Goal: Communication & Community: Share content

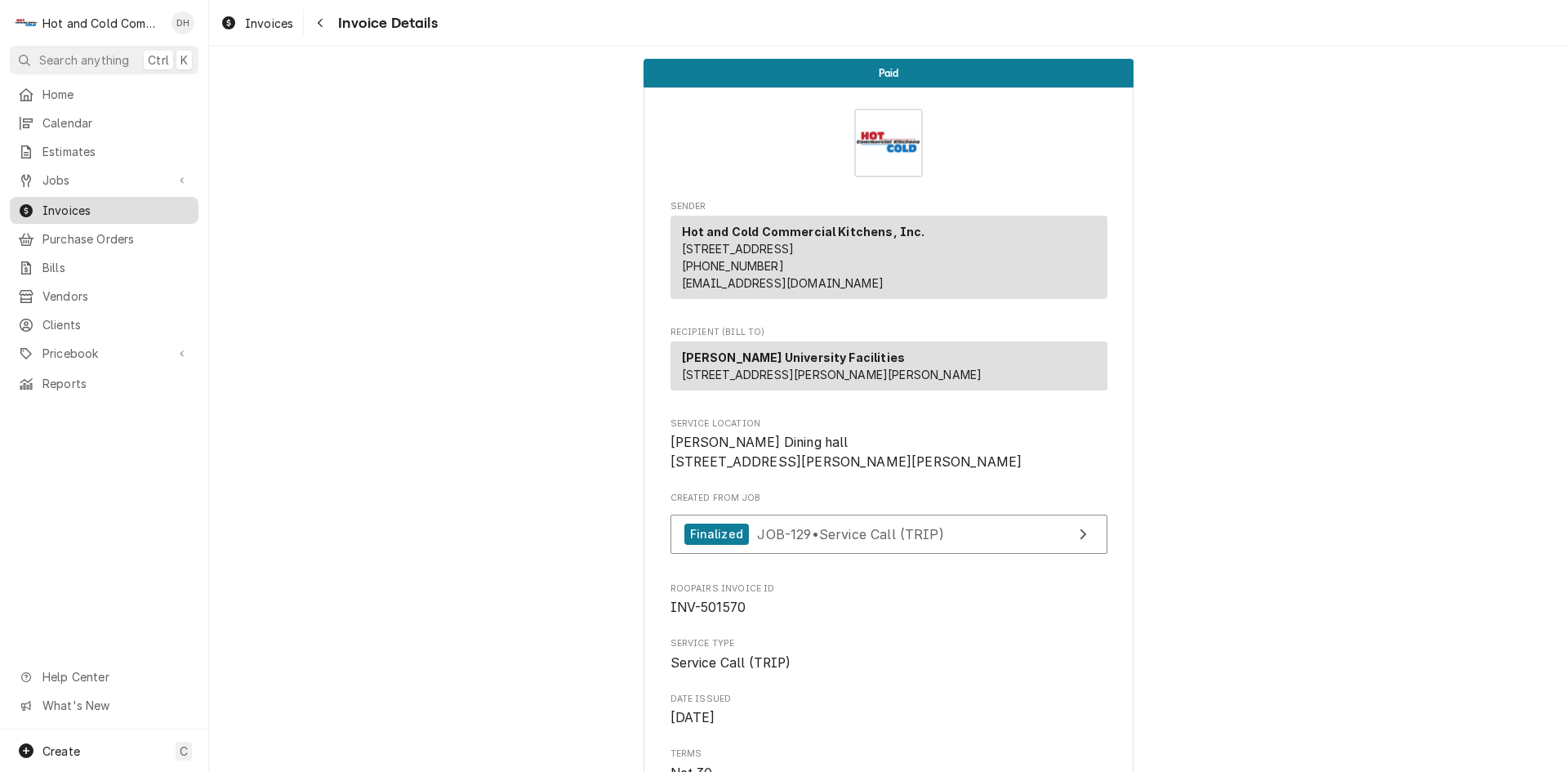
drag, startPoint x: 63, startPoint y: 207, endPoint x: 133, endPoint y: 198, distance: 70.6
click at [63, 205] on span "Invoices" at bounding box center [116, 211] width 148 height 17
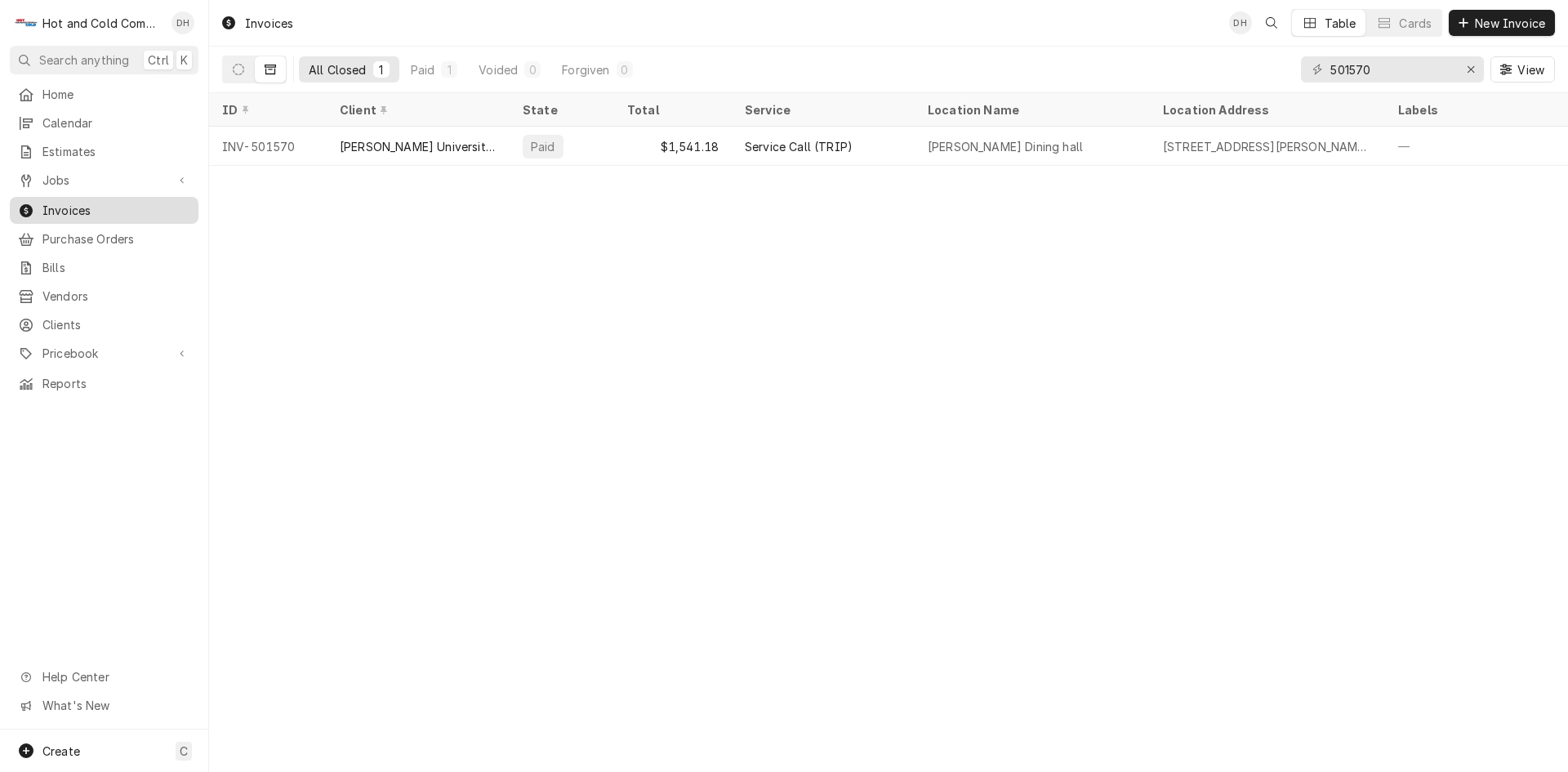
click at [93, 203] on span "Invoices" at bounding box center [116, 211] width 148 height 17
click at [1408, 68] on input "501570" at bounding box center [1391, 69] width 122 height 26
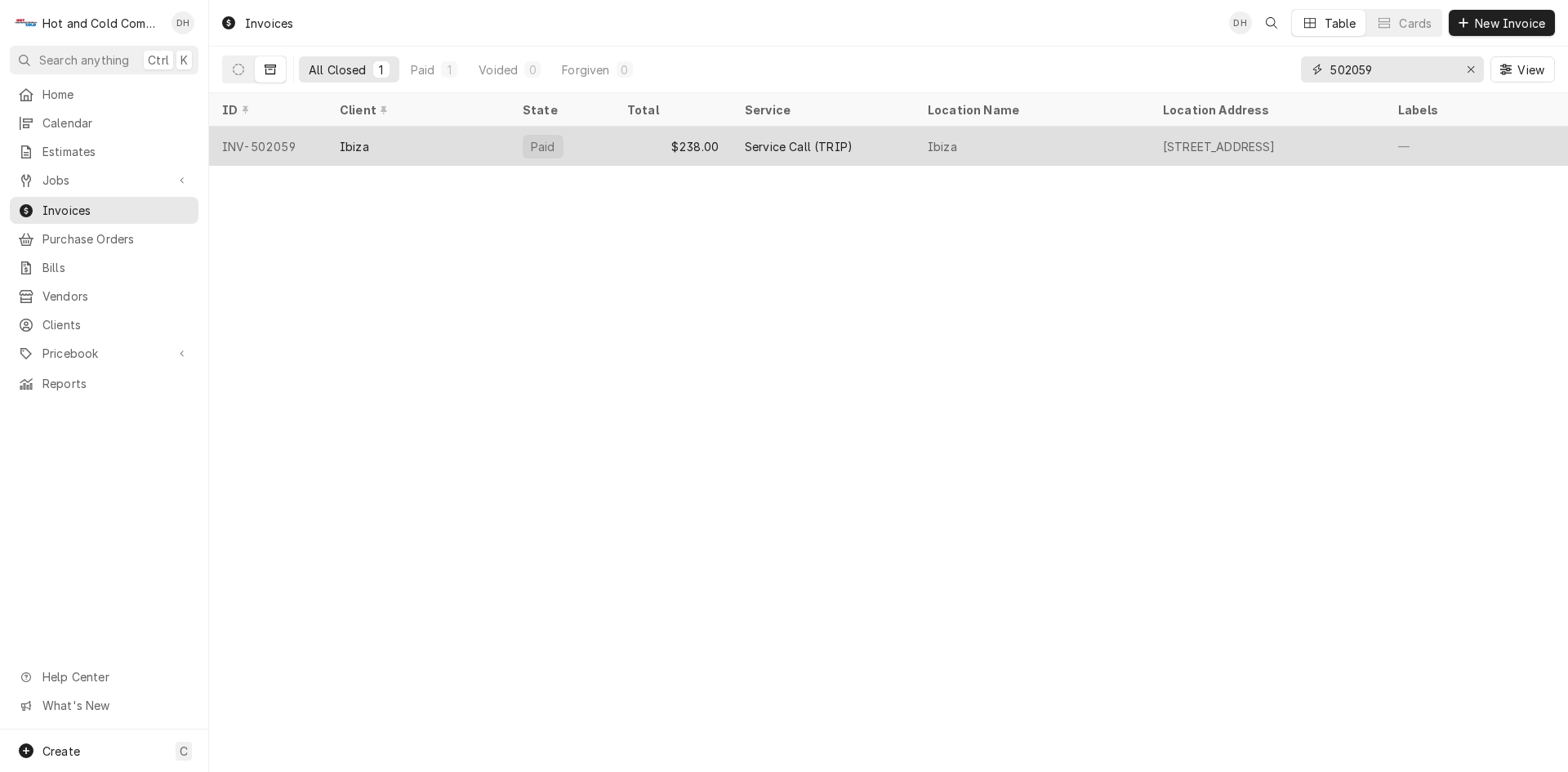
type input "502059"
click at [650, 140] on div "$238.00" at bounding box center [673, 146] width 117 height 39
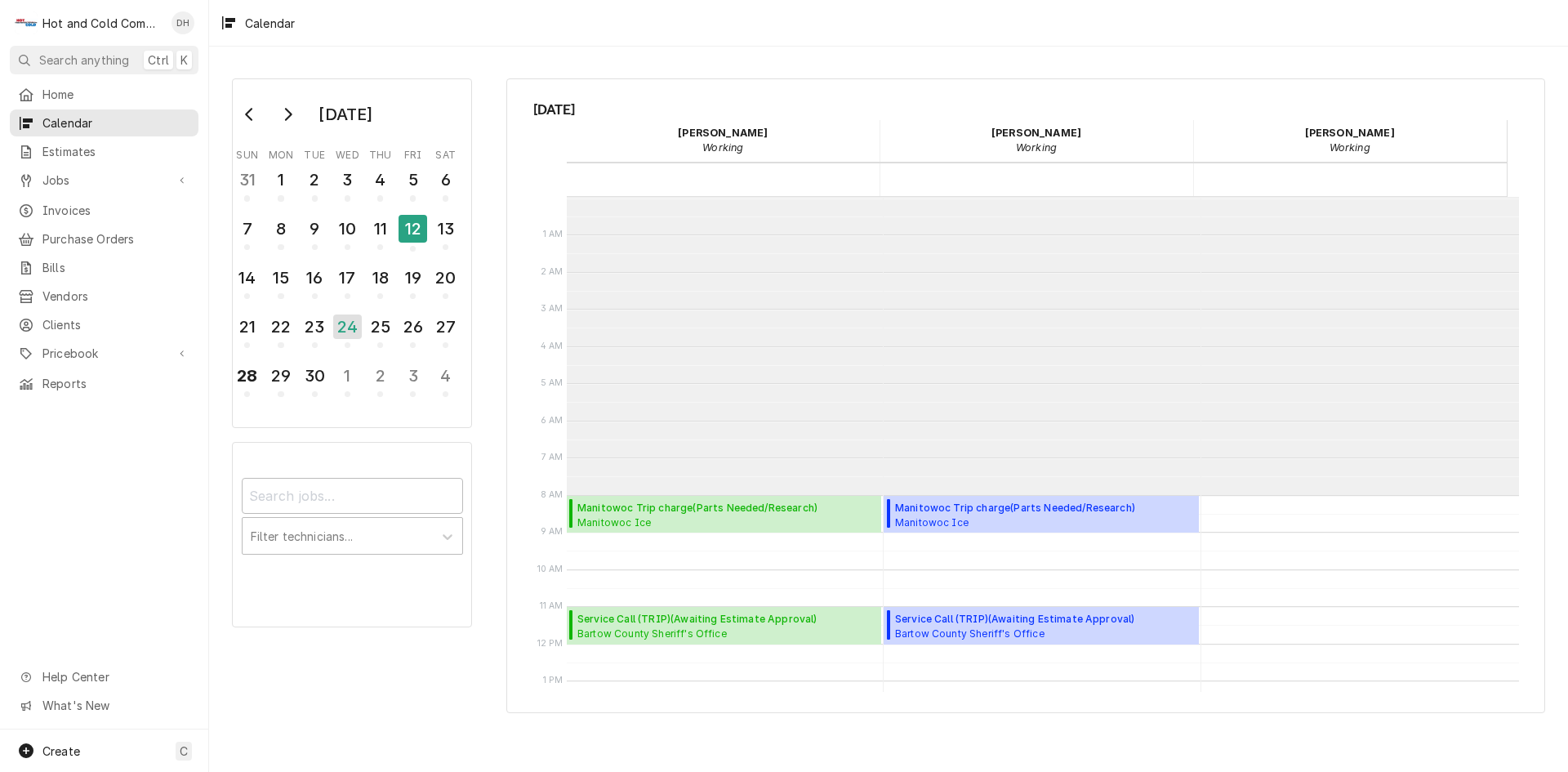
scroll to position [298, 0]
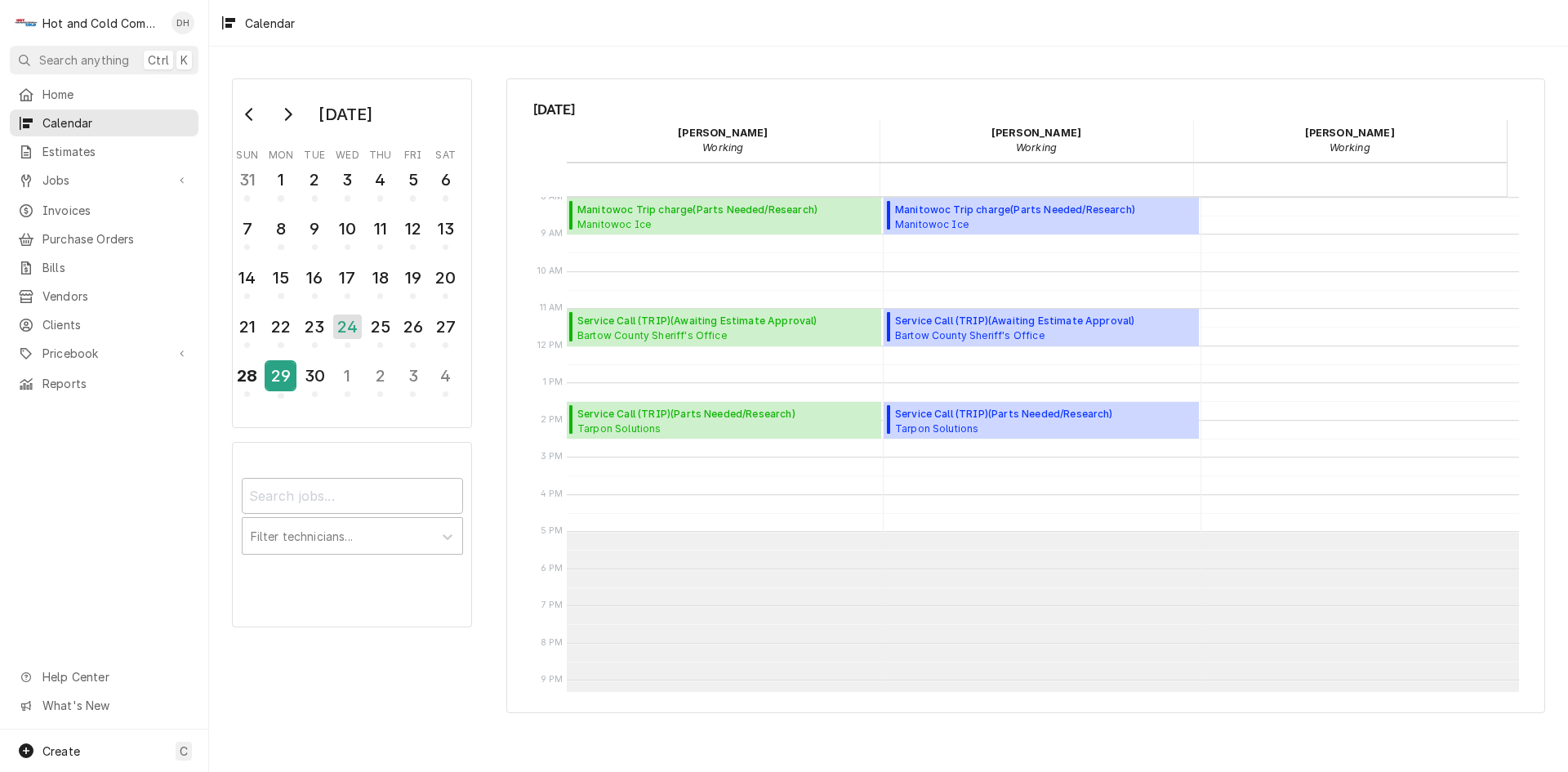
click at [287, 383] on div "29" at bounding box center [281, 375] width 29 height 28
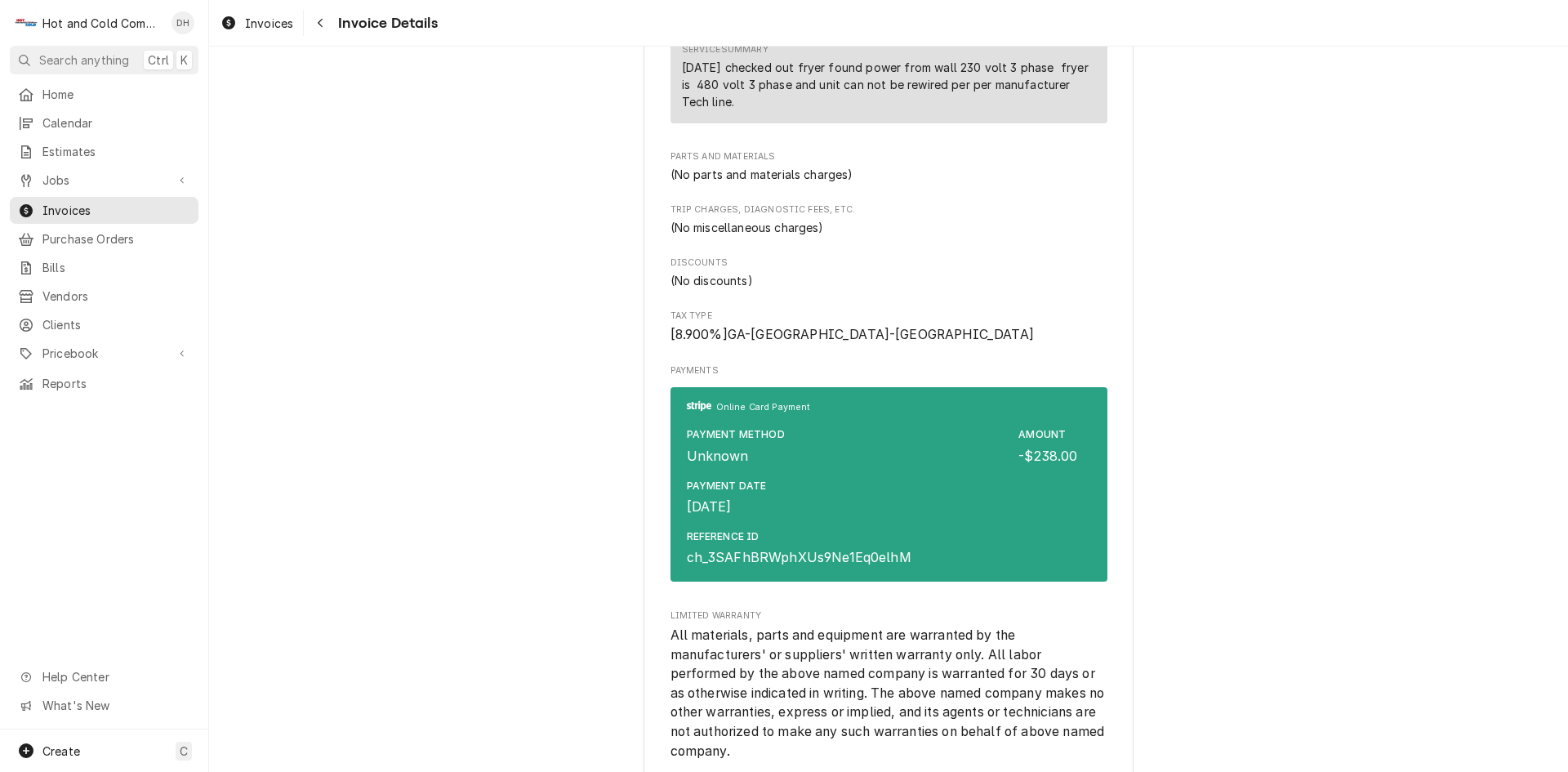
scroll to position [1633, 0]
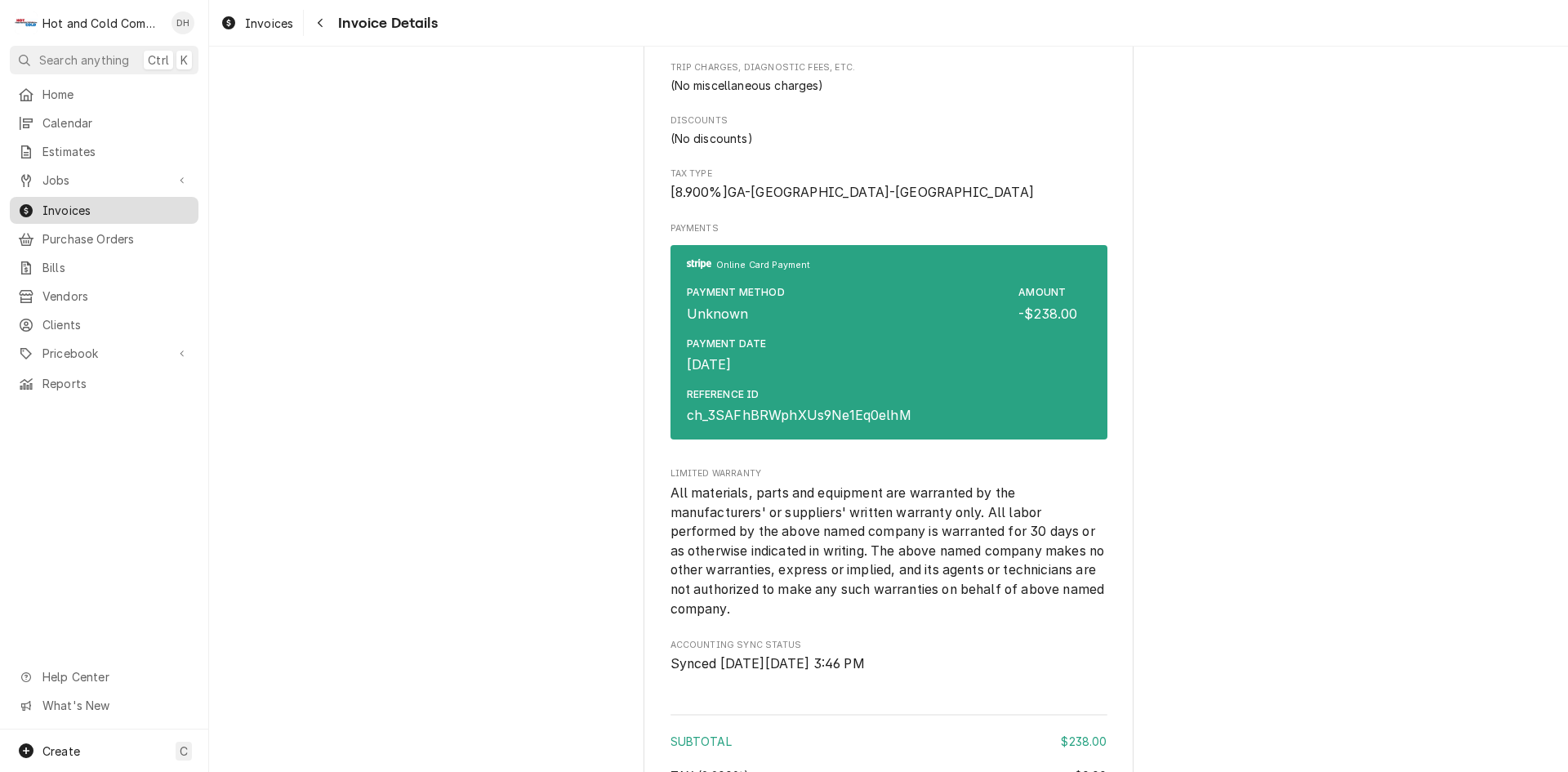
click at [128, 204] on span "Invoices" at bounding box center [116, 211] width 148 height 17
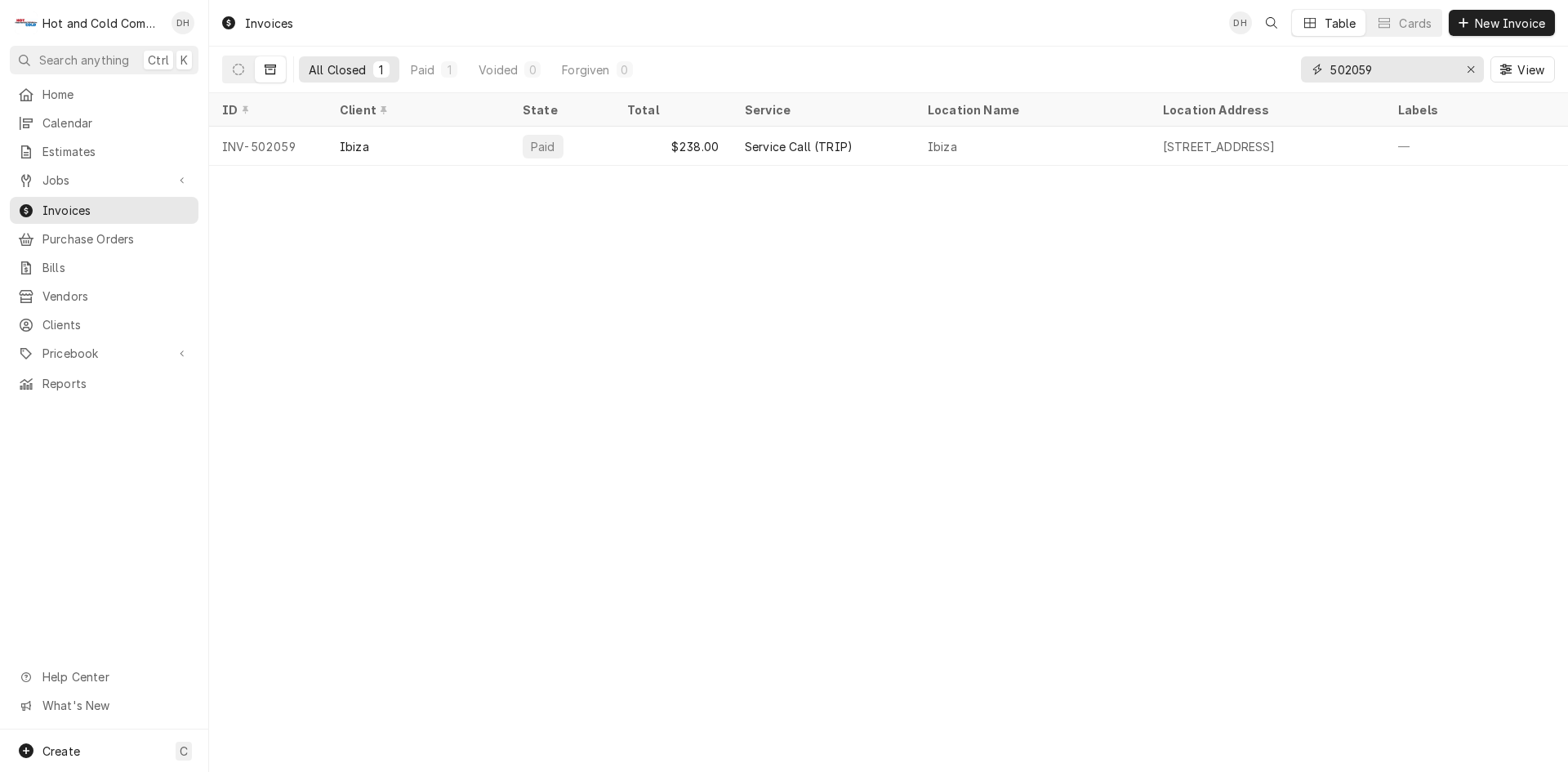
click at [1429, 69] on input "502059" at bounding box center [1391, 69] width 122 height 26
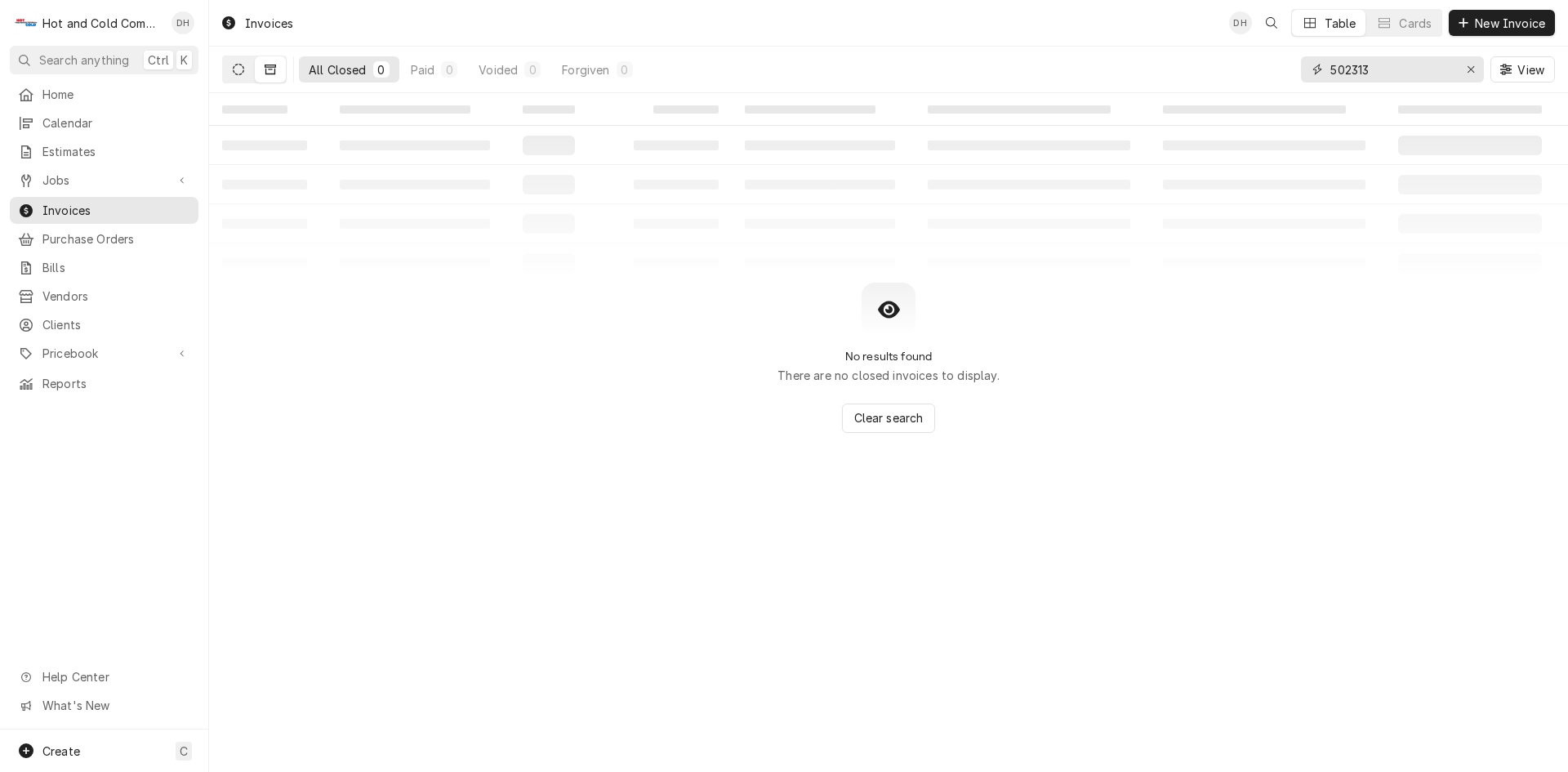
type input "502313"
click at [238, 68] on icon "Dynamic Content Wrapper" at bounding box center [238, 69] width 12 height 12
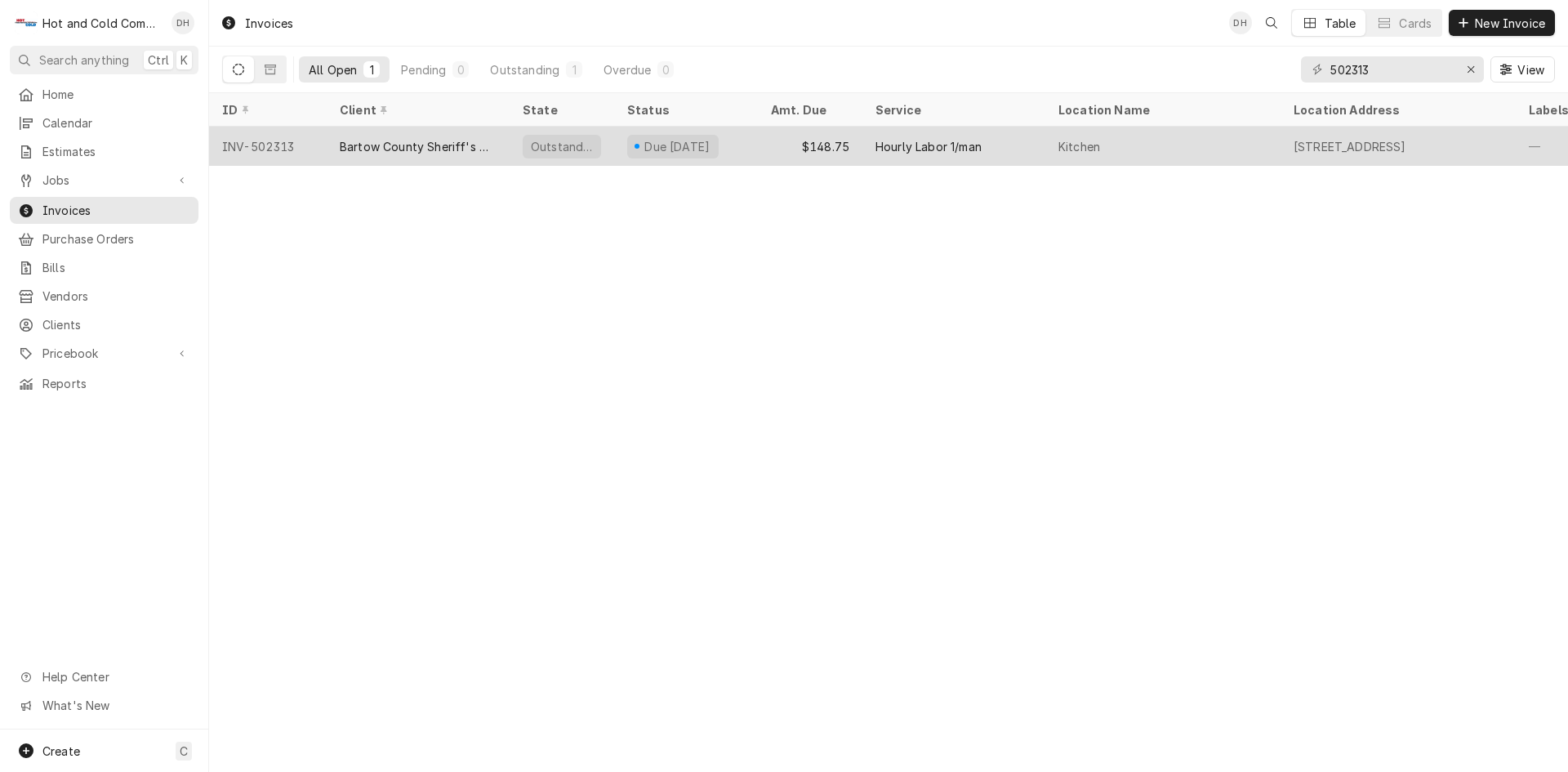
click at [758, 143] on div "$148.75" at bounding box center [809, 146] width 105 height 39
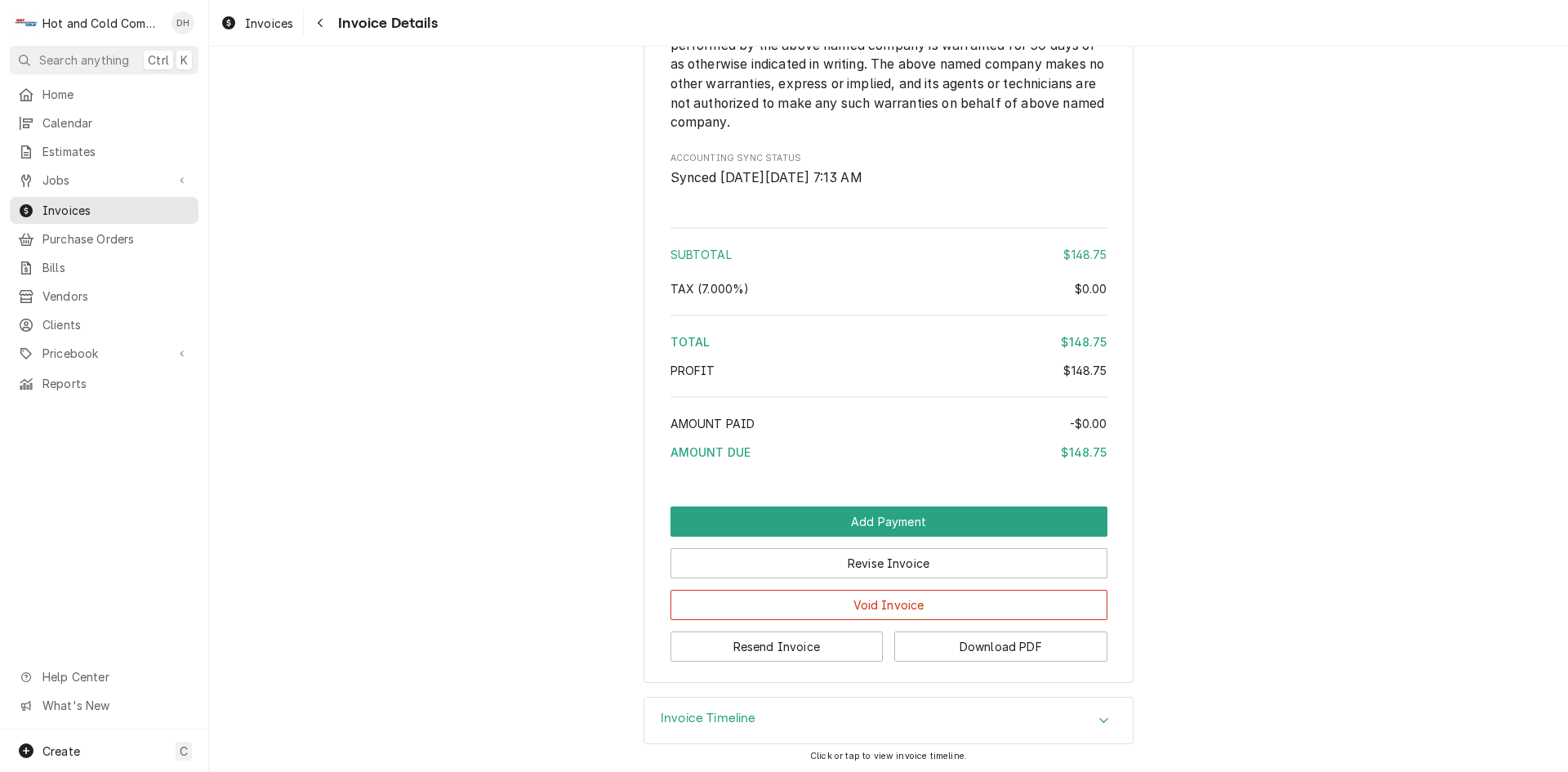
scroll to position [1647, 0]
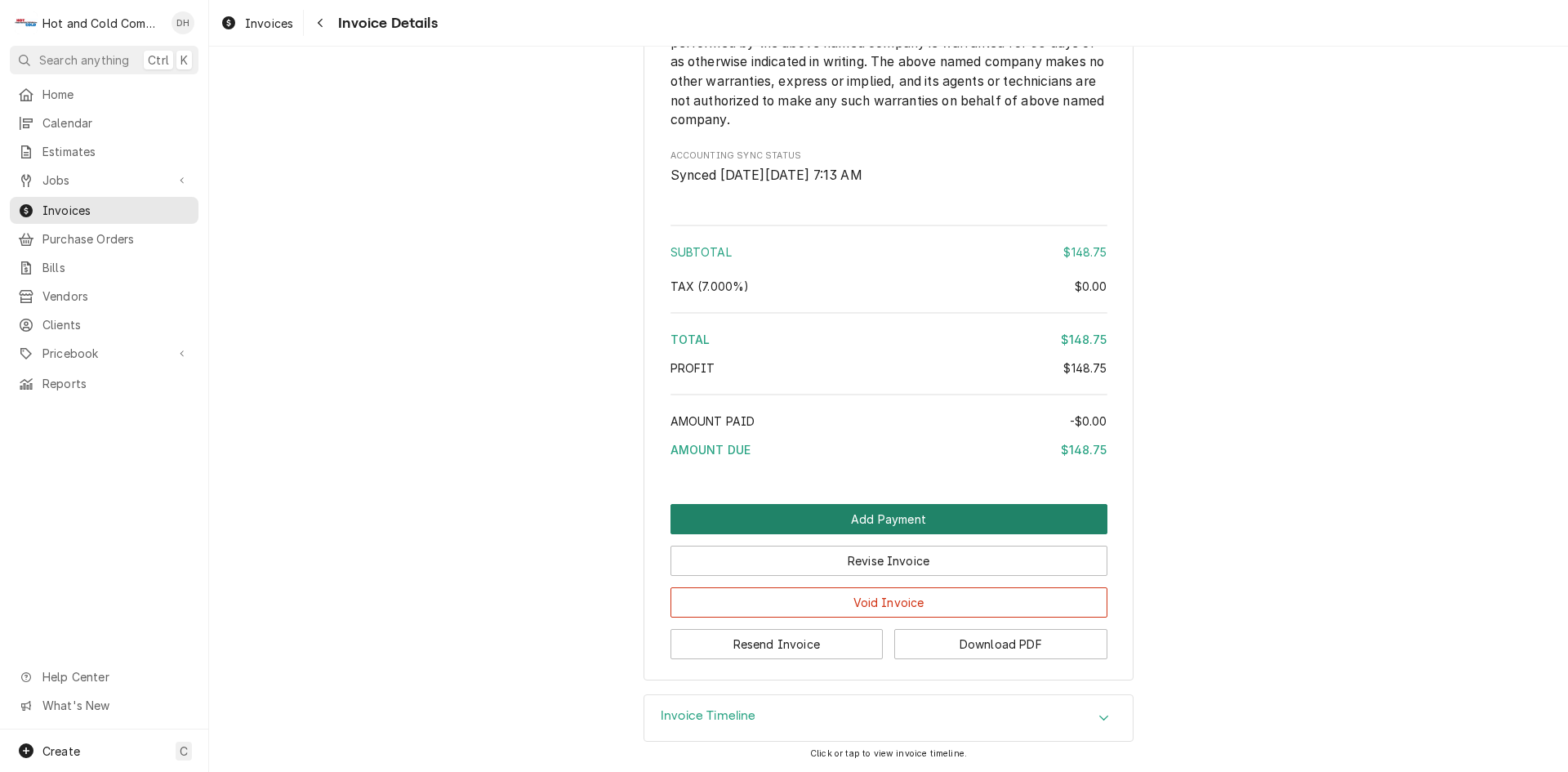
click at [879, 518] on button "Add Payment" at bounding box center [888, 518] width 436 height 30
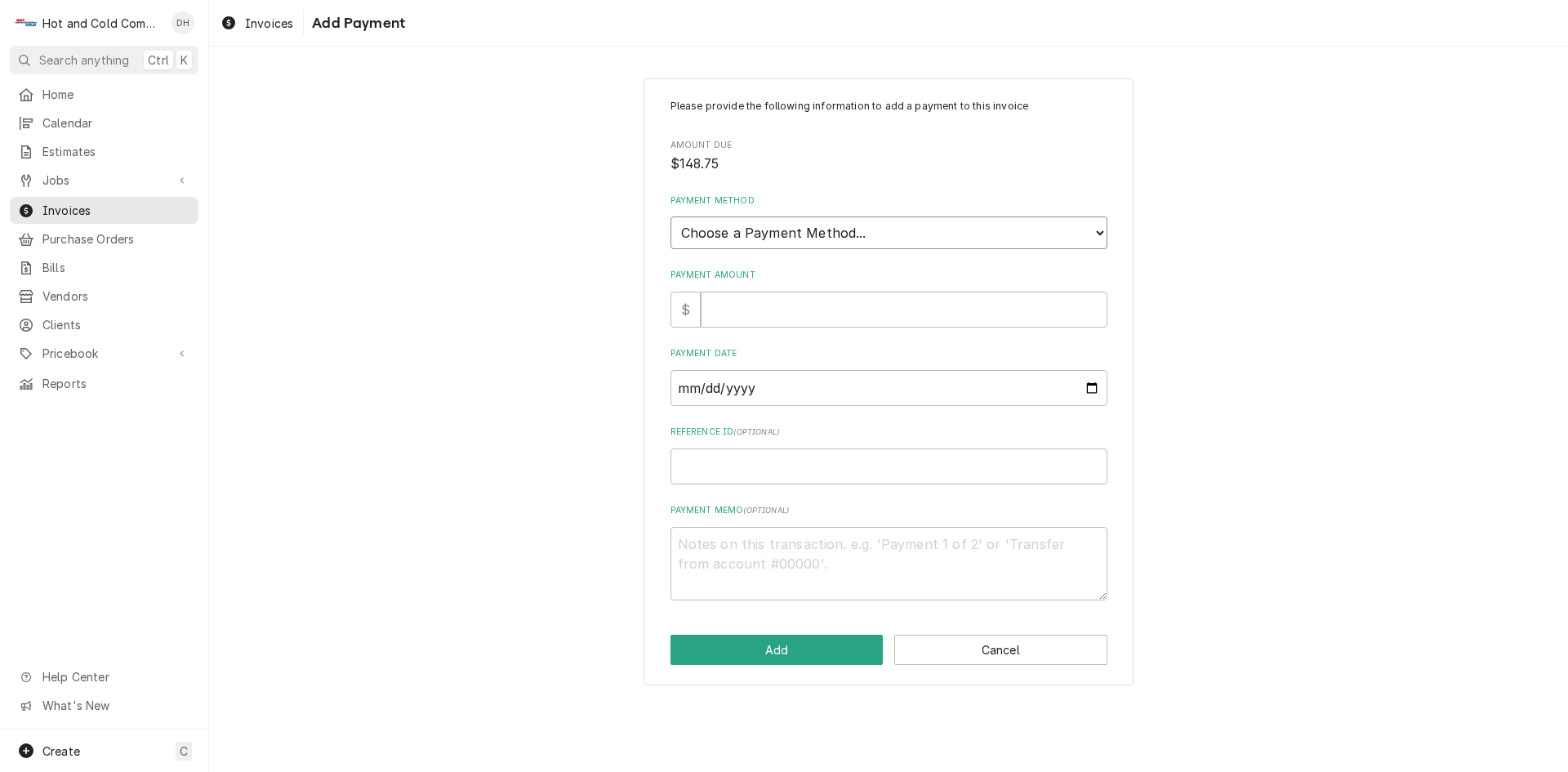
click at [792, 230] on select "Choose a Payment Method... Cash Check Credit/Debit Card ACH/eCheck Other" at bounding box center [888, 233] width 436 height 33
select select "2"
click at [670, 216] on select "Choose a Payment Method... Cash Check Credit/Debit Card ACH/eCheck Other" at bounding box center [888, 233] width 436 height 33
click at [768, 307] on input "Payment Amount" at bounding box center [904, 309] width 407 height 36
type textarea "x"
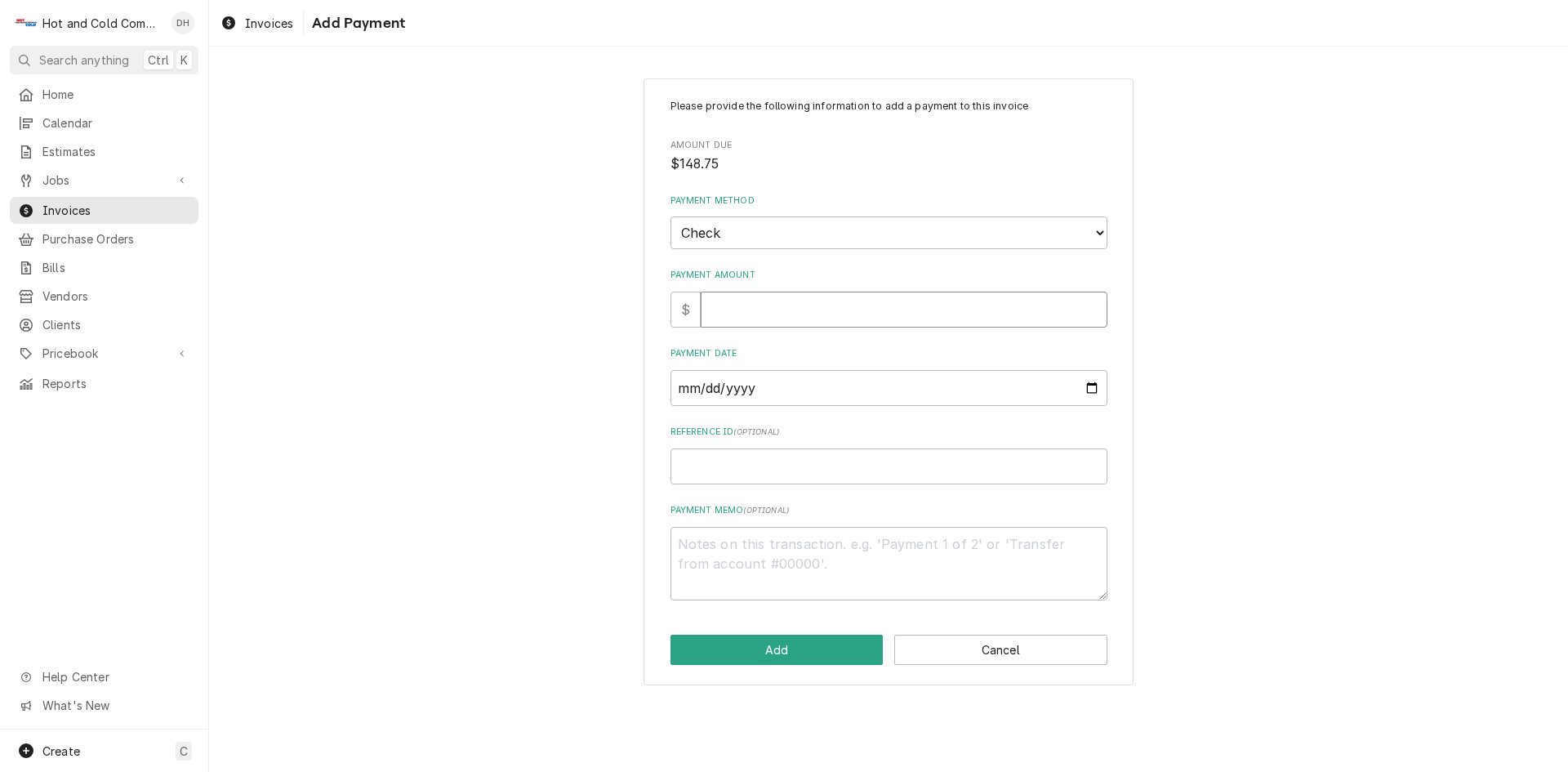
type input "1"
type textarea "x"
type input "14"
type textarea "x"
type input "148"
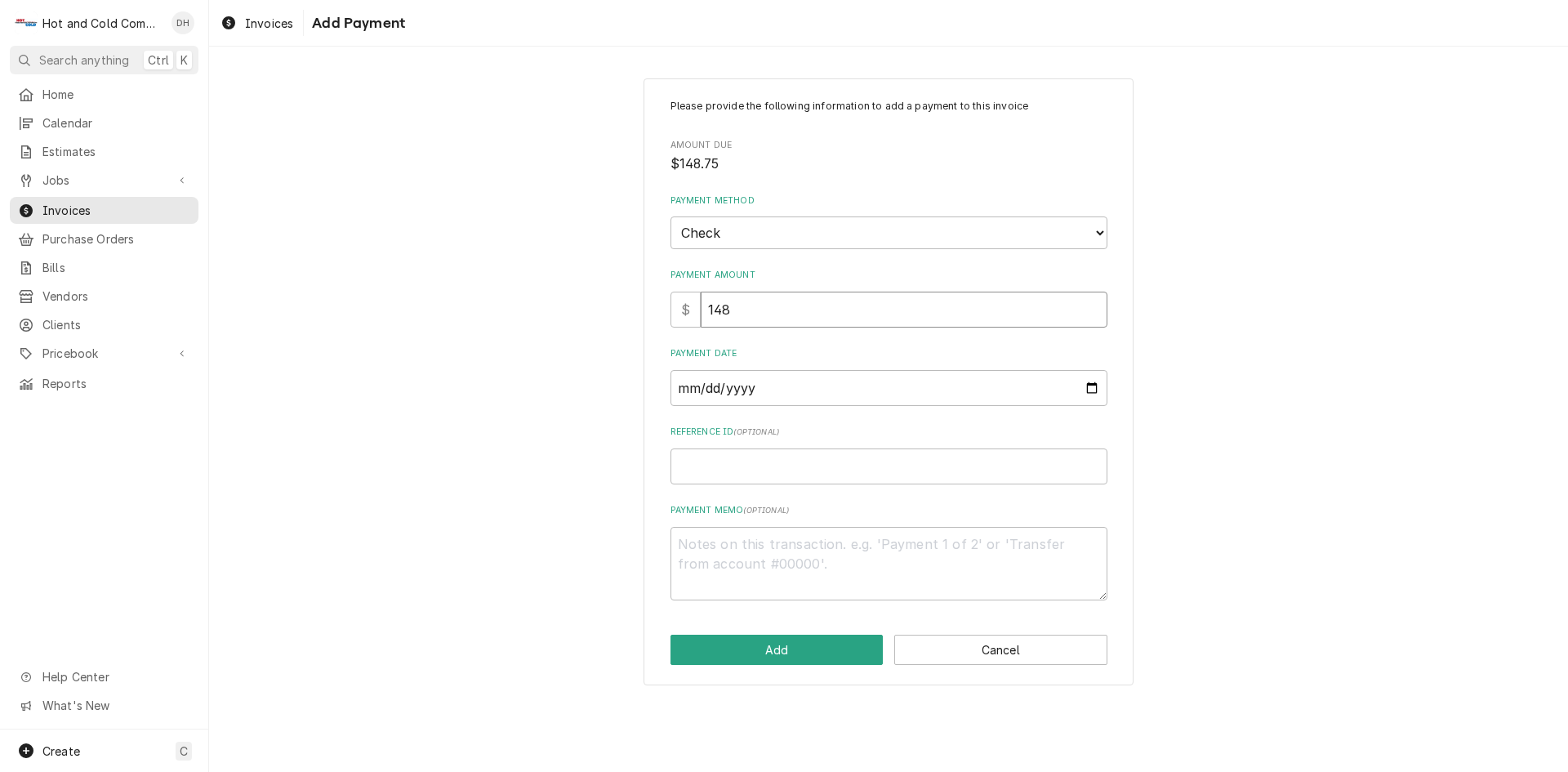
type textarea "x"
type input "148.7"
type textarea "x"
type input "148.75"
click at [1089, 383] on input "Payment Date" at bounding box center [888, 387] width 436 height 36
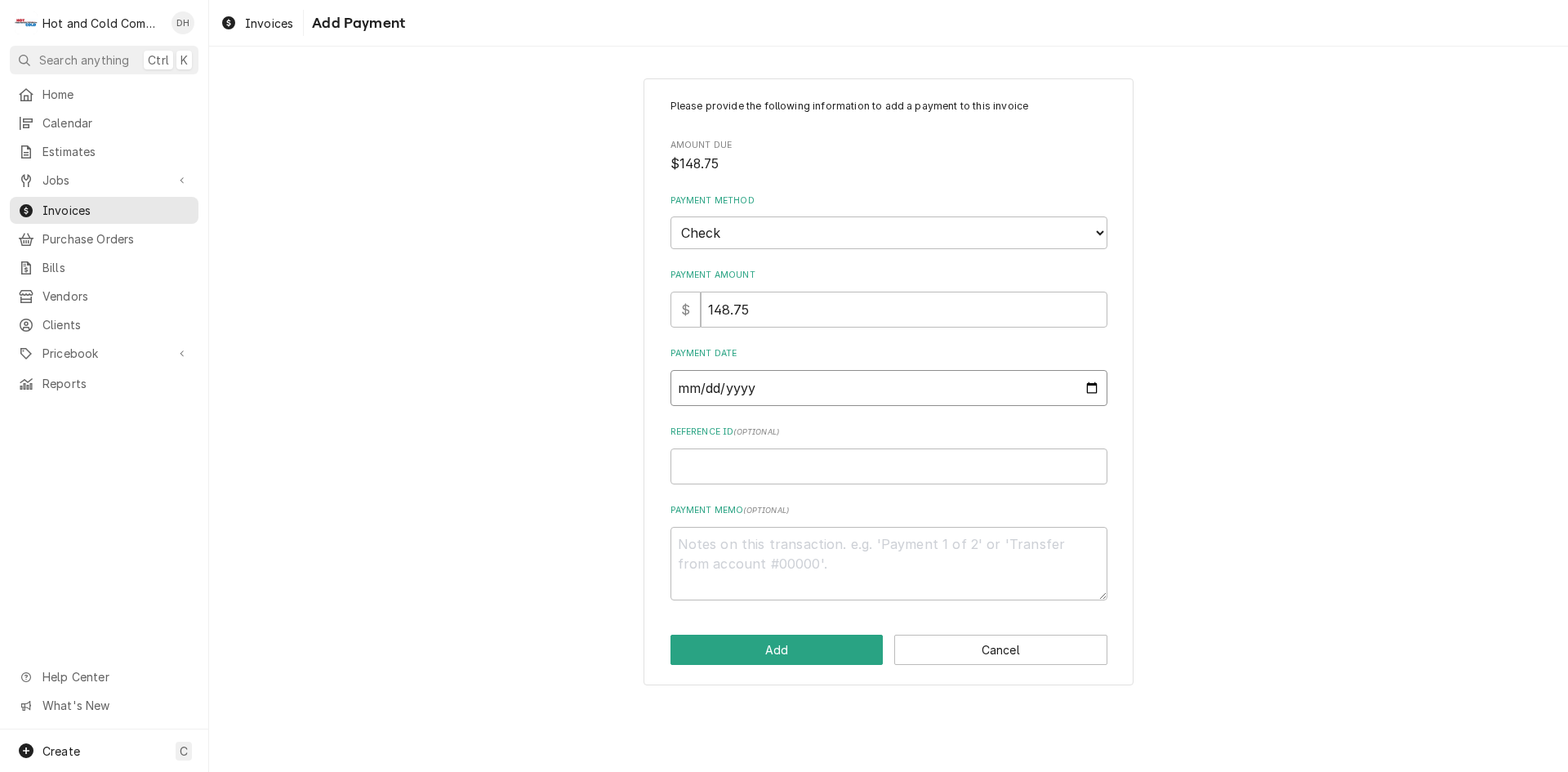
type textarea "x"
type input "2025-09-18"
click at [757, 480] on input "Reference ID ( optional )" at bounding box center [888, 465] width 436 height 36
type textarea "x"
type input "5"
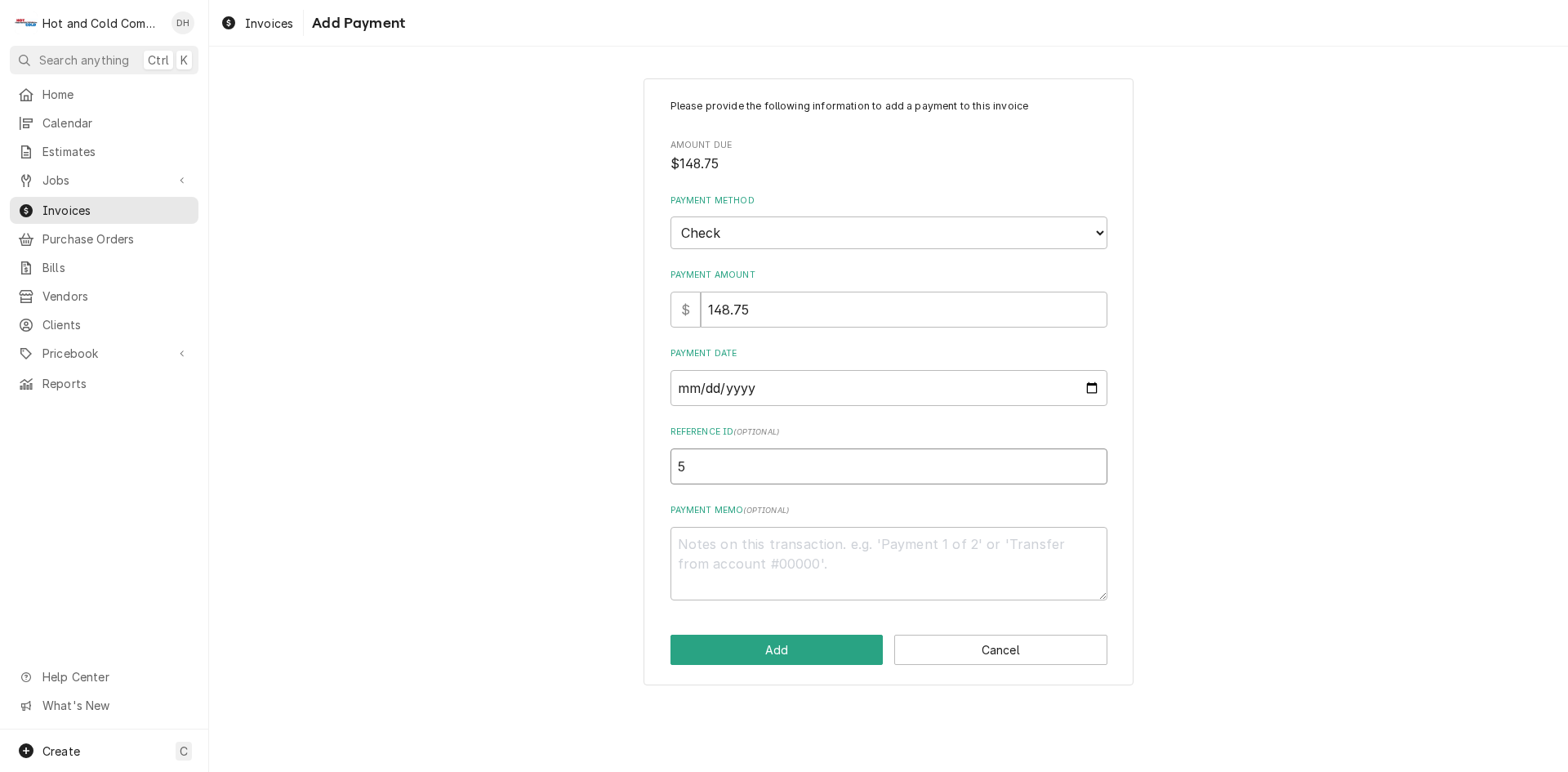
type textarea "x"
type input "51"
type textarea "x"
type input "515"
type textarea "x"
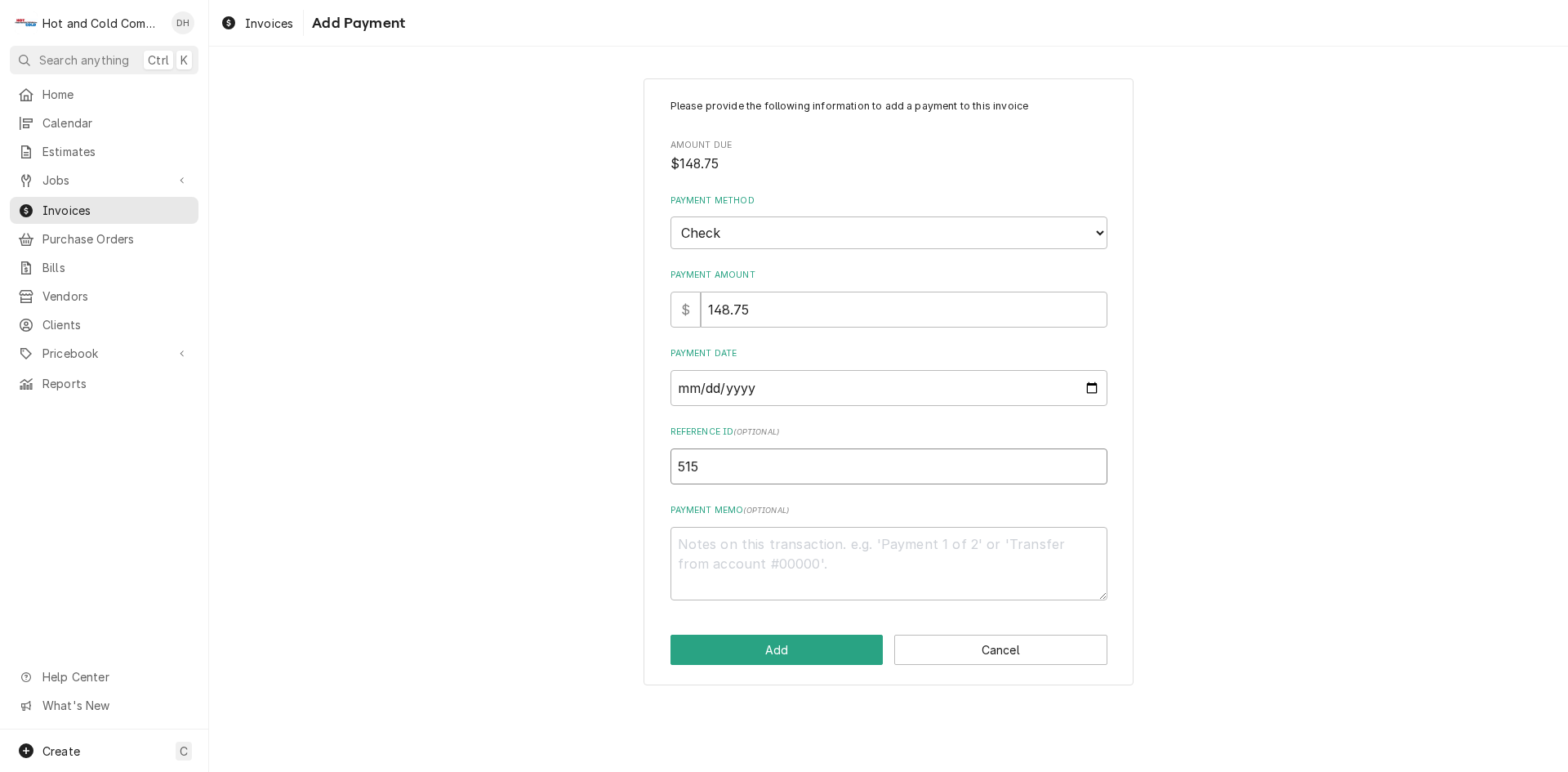
type input "5159"
type textarea "x"
type input "51594"
type textarea "x"
type input "515941"
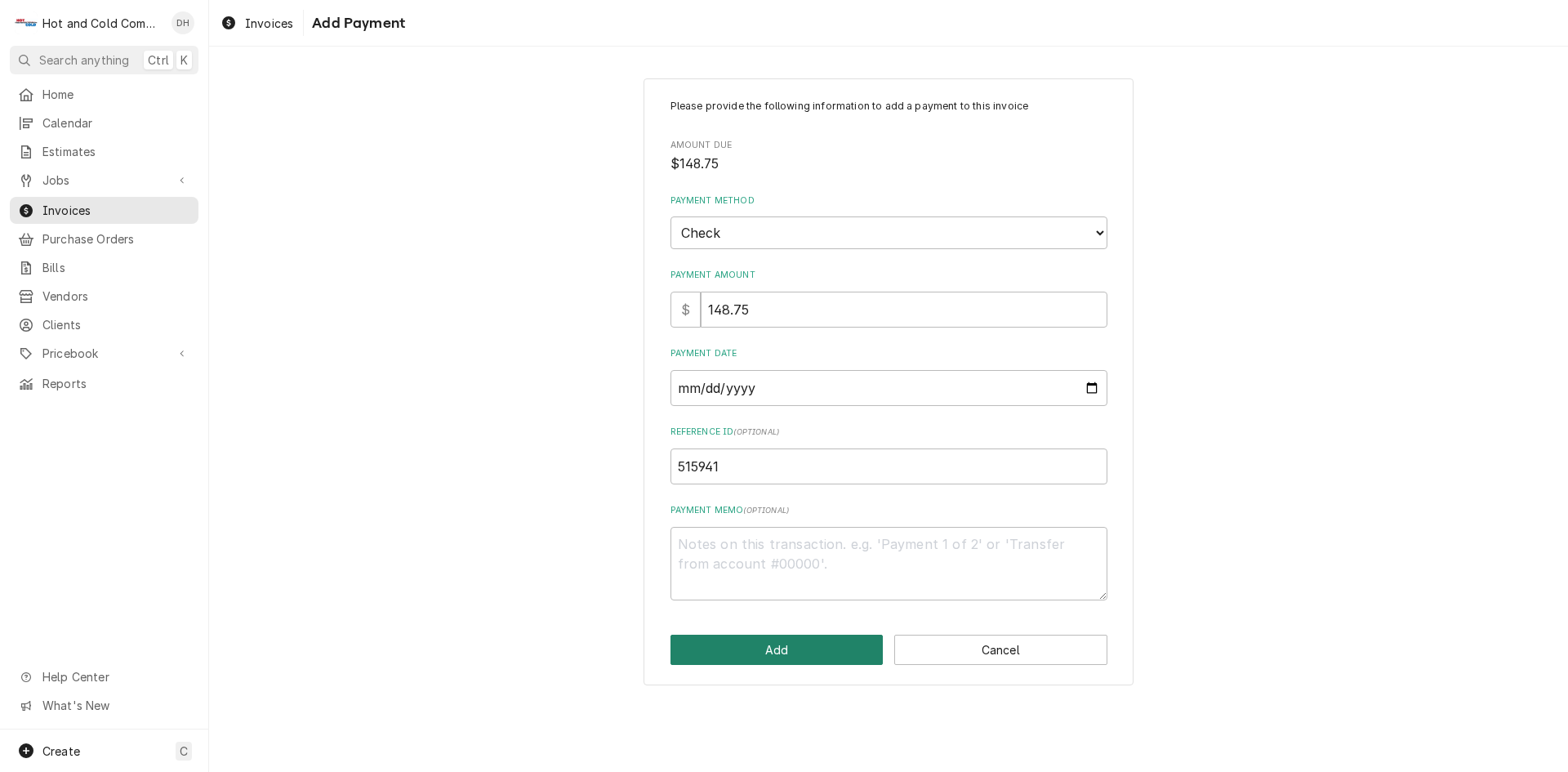
click at [779, 646] on button "Add" at bounding box center [777, 649] width 213 height 30
type textarea "x"
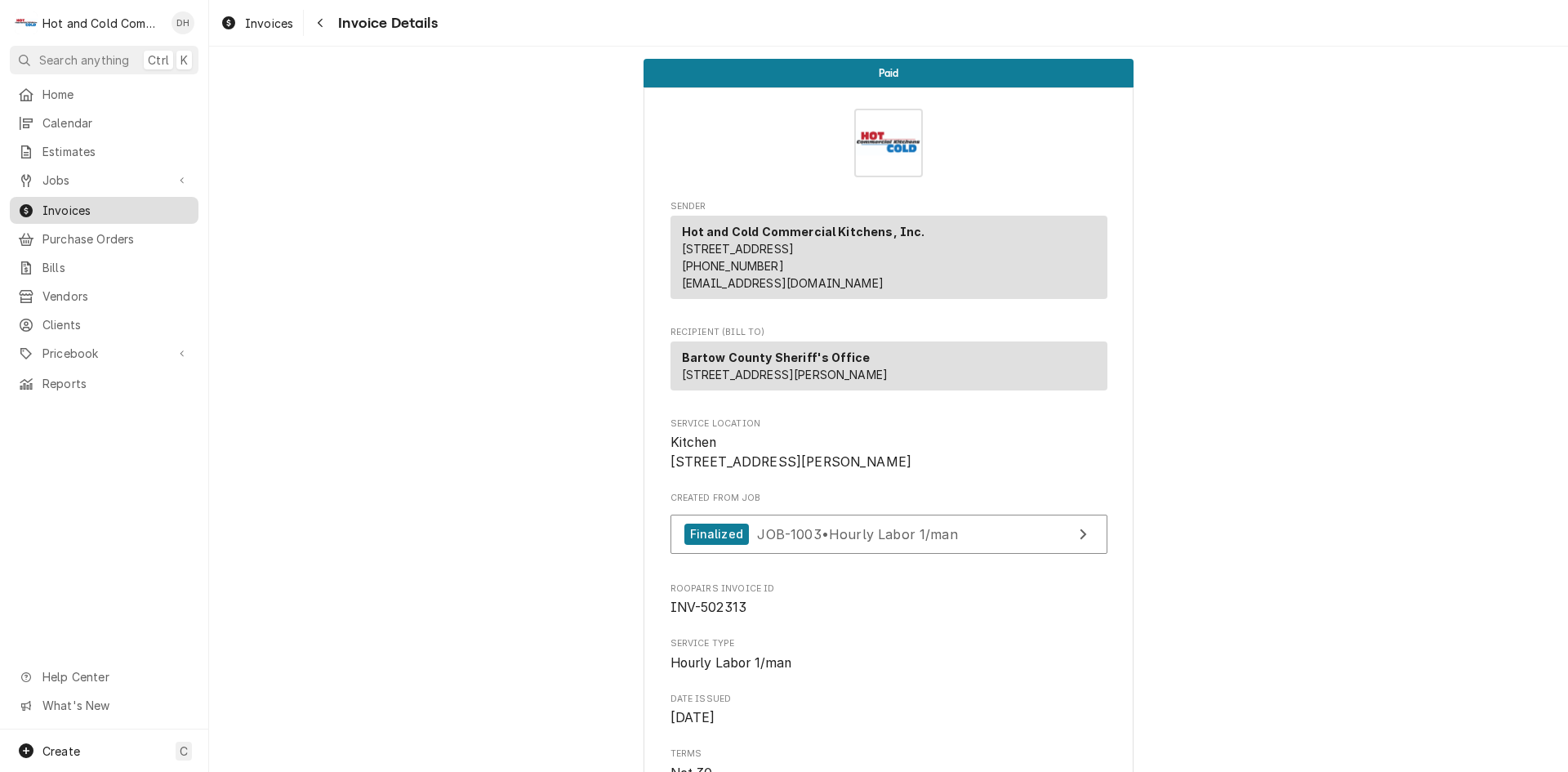
click at [80, 203] on span "Invoices" at bounding box center [116, 211] width 148 height 17
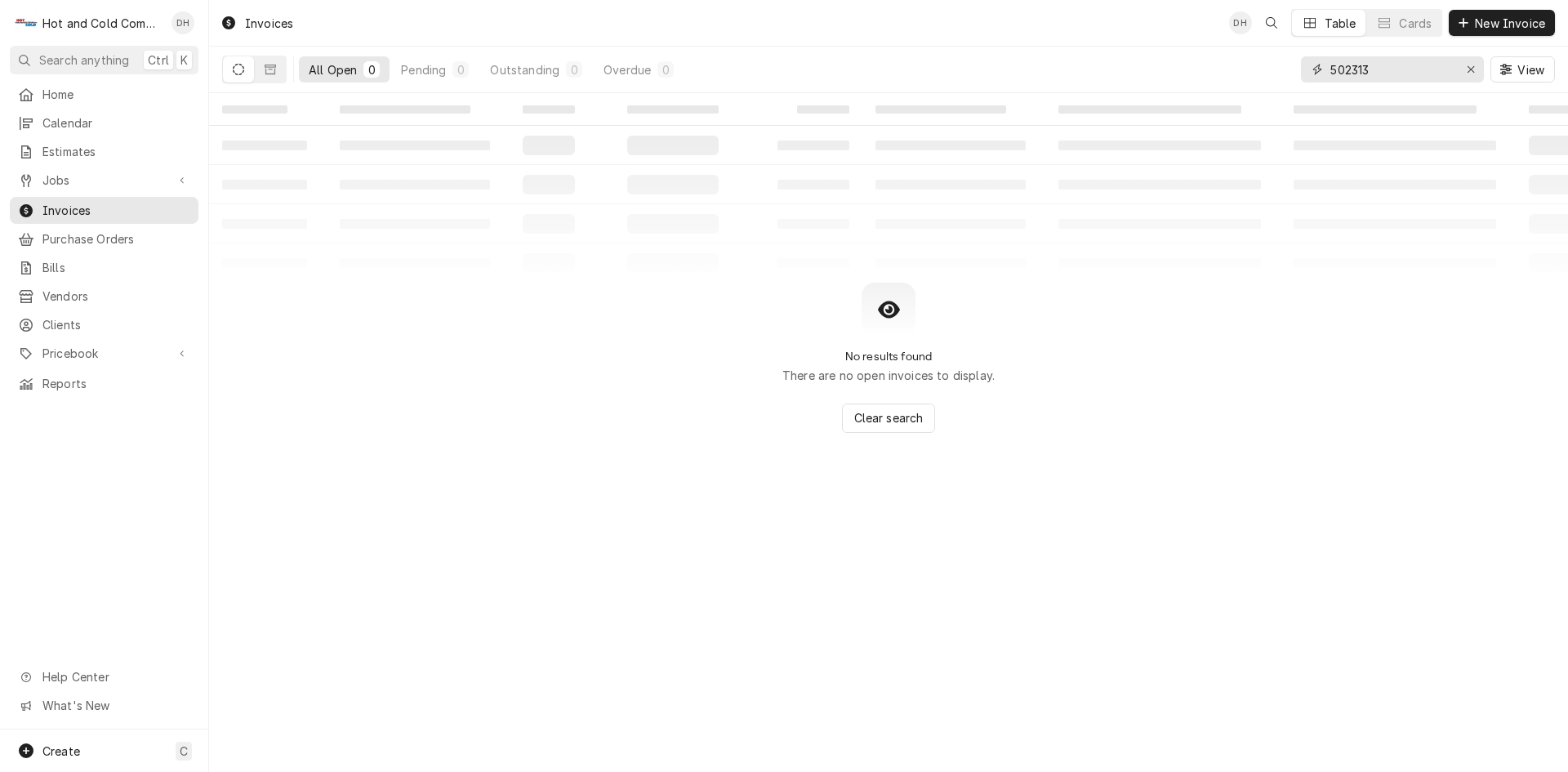
click at [1429, 76] on input "502313" at bounding box center [1391, 69] width 122 height 26
type input "502298"
click at [240, 68] on icon "Dynamic Content Wrapper" at bounding box center [238, 69] width 12 height 12
click at [266, 70] on icon "Dynamic Content Wrapper" at bounding box center [270, 69] width 12 height 10
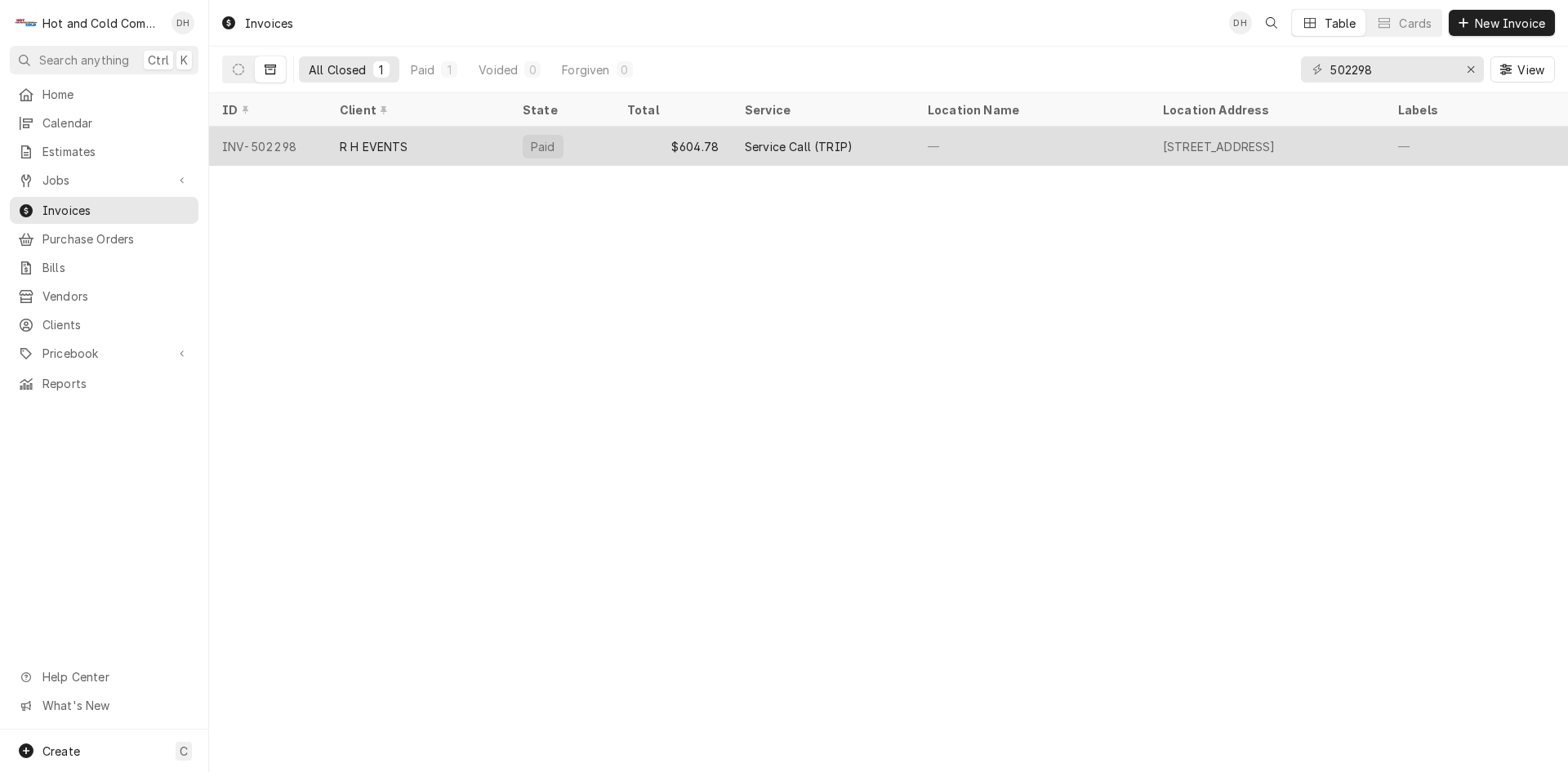
click at [631, 148] on div "$604.78" at bounding box center [673, 146] width 117 height 39
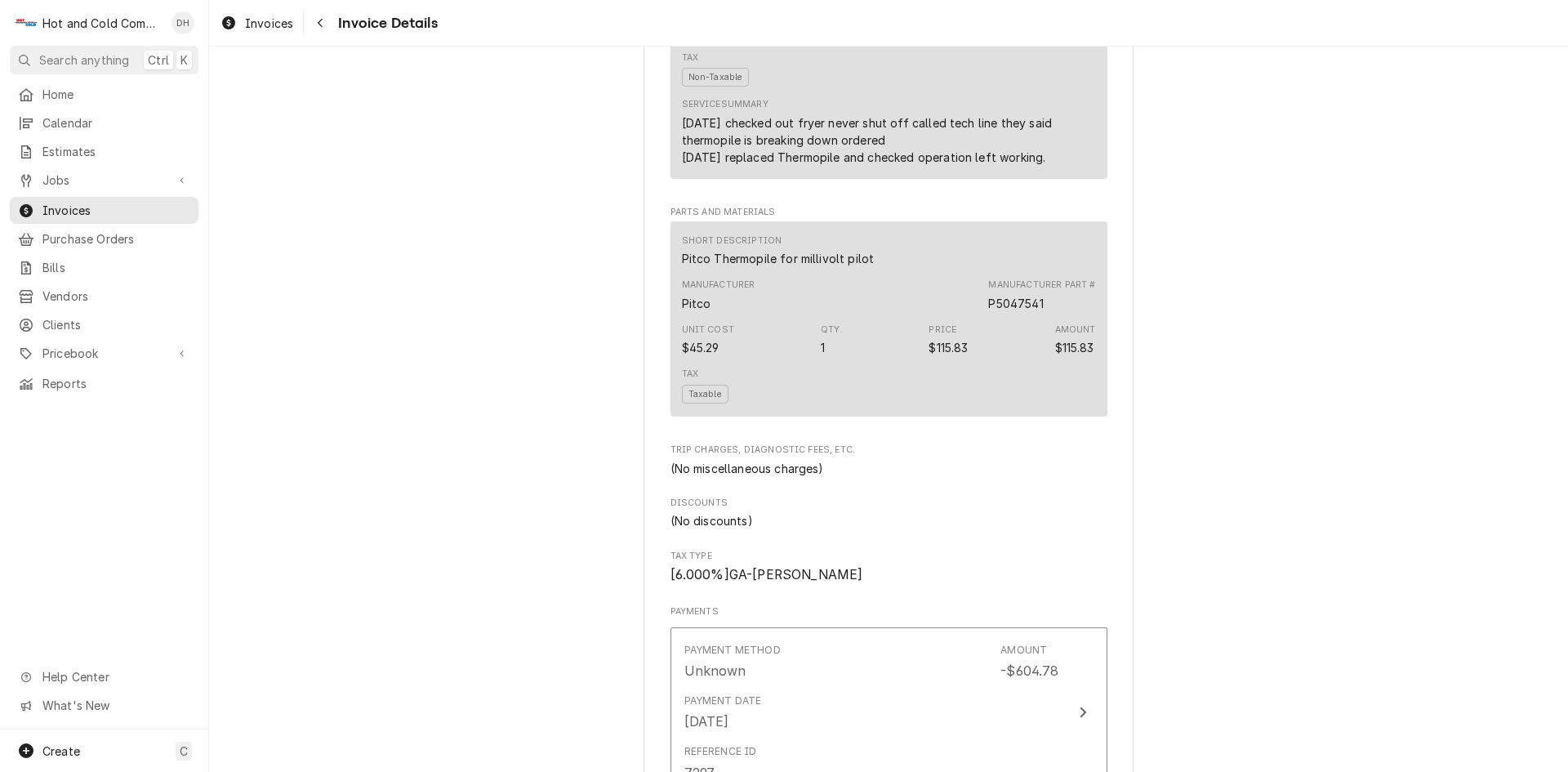
scroll to position [1905, 0]
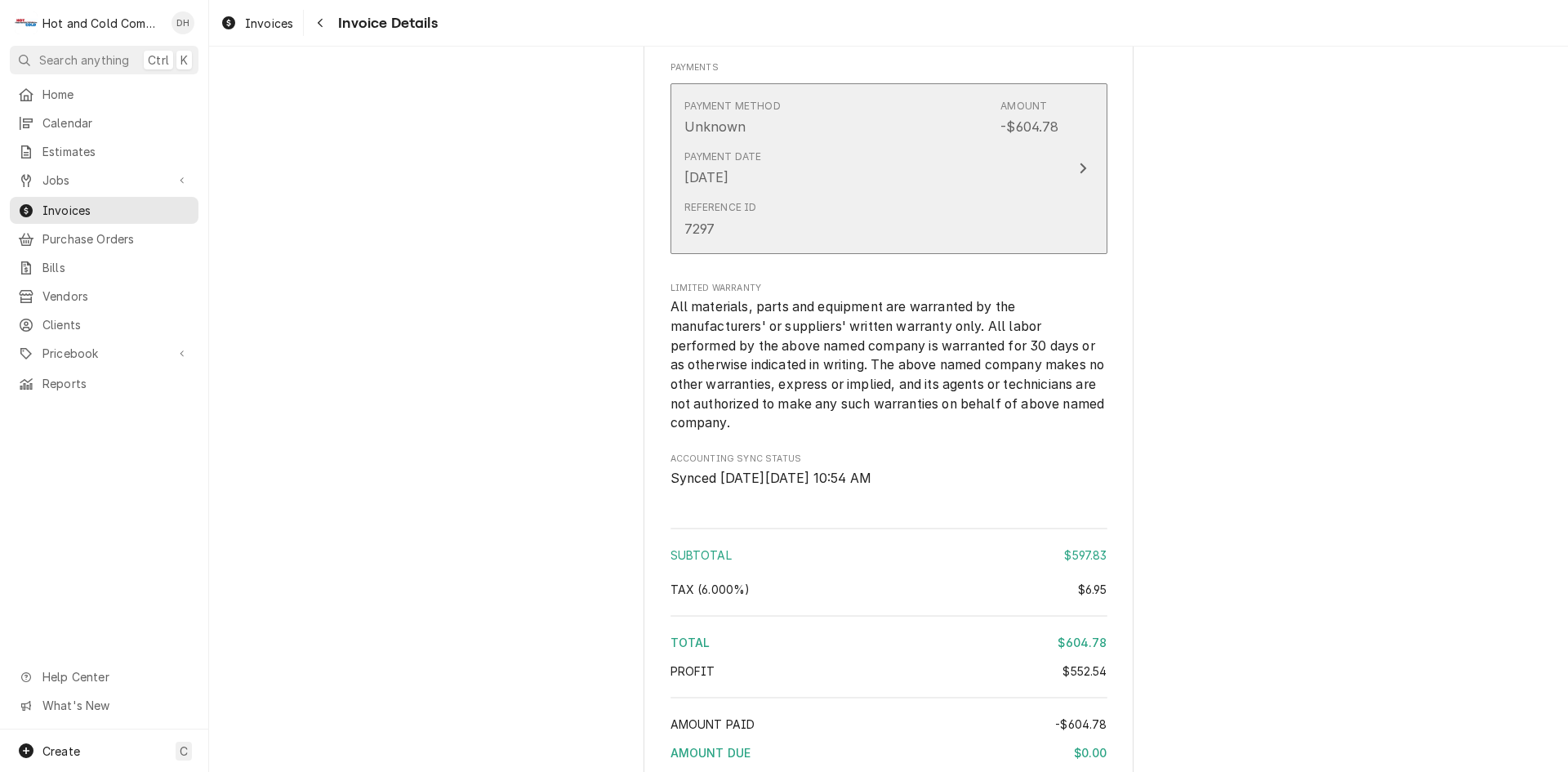
click at [837, 244] on div "Reference ID 7297" at bounding box center [872, 218] width 375 height 51
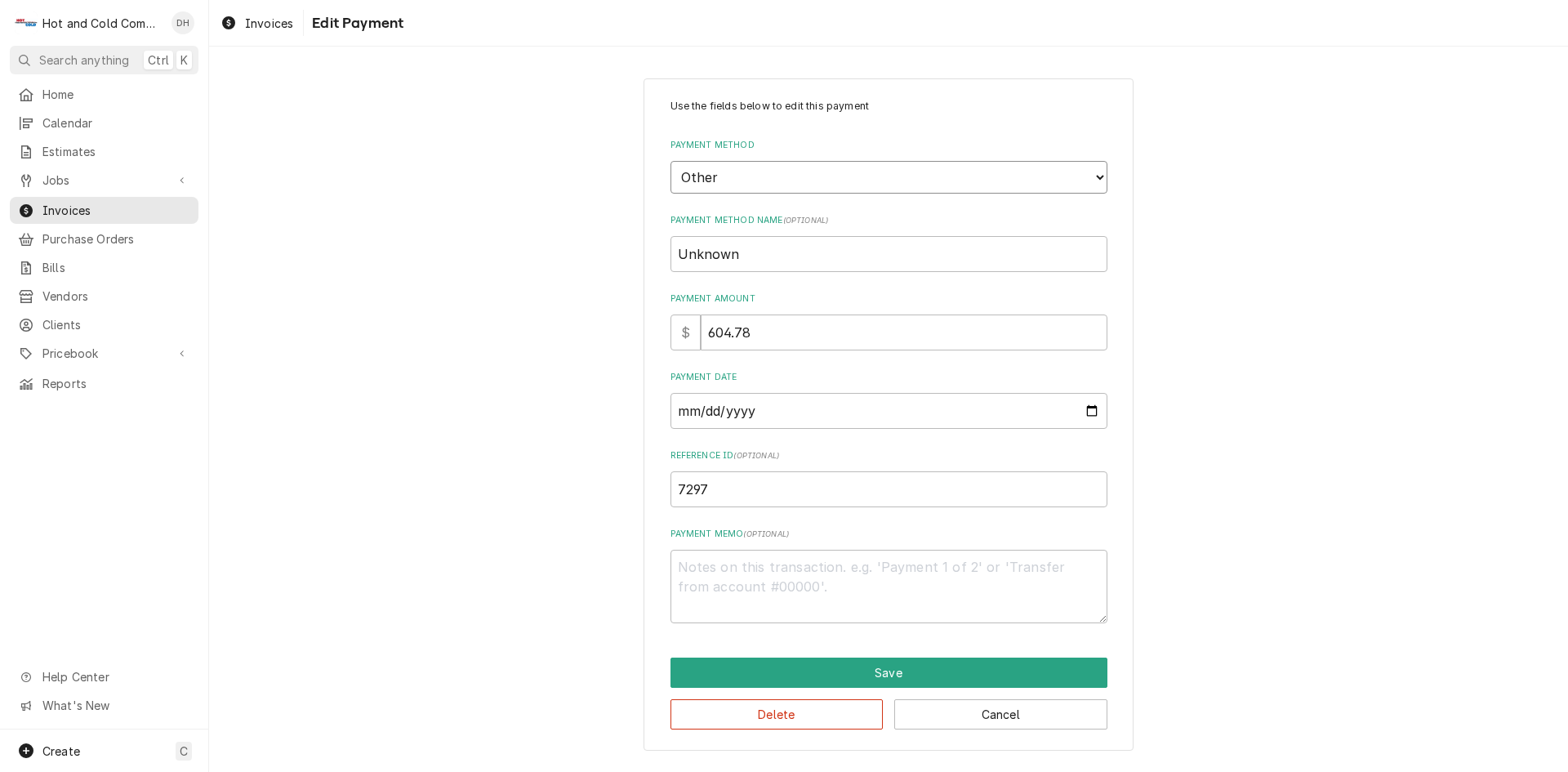
click at [755, 174] on select "Choose a Payment Method... Cash Check Credit/Debit Card ACH/eCheck Other" at bounding box center [888, 177] width 436 height 33
select select "2"
click at [670, 161] on select "Choose a Payment Method... Cash Check Credit/Debit Card ACH/eCheck Other" at bounding box center [888, 177] width 436 height 33
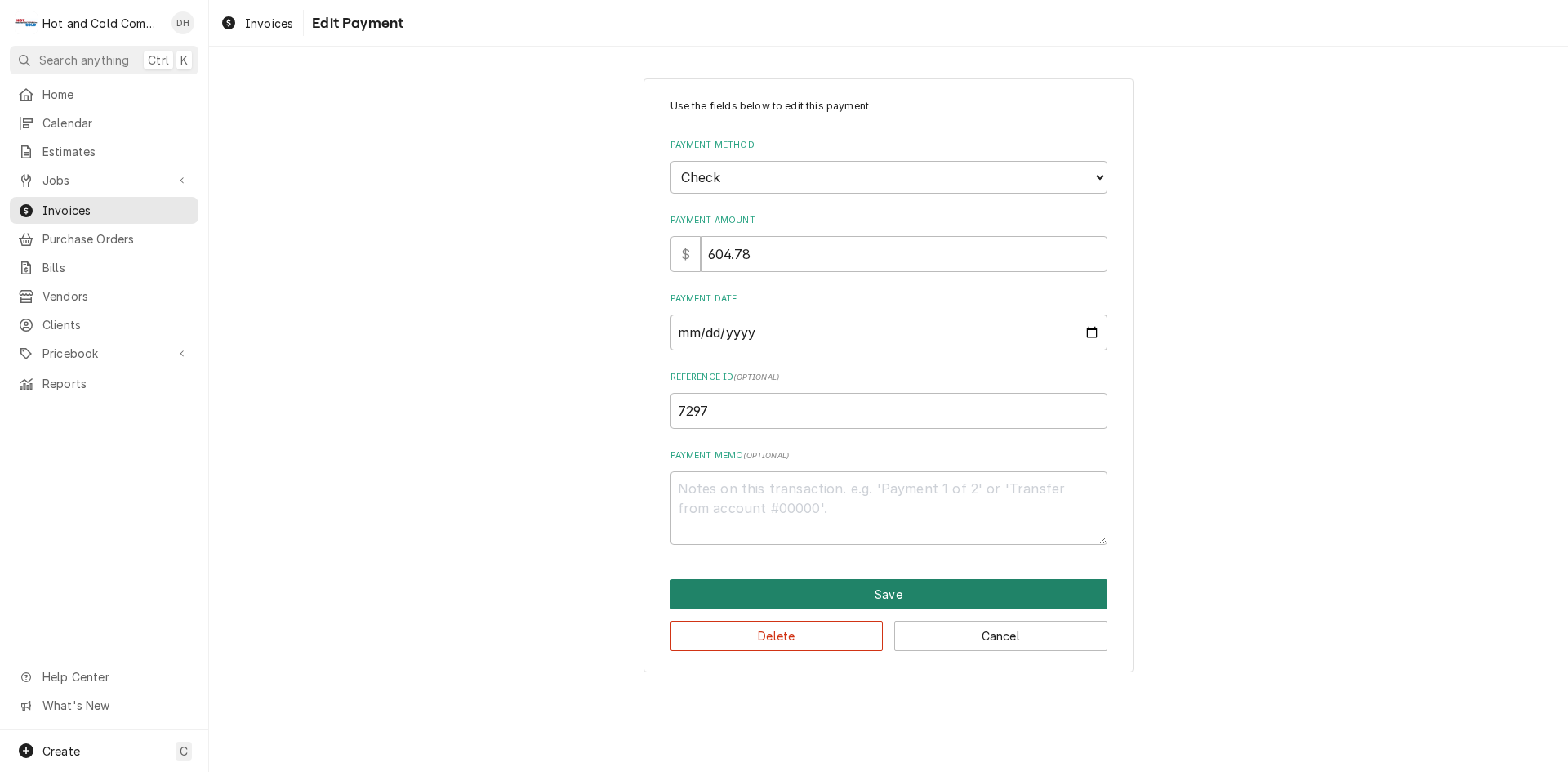
drag, startPoint x: 877, startPoint y: 589, endPoint x: 936, endPoint y: 573, distance: 61.1
click at [878, 589] on button "Save" at bounding box center [888, 593] width 436 height 30
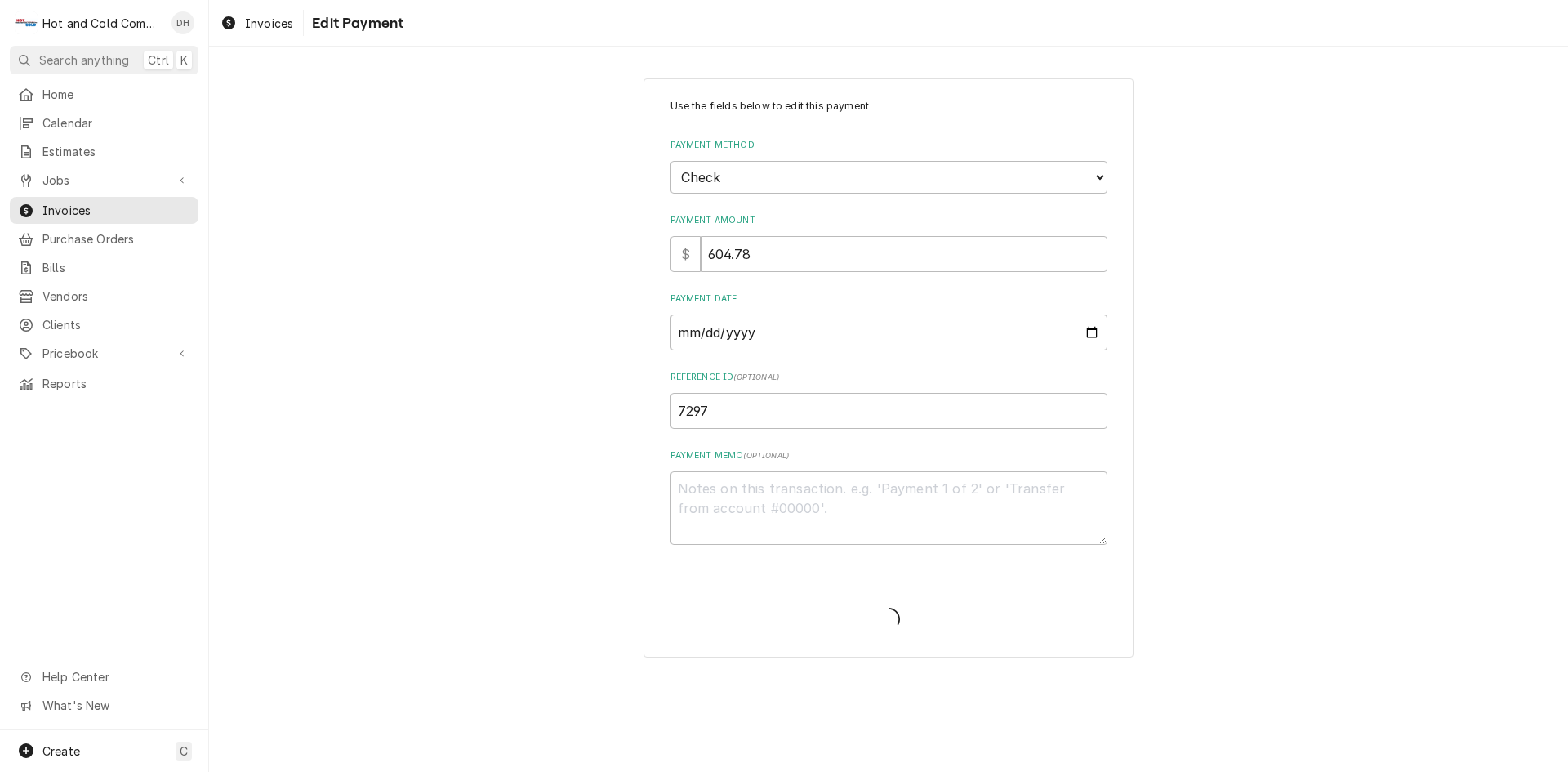
type textarea "x"
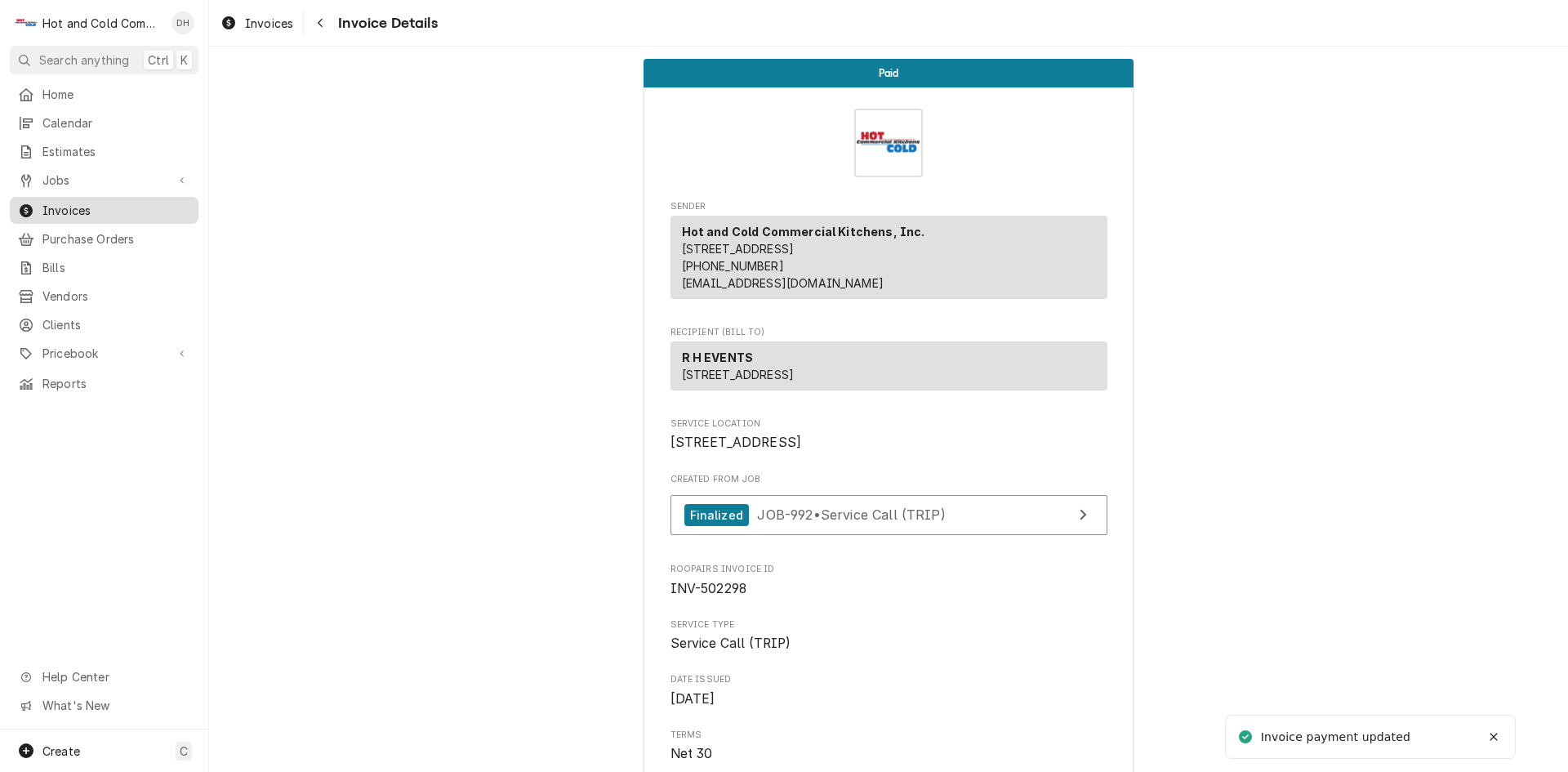
click at [128, 204] on span "Invoices" at bounding box center [116, 211] width 148 height 17
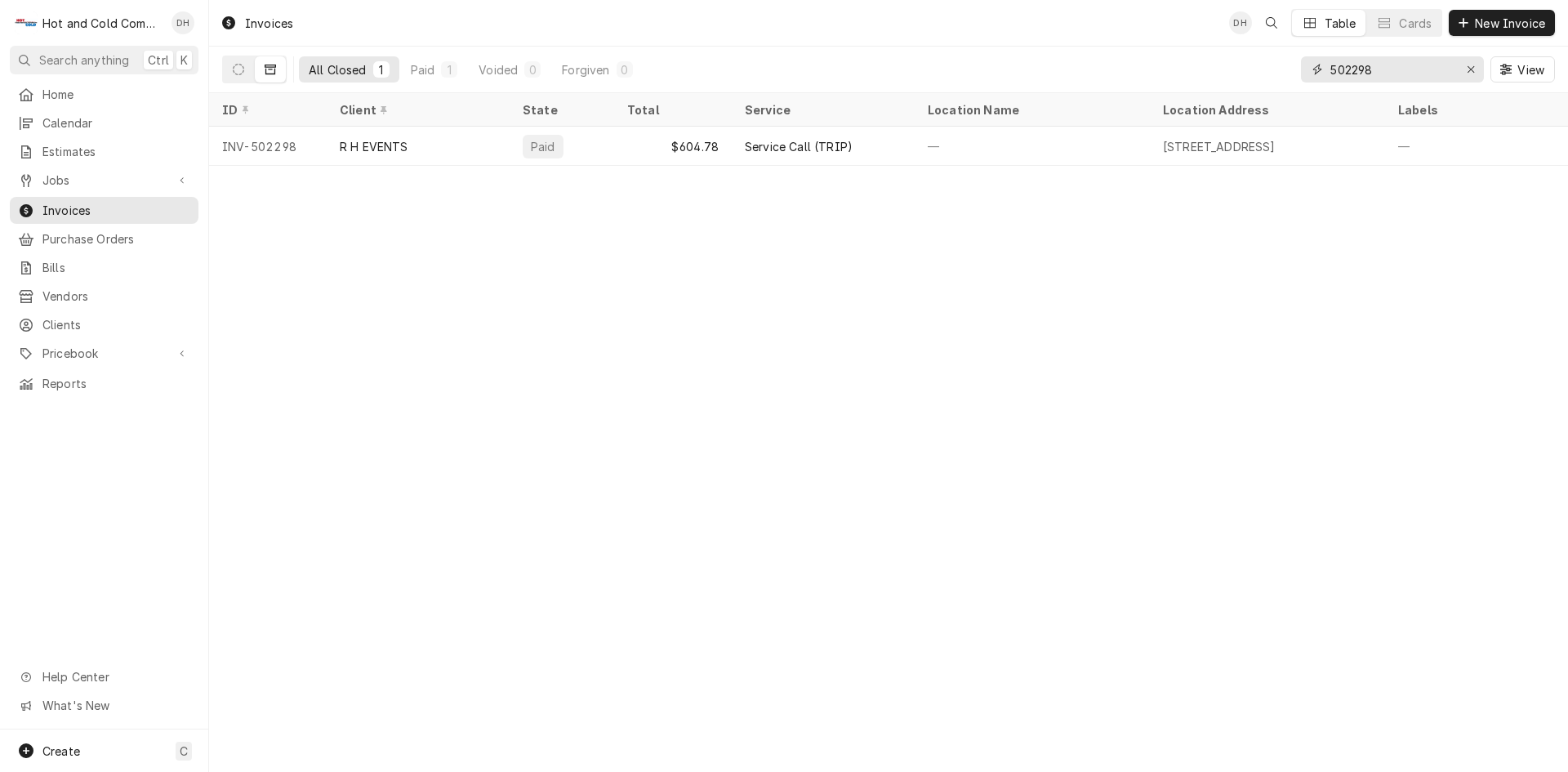
click at [1429, 79] on input "502298" at bounding box center [1391, 69] width 122 height 26
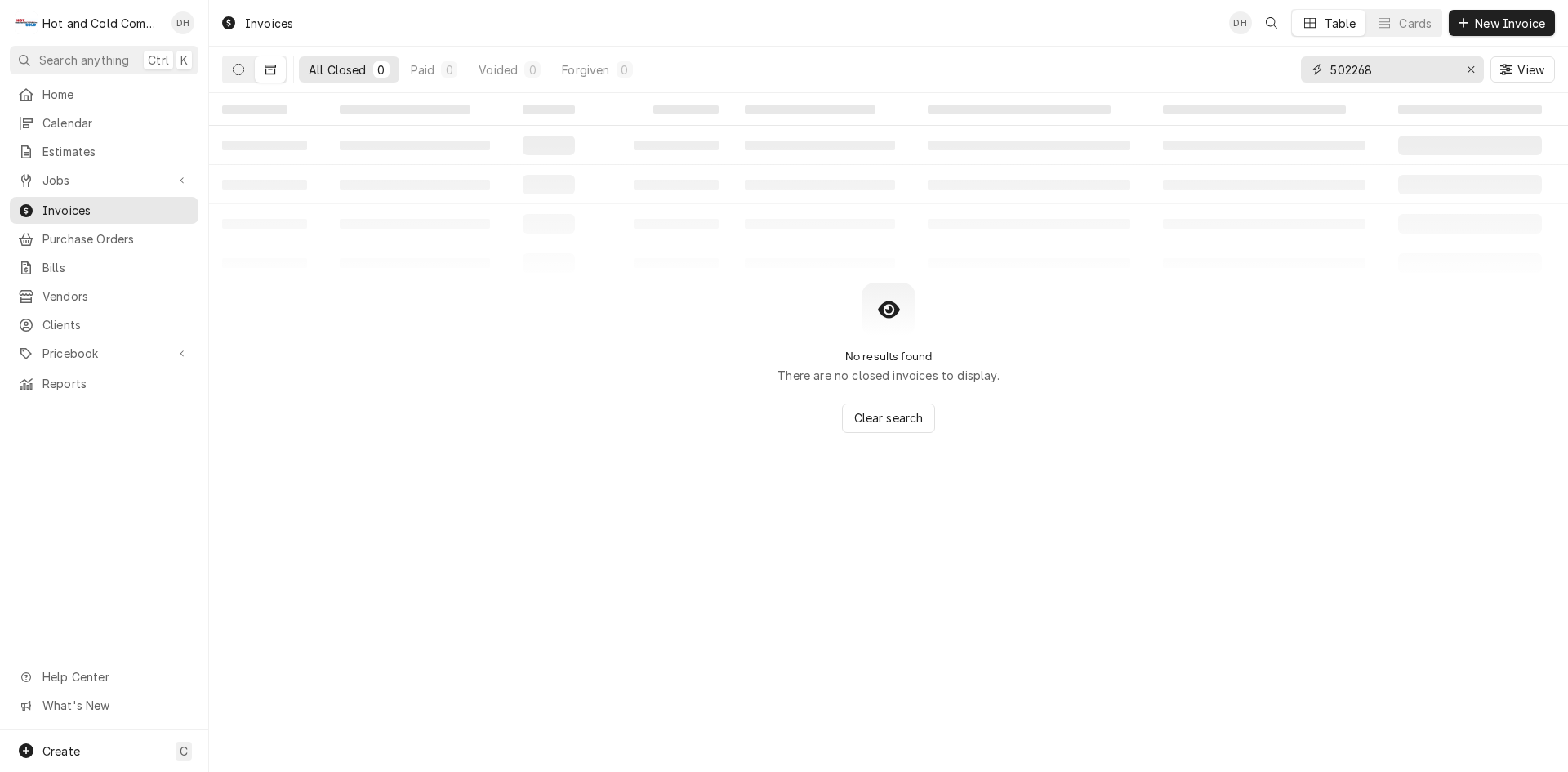
type input "502268"
drag, startPoint x: 246, startPoint y: 69, endPoint x: 247, endPoint y: 78, distance: 9.1
click at [246, 69] on button "Dynamic Content Wrapper" at bounding box center [238, 69] width 31 height 26
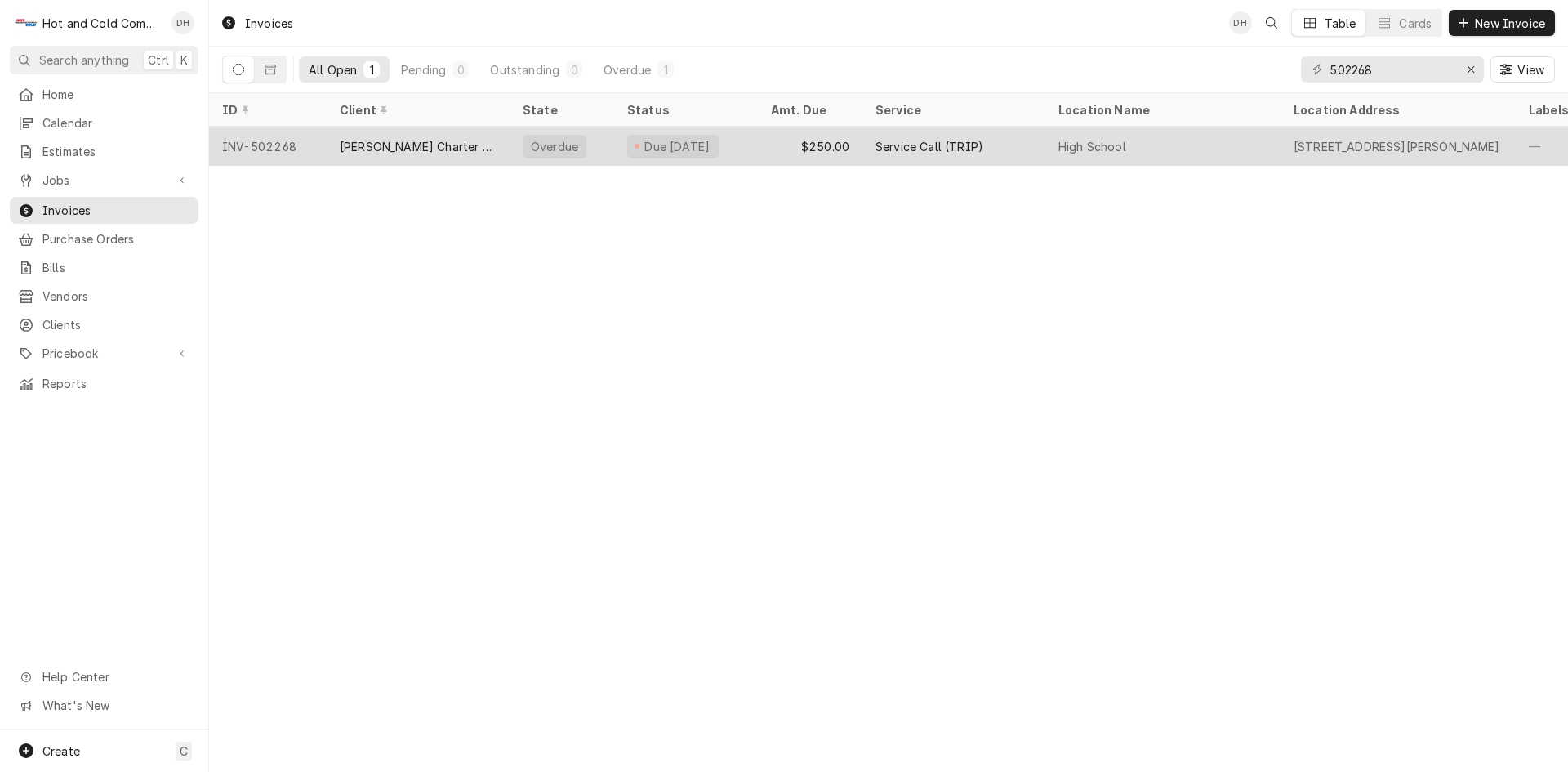
click at [615, 144] on div "Due 14 days ago" at bounding box center [685, 146] width 143 height 39
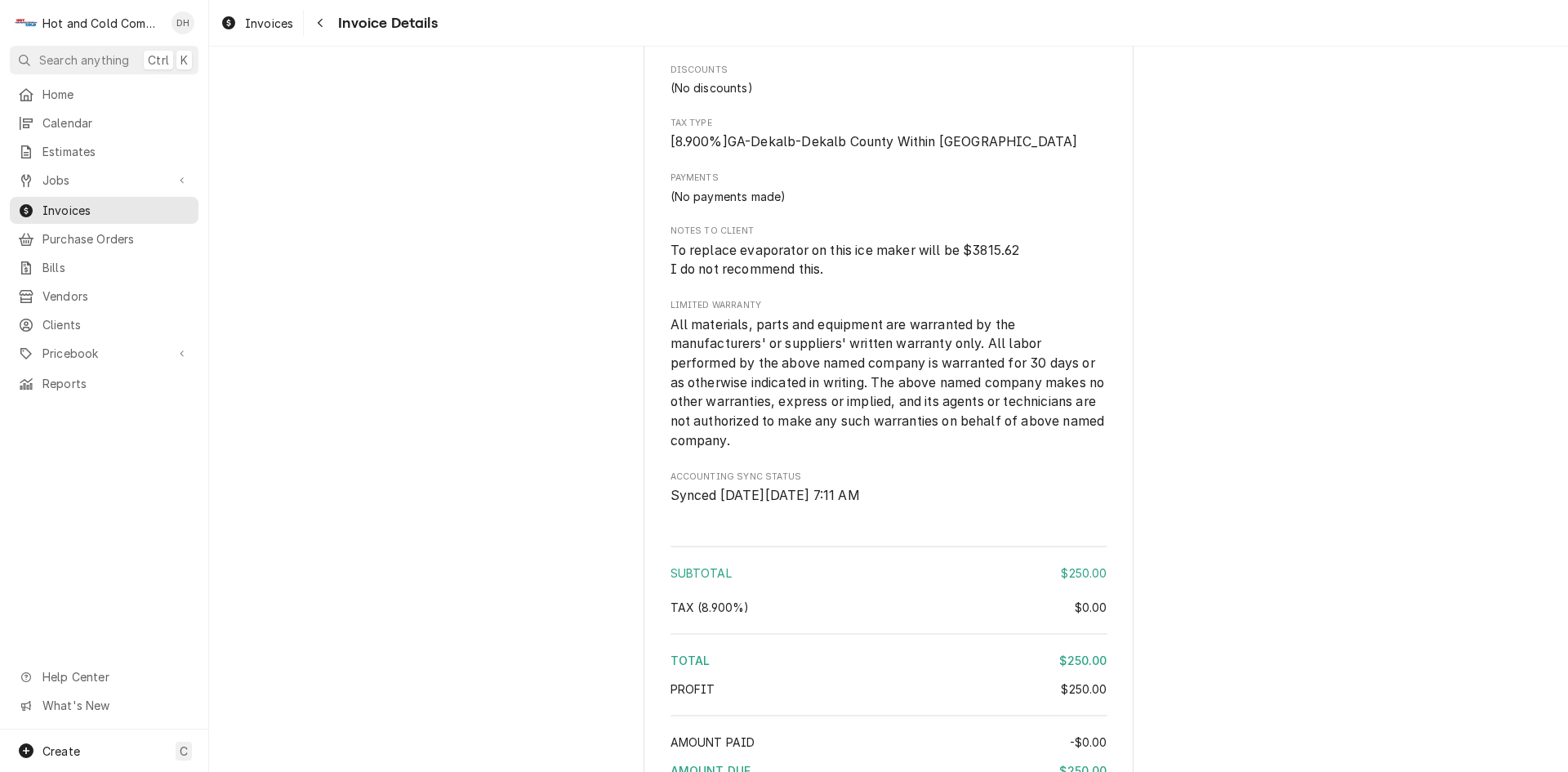
scroll to position [1905, 0]
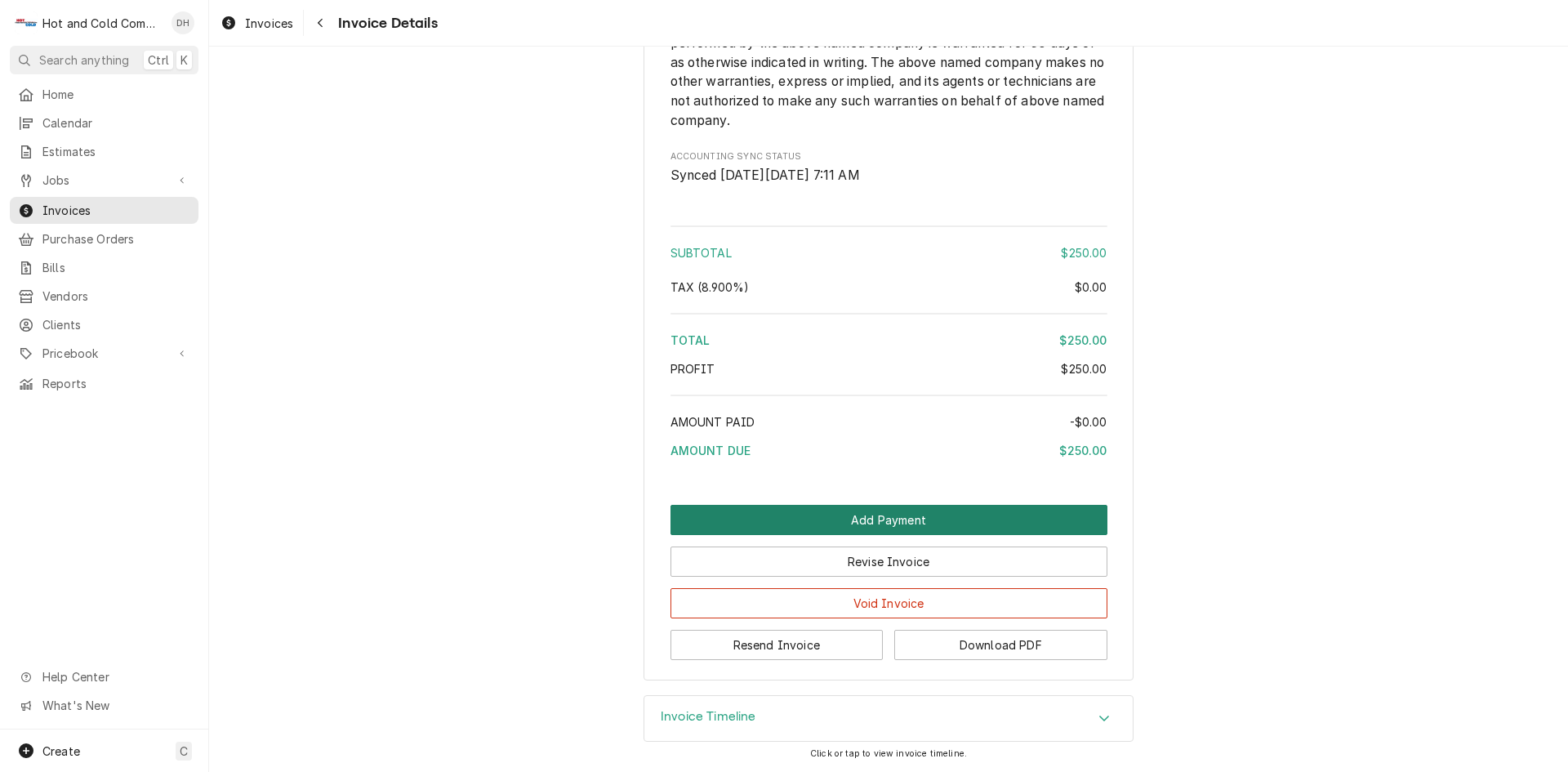
click at [873, 535] on button "Add Payment" at bounding box center [888, 519] width 436 height 30
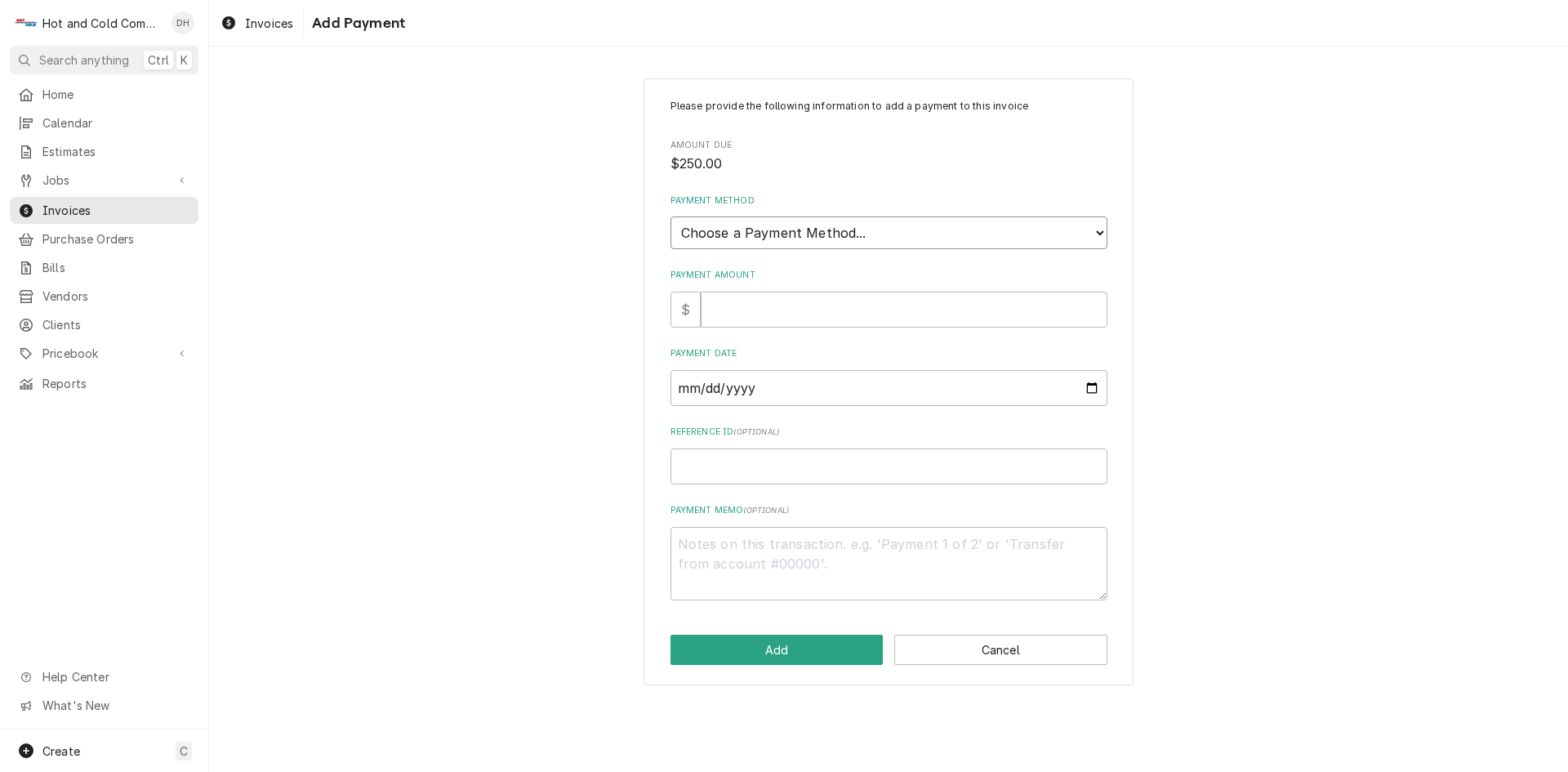
click at [802, 225] on select "Choose a Payment Method... Cash Check Credit/Debit Card ACH/eCheck Other" at bounding box center [888, 233] width 436 height 33
select select "2"
click at [670, 216] on select "Choose a Payment Method... Cash Check Credit/Debit Card ACH/eCheck Other" at bounding box center [888, 233] width 436 height 33
click at [763, 314] on input "Payment Amount" at bounding box center [904, 309] width 407 height 36
type textarea "x"
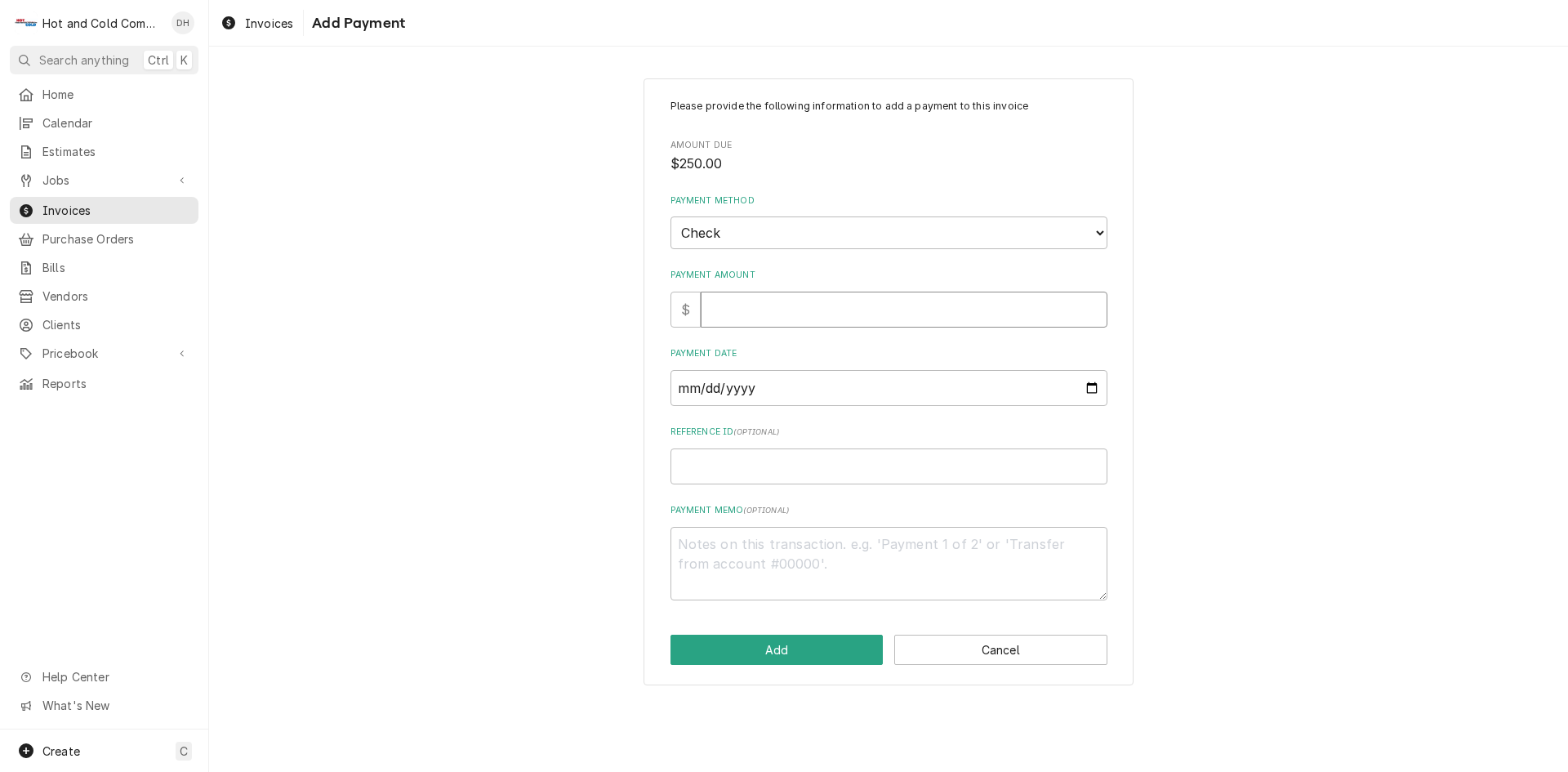
type input "2"
type textarea "x"
type input "25"
type textarea "x"
type input "250"
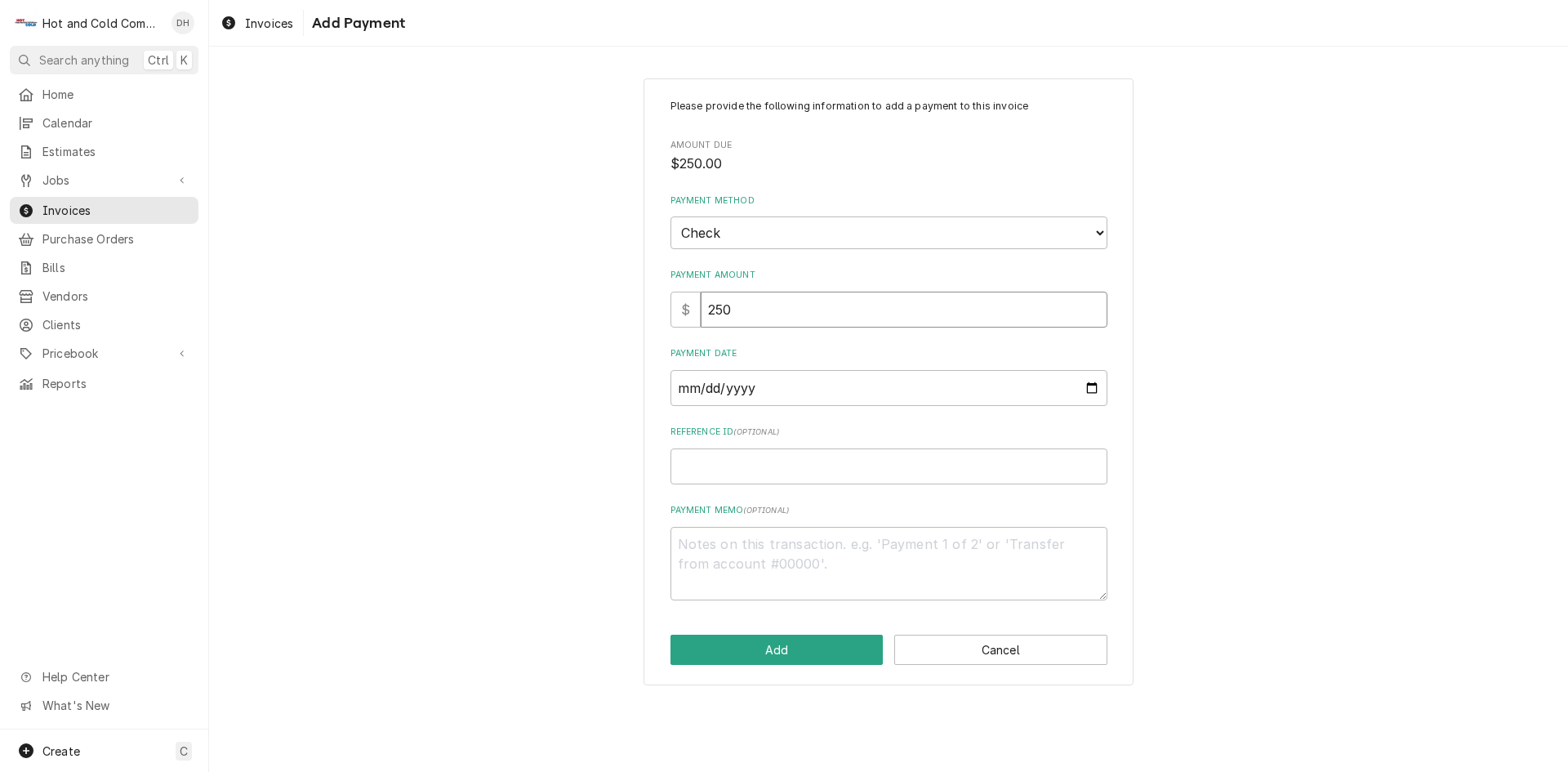
type textarea "x"
type input "250.0"
type textarea "x"
type input "250.00"
click at [1092, 389] on input "Payment Date" at bounding box center [888, 387] width 436 height 36
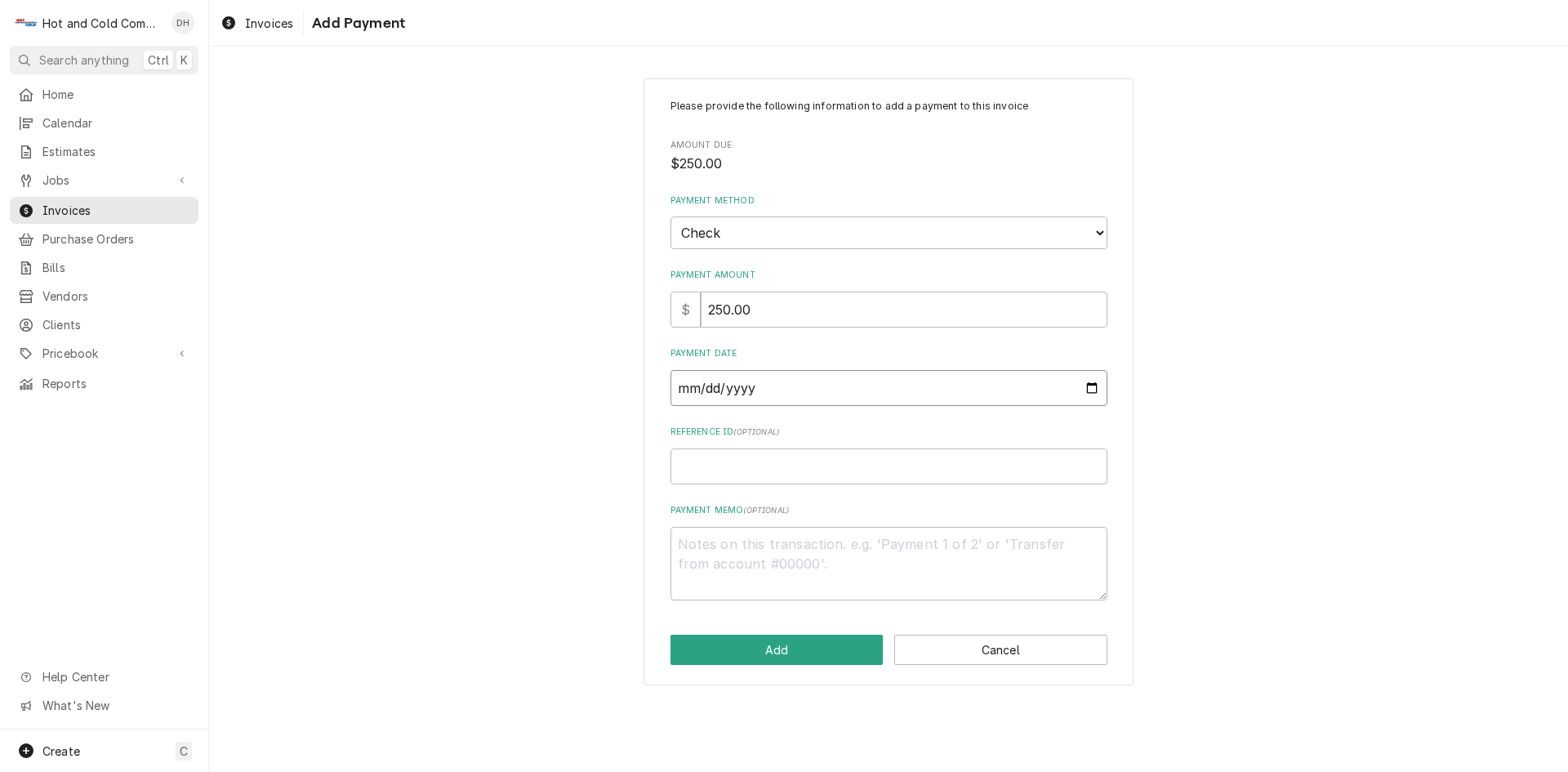
type textarea "x"
type input "2025-09-19"
click at [733, 475] on input "Reference ID ( optional )" at bounding box center [888, 465] width 436 height 36
type textarea "x"
type input "4"
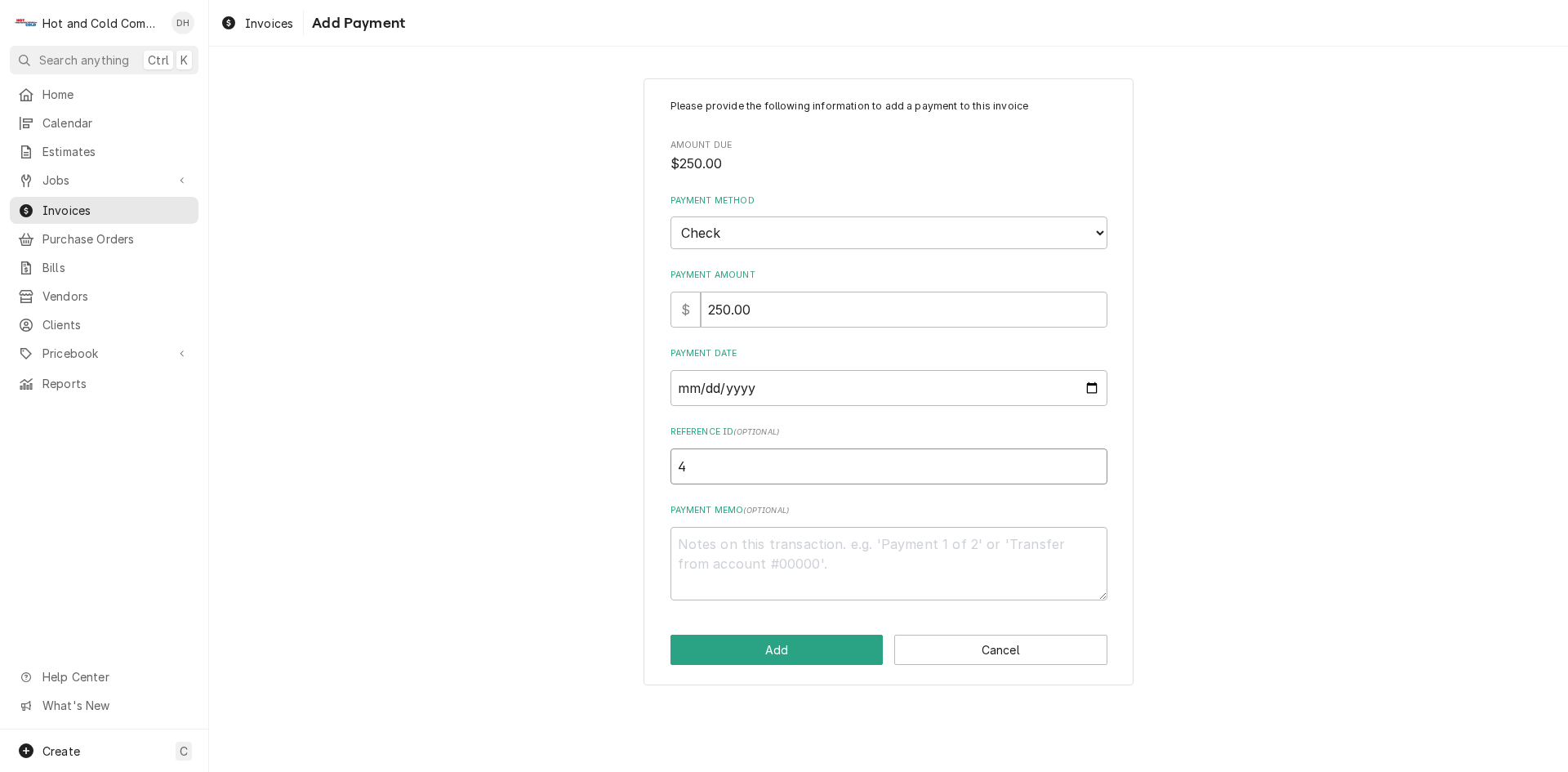
type textarea "x"
type input "46"
type textarea "x"
type input "463"
type textarea "x"
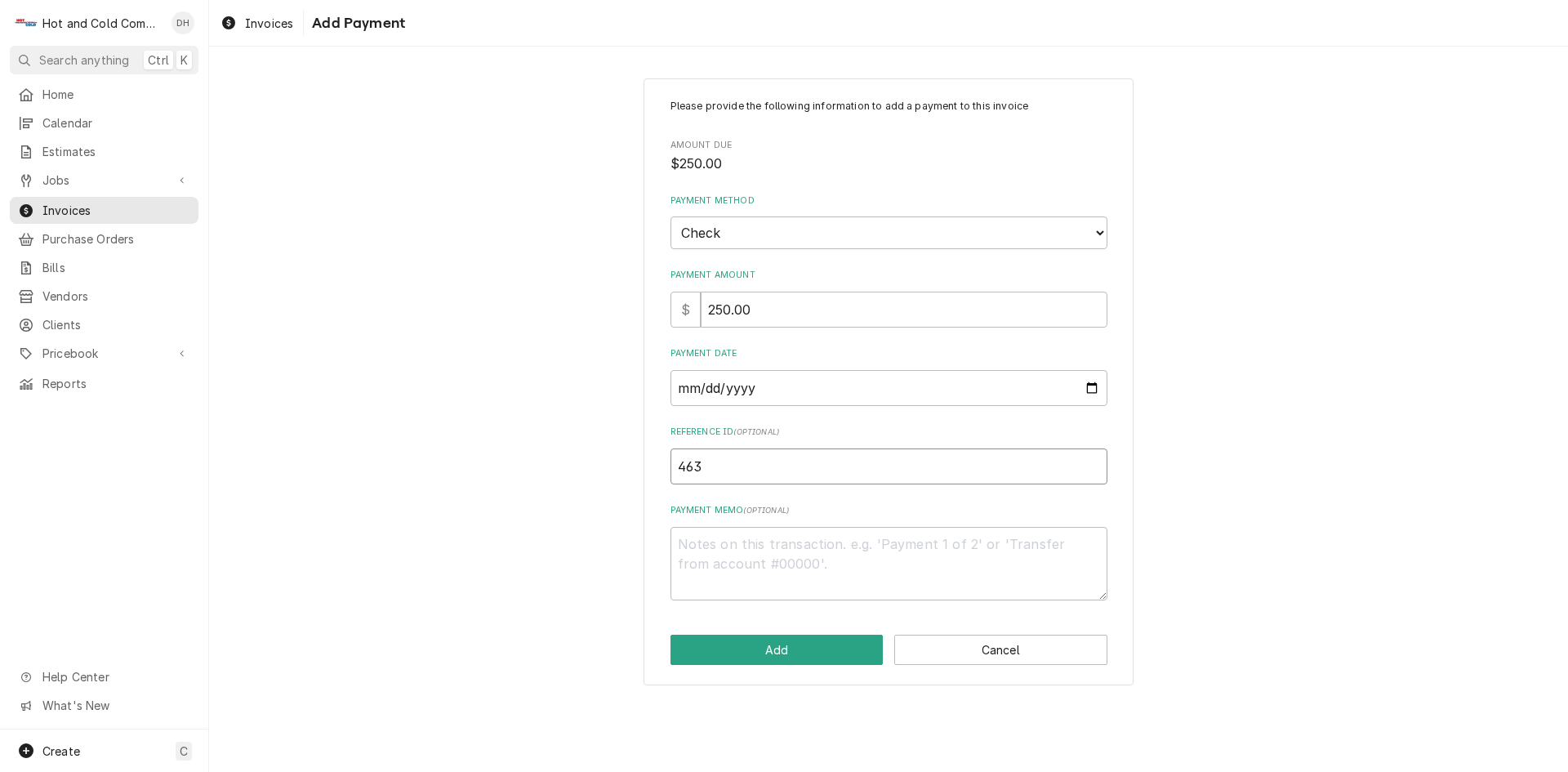
type input "4633"
type textarea "x"
type input "46332"
click at [780, 642] on button "Add" at bounding box center [777, 649] width 213 height 30
type textarea "x"
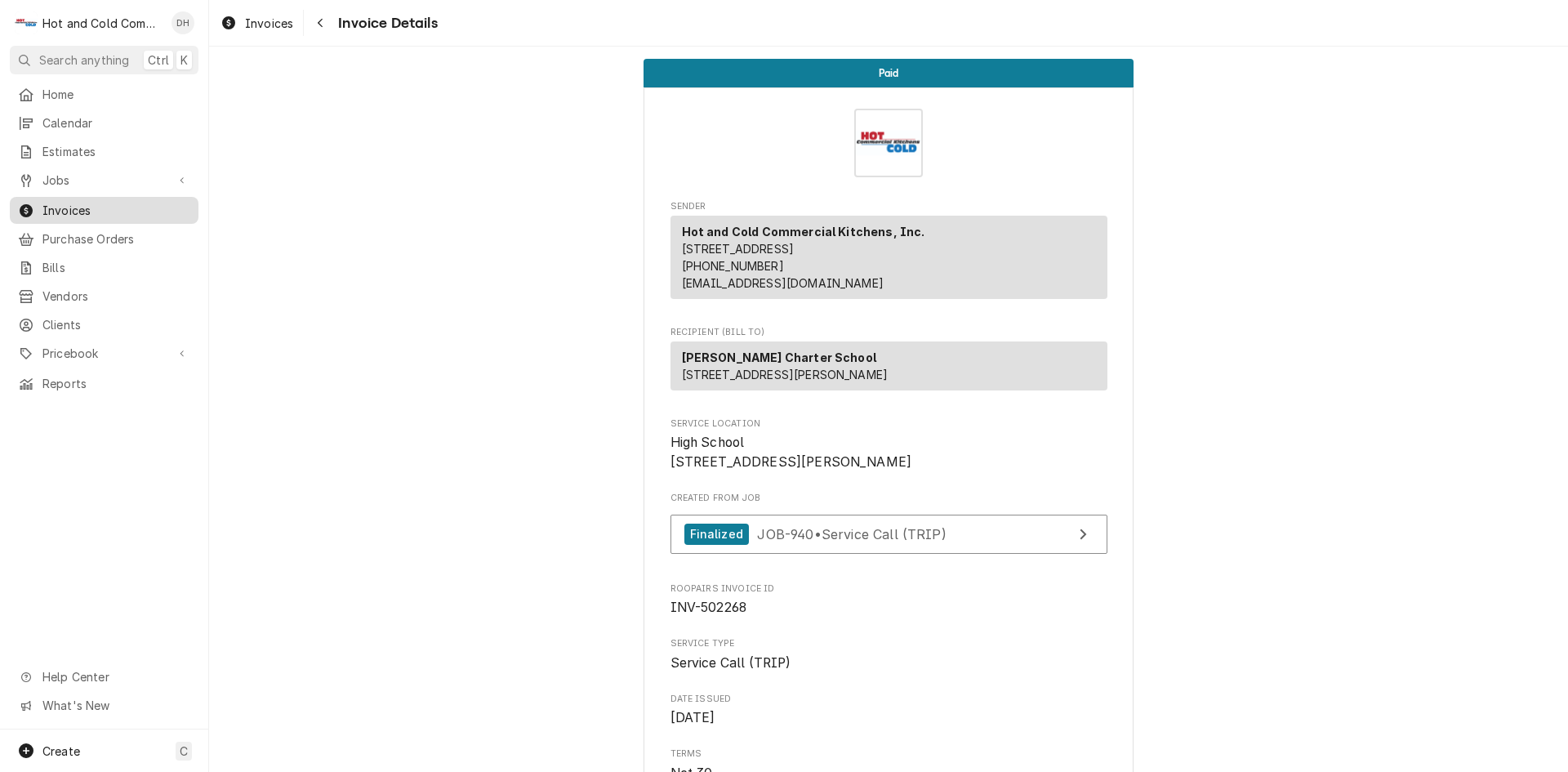
click at [131, 207] on span "Invoices" at bounding box center [116, 211] width 148 height 17
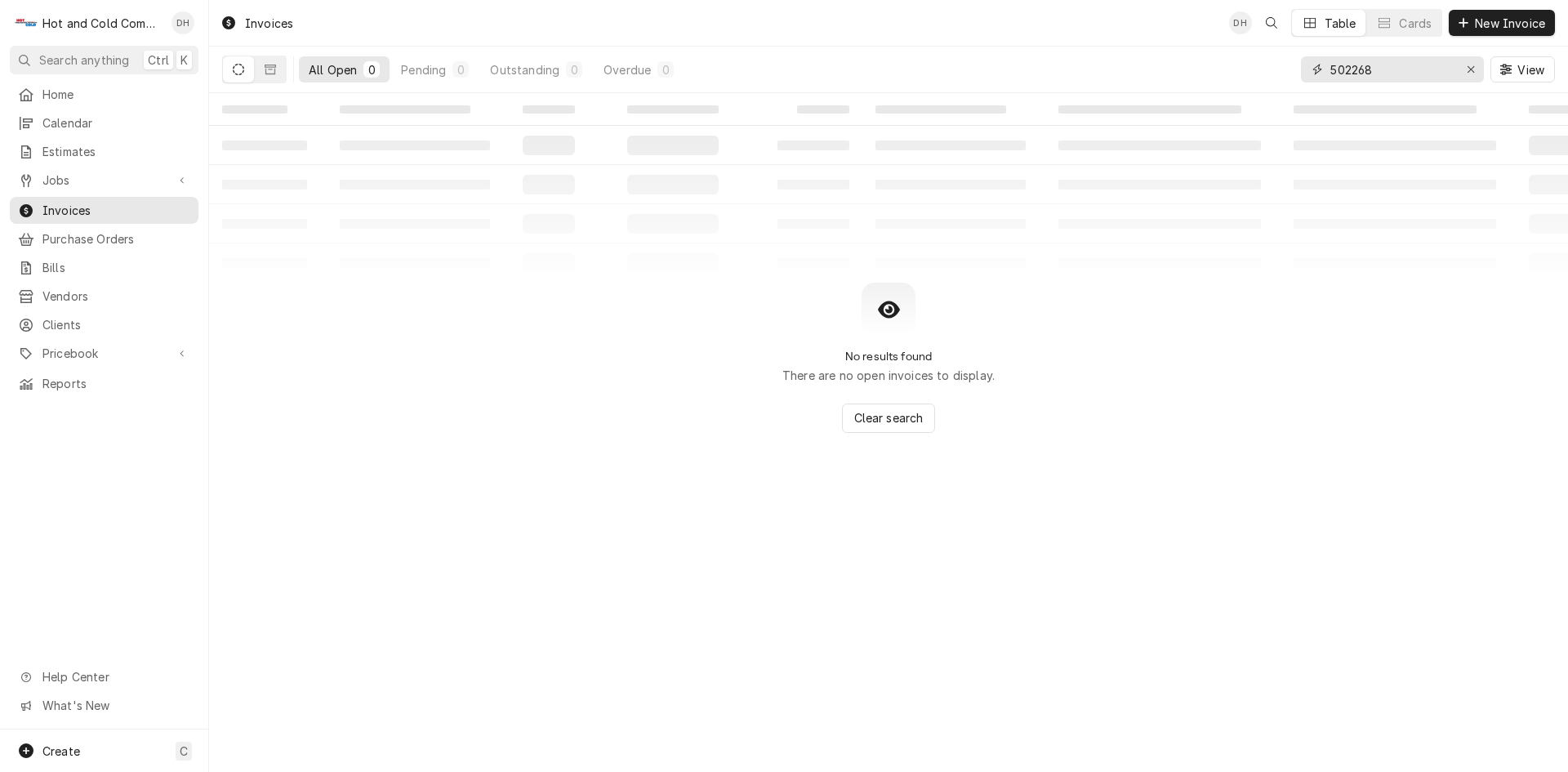
click at [1406, 66] on input "502268" at bounding box center [1391, 69] width 122 height 26
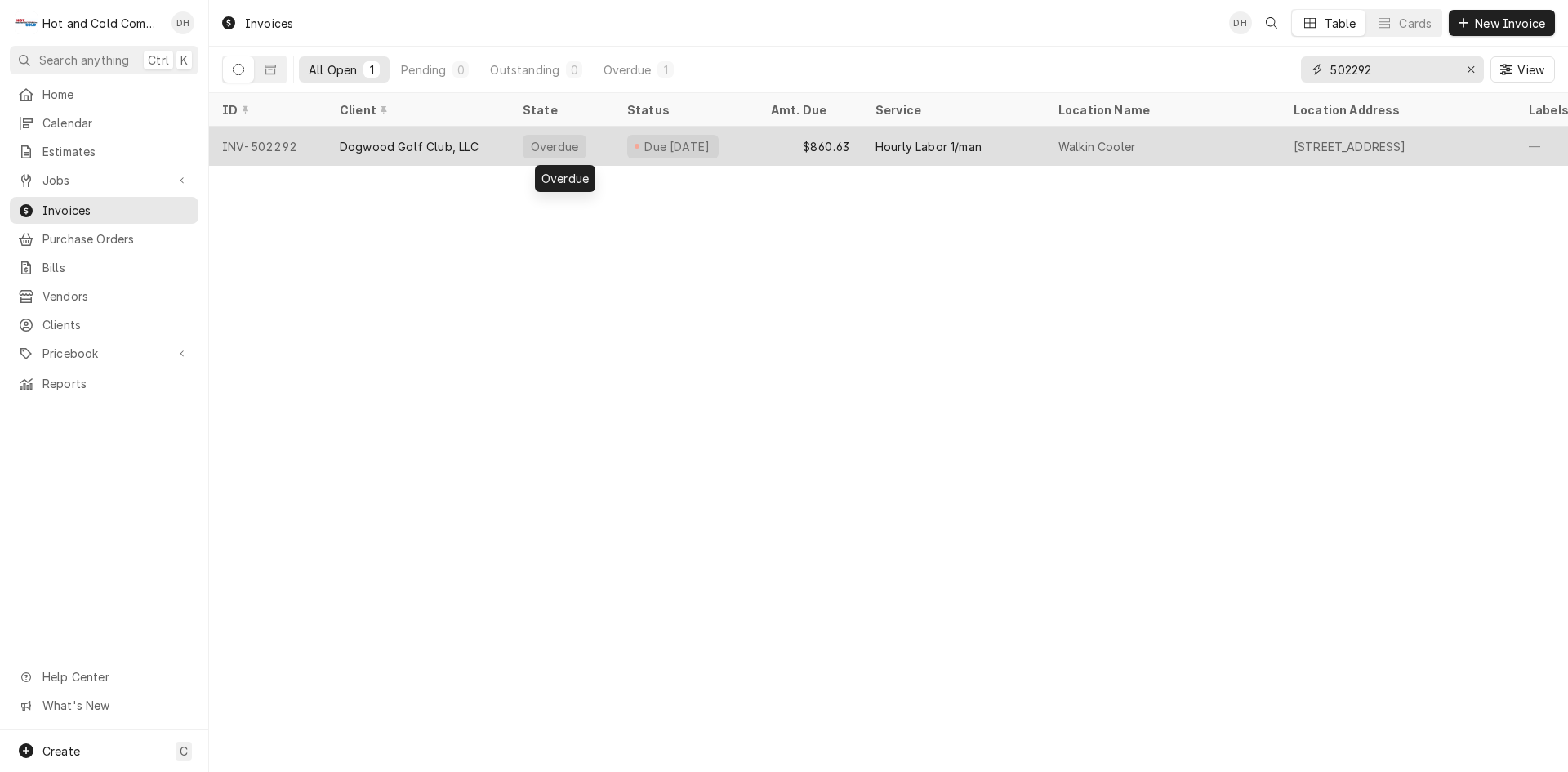
type input "502292"
click at [604, 139] on div "Overdue" at bounding box center [561, 146] width 105 height 39
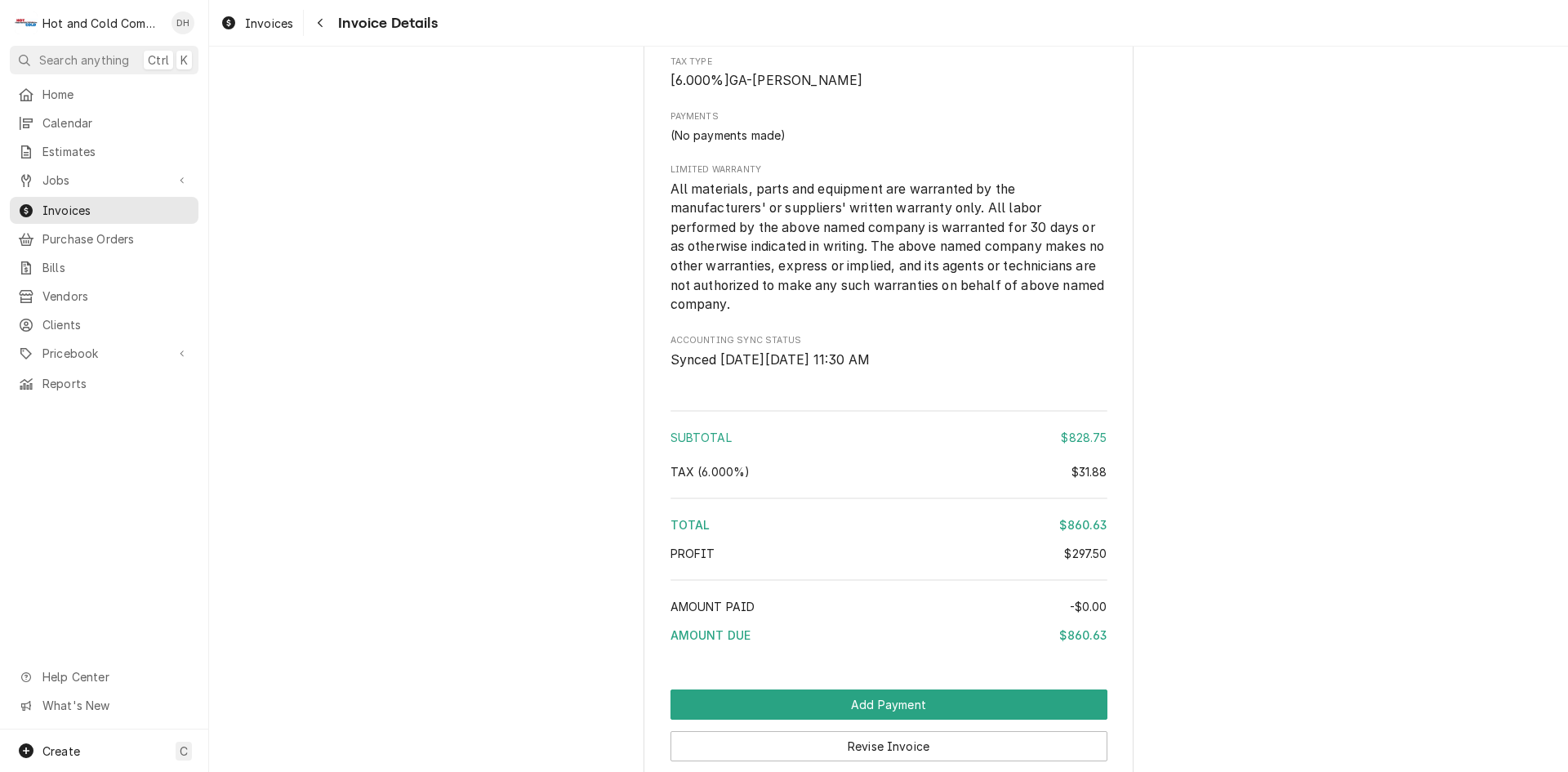
scroll to position [2155, 0]
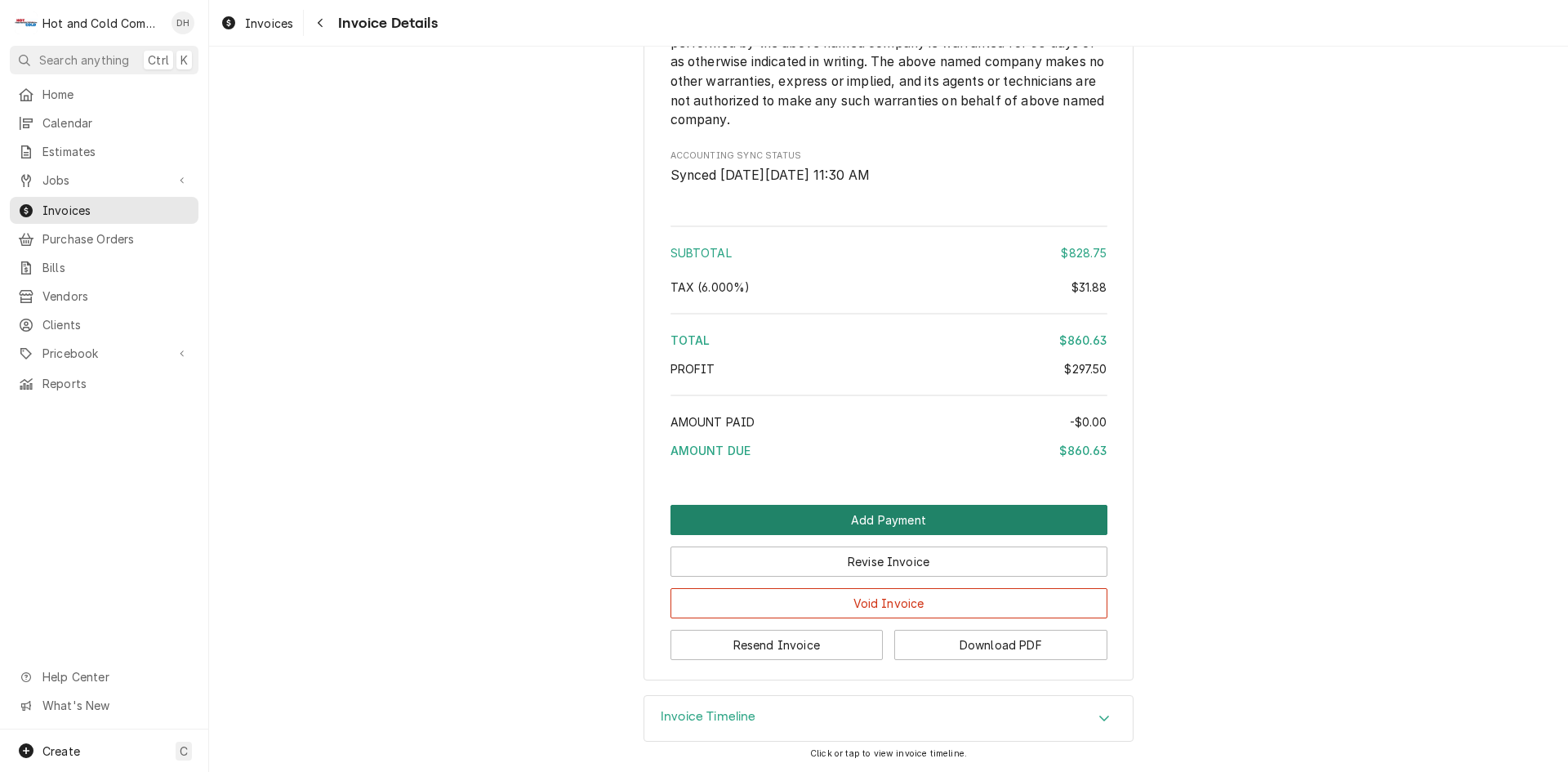
click at [893, 518] on button "Add Payment" at bounding box center [888, 519] width 436 height 30
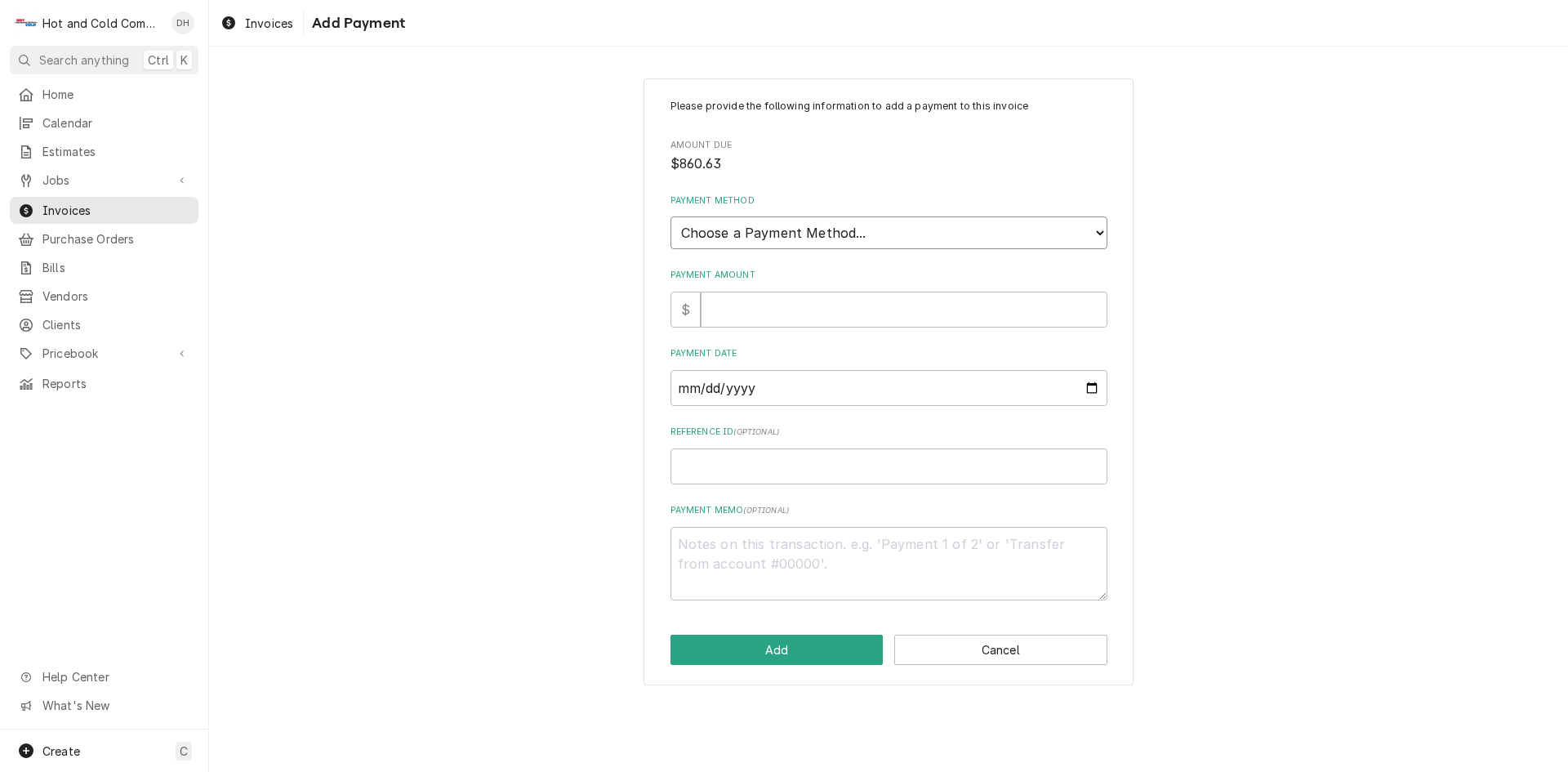
click at [880, 228] on select "Choose a Payment Method... Cash Check Credit/Debit Card ACH/eCheck Other" at bounding box center [888, 233] width 436 height 33
select select "2"
click at [670, 216] on select "Choose a Payment Method... Cash Check Credit/Debit Card ACH/eCheck Other" at bounding box center [888, 233] width 436 height 33
click at [727, 314] on input "Payment Amount" at bounding box center [904, 309] width 407 height 36
type textarea "x"
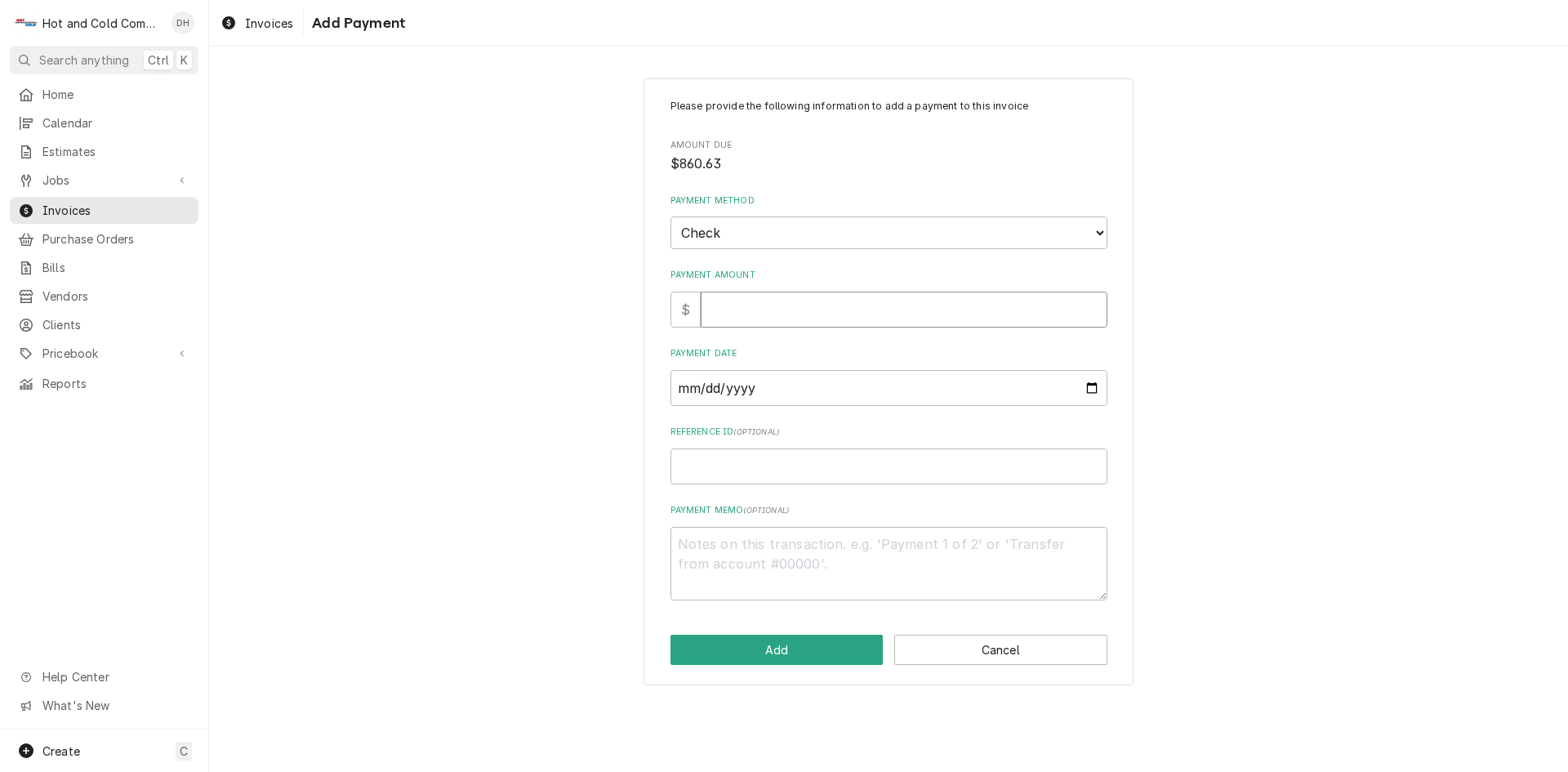
type input "8"
type textarea "x"
type input "86"
type textarea "x"
type input "860"
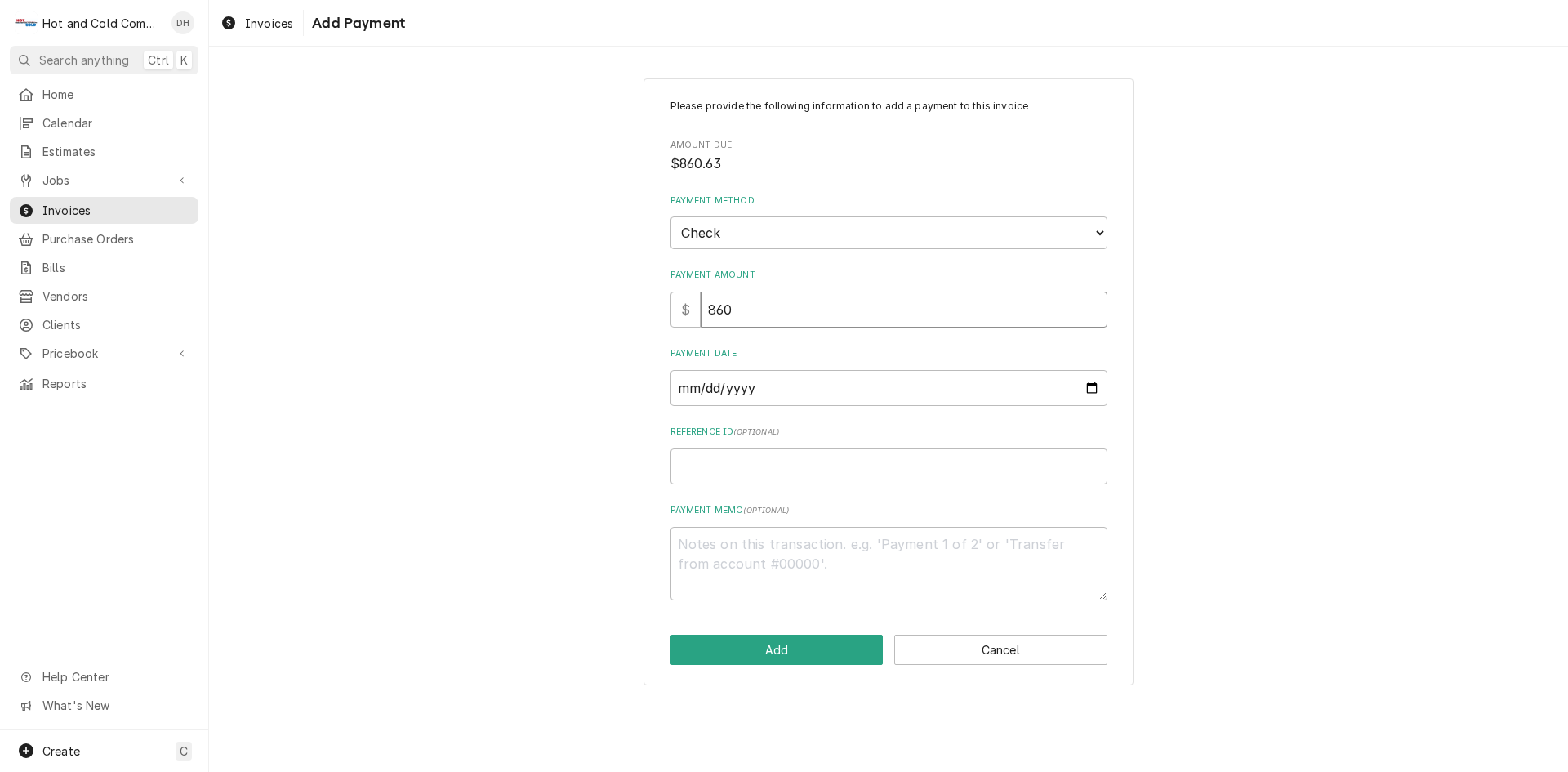
type textarea "x"
type input "860.6"
type textarea "x"
type input "860.63"
click at [1089, 386] on input "Payment Date" at bounding box center [888, 387] width 436 height 36
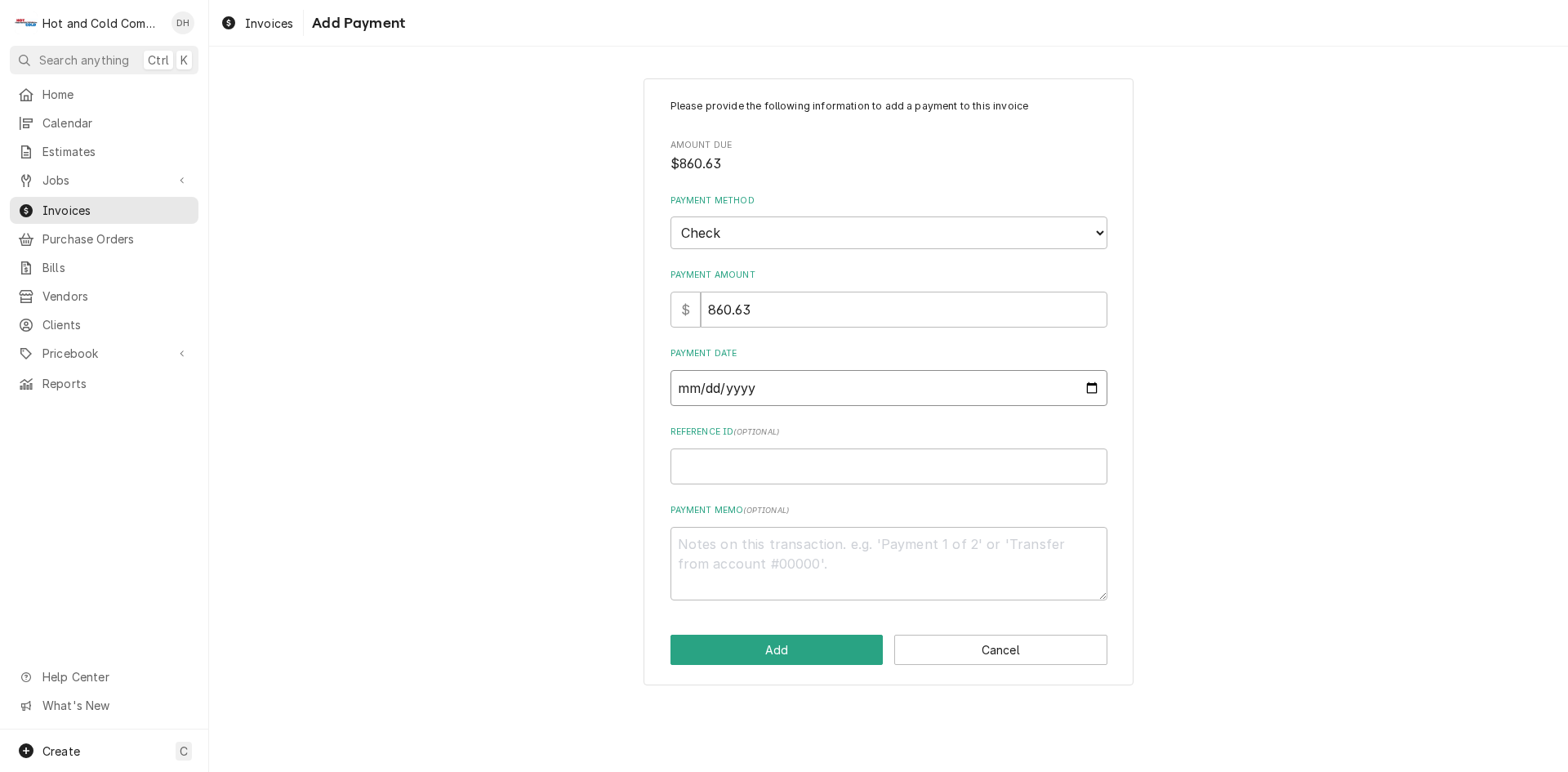
type input "2025-09-18"
click at [783, 468] on input "Reference ID ( optional )" at bounding box center [888, 465] width 436 height 36
type textarea "x"
type input "1"
type textarea "x"
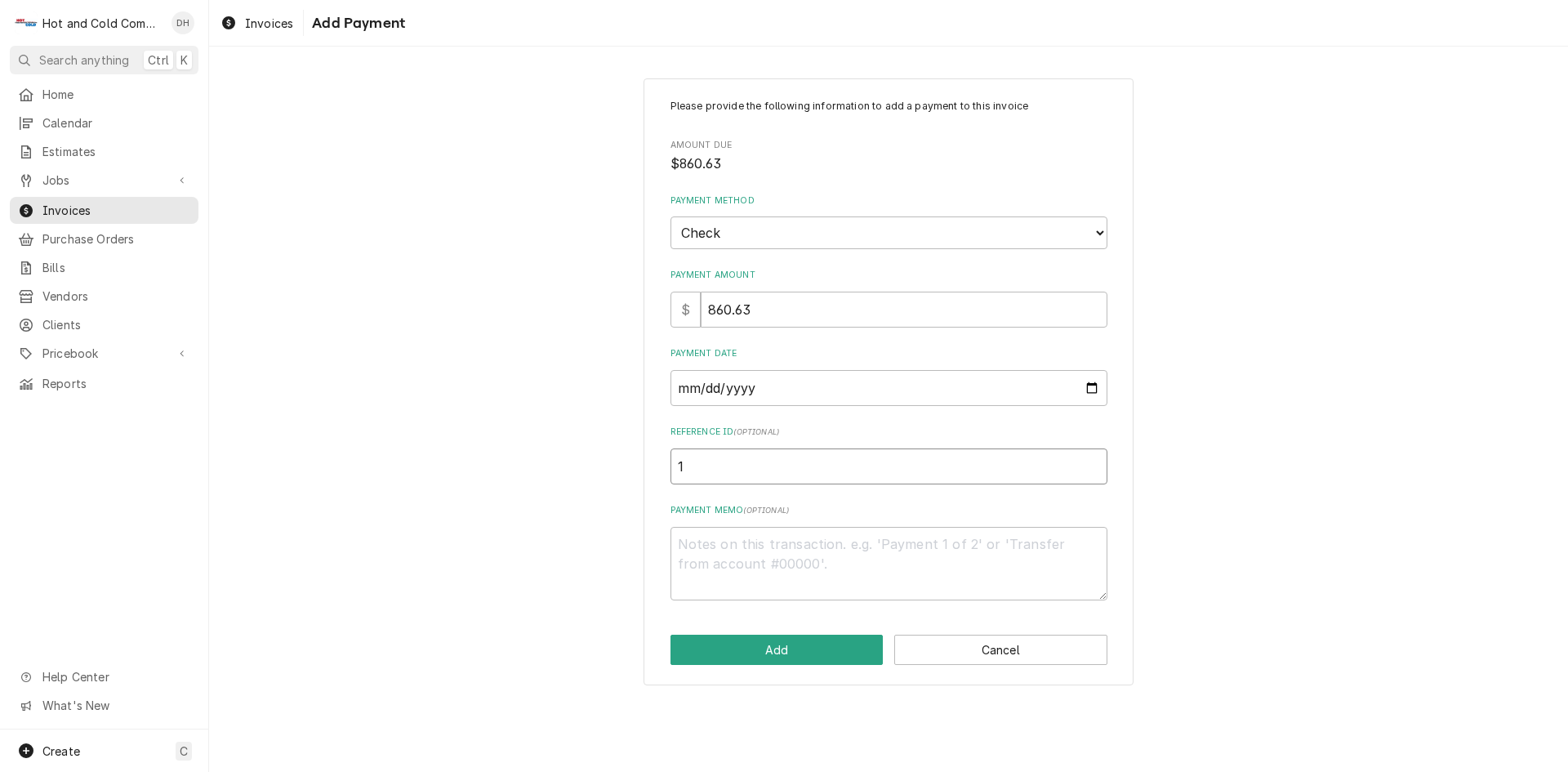
type input "11"
type textarea "x"
type input "119"
type textarea "x"
type input "1195"
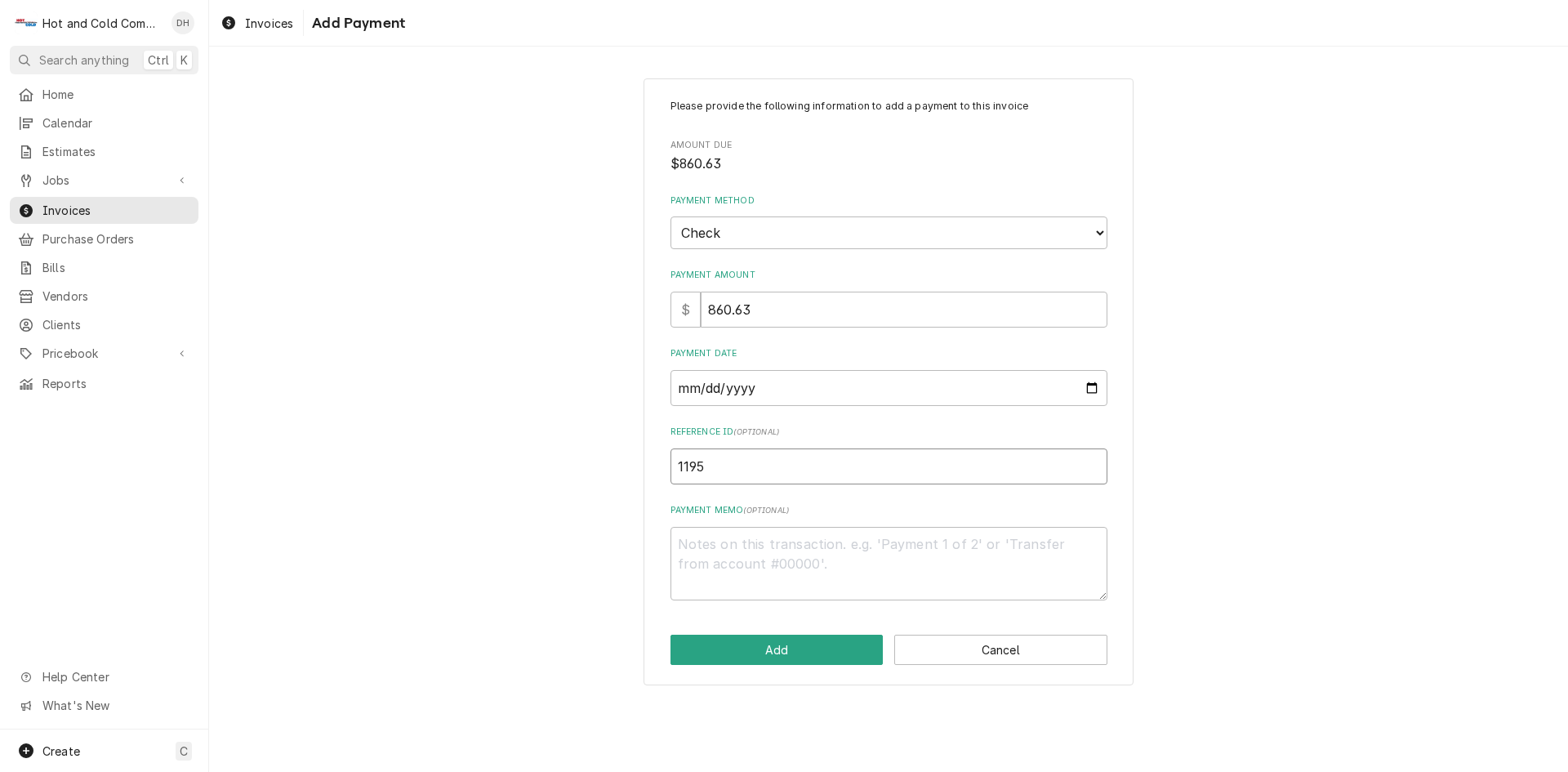
type textarea "x"
type input "11958"
click at [785, 649] on button "Add" at bounding box center [777, 649] width 213 height 30
type textarea "x"
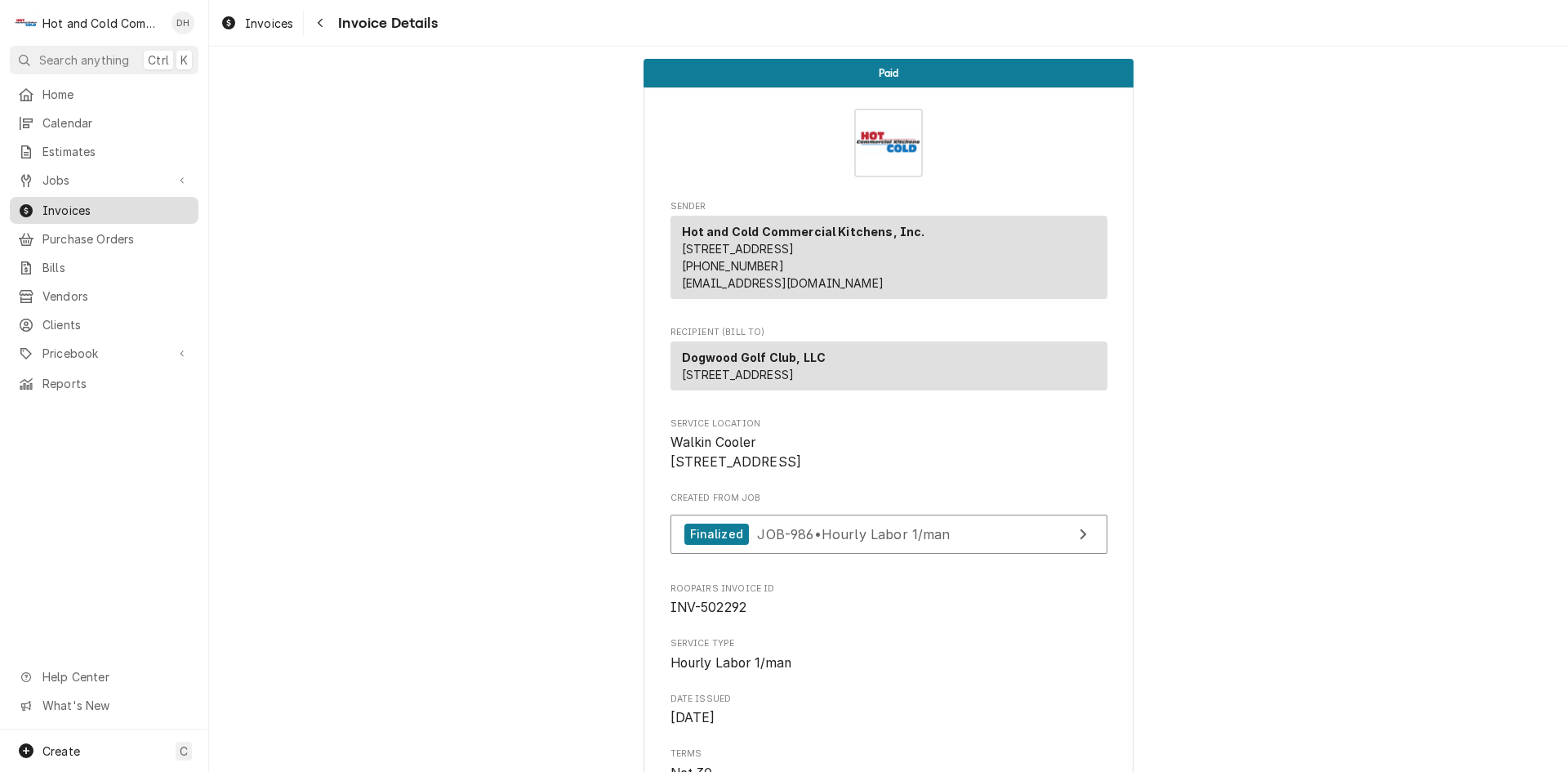
click at [83, 202] on span "Invoices" at bounding box center [116, 211] width 148 height 17
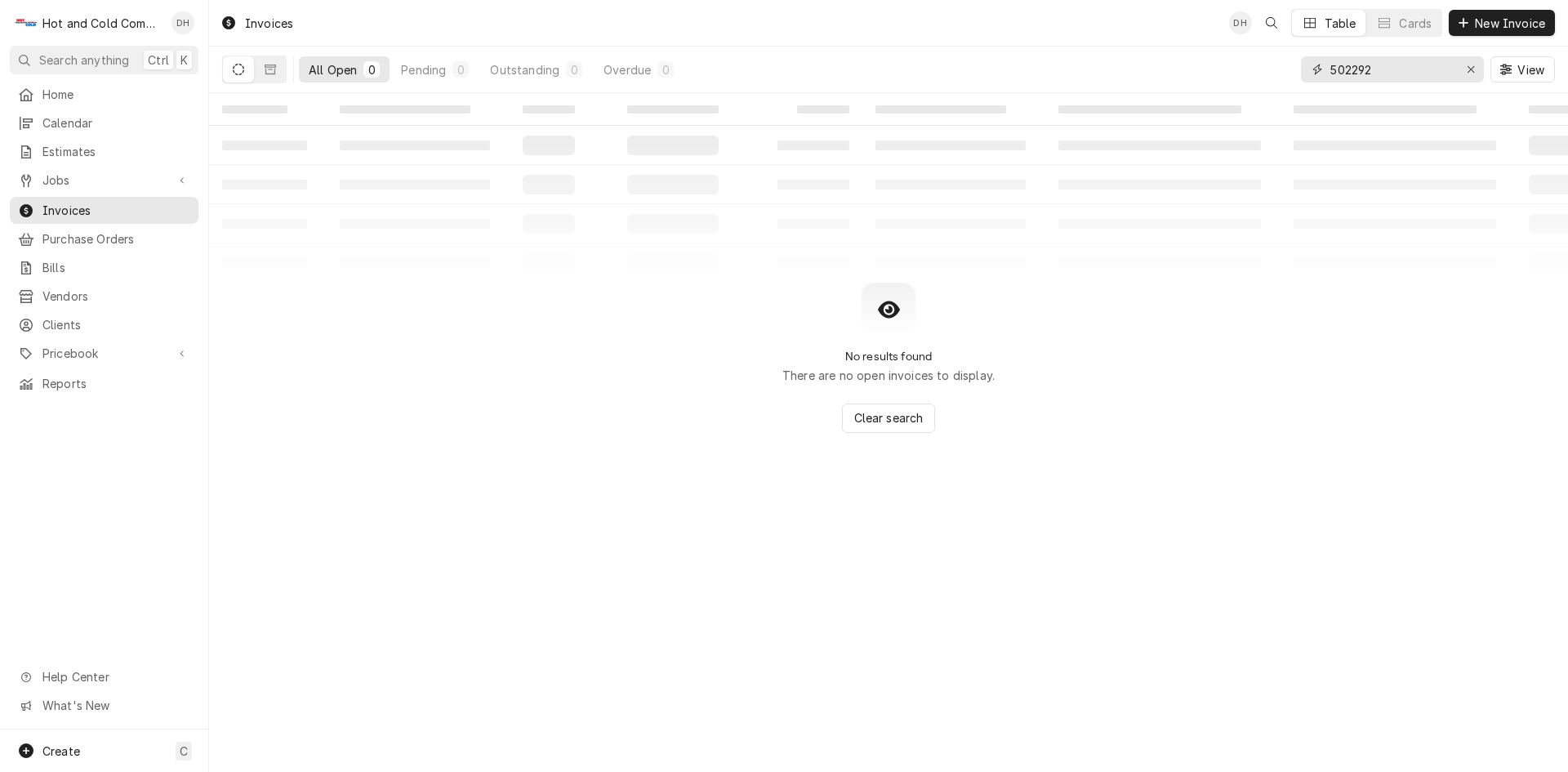
click at [1410, 72] on input "502292" at bounding box center [1391, 69] width 122 height 26
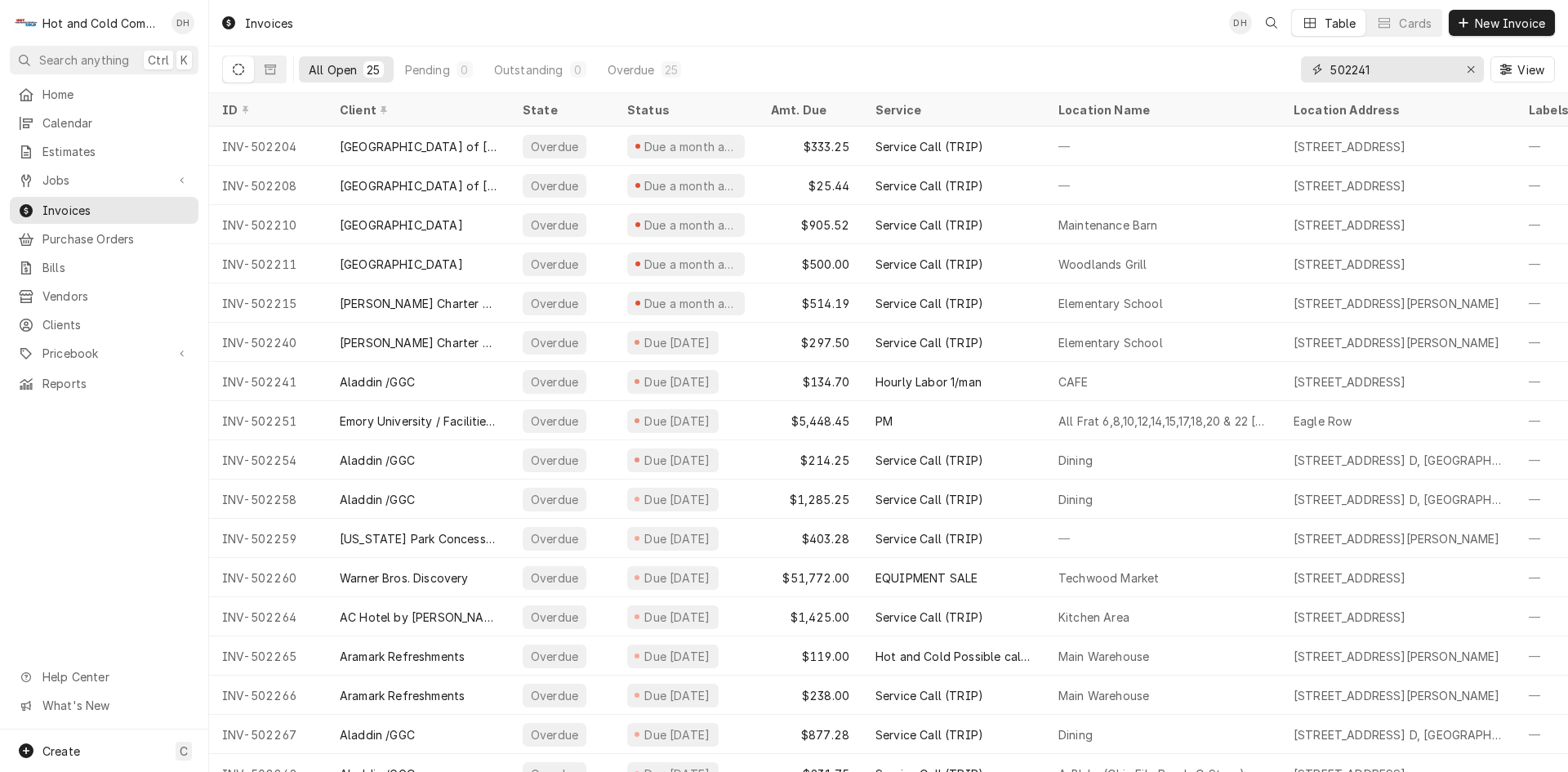
type input "502241"
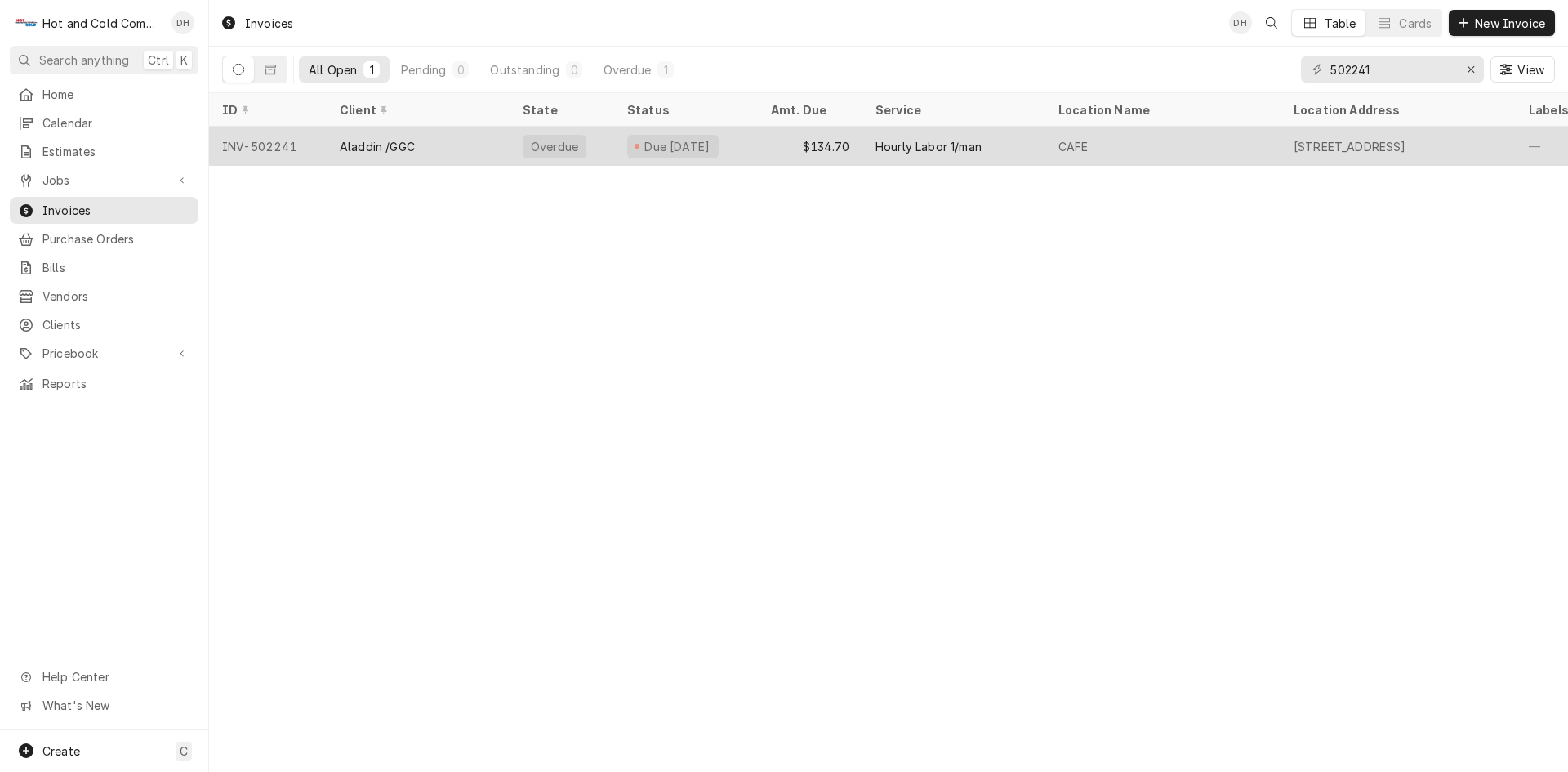
click at [490, 149] on div "Aladdin /GGC" at bounding box center [418, 146] width 183 height 39
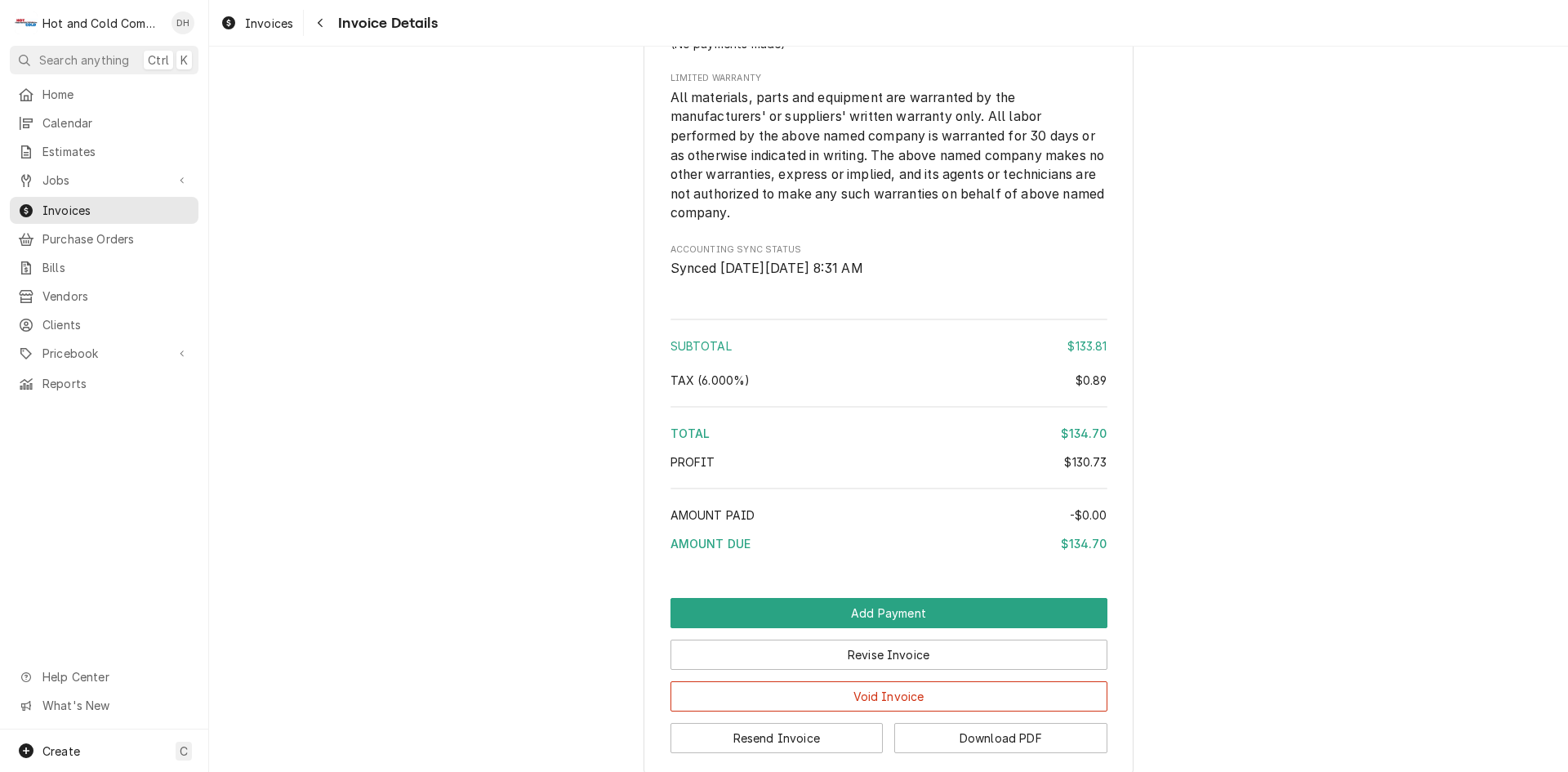
scroll to position [1822, 0]
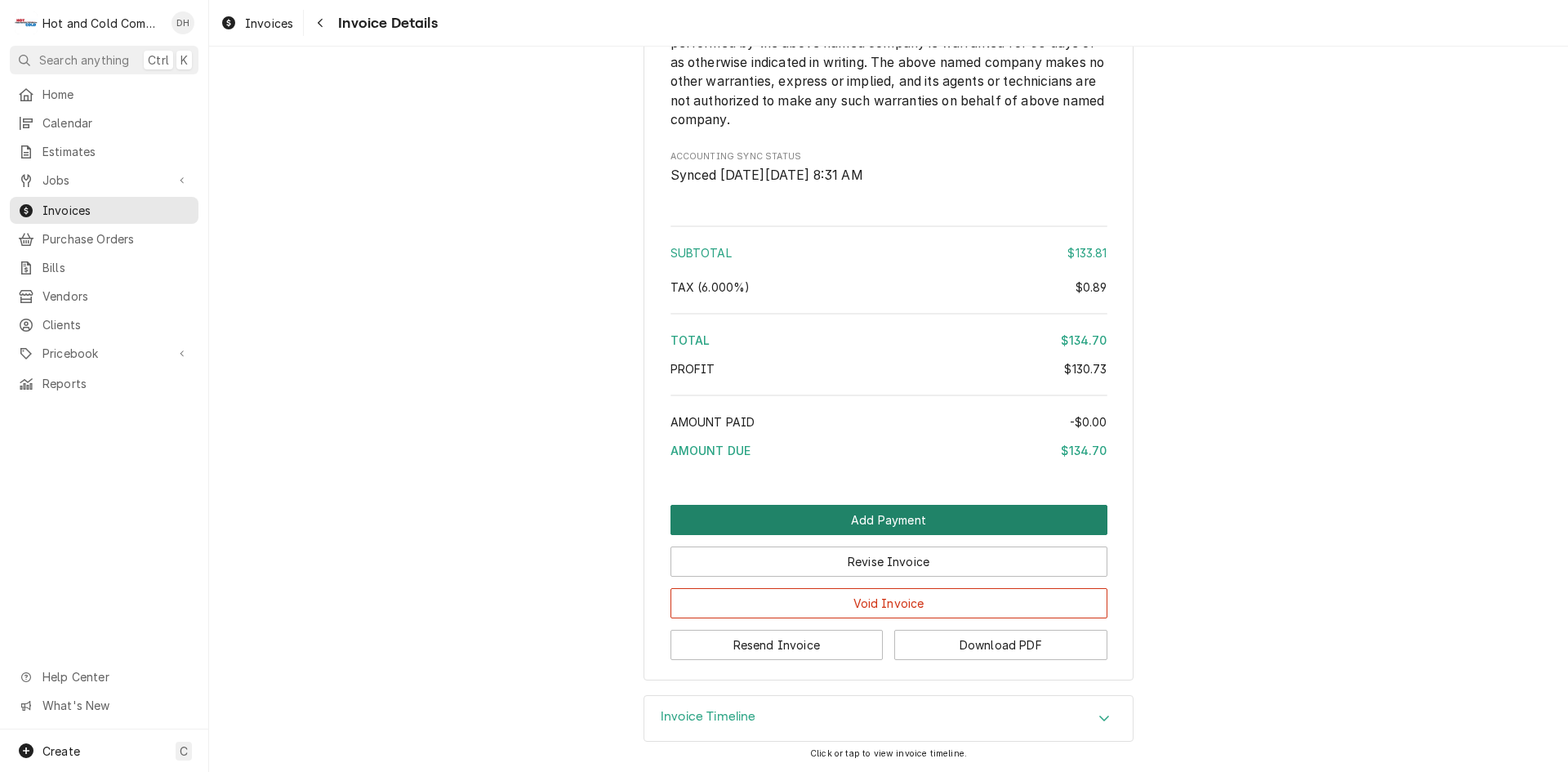
click at [906, 511] on button "Add Payment" at bounding box center [888, 519] width 436 height 30
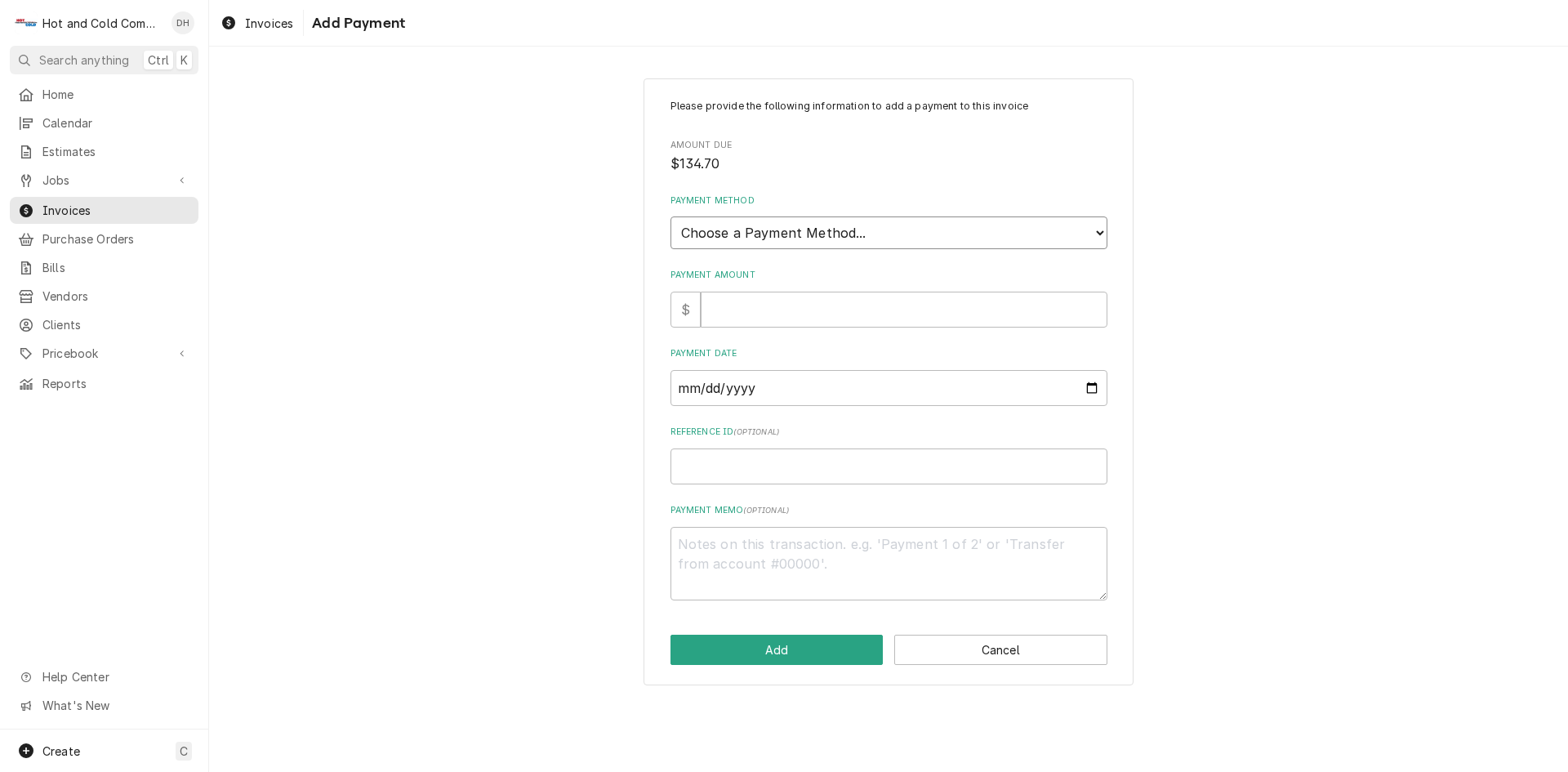
click at [869, 221] on select "Choose a Payment Method... Cash Check Credit/Debit Card ACH/eCheck Other" at bounding box center [888, 233] width 436 height 33
select select "2"
click at [670, 216] on select "Choose a Payment Method... Cash Check Credit/Debit Card ACH/eCheck Other" at bounding box center [888, 233] width 436 height 33
click at [842, 315] on input "Payment Amount" at bounding box center [904, 309] width 407 height 36
type textarea "x"
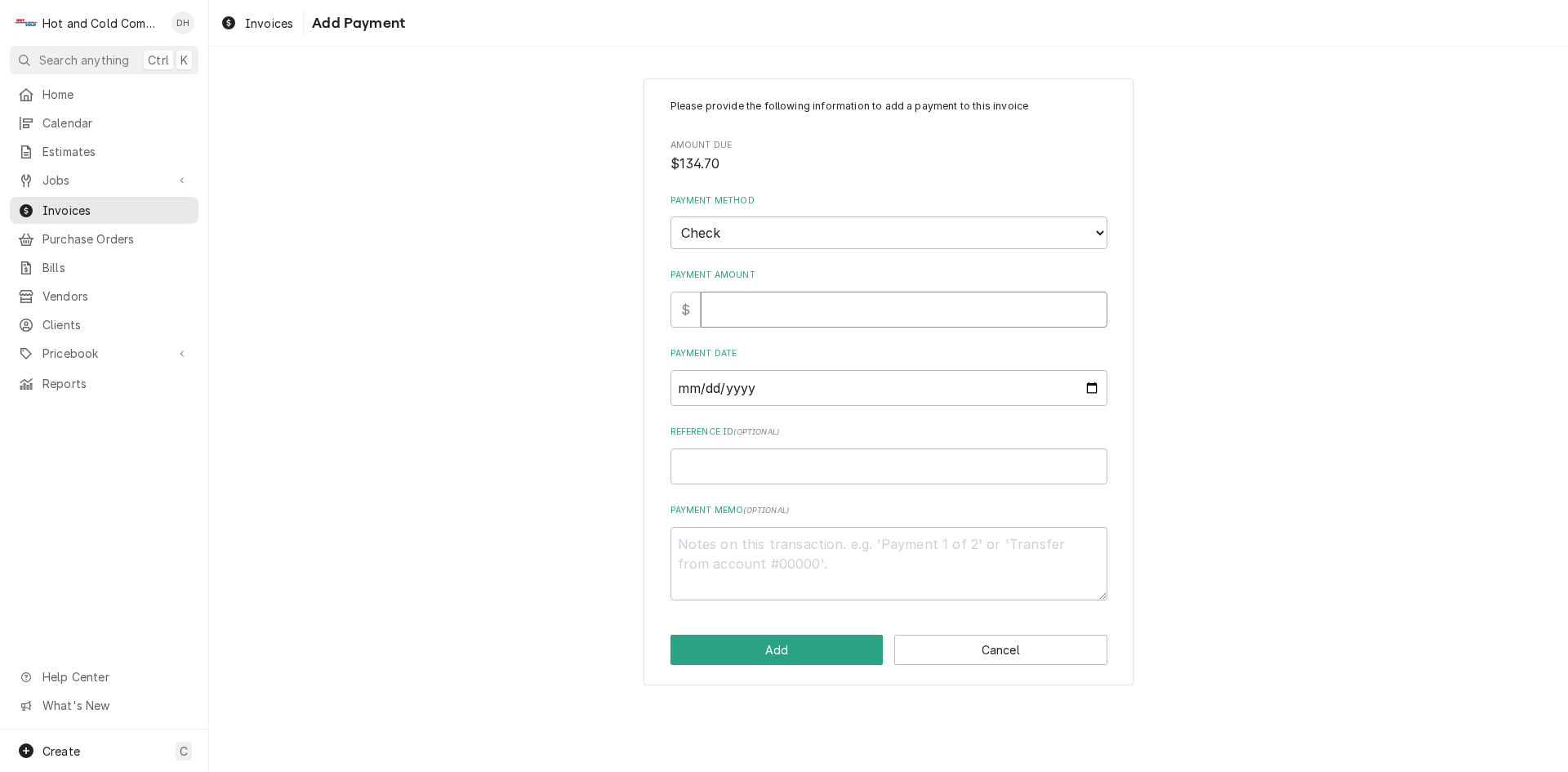
type input "1"
type textarea "x"
type input "13"
type textarea "x"
type input "134"
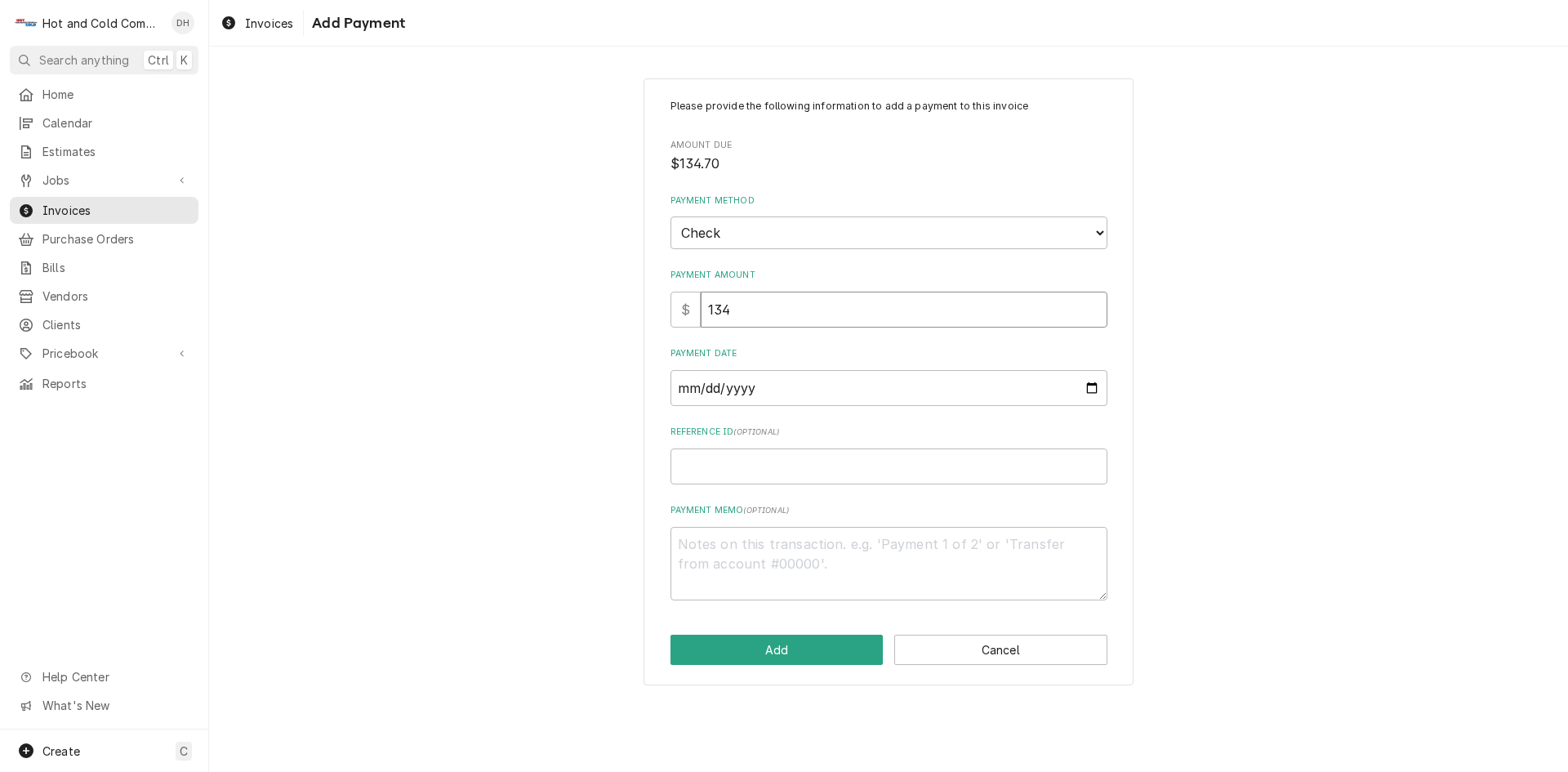
type textarea "x"
type input "134.7"
type textarea "x"
type input "134.70"
click at [1085, 386] on input "Payment Date" at bounding box center [888, 387] width 436 height 36
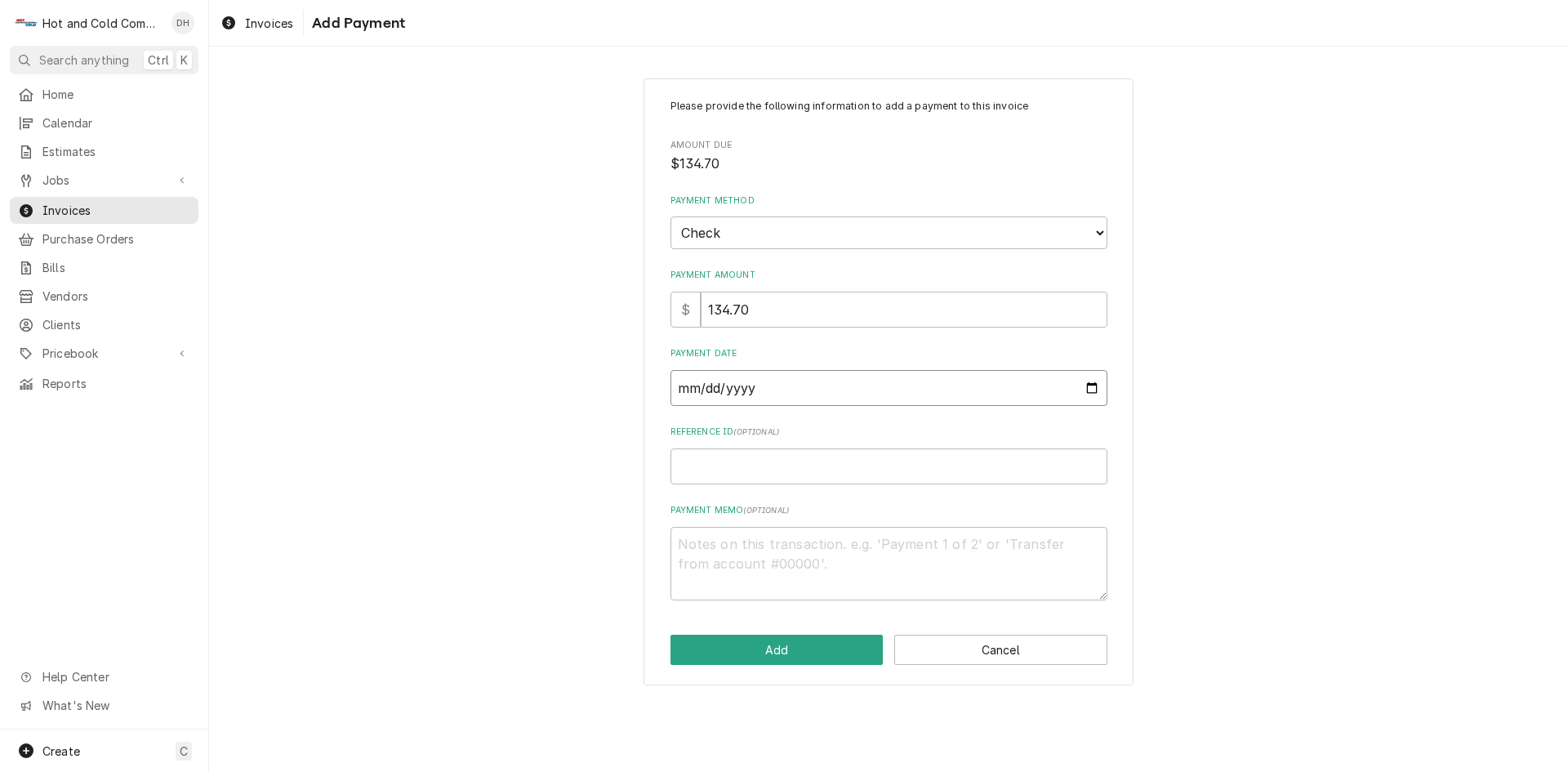
type input "2025-09-16"
click at [865, 480] on input "Reference ID ( optional )" at bounding box center [888, 465] width 436 height 36
type textarea "x"
type input "3"
type textarea "x"
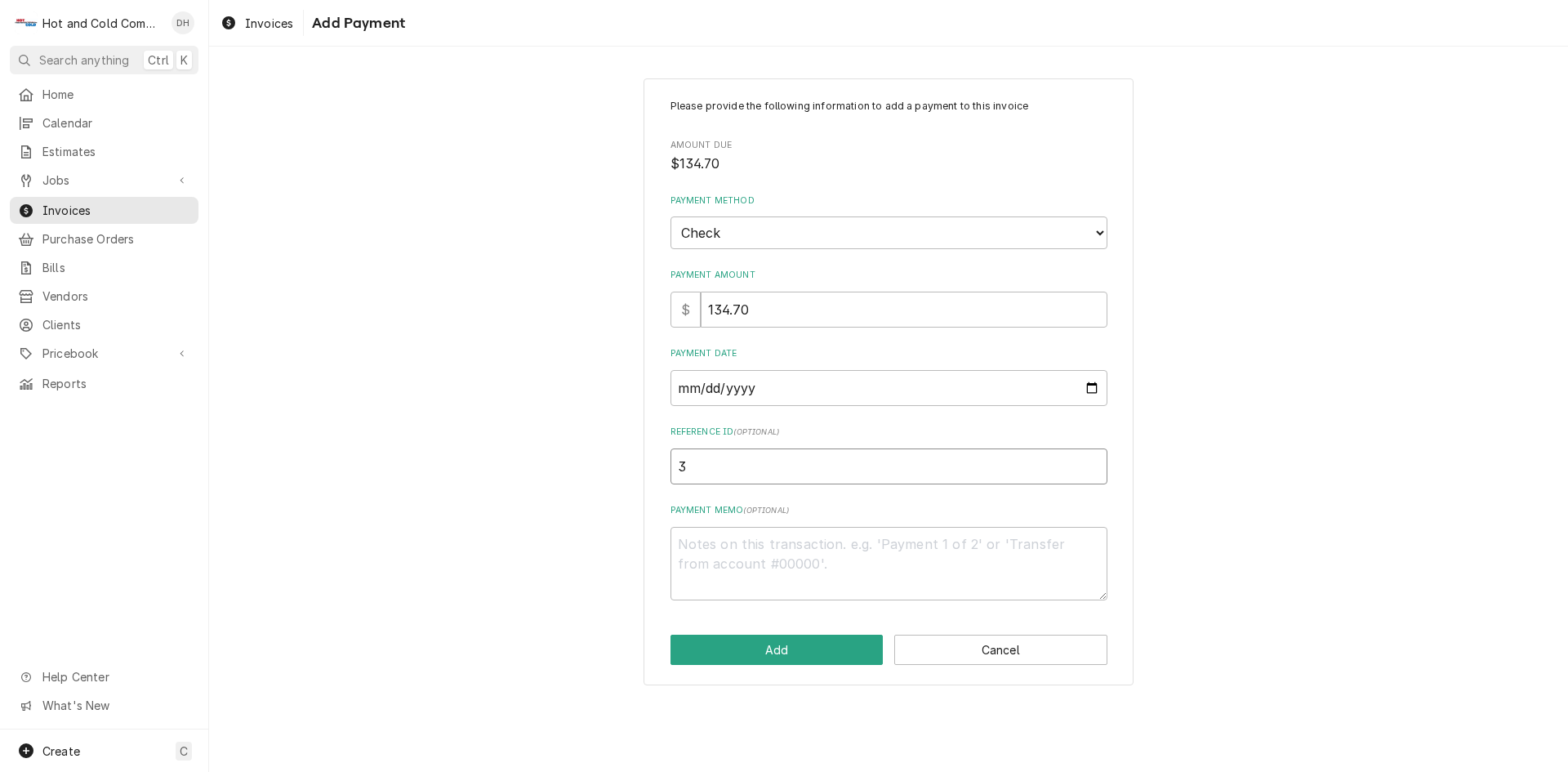
type input "30"
type textarea "x"
type input "304"
type textarea "x"
type input "3047"
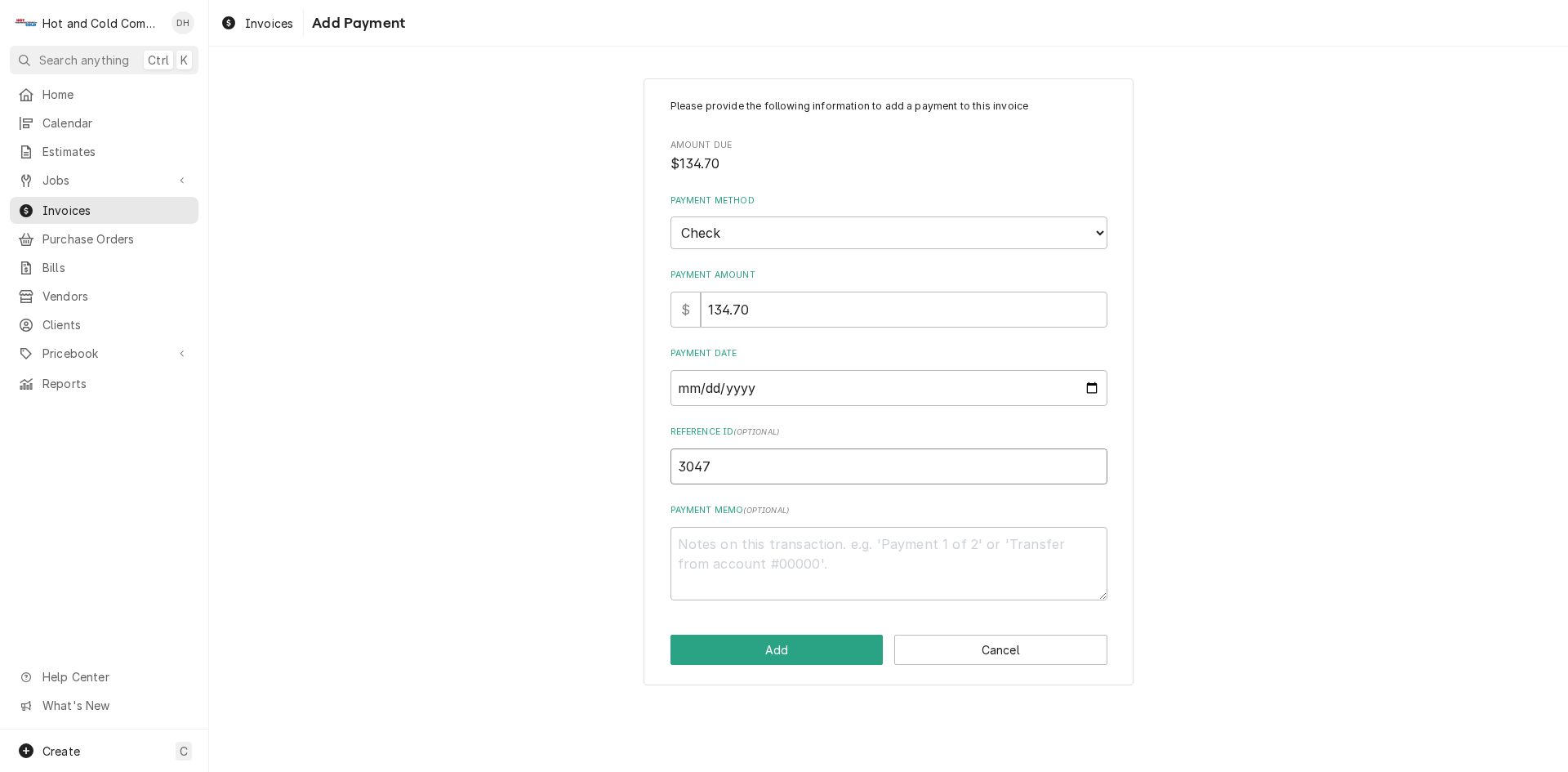
type textarea "x"
type input "30475"
type textarea "x"
type input "304755"
click at [794, 654] on button "Add" at bounding box center [777, 649] width 213 height 30
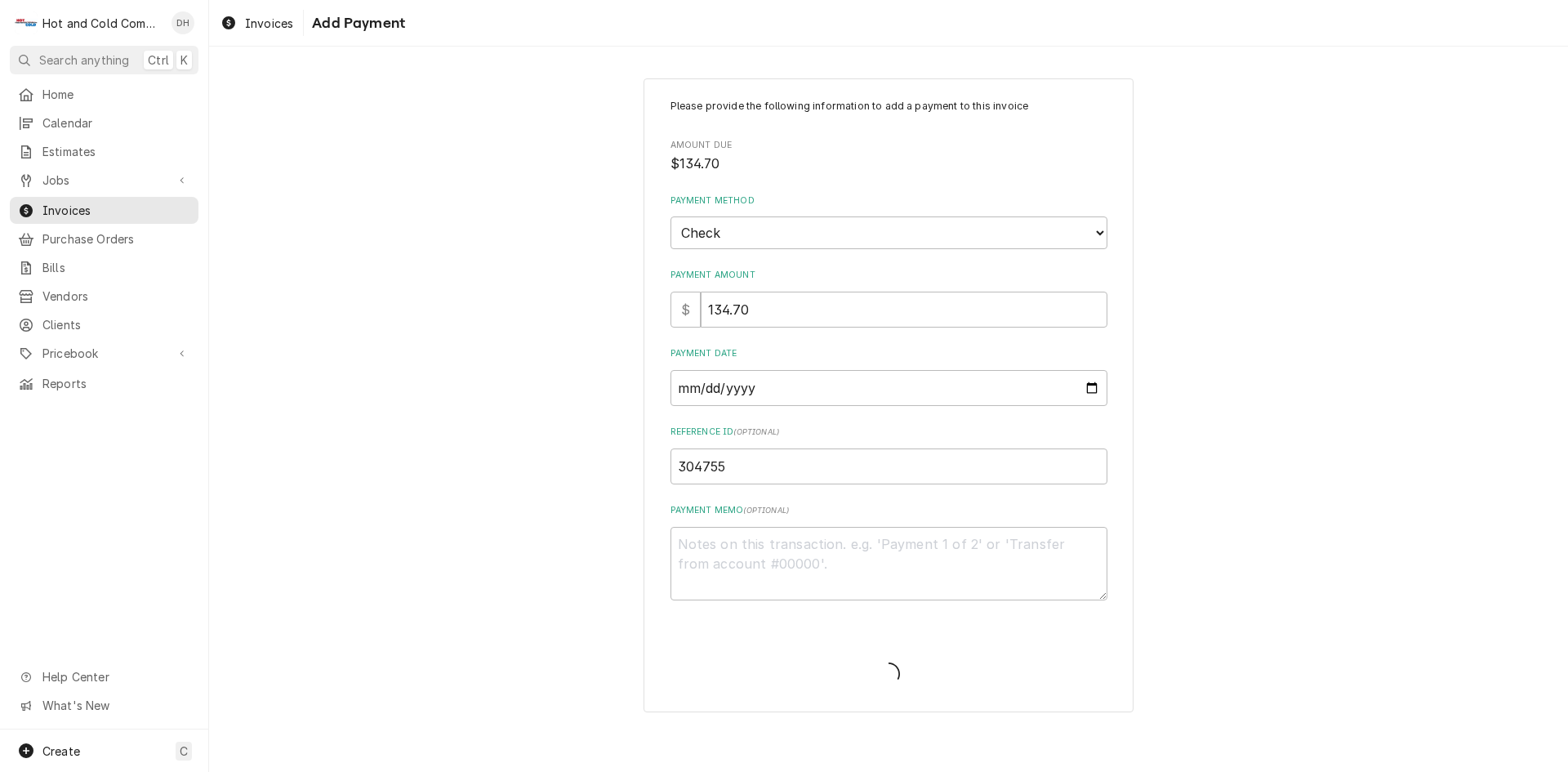
type textarea "x"
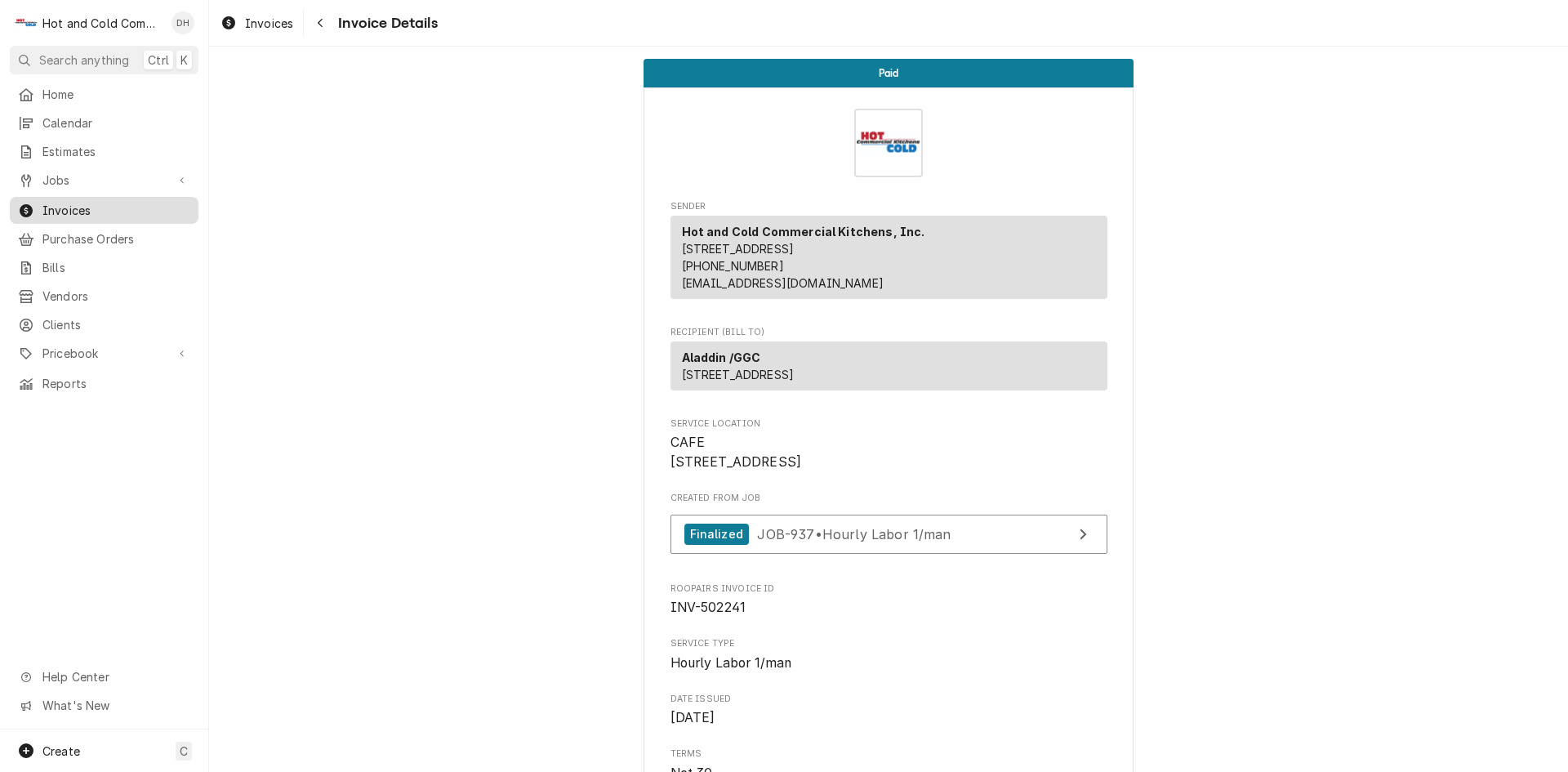
click at [36, 202] on div "Invoices" at bounding box center [104, 211] width 172 height 17
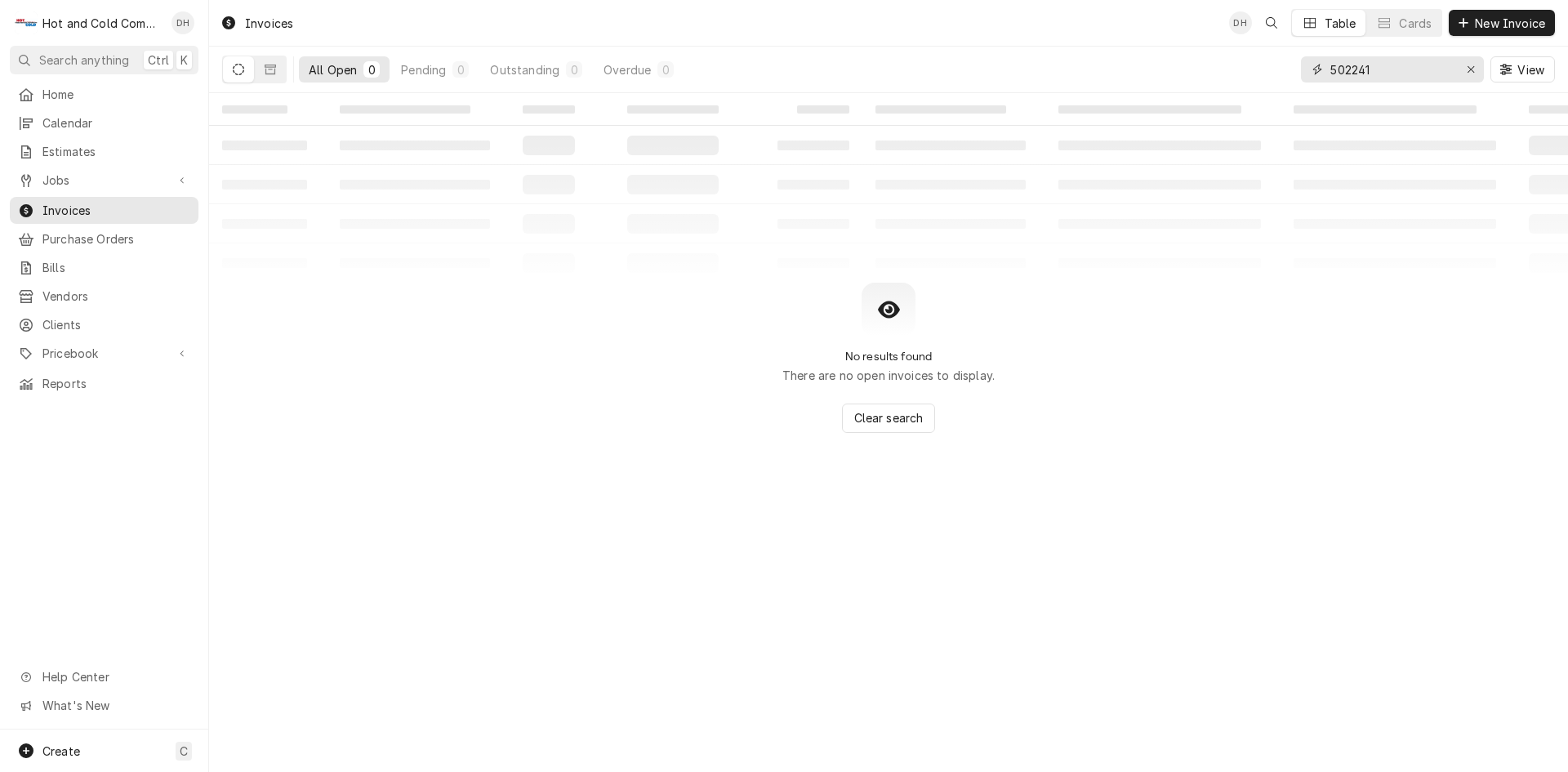
click at [1401, 73] on input "502241" at bounding box center [1391, 69] width 122 height 26
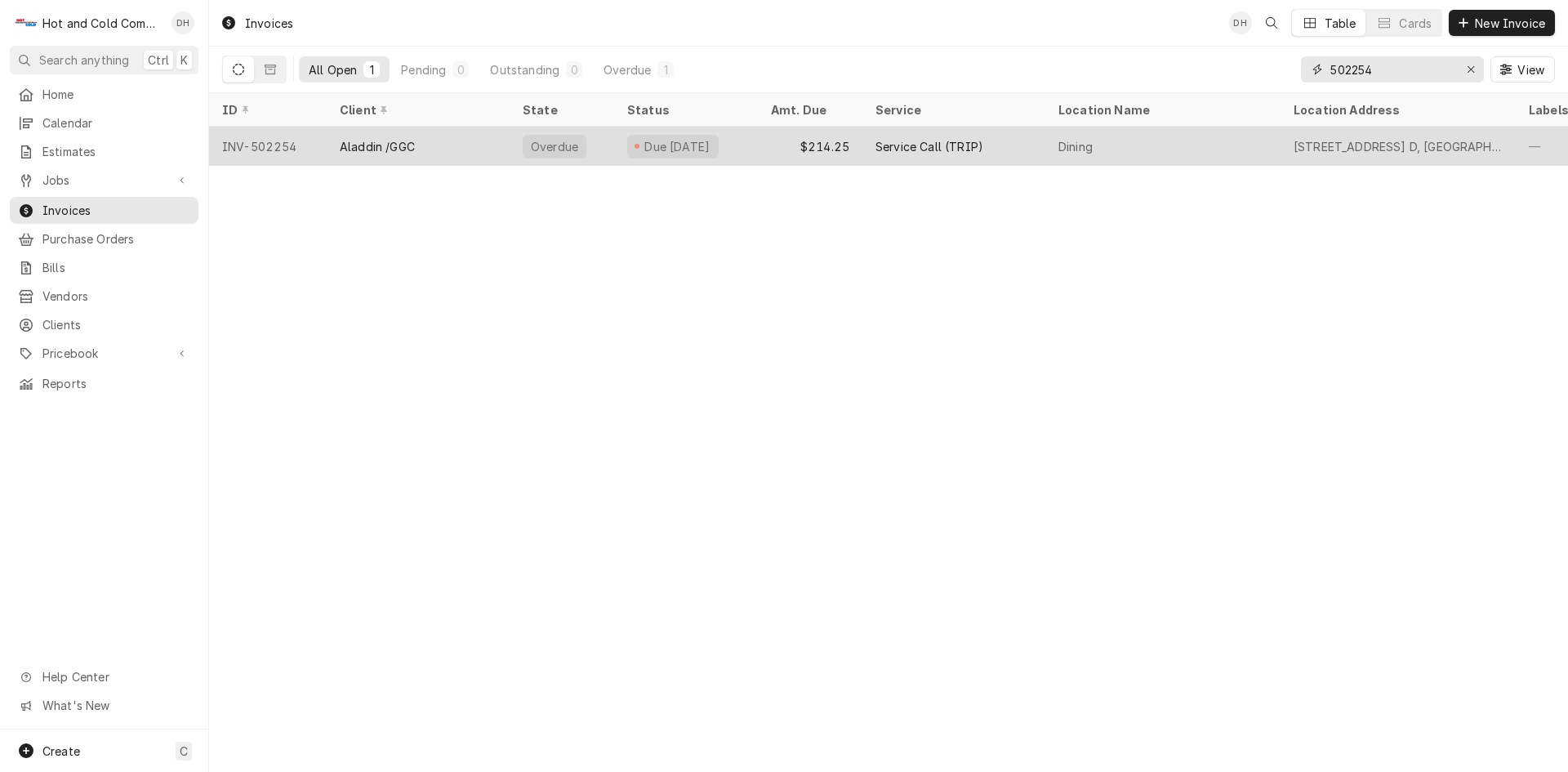
type input "502254"
click at [763, 145] on div "$214.25" at bounding box center [809, 146] width 105 height 39
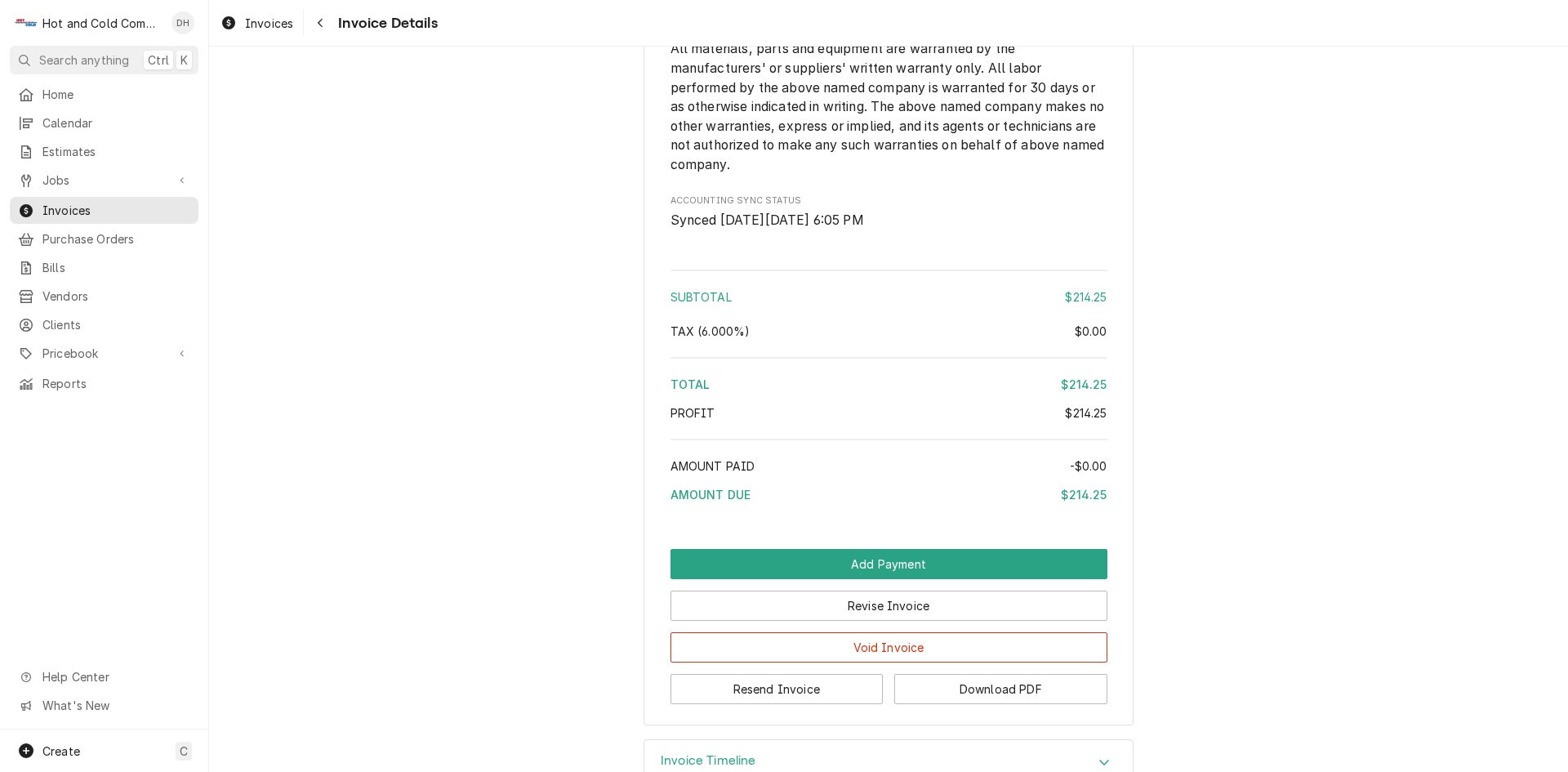
scroll to position [1839, 0]
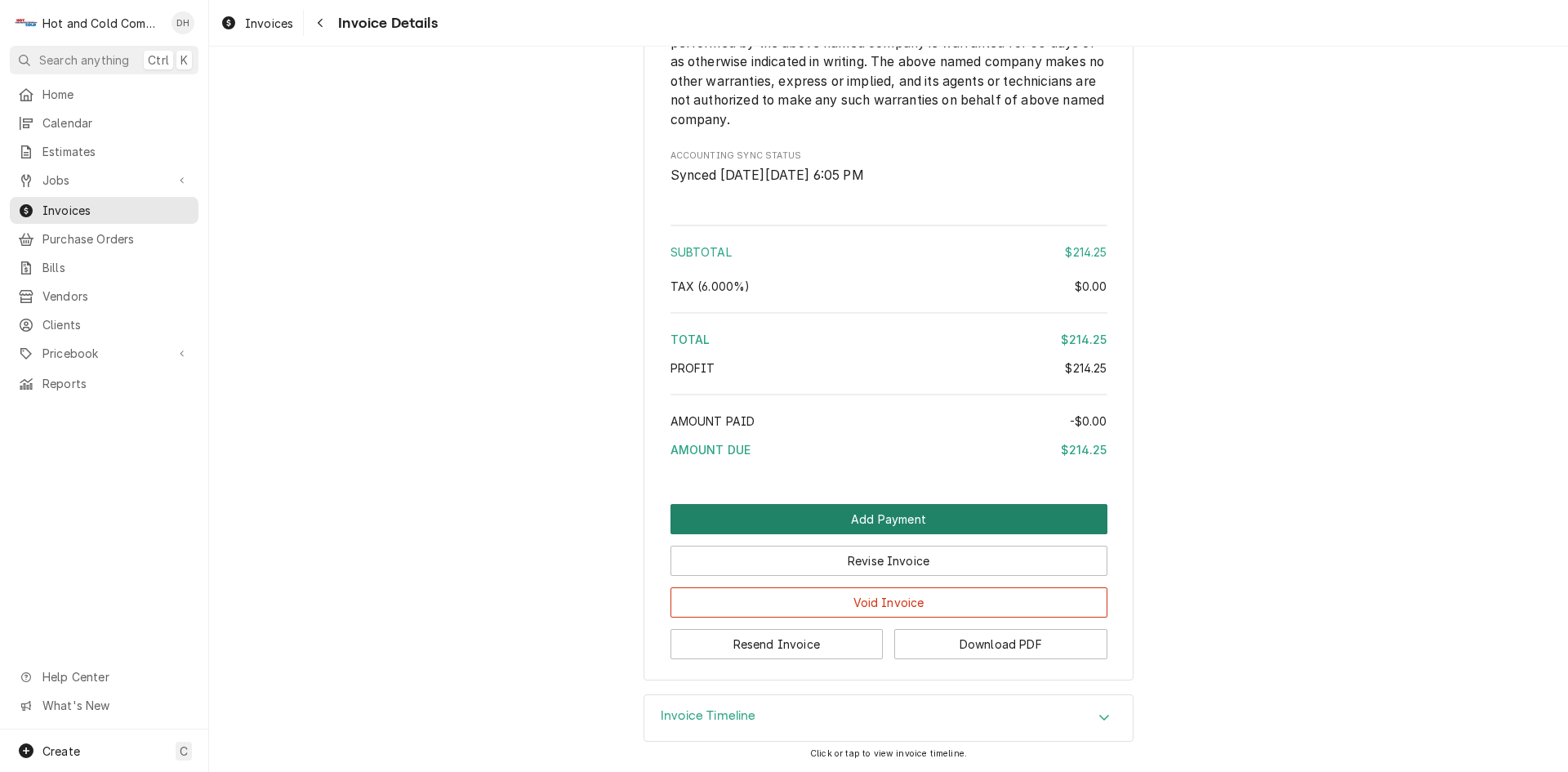
click at [855, 518] on button "Add Payment" at bounding box center [888, 518] width 436 height 30
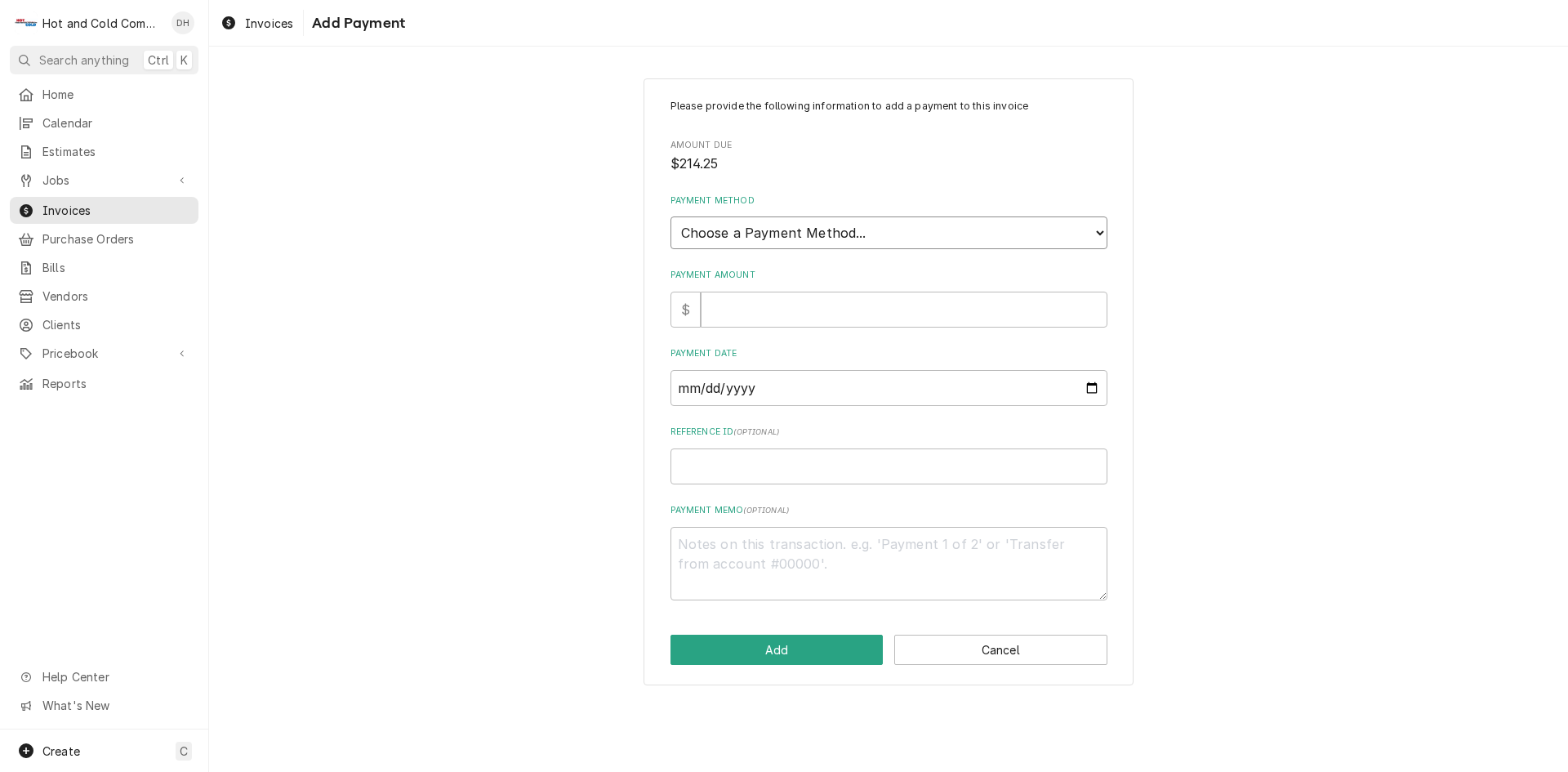
click at [903, 230] on select "Choose a Payment Method... Cash Check Credit/Debit Card ACH/eCheck Other" at bounding box center [888, 233] width 436 height 33
select select "2"
click at [670, 216] on select "Choose a Payment Method... Cash Check Credit/Debit Card ACH/eCheck Other" at bounding box center [888, 233] width 436 height 33
drag, startPoint x: 800, startPoint y: 301, endPoint x: 910, endPoint y: 336, distance: 115.4
click at [800, 303] on input "Payment Amount" at bounding box center [904, 309] width 407 height 36
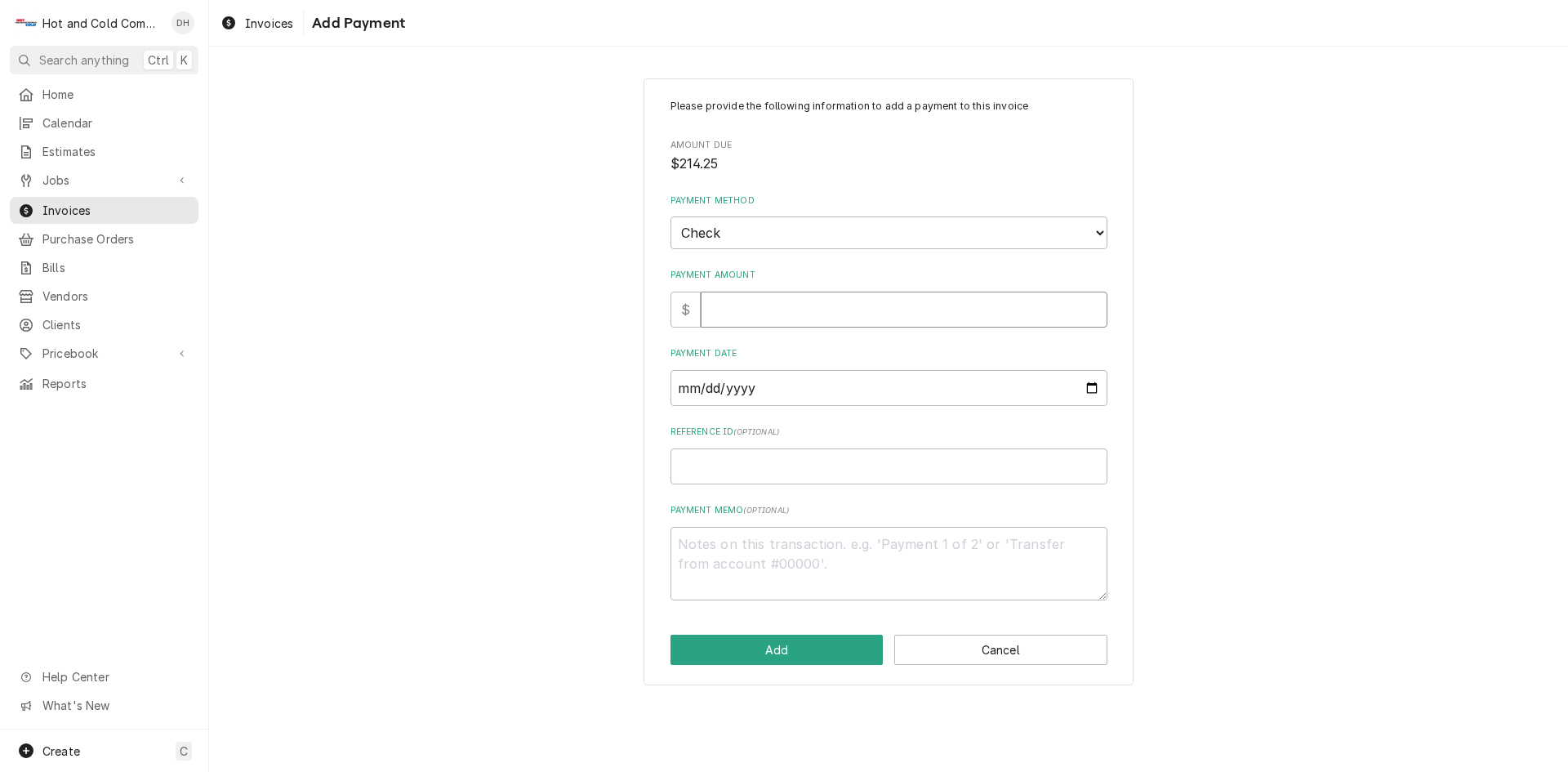
type textarea "x"
type input "2"
type textarea "x"
type input "21"
type textarea "x"
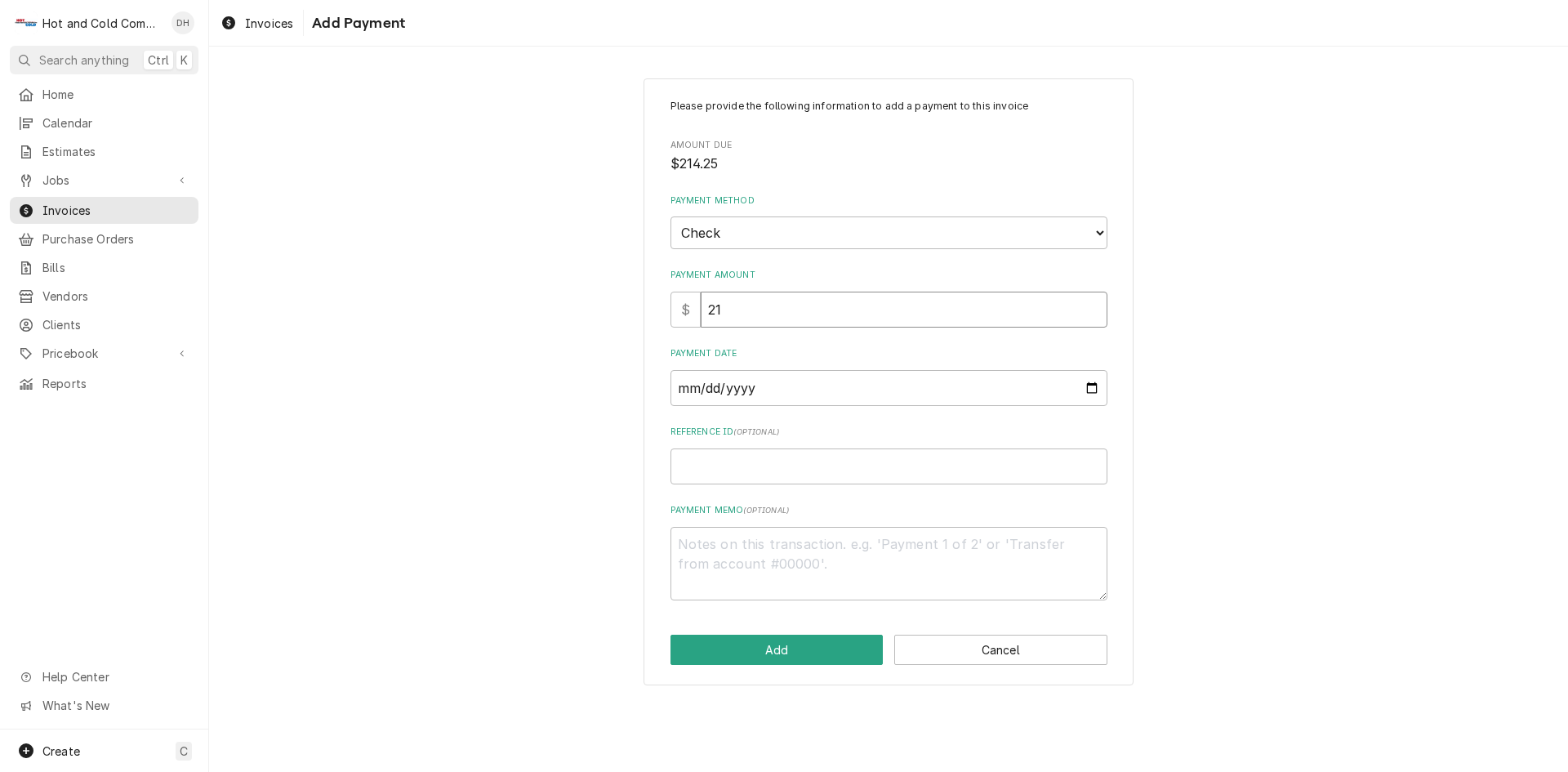
type input "214"
type textarea "x"
type input "214.2"
type textarea "x"
type input "214.25"
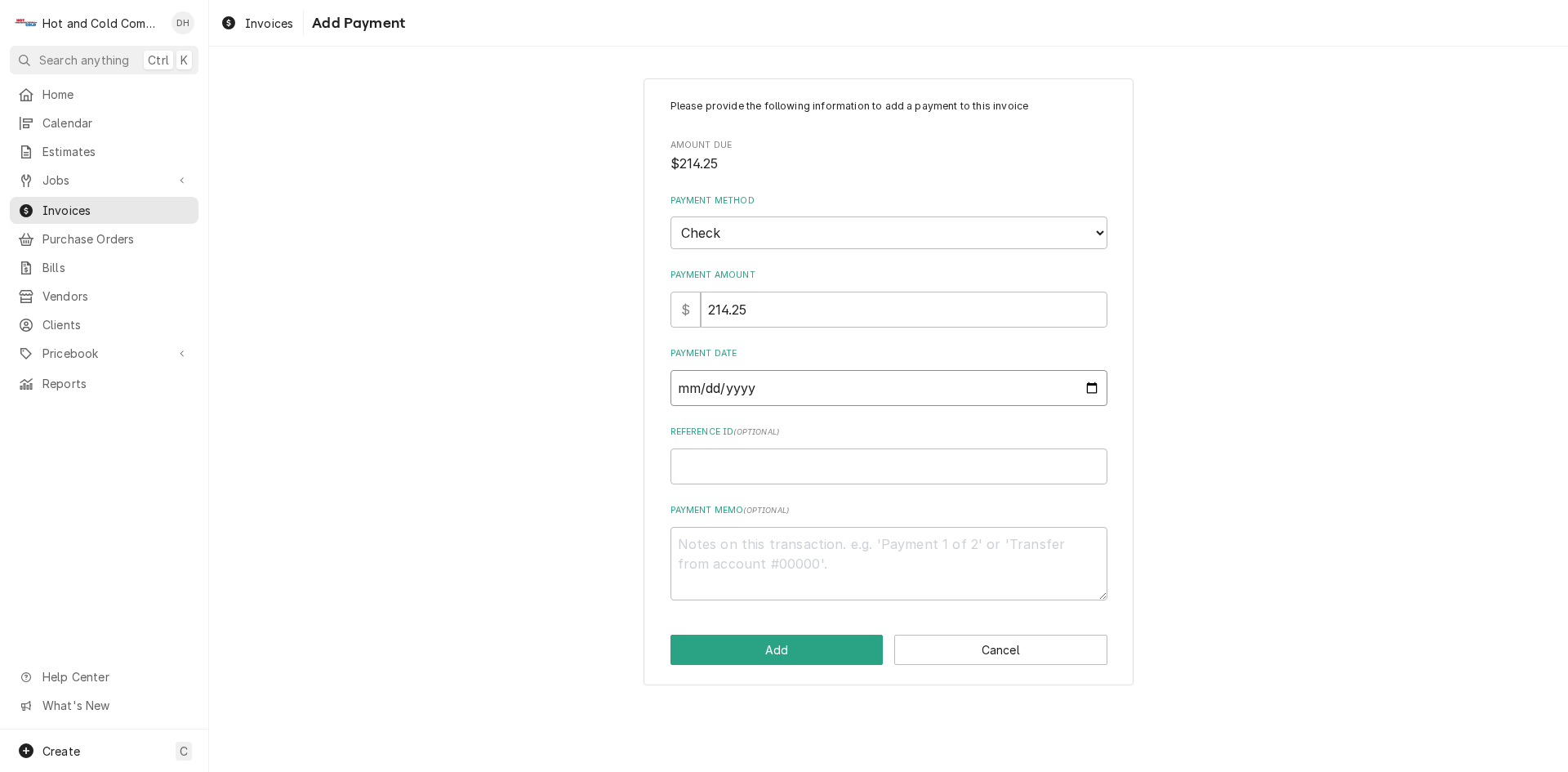
click at [1088, 386] on input "Payment Date" at bounding box center [888, 387] width 436 height 36
type input "2025-09-23"
click at [821, 463] on input "Reference ID ( optional )" at bounding box center [888, 465] width 436 height 36
type textarea "x"
type input "3"
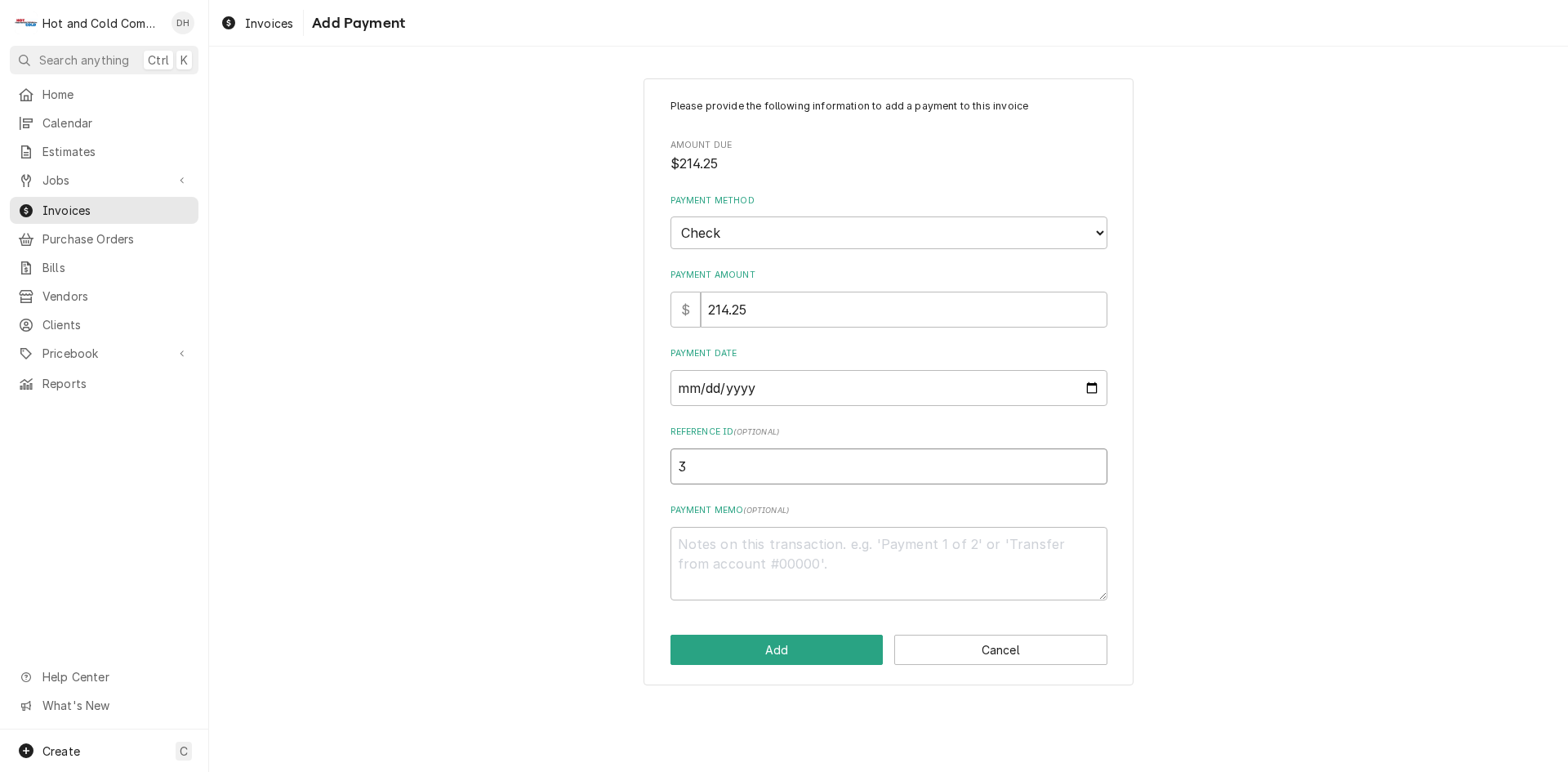
type textarea "x"
type input "30"
type textarea "x"
type input "304"
type textarea "x"
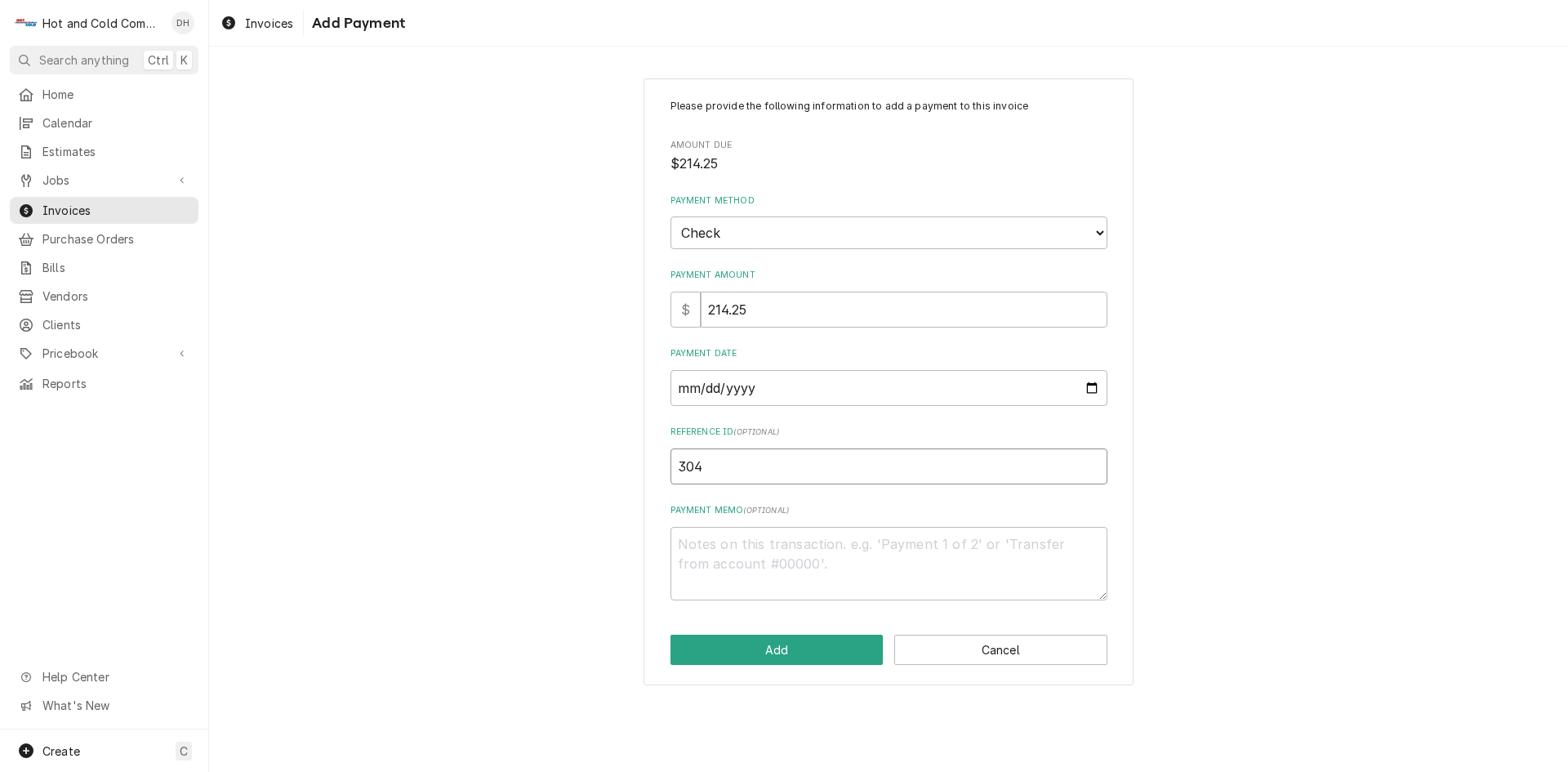
type input "3048"
type textarea "x"
type input "30486"
type textarea "x"
type input "304868"
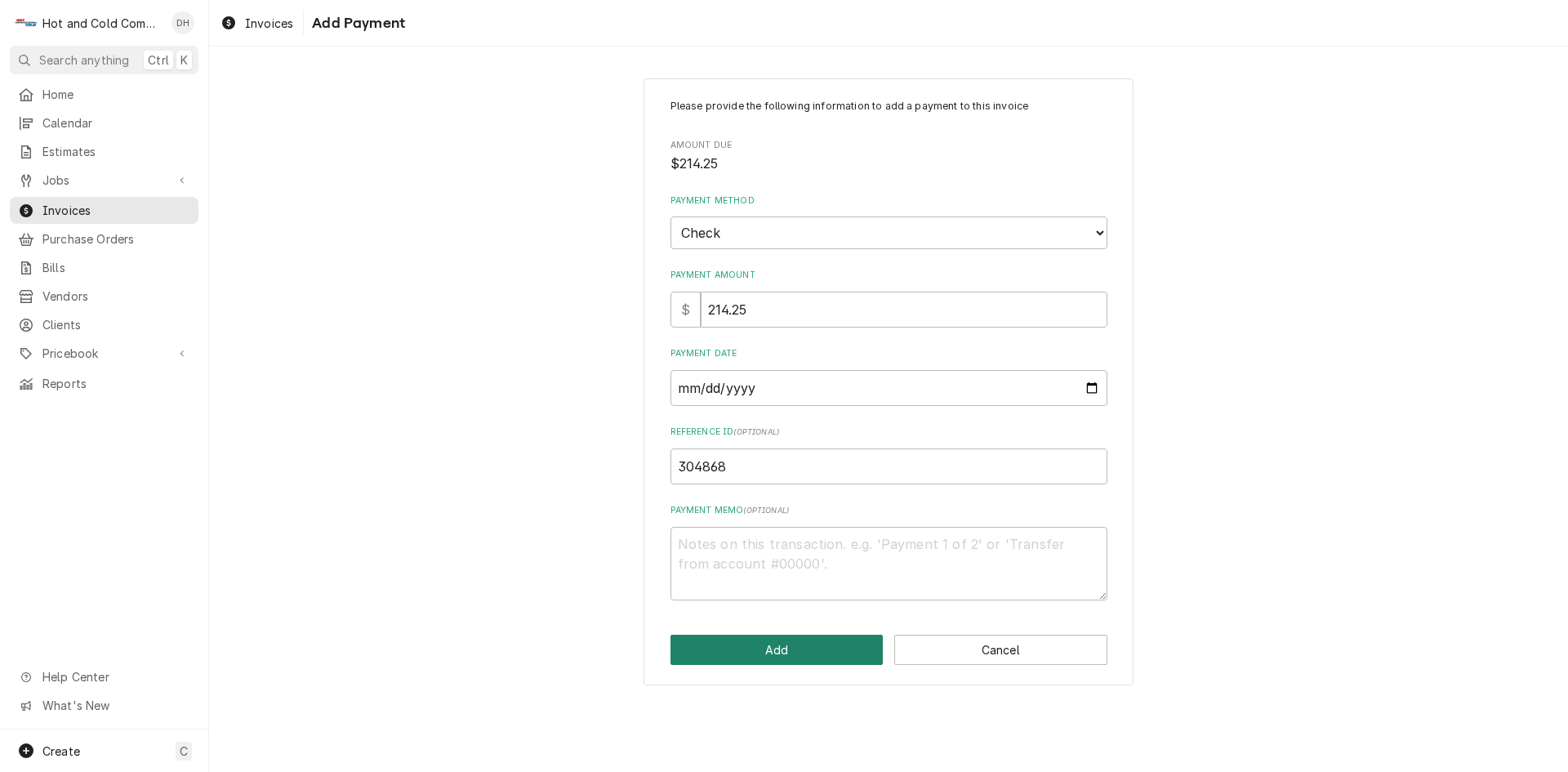
click at [770, 654] on button "Add" at bounding box center [777, 649] width 213 height 30
type textarea "x"
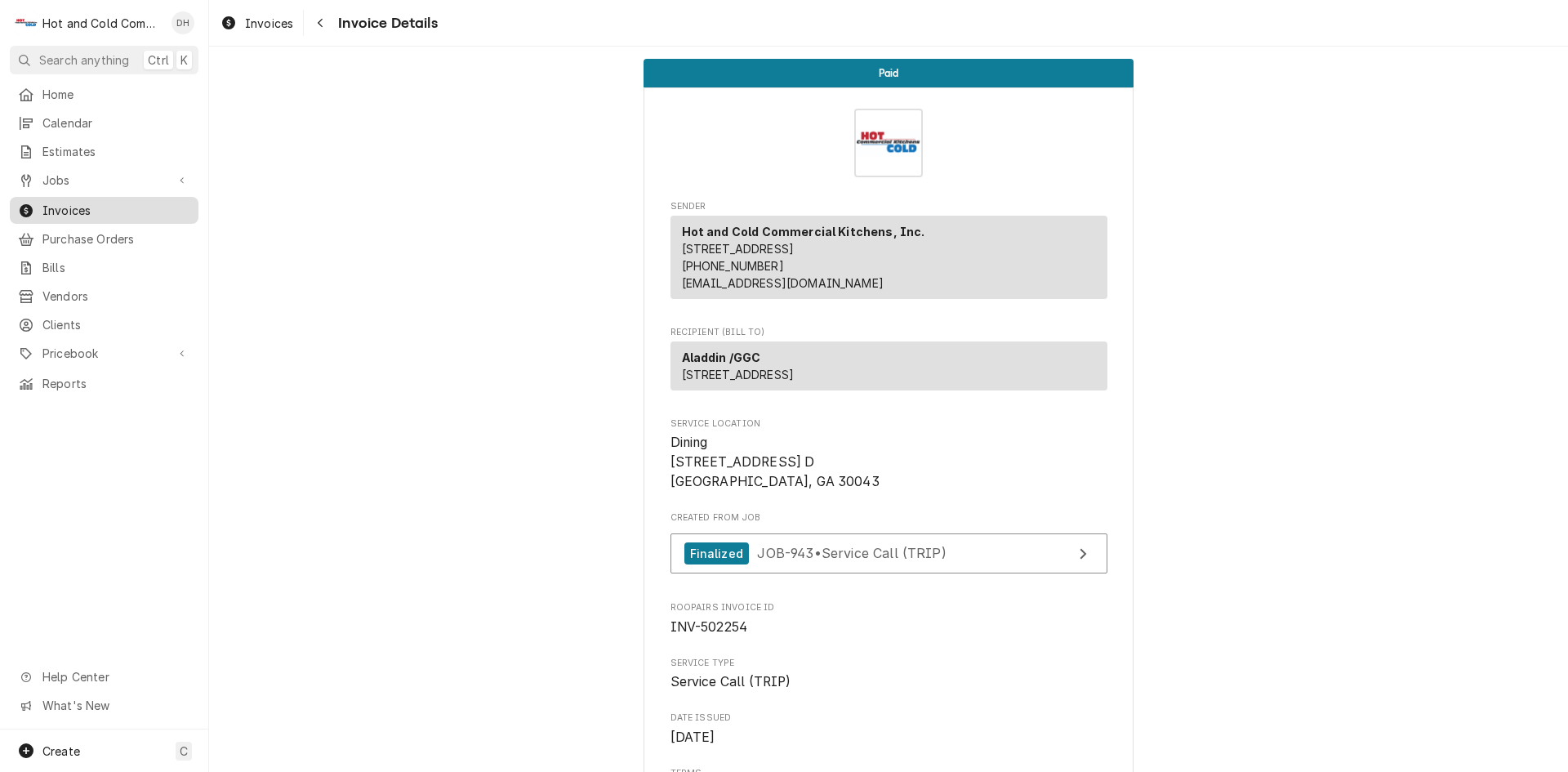
click at [108, 202] on span "Invoices" at bounding box center [116, 211] width 148 height 17
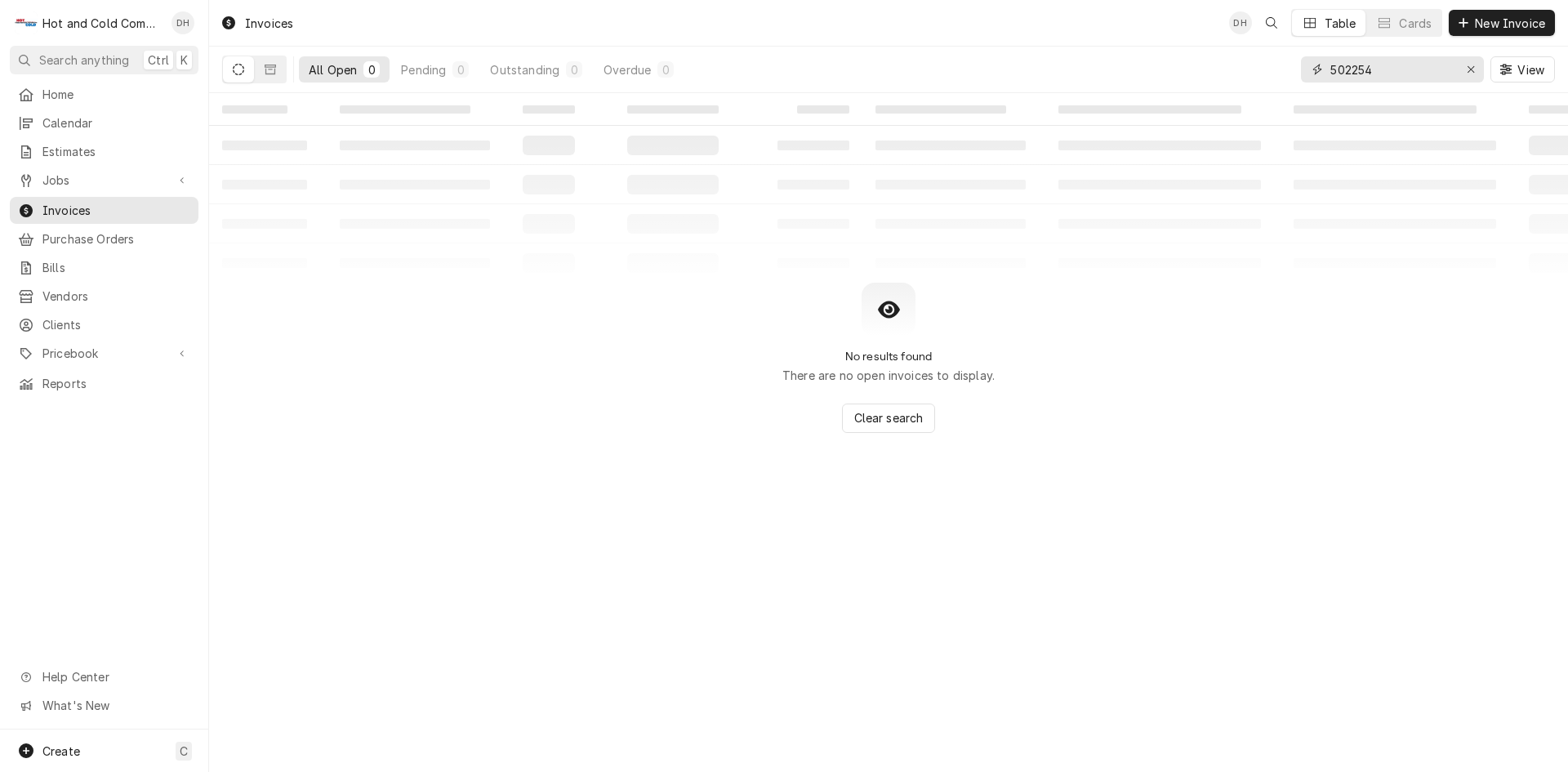
click at [1429, 73] on input "502254" at bounding box center [1391, 69] width 122 height 26
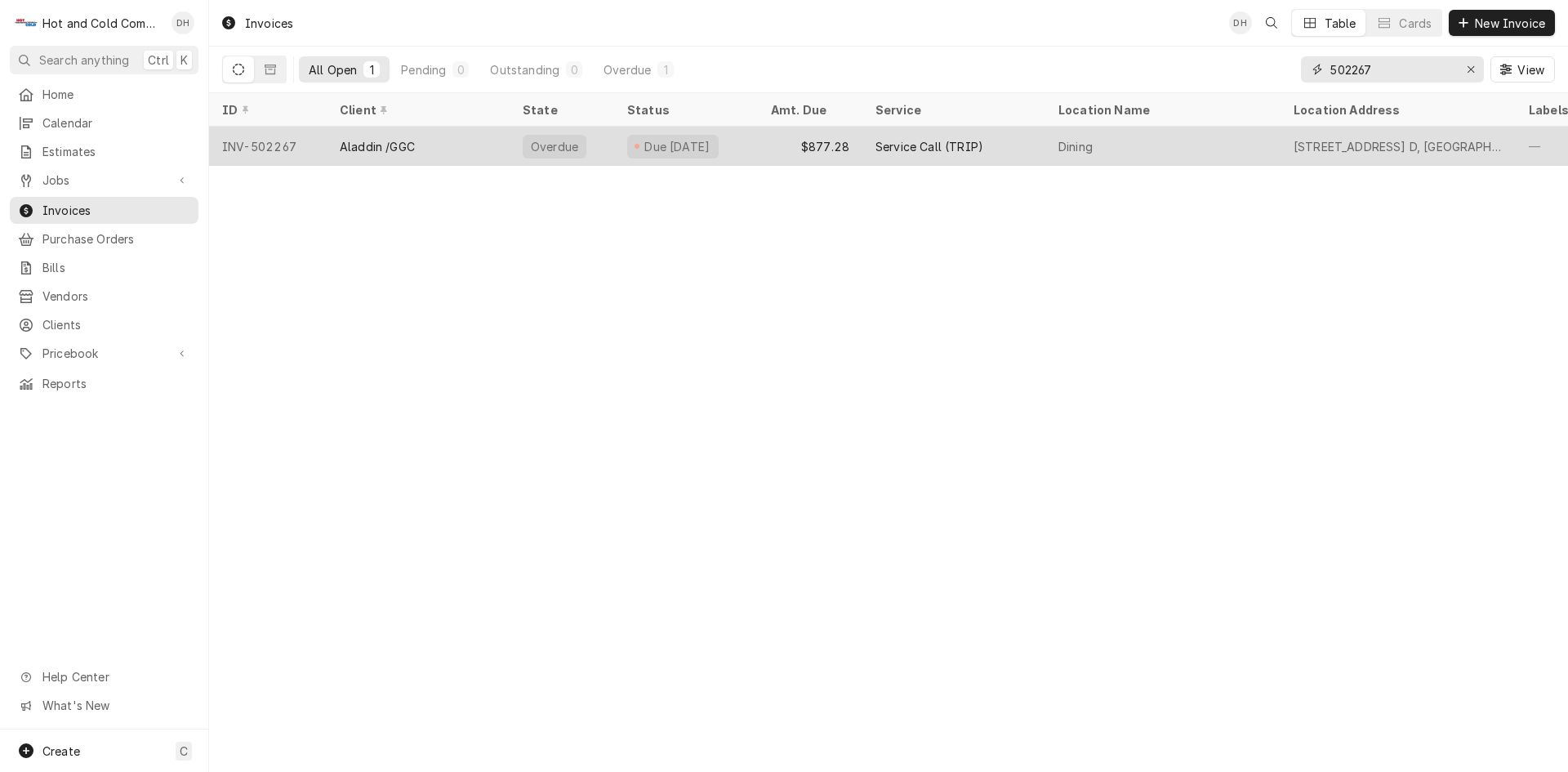
type input "502267"
click at [762, 149] on div "$877.28" at bounding box center [809, 146] width 105 height 39
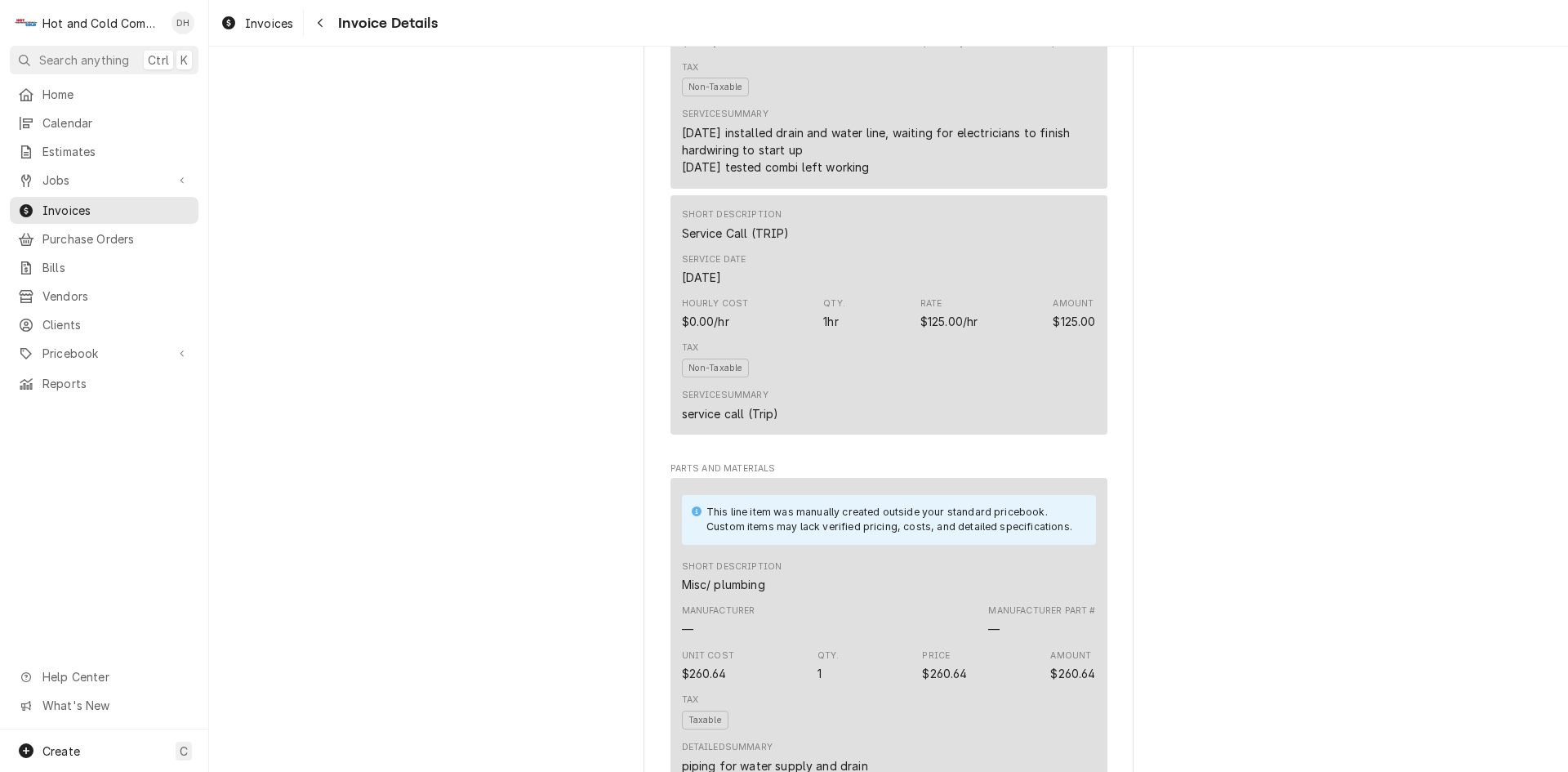
scroll to position [2172, 0]
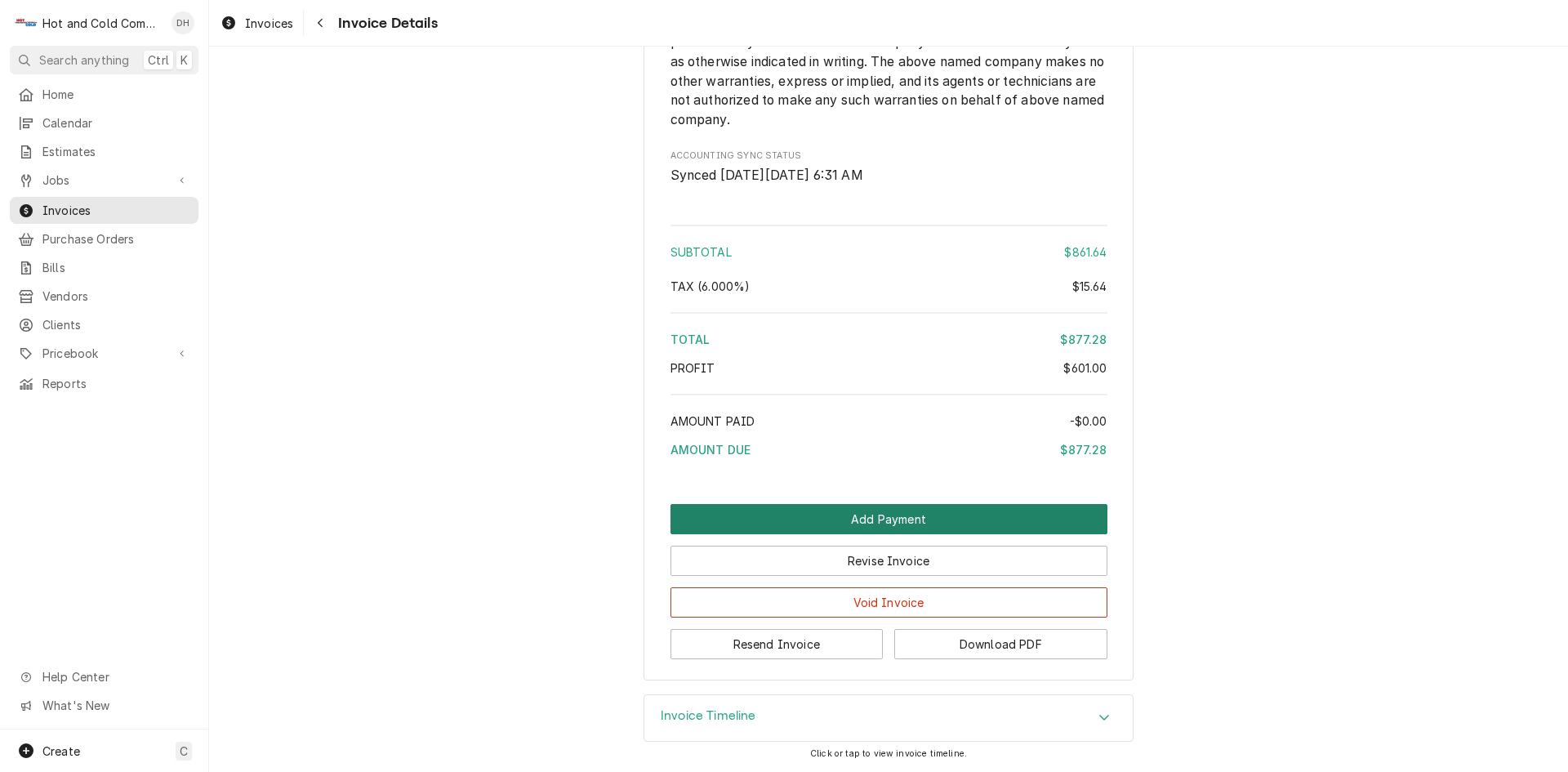
click at [883, 521] on button "Add Payment" at bounding box center [888, 518] width 436 height 30
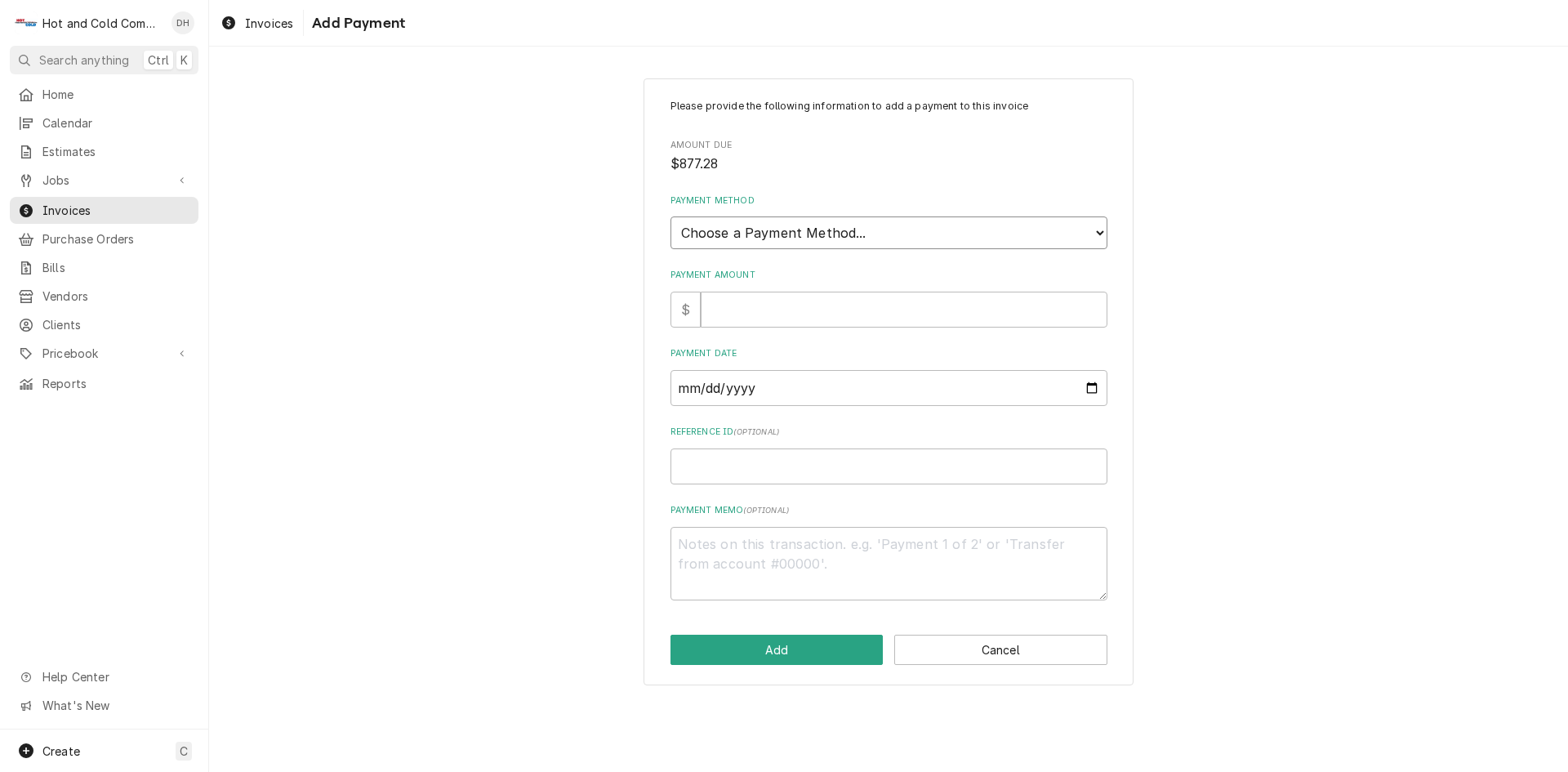
click at [833, 231] on select "Choose a Payment Method... Cash Check Credit/Debit Card ACH/eCheck Other" at bounding box center [888, 233] width 436 height 33
select select "2"
click at [670, 216] on select "Choose a Payment Method... Cash Check Credit/Debit Card ACH/eCheck Other" at bounding box center [888, 233] width 436 height 33
click at [791, 317] on input "Payment Amount" at bounding box center [904, 309] width 407 height 36
type textarea "x"
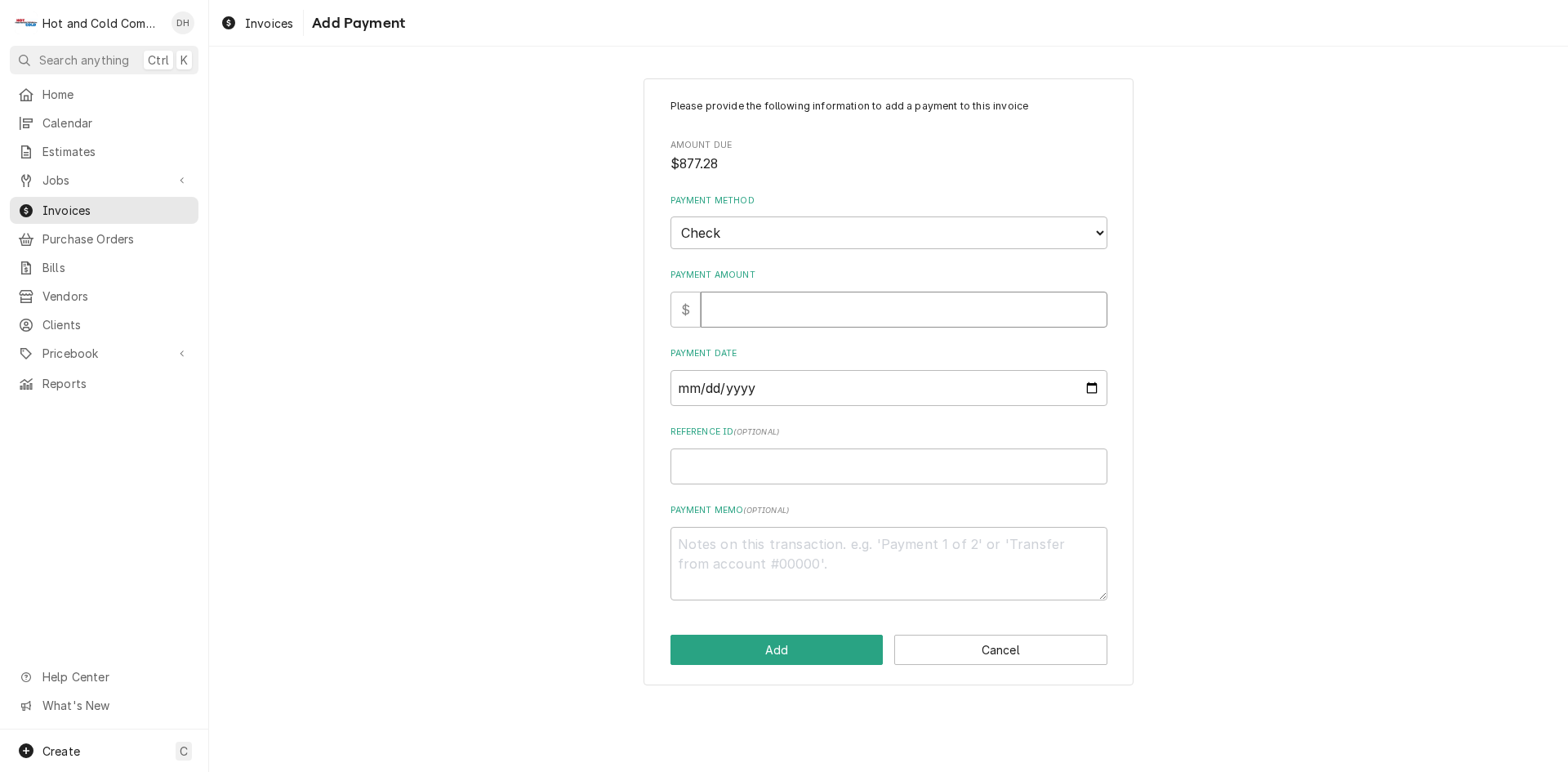
type input "8"
type textarea "x"
type input "87"
type textarea "x"
type input "877"
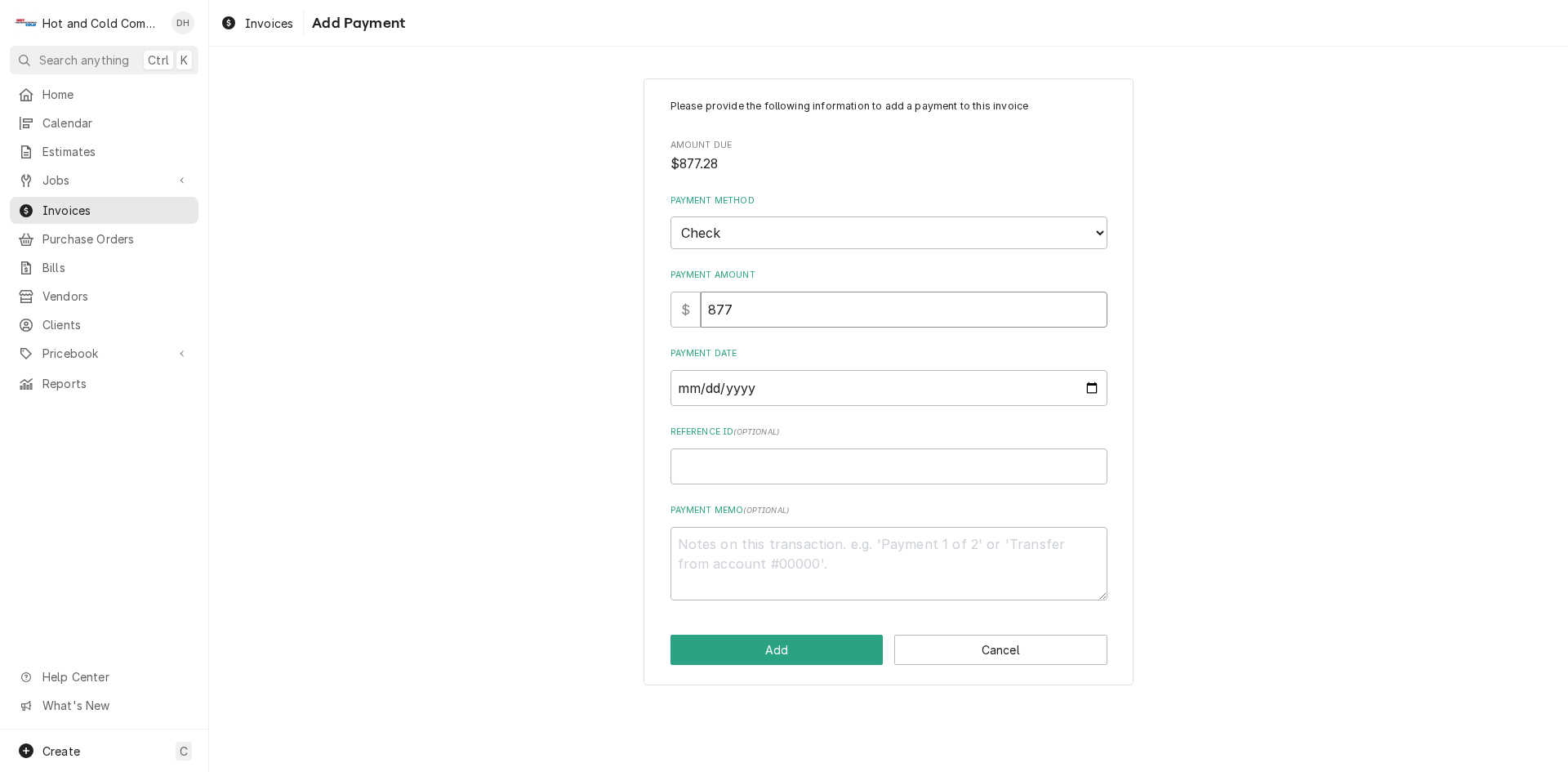
type textarea "x"
type input "877.2"
type textarea "x"
type input "877.28"
click at [1088, 386] on input "Payment Date" at bounding box center [888, 387] width 436 height 36
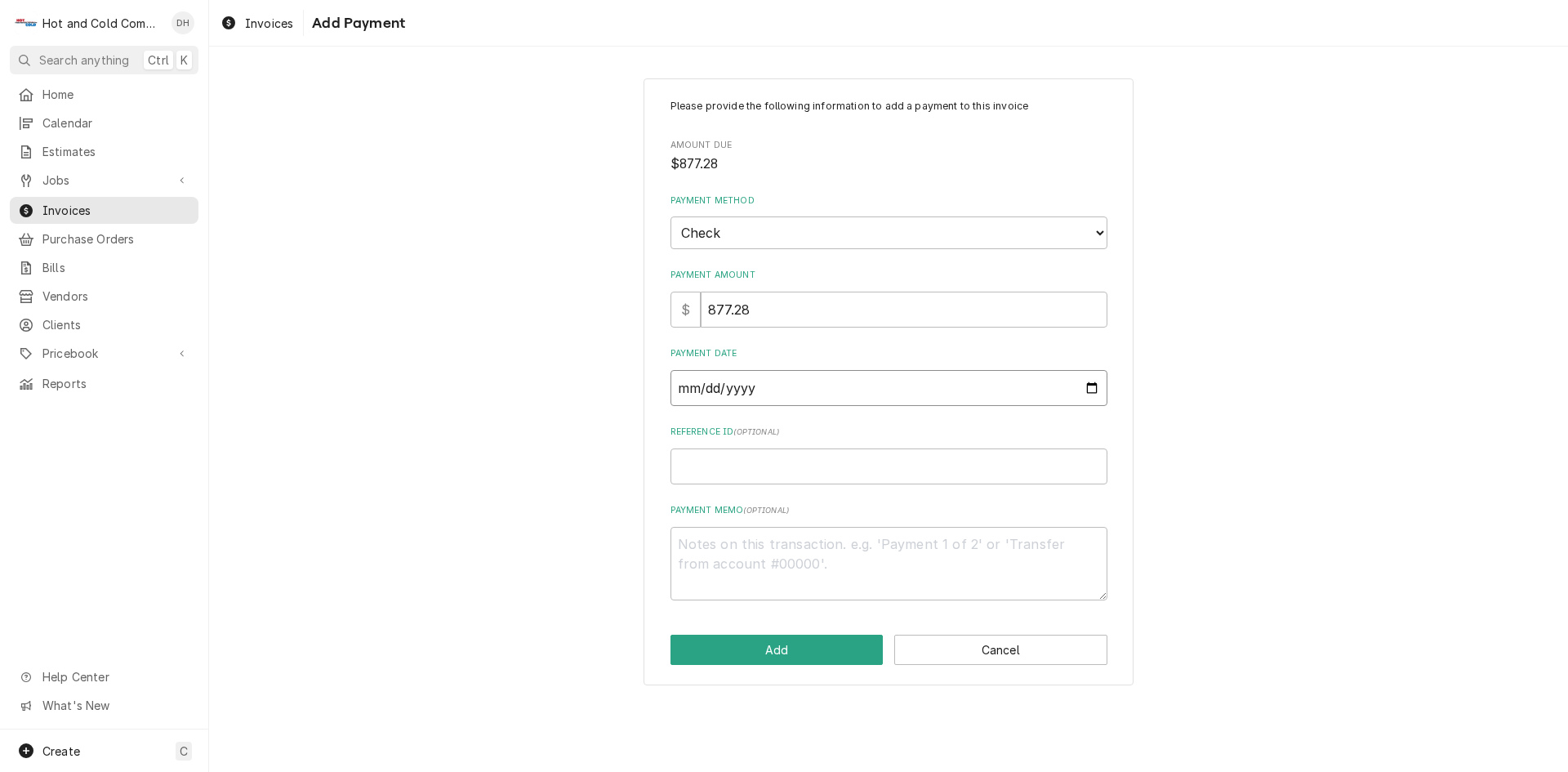
type textarea "x"
type input "2025-09-23"
click at [740, 475] on input "Reference ID ( optional )" at bounding box center [888, 465] width 436 height 36
type textarea "x"
type input "3"
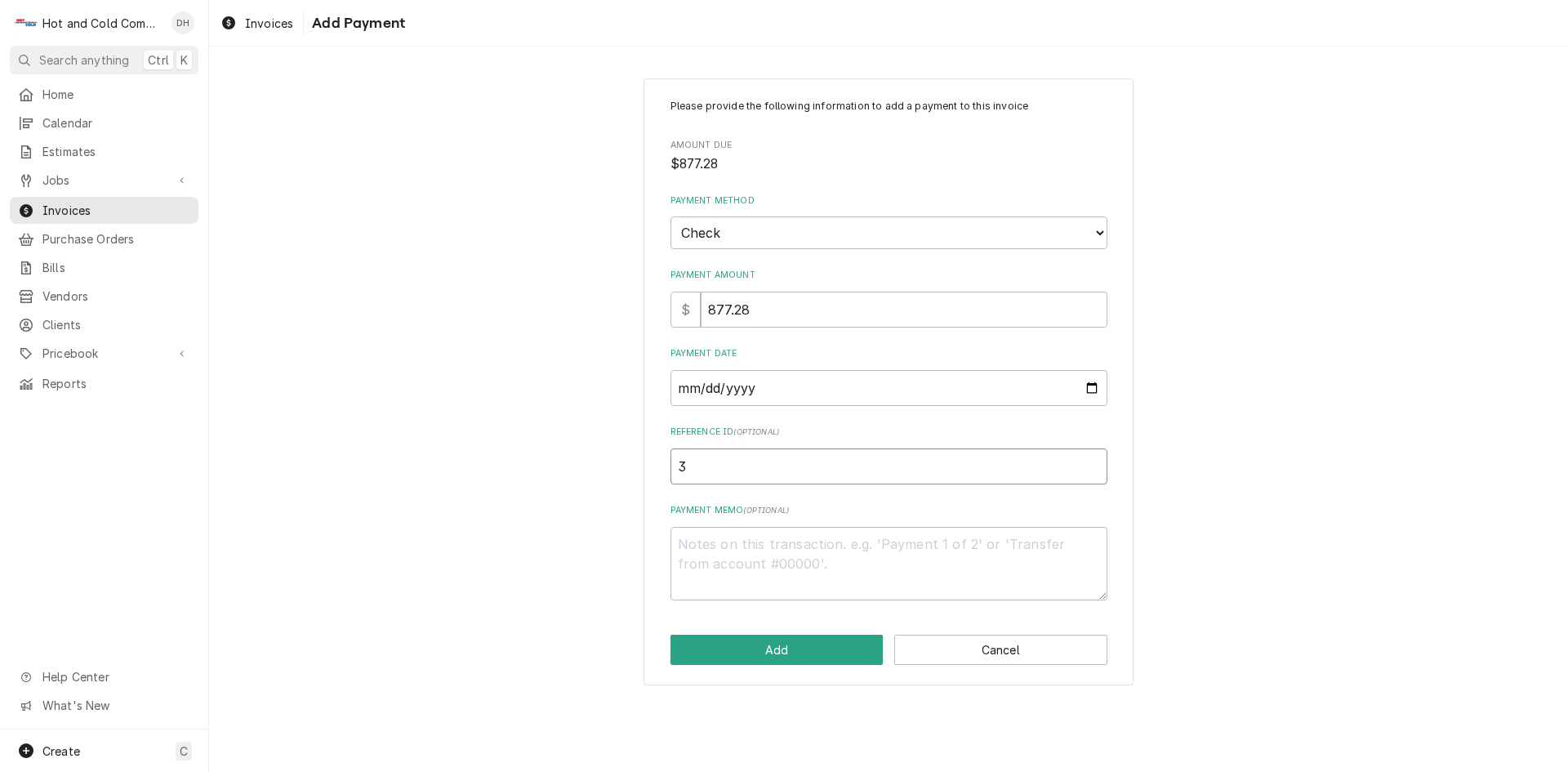
type textarea "x"
type input "30"
type textarea "x"
type input "304"
type textarea "x"
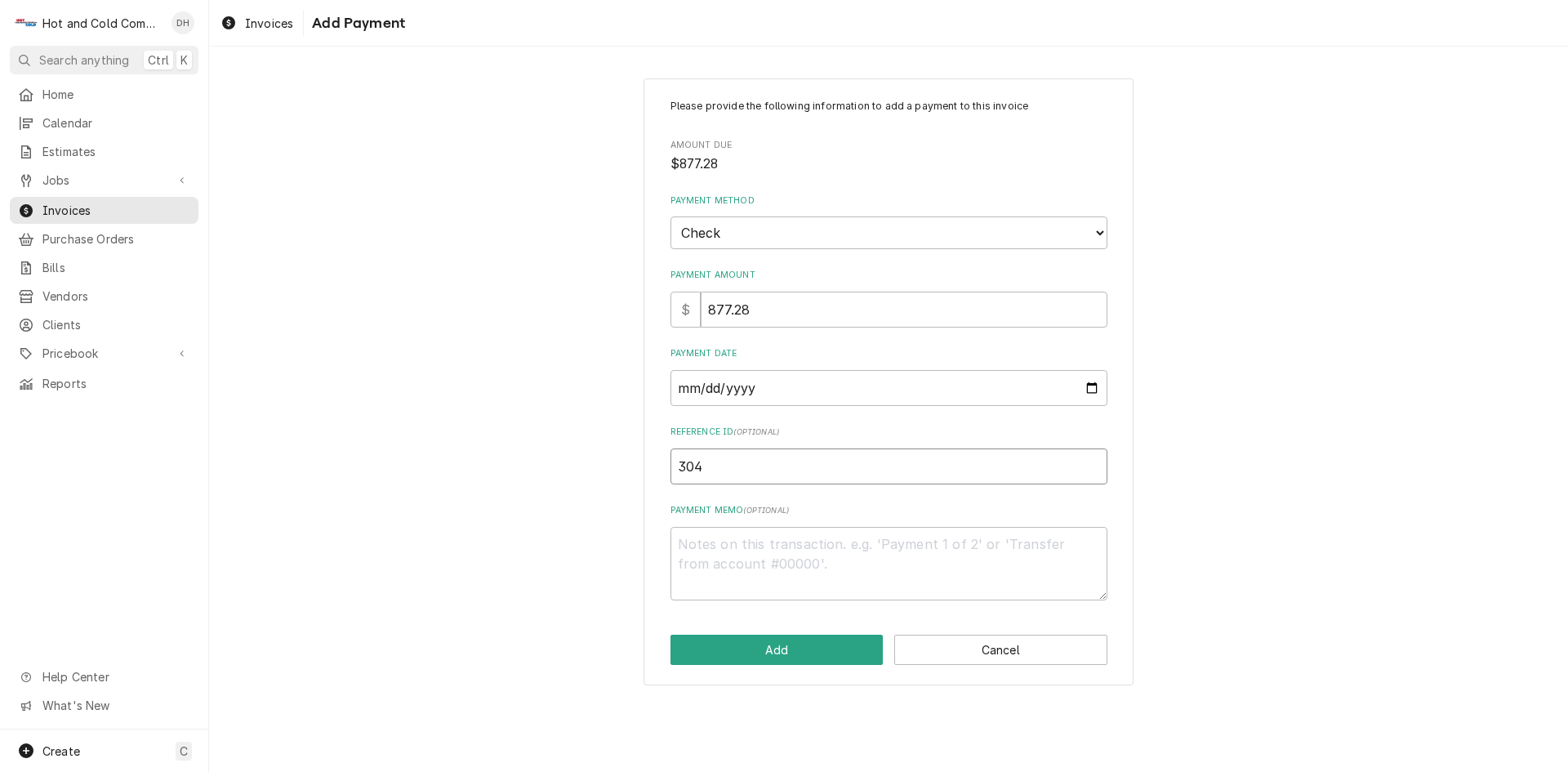
type input "3048"
type textarea "x"
type input "30486"
type textarea "x"
type input "304868"
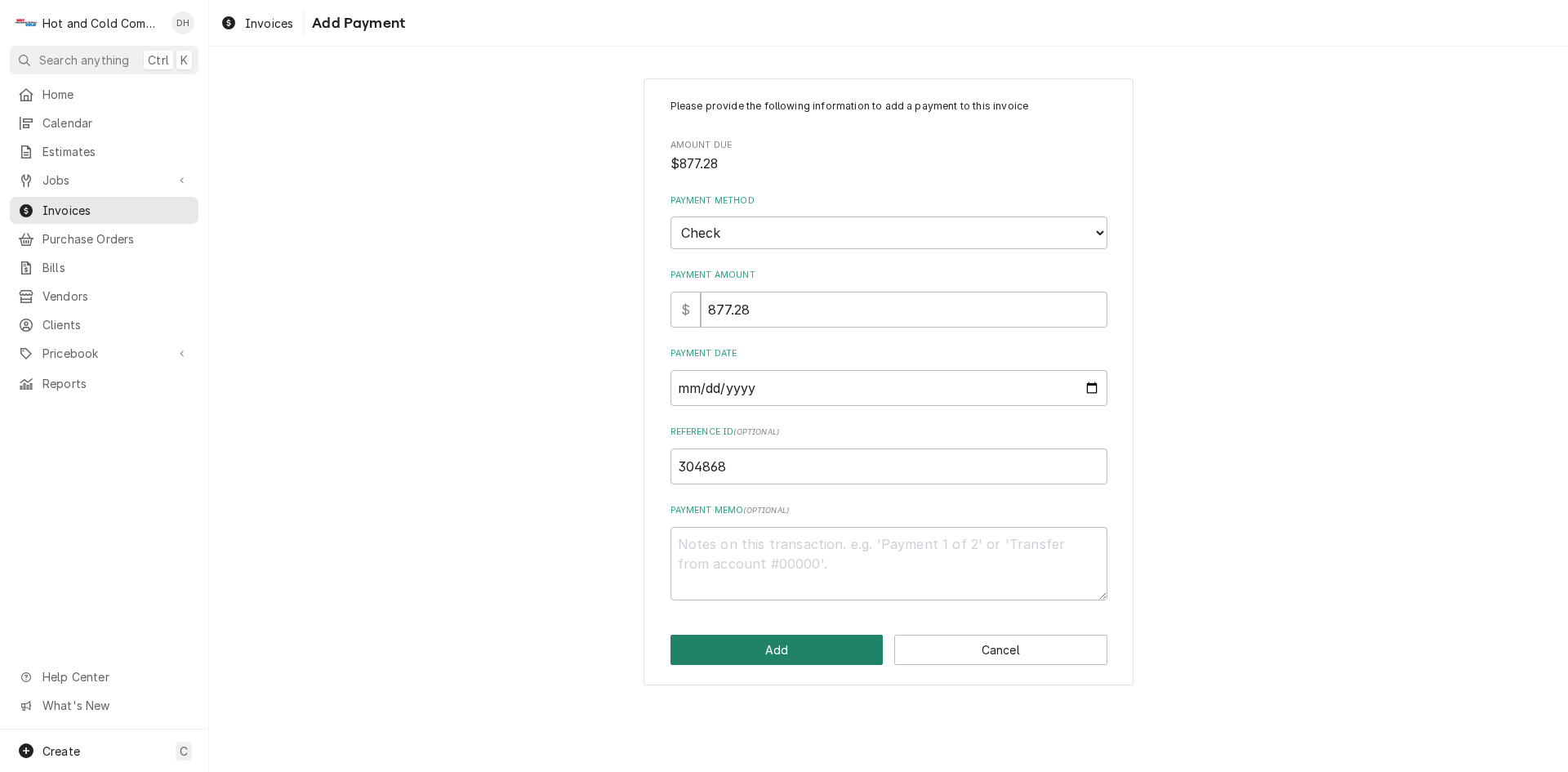
click at [810, 653] on button "Add" at bounding box center [777, 649] width 213 height 30
type textarea "x"
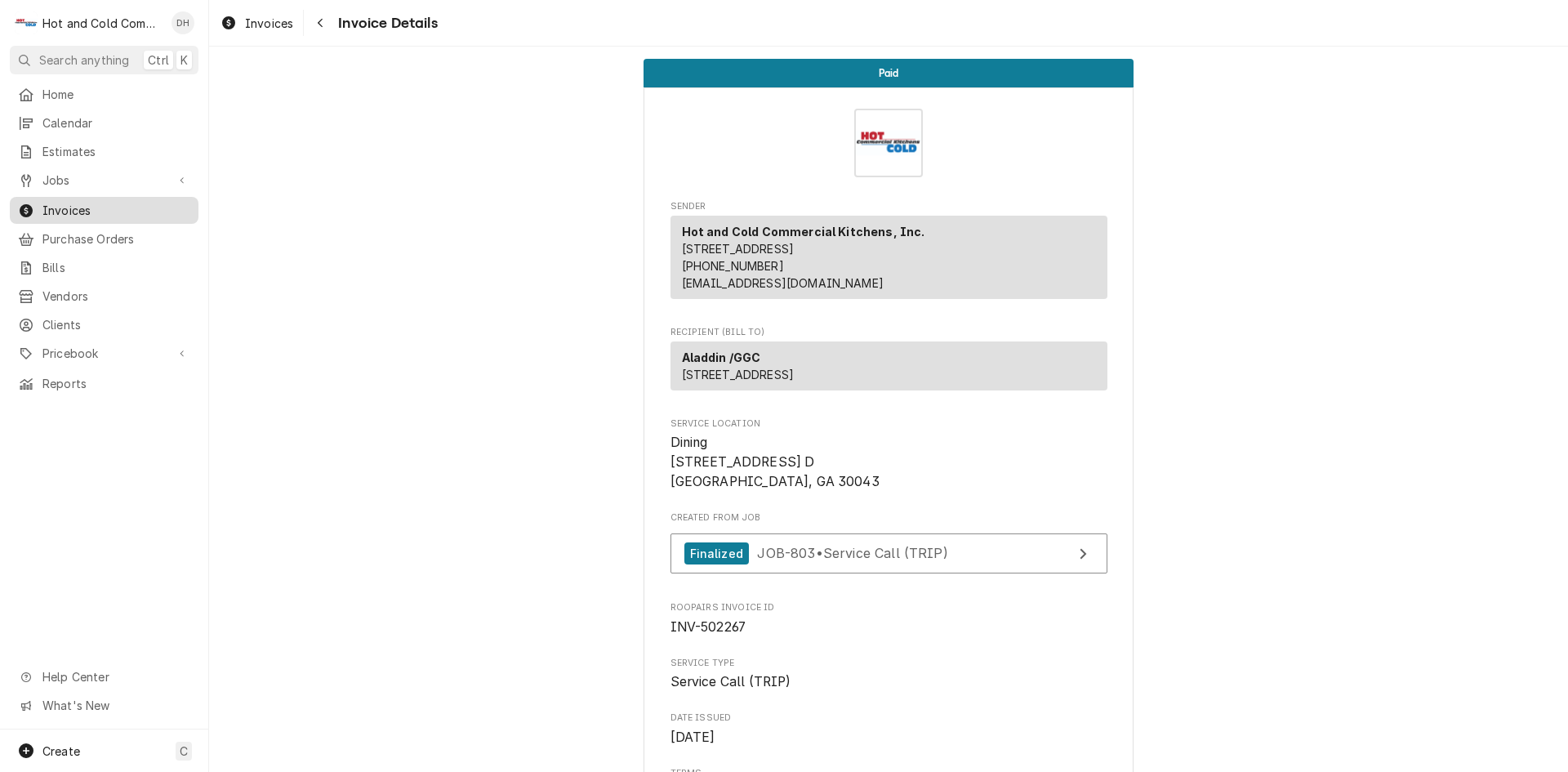
click at [57, 202] on span "Invoices" at bounding box center [116, 211] width 148 height 17
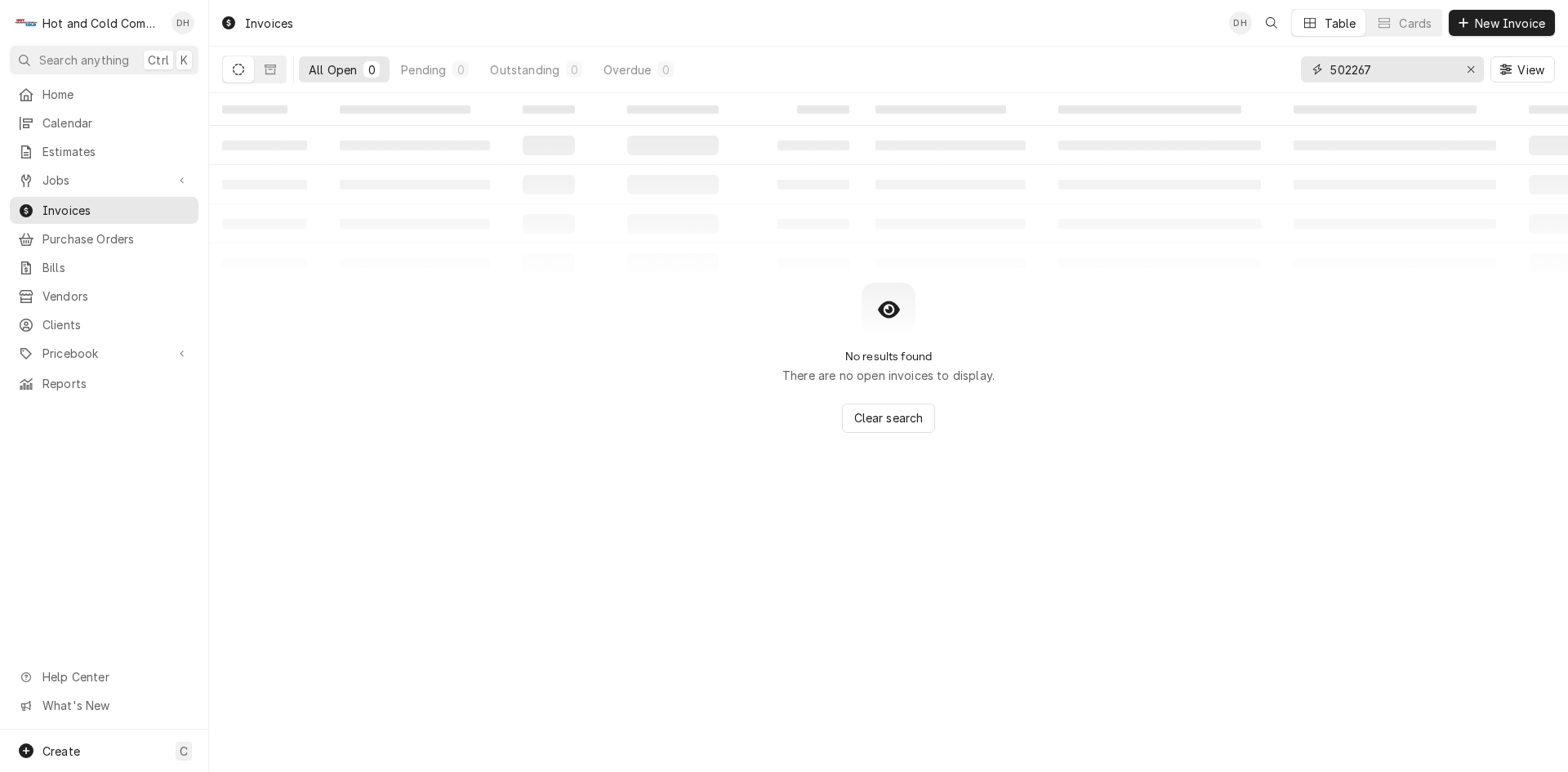
click at [1410, 69] on input "502267" at bounding box center [1391, 69] width 122 height 26
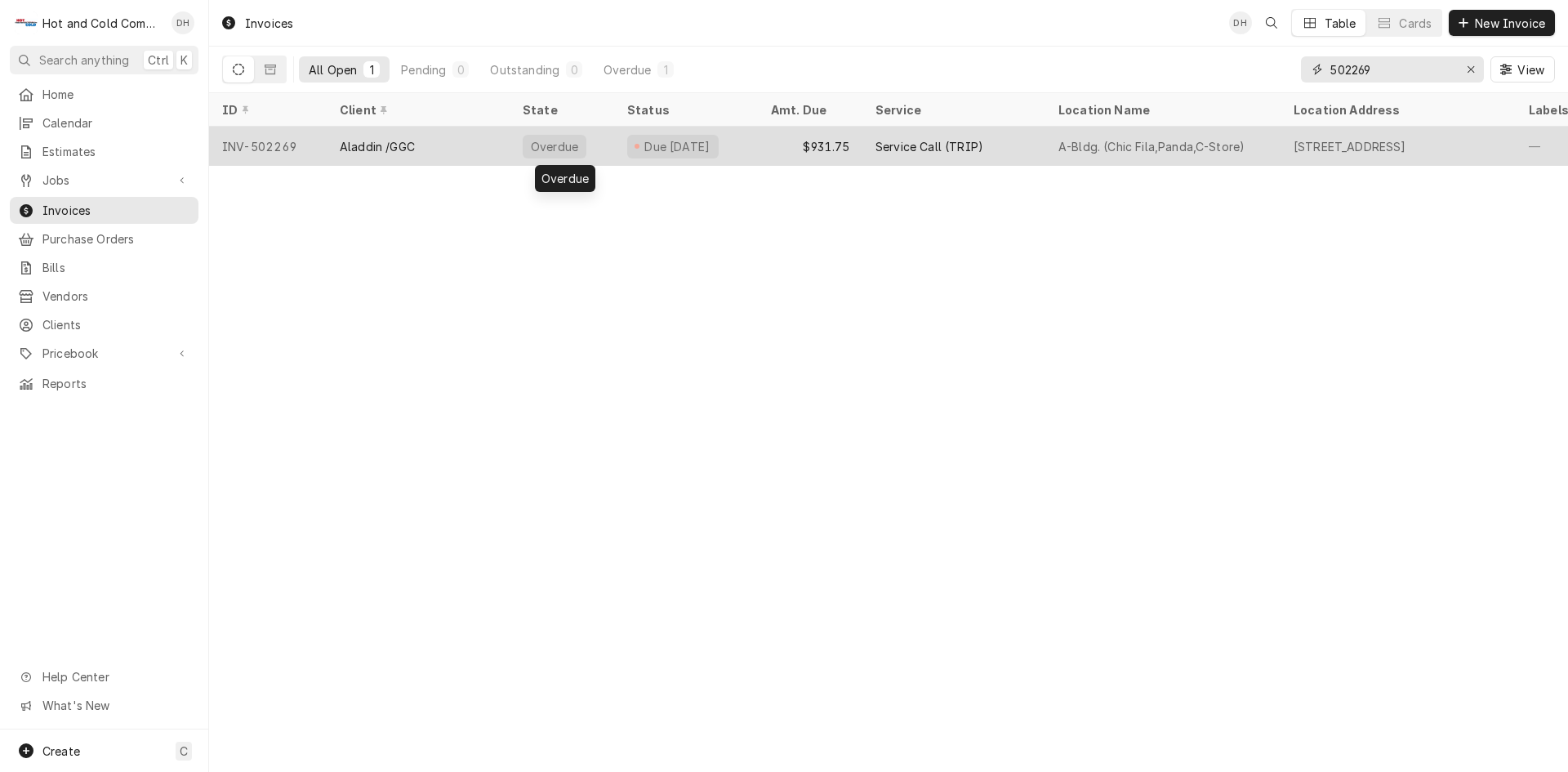
type input "502269"
click at [612, 145] on div "Overdue" at bounding box center [561, 146] width 105 height 39
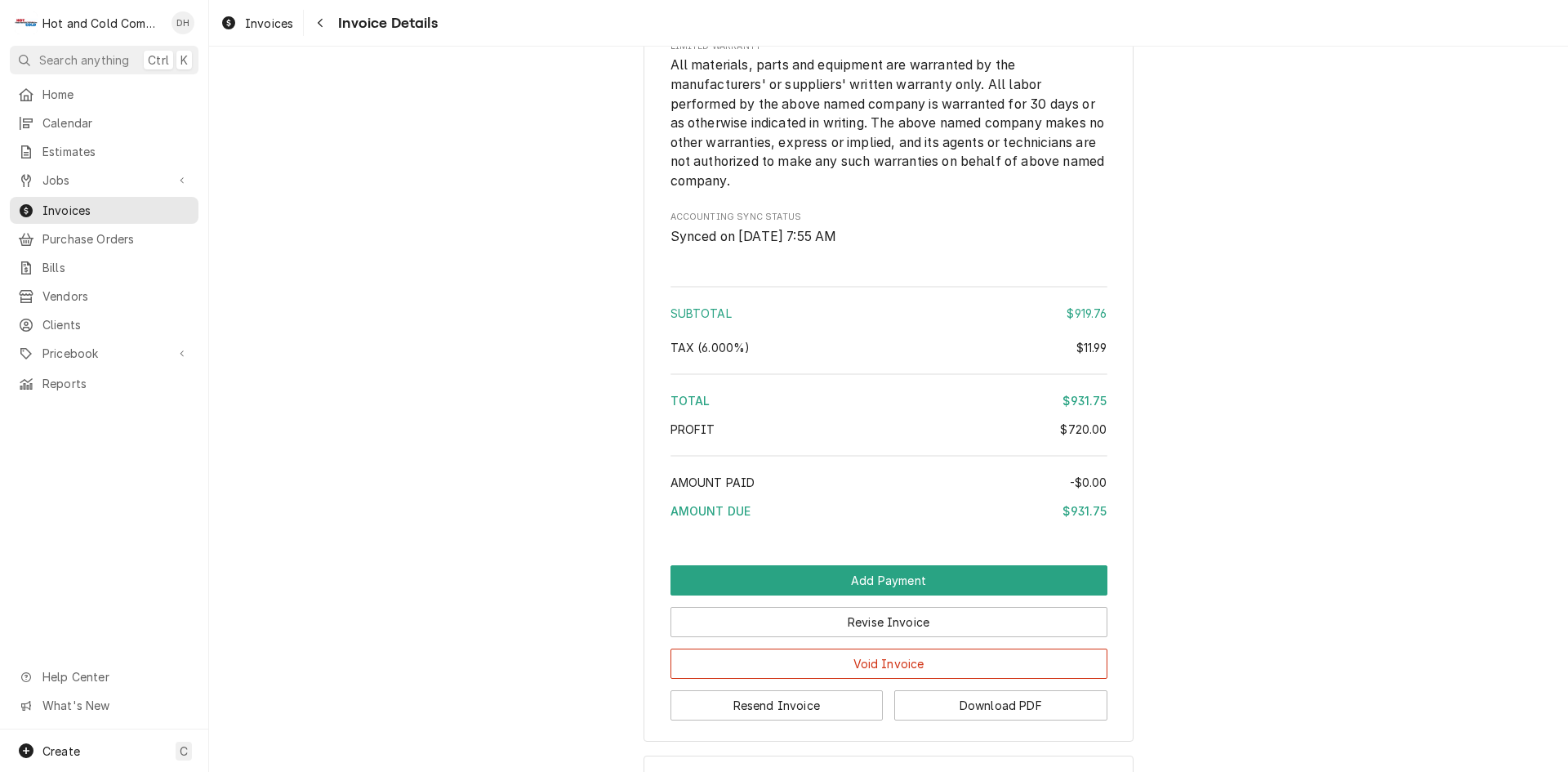
scroll to position [2119, 0]
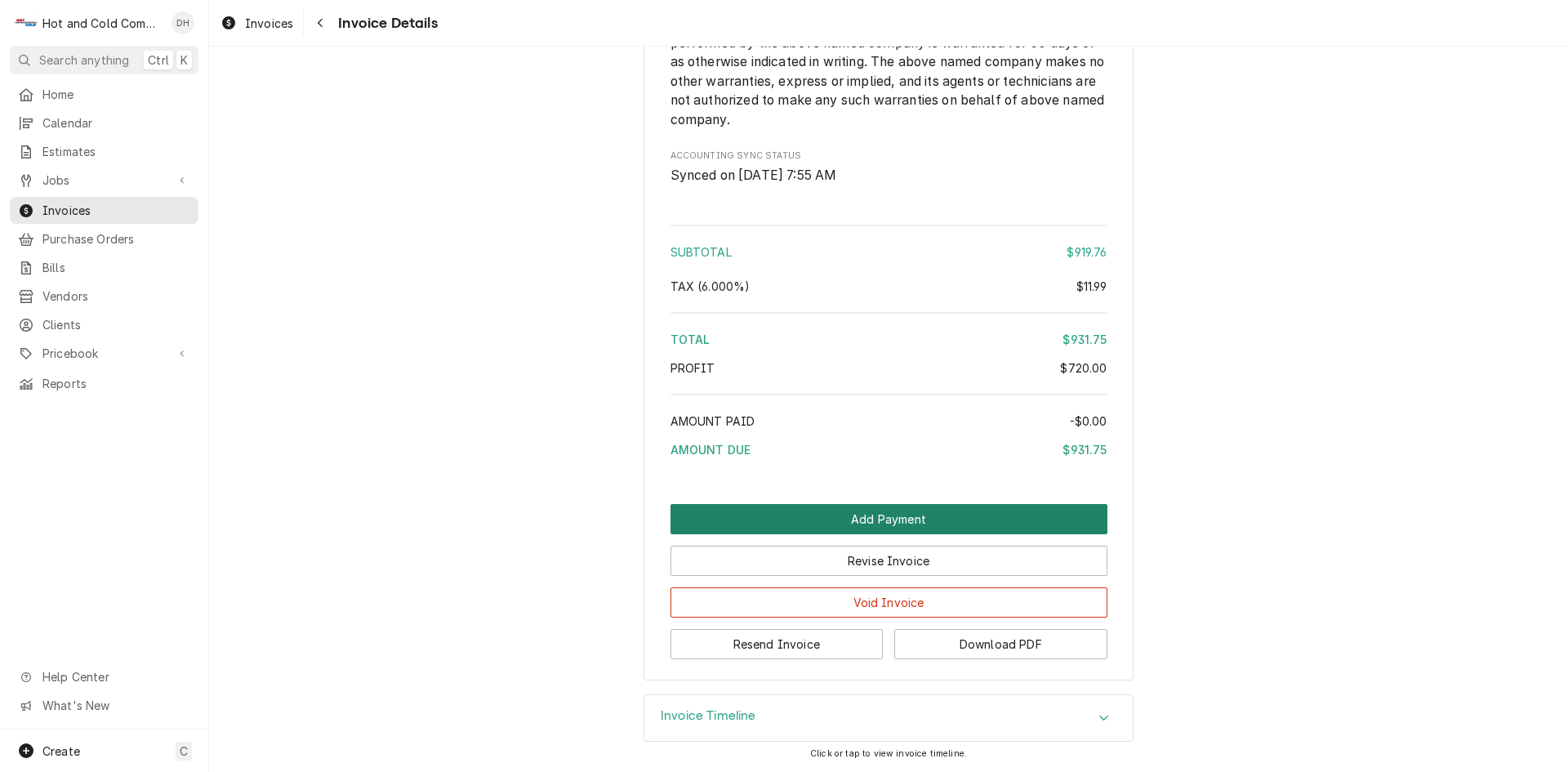
click at [900, 520] on button "Add Payment" at bounding box center [888, 518] width 436 height 30
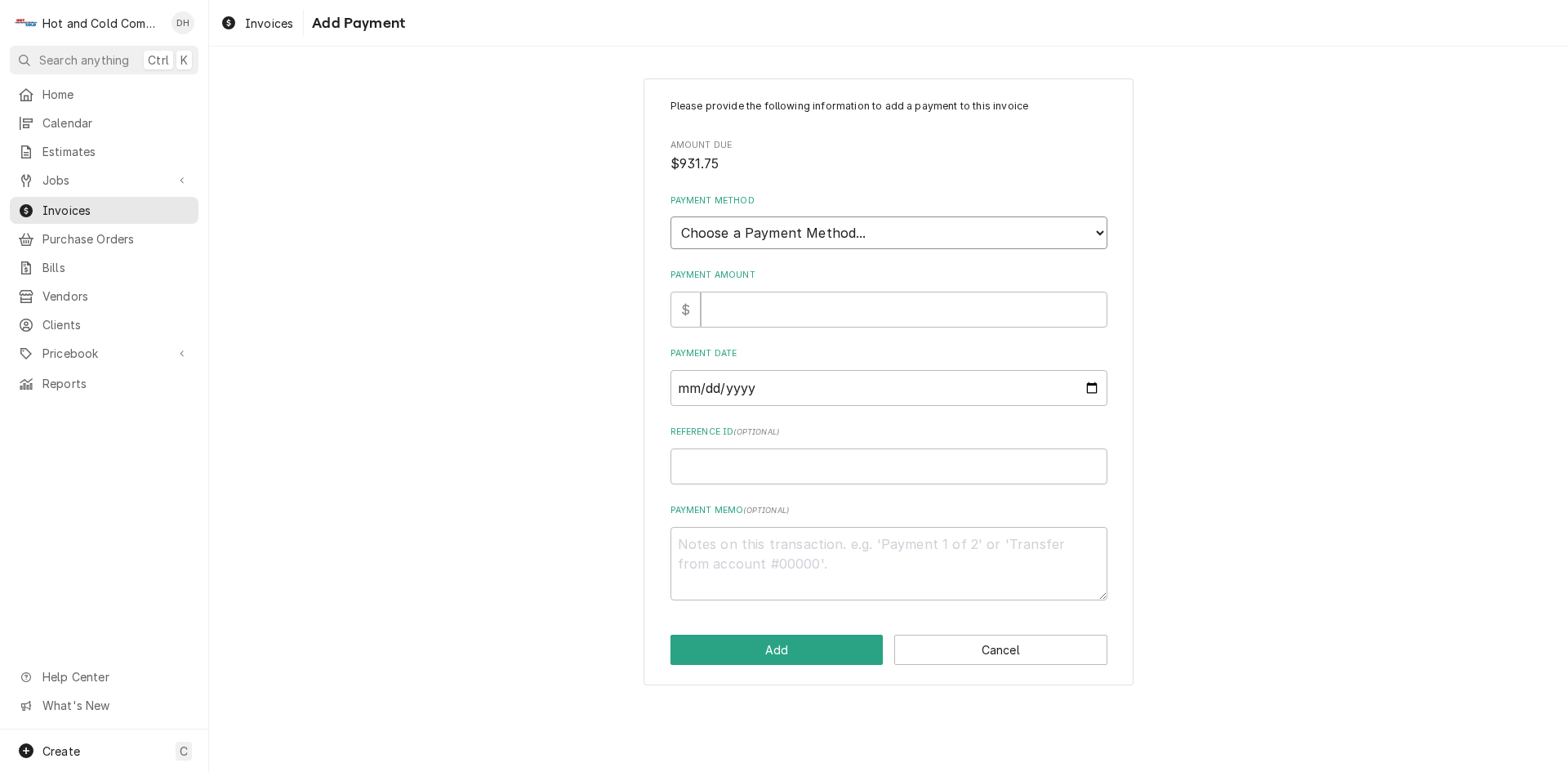
click at [809, 225] on select "Choose a Payment Method... Cash Check Credit/Debit Card ACH/eCheck Other" at bounding box center [888, 233] width 436 height 33
select select "2"
click at [670, 216] on select "Choose a Payment Method... Cash Check Credit/Debit Card ACH/eCheck Other" at bounding box center [888, 233] width 436 height 33
click at [807, 301] on input "Payment Amount" at bounding box center [904, 309] width 407 height 36
type textarea "x"
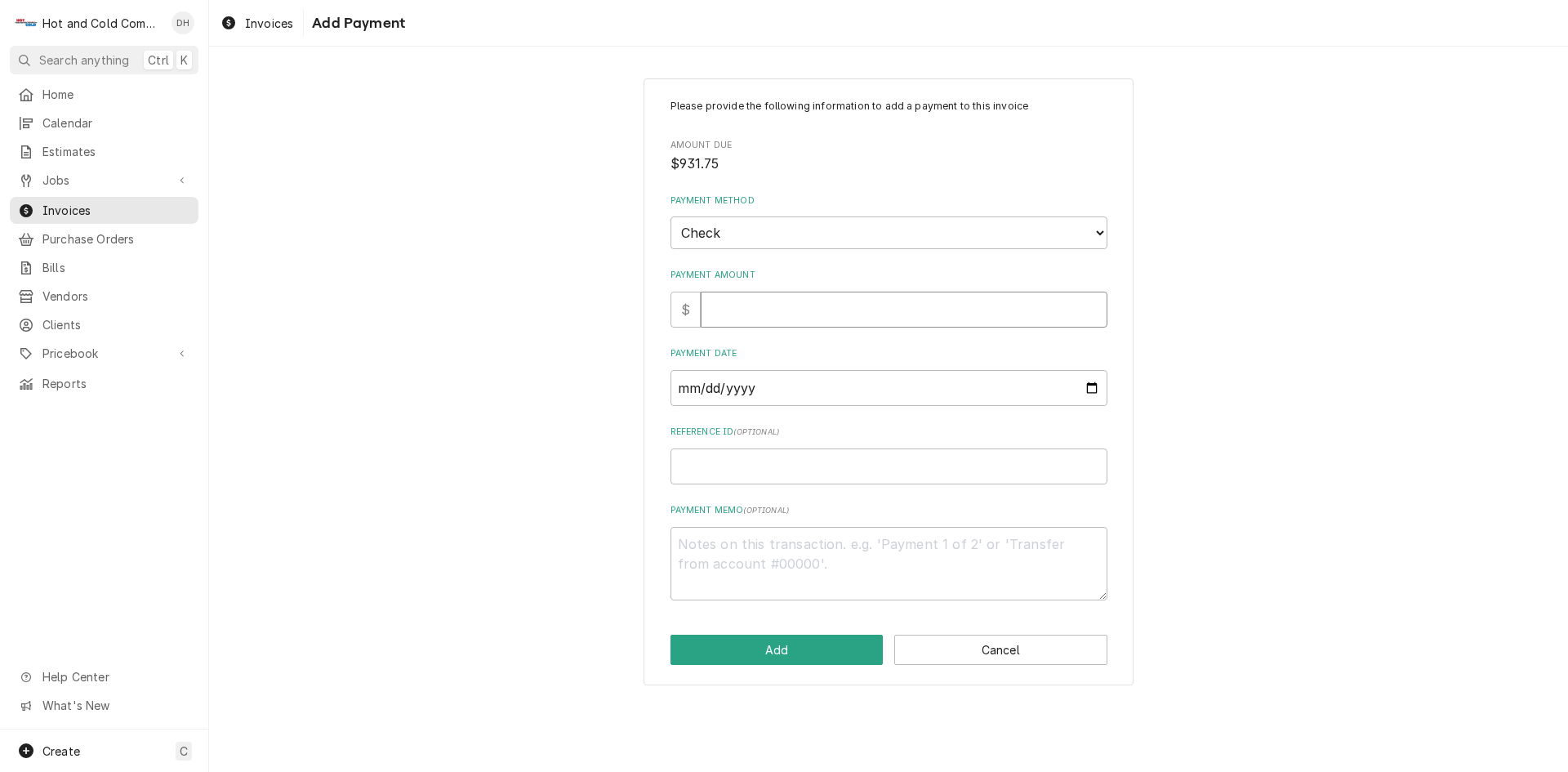
type input "9"
type textarea "x"
type input "93"
type textarea "x"
type input "931"
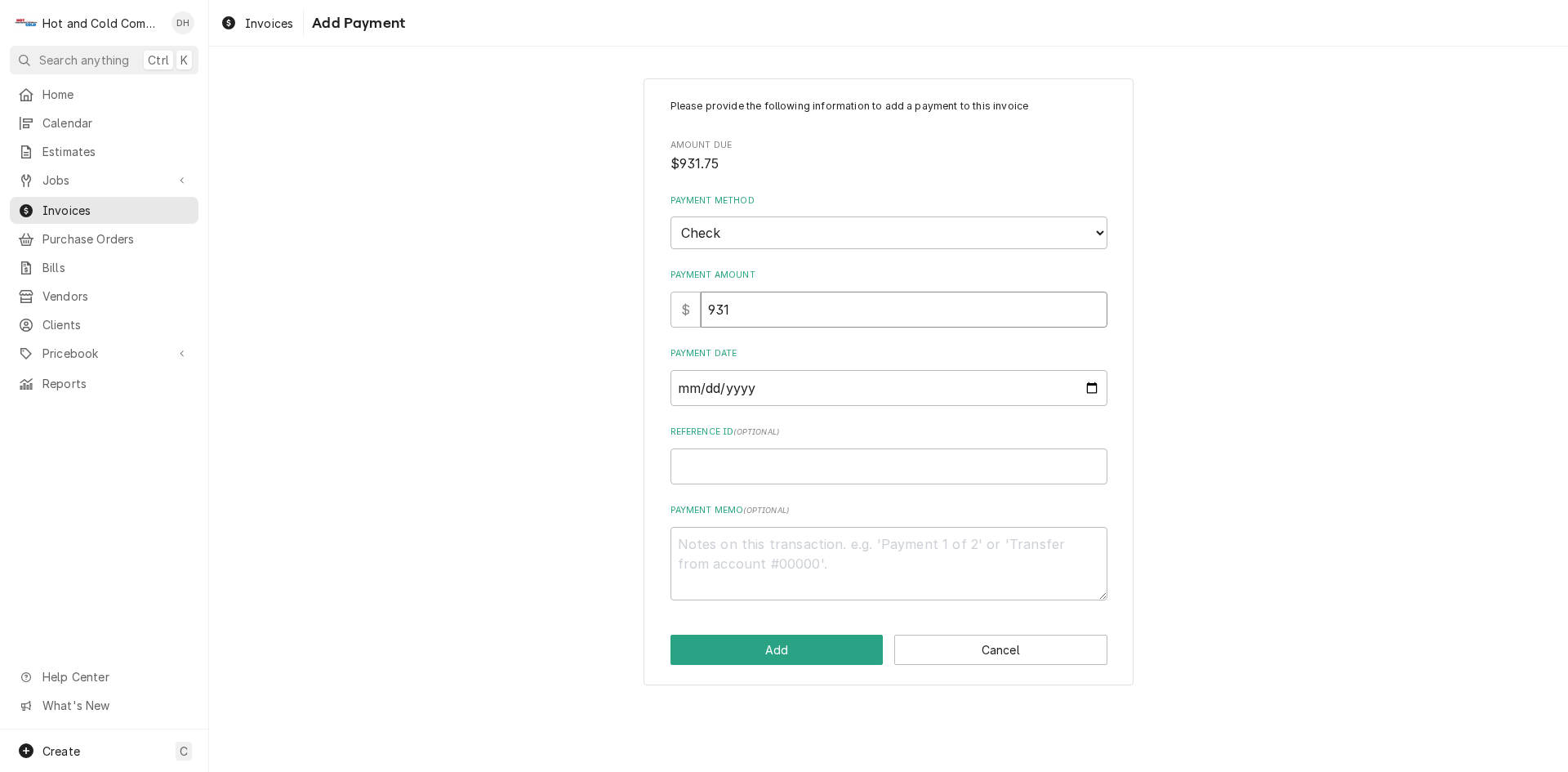
type textarea "x"
type input "931.7"
type textarea "x"
type input "931.75"
click at [1085, 385] on input "Payment Date" at bounding box center [888, 387] width 436 height 36
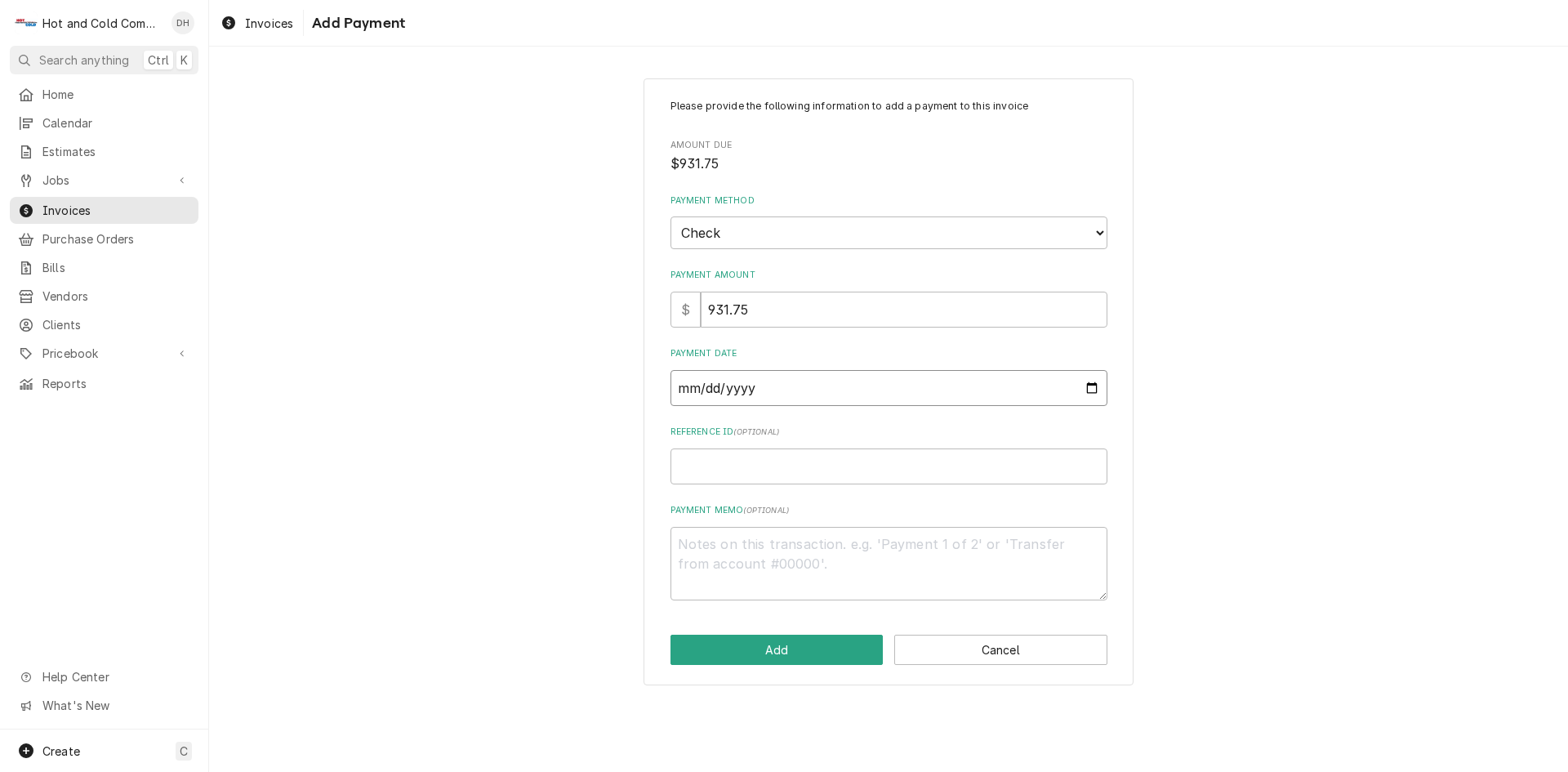
type textarea "x"
type input "[DATE]"
click at [740, 467] on input "Reference ID ( optional )" at bounding box center [888, 465] width 436 height 36
type textarea "x"
type input "3"
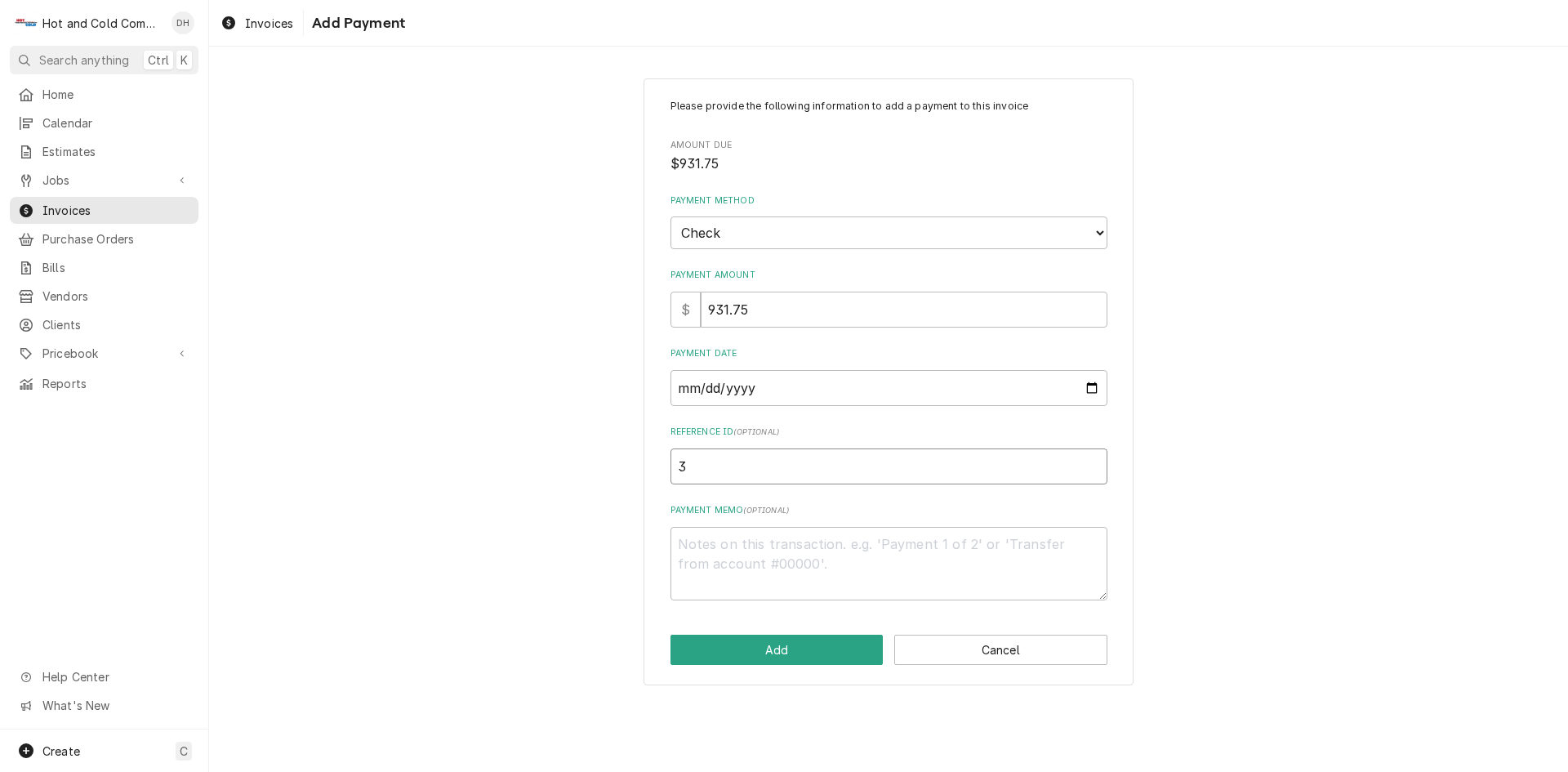
type textarea "x"
type input "30"
type textarea "x"
type input "304"
type textarea "x"
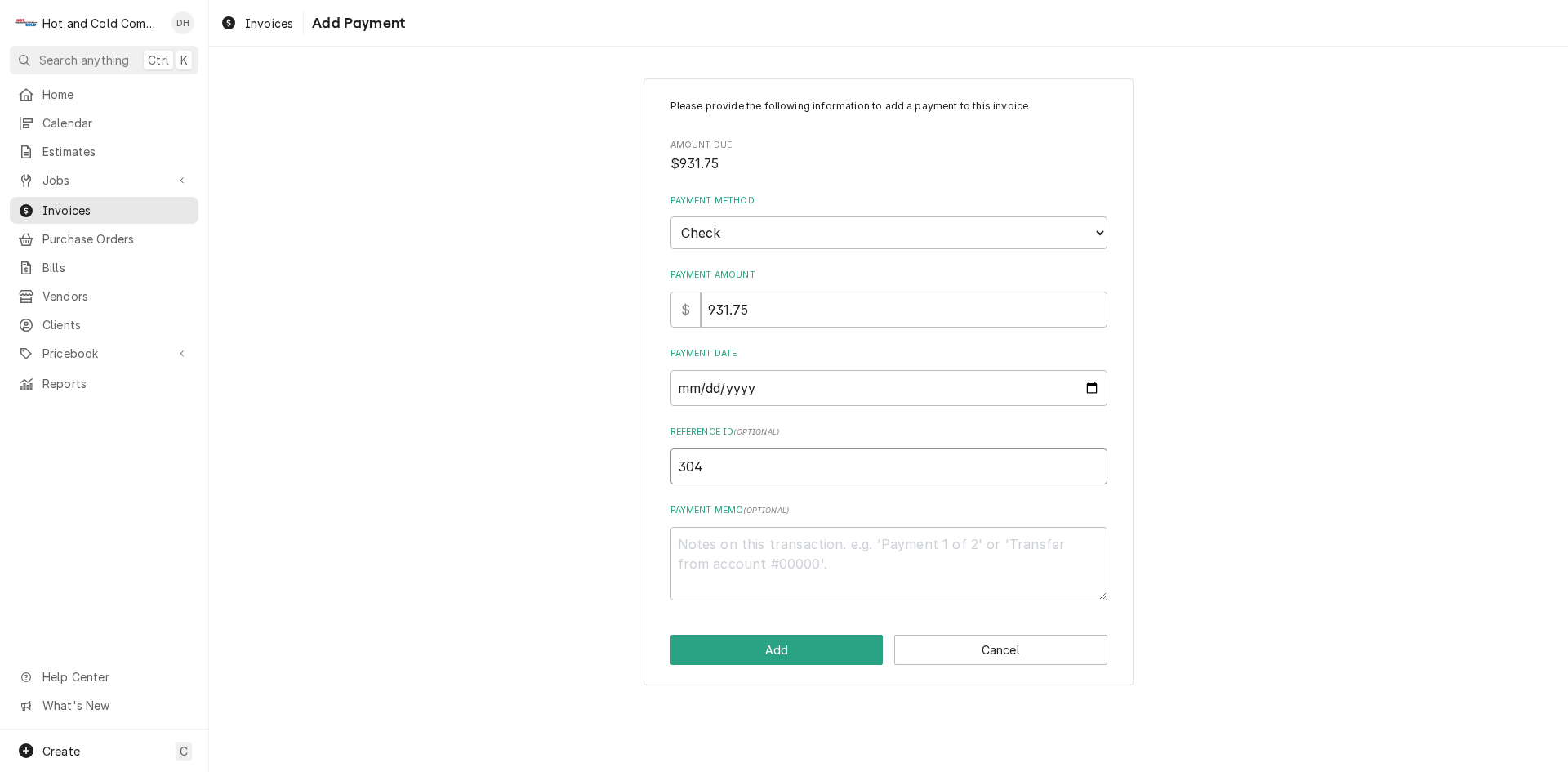
type input "3048"
type textarea "x"
type input "30486"
type textarea "x"
type input "304868"
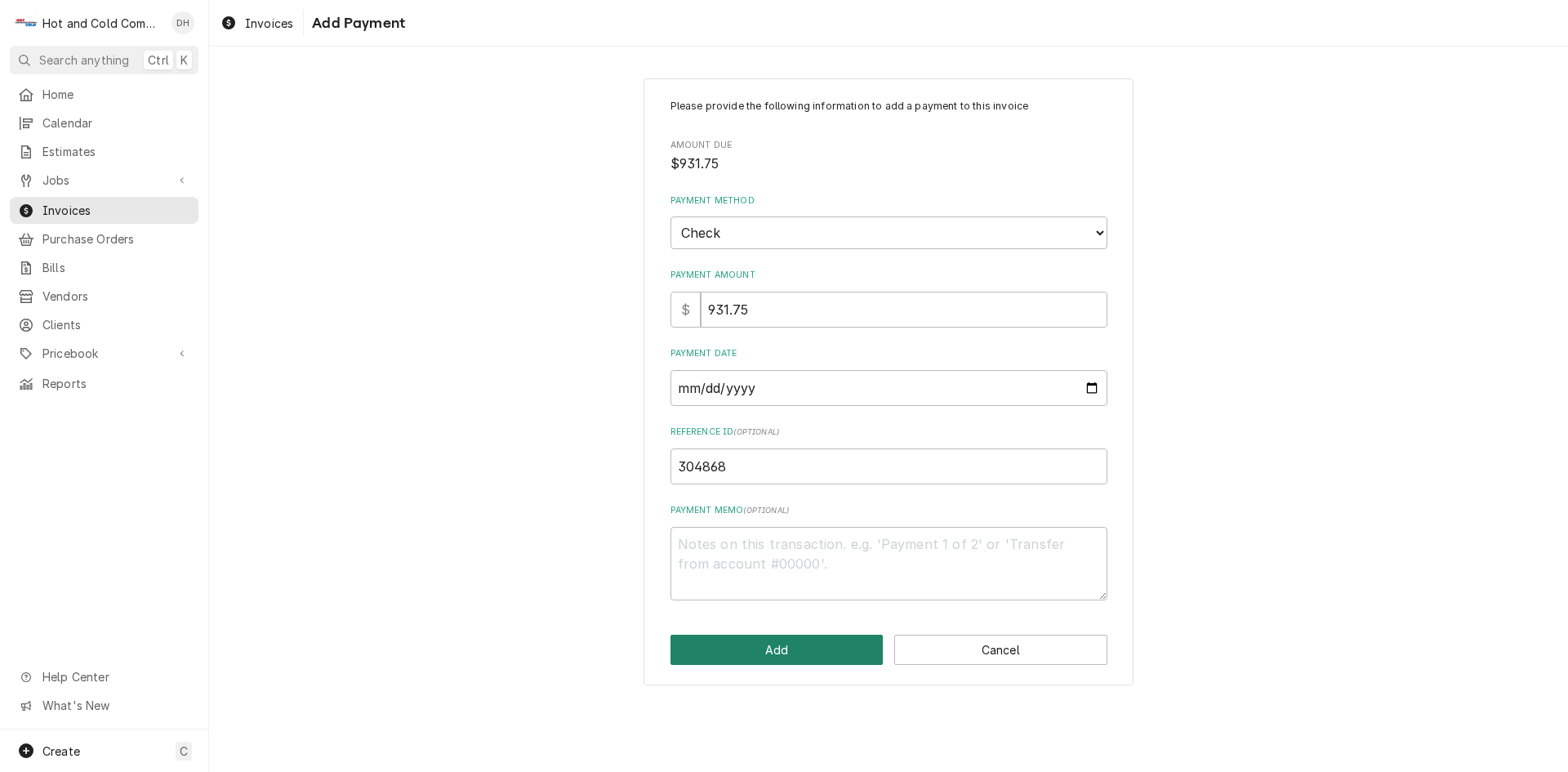
click at [756, 655] on button "Add" at bounding box center [777, 649] width 213 height 30
type textarea "x"
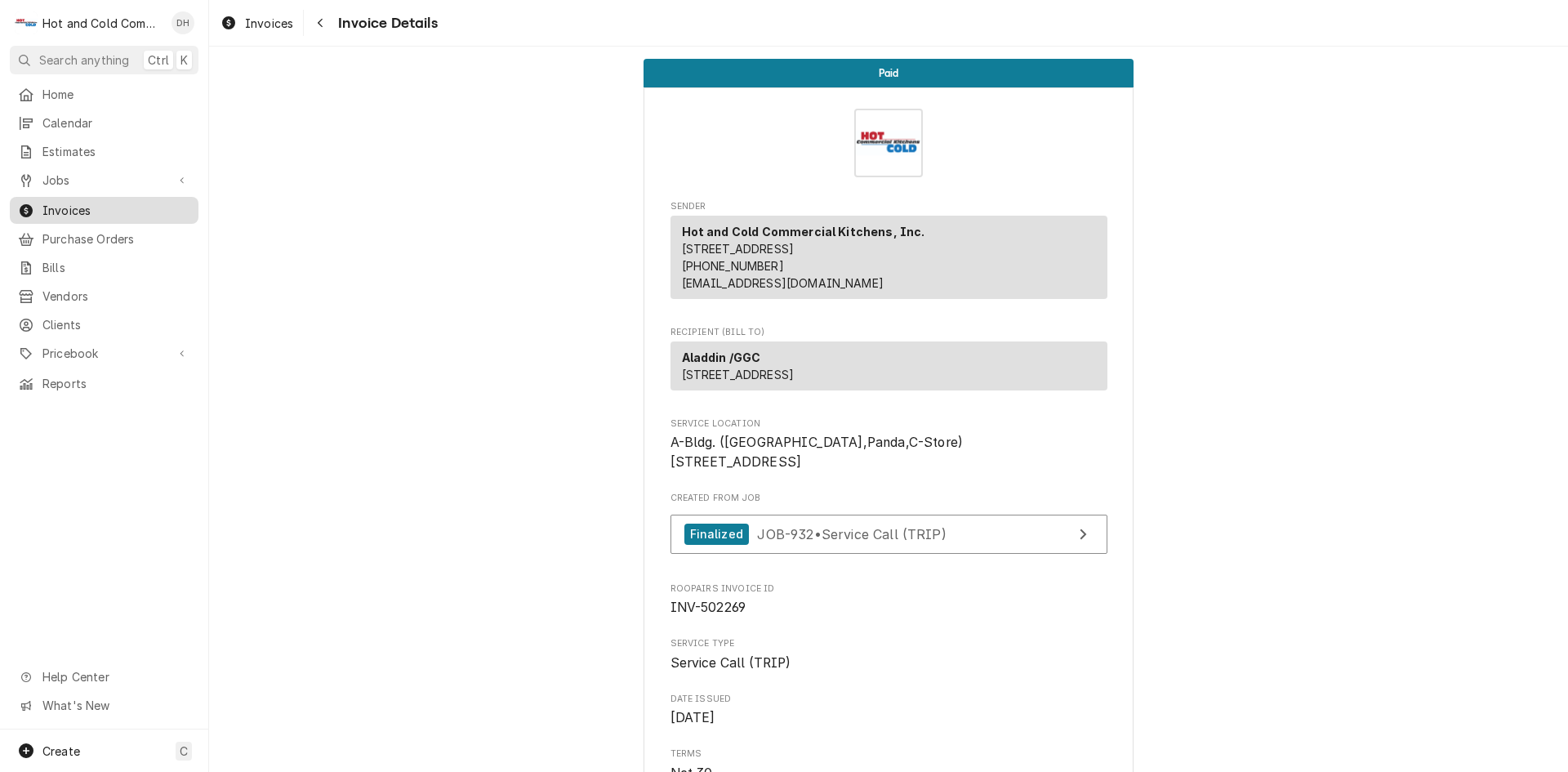
click at [91, 202] on span "Invoices" at bounding box center [116, 211] width 148 height 17
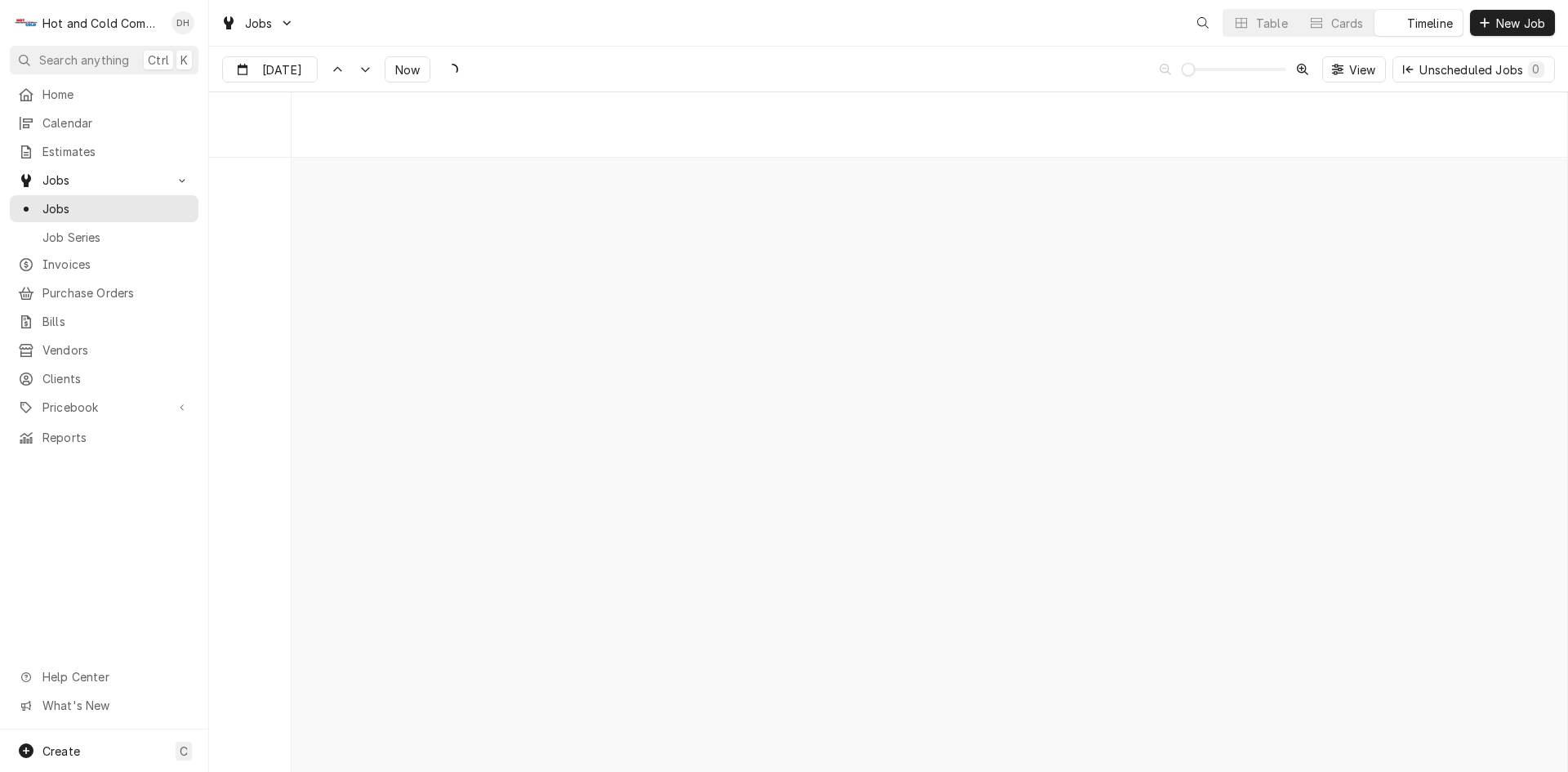
scroll to position [12784, 0]
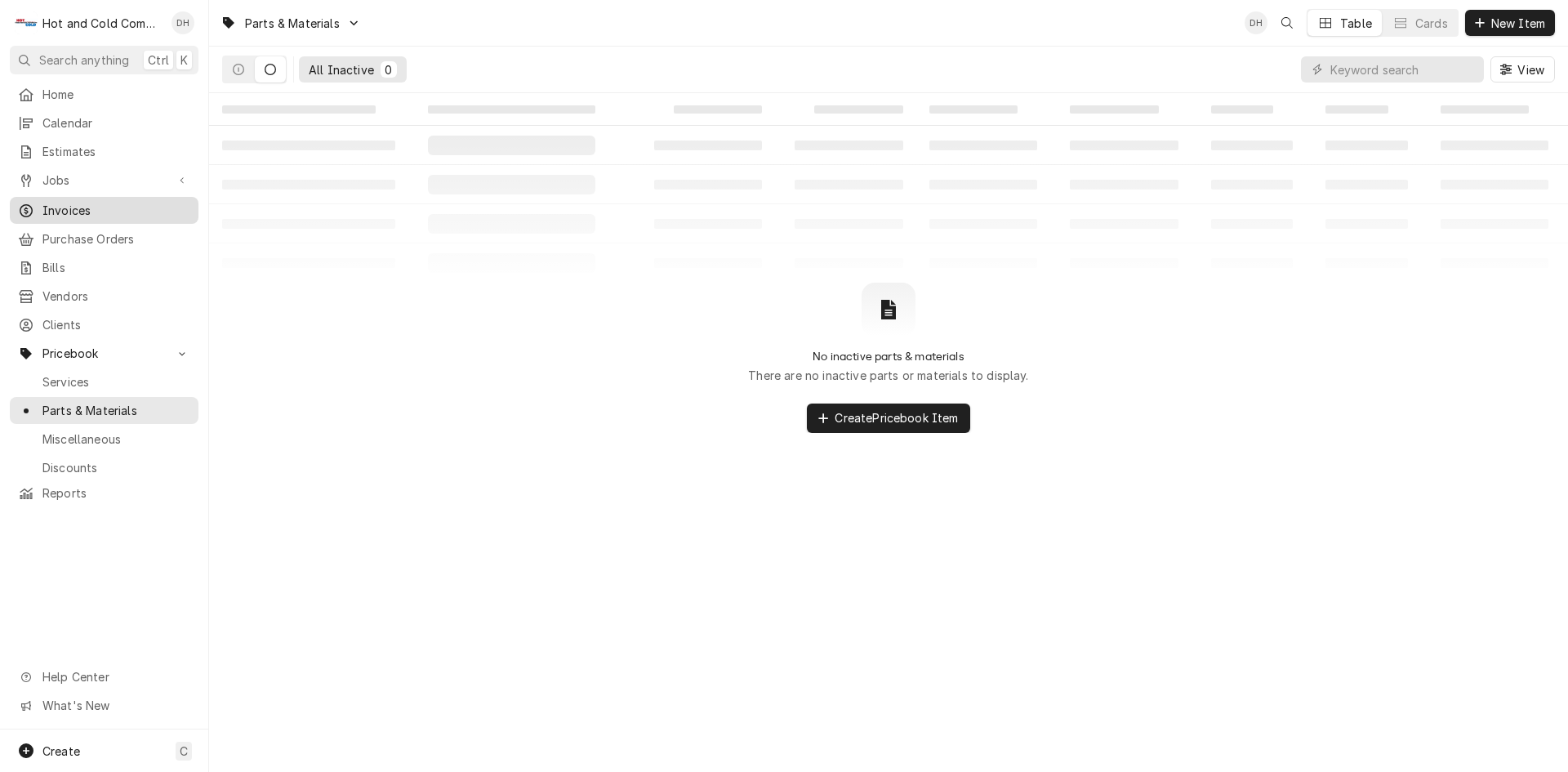
click at [81, 204] on span "Invoices" at bounding box center [116, 211] width 148 height 17
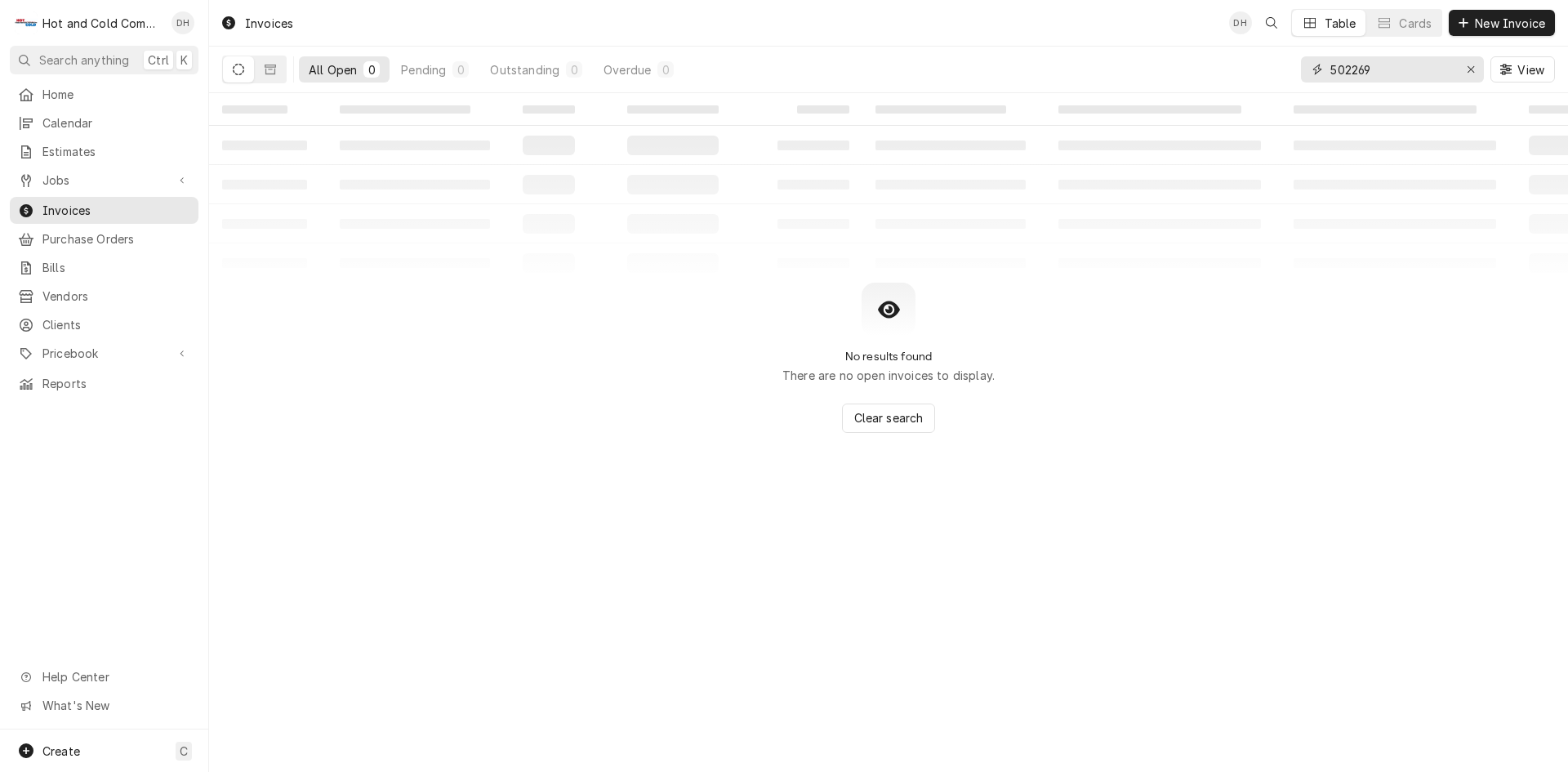
click at [1477, 71] on div "Erase input" at bounding box center [1470, 69] width 16 height 16
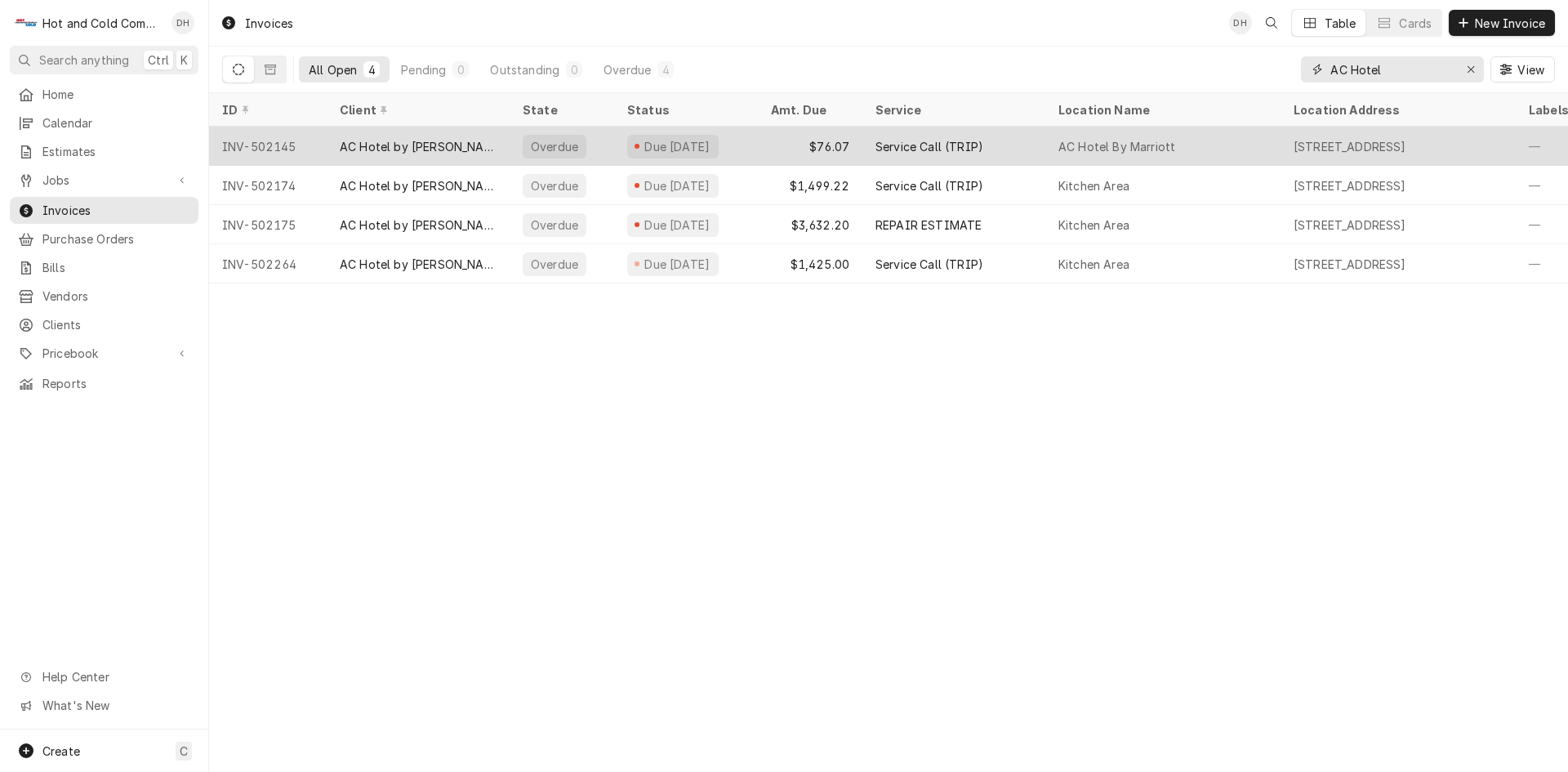
type input "AC Hotel"
click at [767, 143] on div "$76.07" at bounding box center [809, 146] width 105 height 39
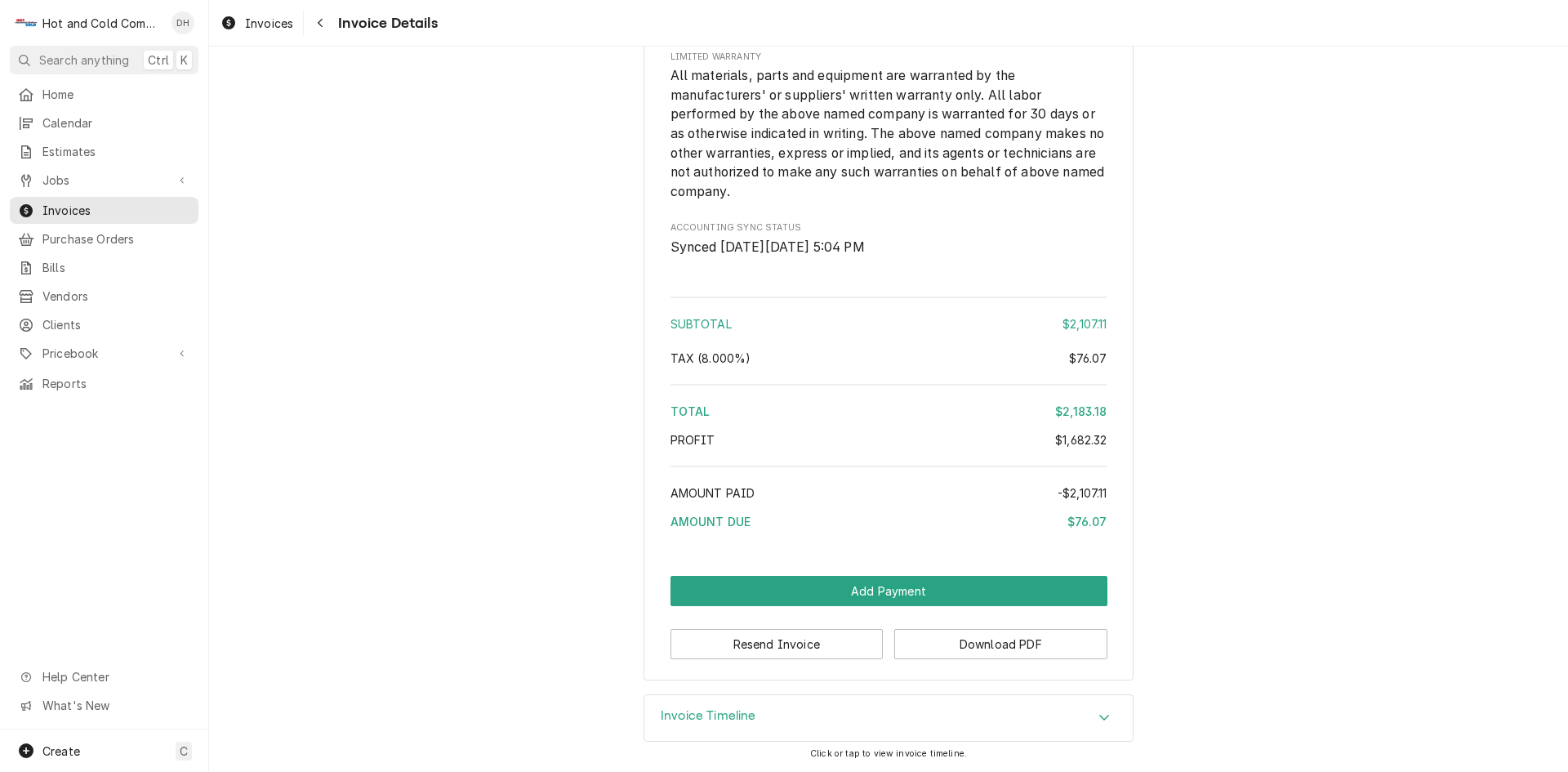
scroll to position [2919, 0]
click at [768, 648] on button "Resend Invoice" at bounding box center [777, 643] width 213 height 30
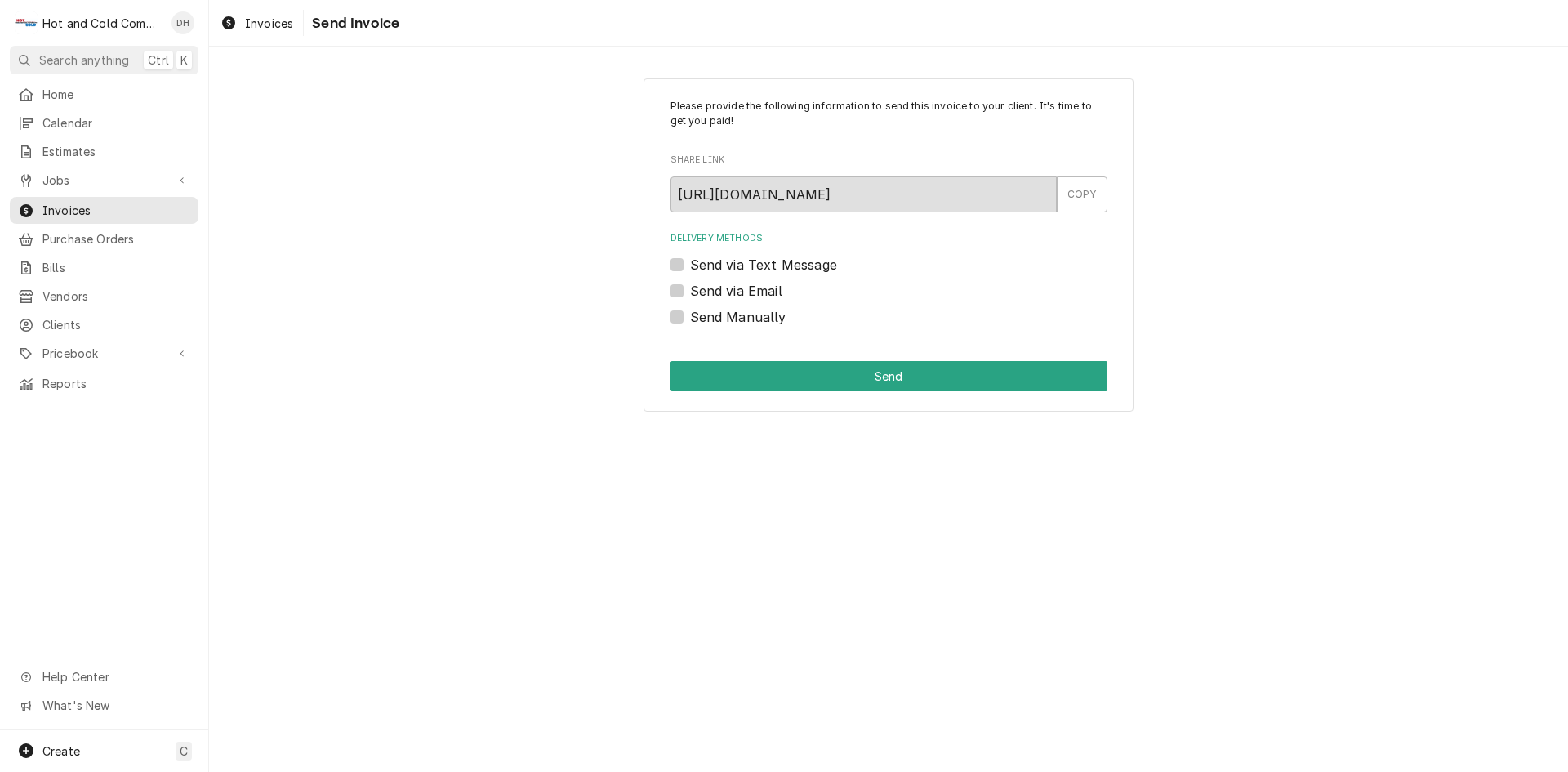
drag, startPoint x: 675, startPoint y: 290, endPoint x: 780, endPoint y: 238, distance: 117.2
click at [690, 290] on label "Send via Email" at bounding box center [736, 290] width 92 height 19
click at [690, 290] on input "Send via Email" at bounding box center [908, 298] width 436 height 36
checkbox input "true"
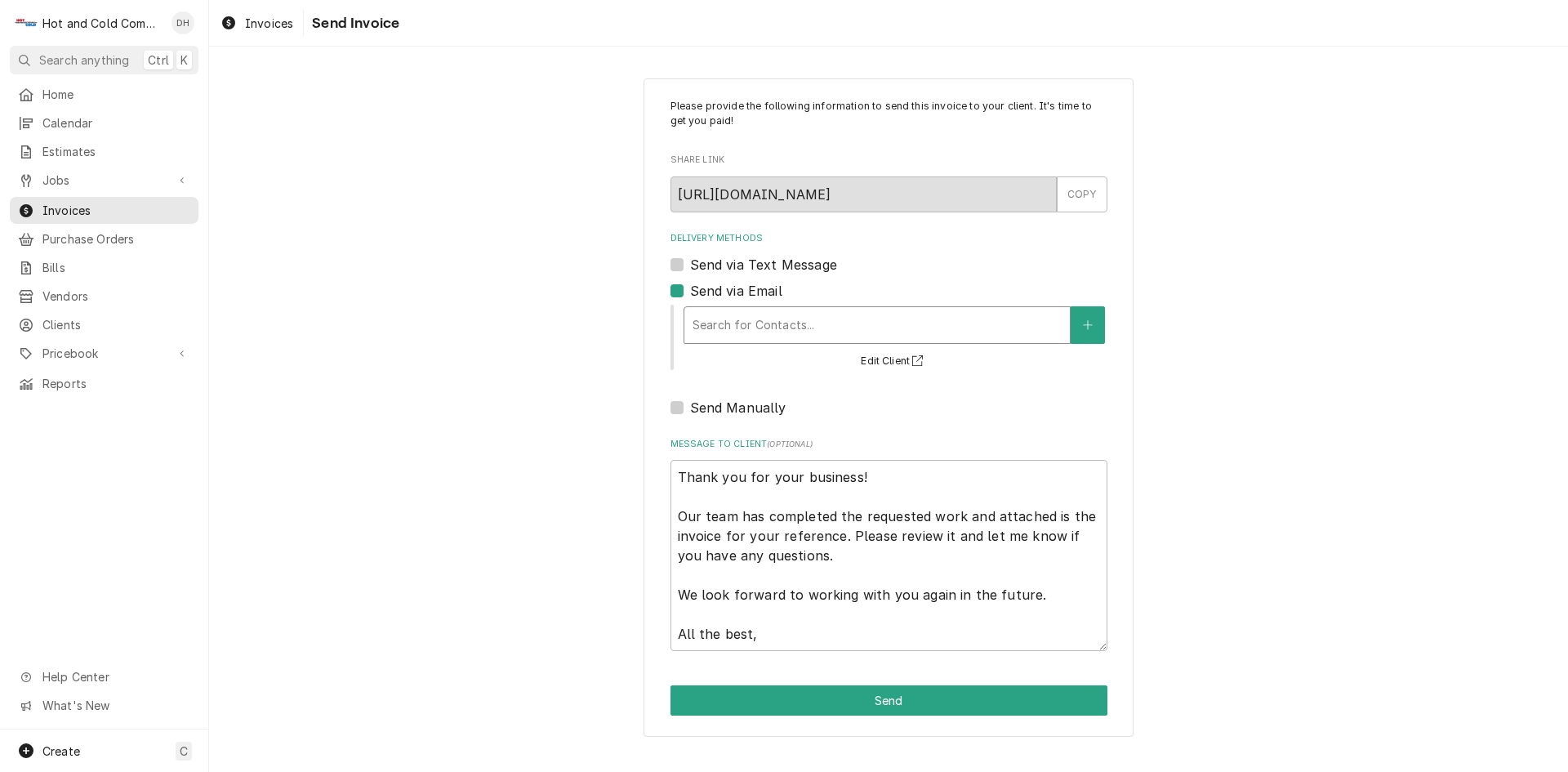
click at [866, 322] on div "Delivery Methods" at bounding box center [877, 325] width 369 height 30
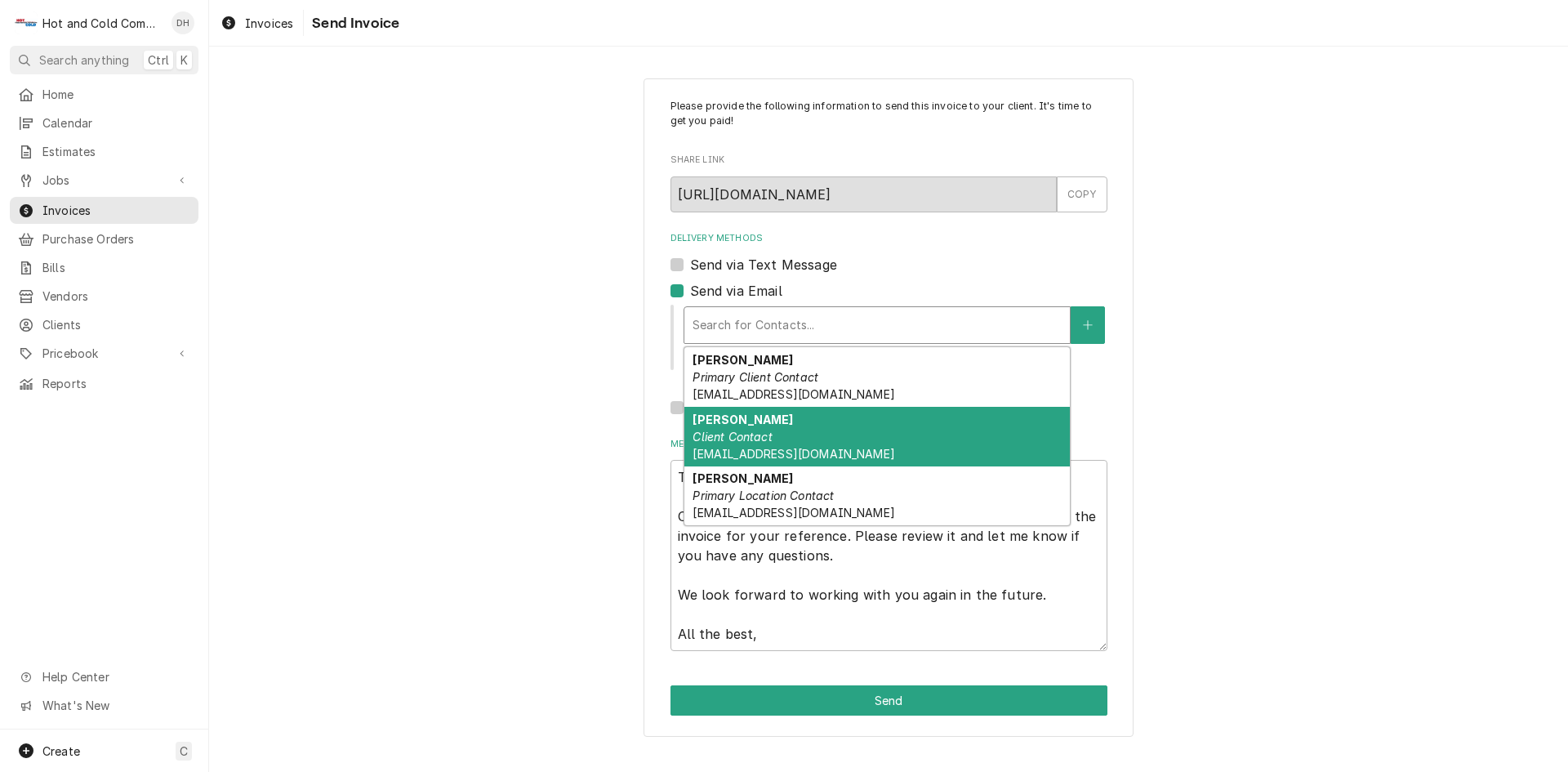
click at [1307, 440] on div "Please provide the following information to send this invoice to your client. I…" at bounding box center [887, 407] width 1358 height 686
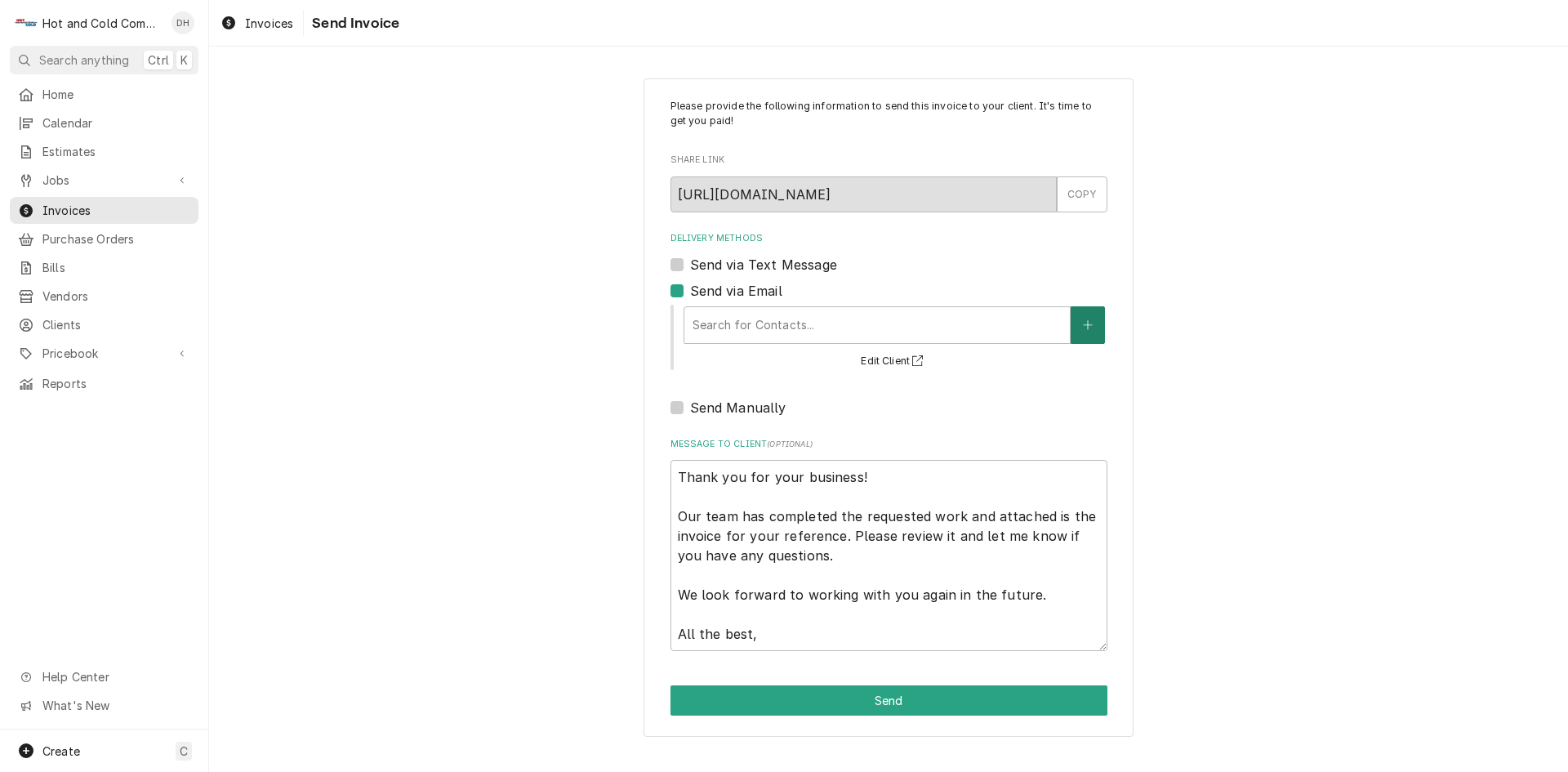
click at [1093, 329] on button "Delivery Methods" at bounding box center [1088, 325] width 35 height 37
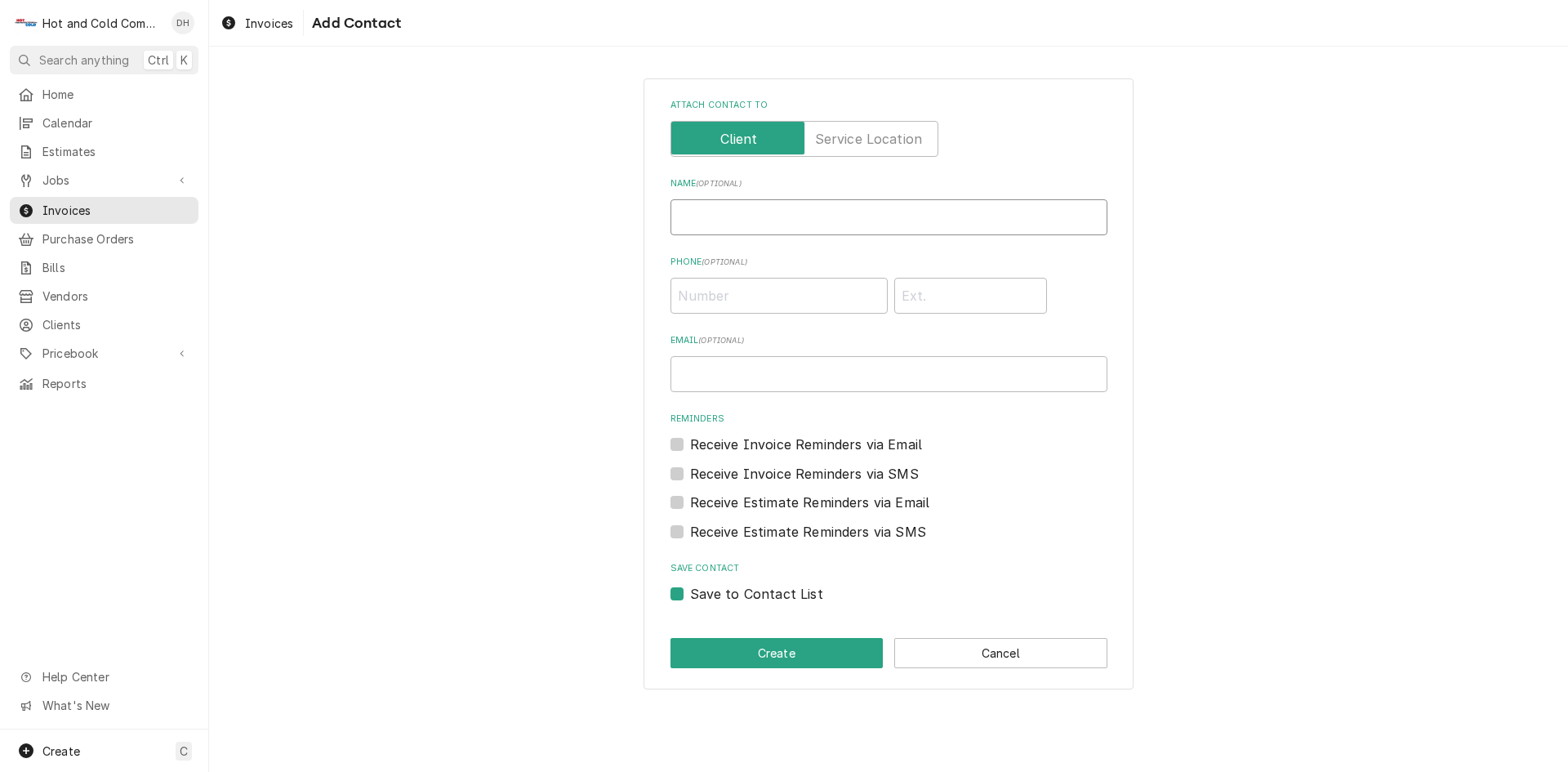
drag, startPoint x: 752, startPoint y: 218, endPoint x: 1043, endPoint y: 259, distance: 293.9
click at [758, 219] on input "Name ( optional )" at bounding box center [888, 216] width 436 height 36
type input "[PERSON_NAME]"
click at [730, 376] on input "Email ( optional )" at bounding box center [888, 373] width 436 height 36
paste input ""[PERSON_NAME]" <[EMAIL_ADDRESS][DOMAIN_NAME]>"
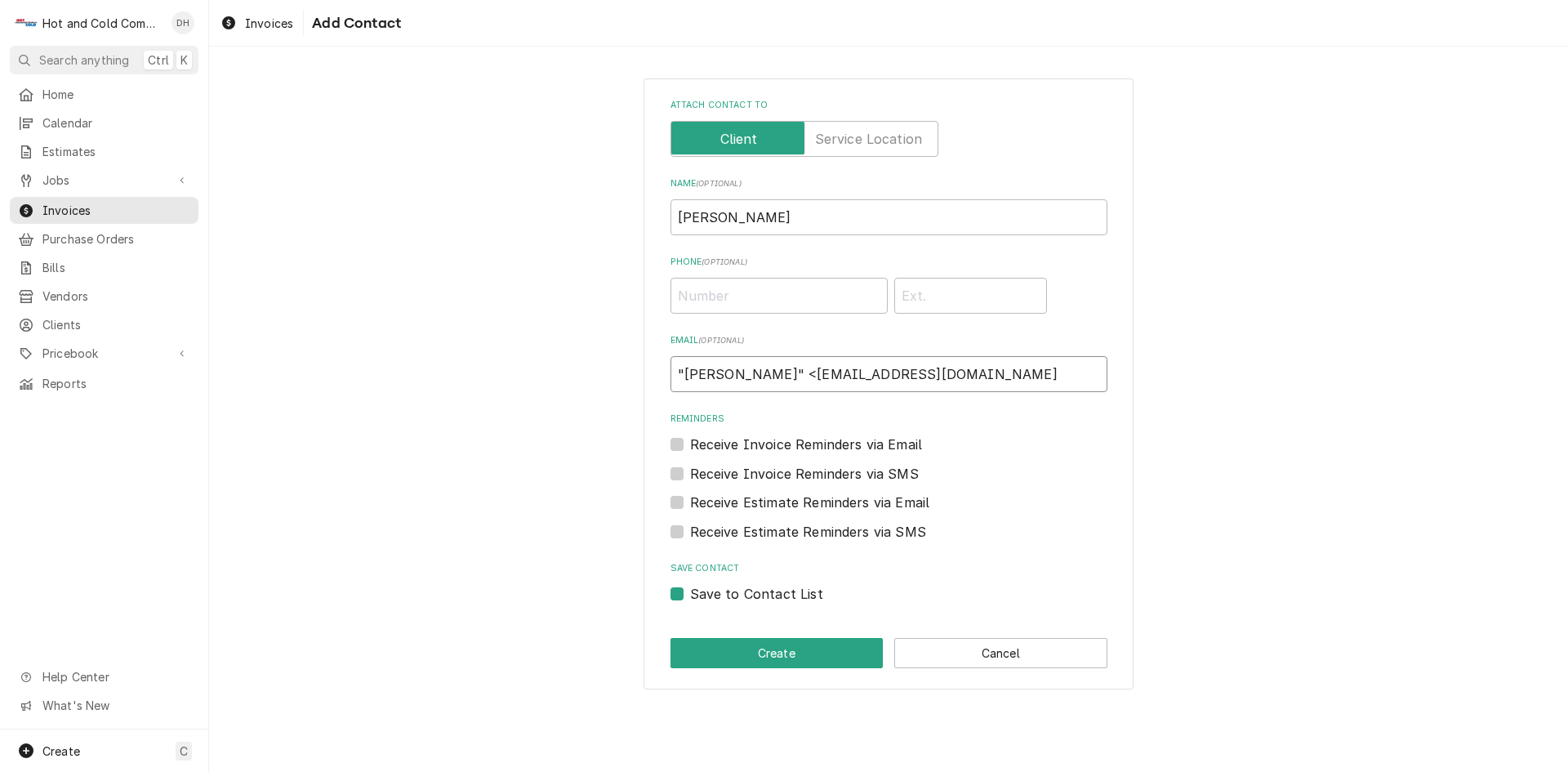
click at [778, 368] on input ""[PERSON_NAME]" <[EMAIL_ADDRESS][DOMAIN_NAME]" at bounding box center [888, 373] width 436 height 36
type input "[EMAIL_ADDRESS][DOMAIN_NAME]"
click at [731, 296] on input "Phone ( optional )" at bounding box center [779, 295] width 217 height 36
click at [806, 643] on button "Create" at bounding box center [777, 652] width 213 height 30
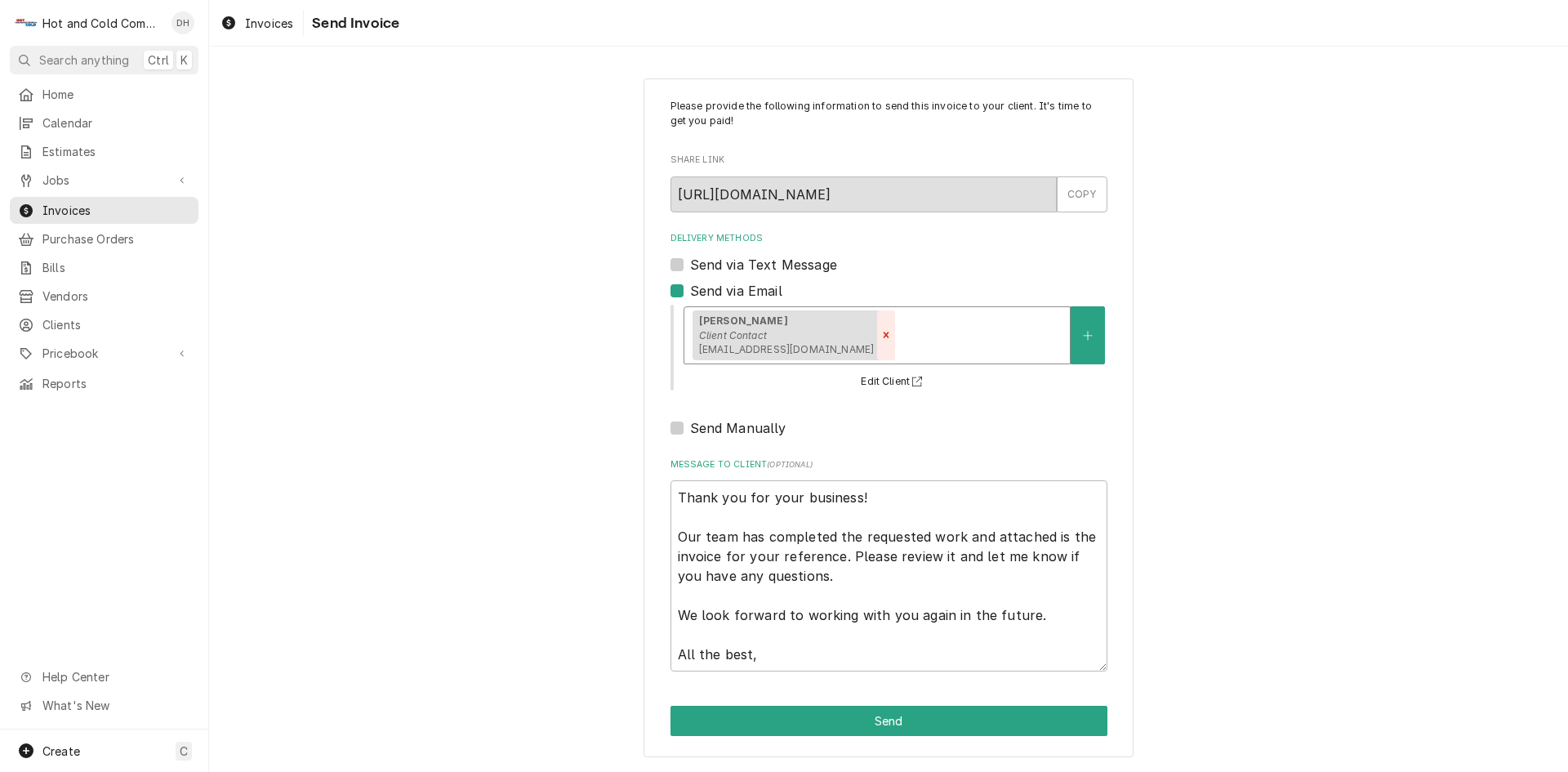
click at [881, 336] on icon "Remove [object Object]" at bounding box center [886, 335] width 12 height 12
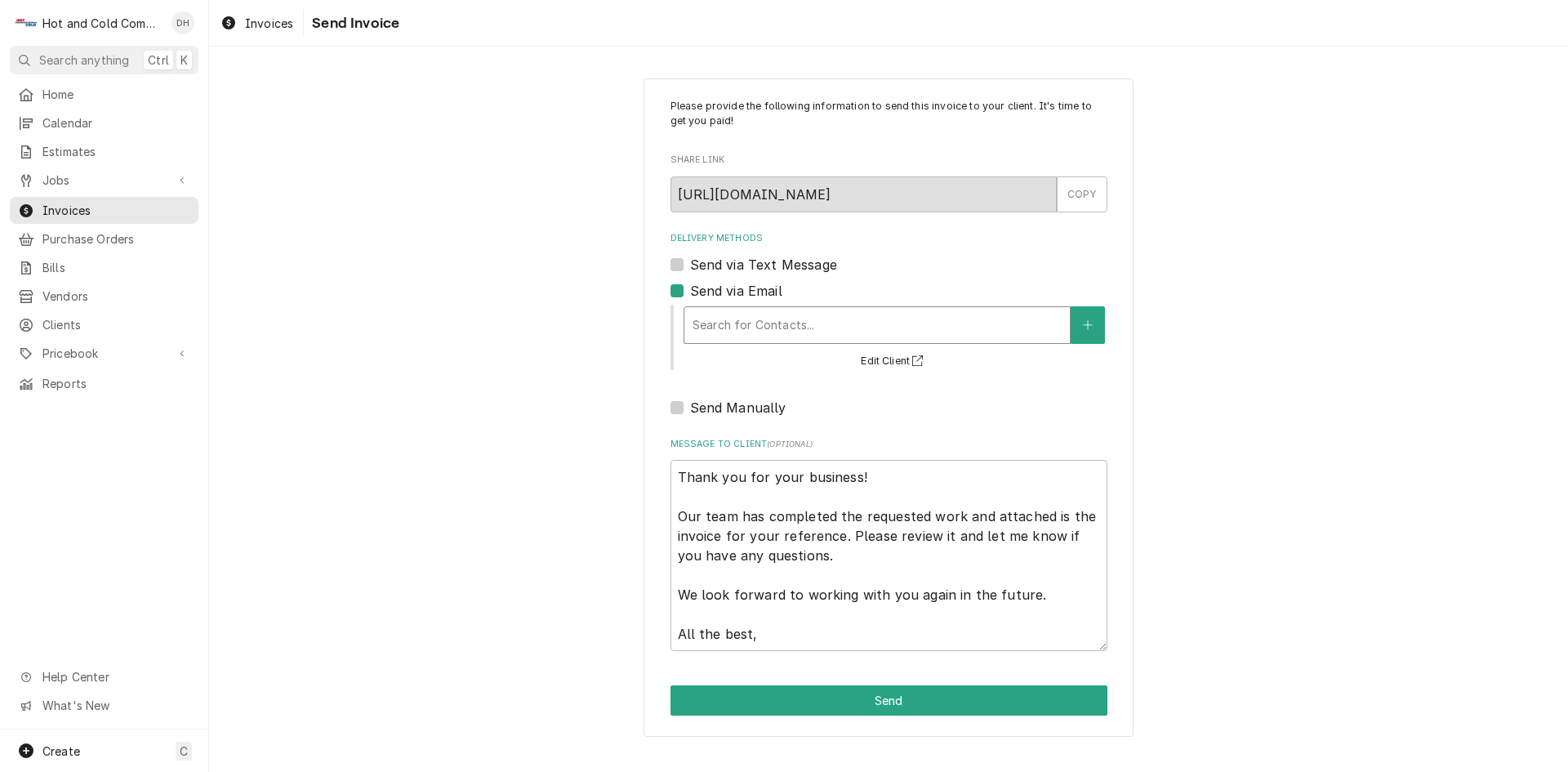
click at [847, 322] on div "Delivery Methods" at bounding box center [877, 325] width 369 height 30
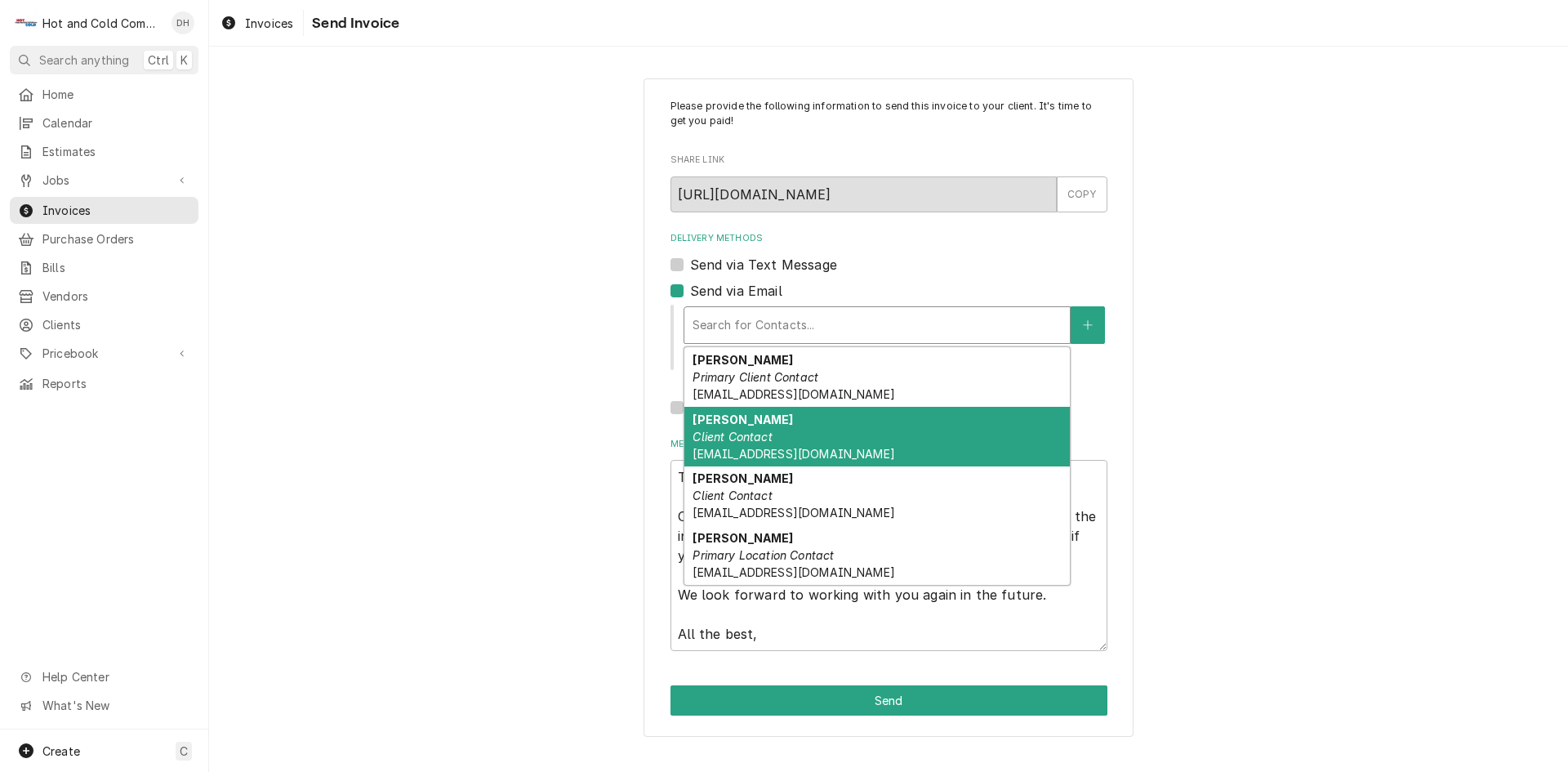
click at [790, 426] on div "Karen Hurst Client Contact khurst@vhghotels.com" at bounding box center [877, 436] width 386 height 60
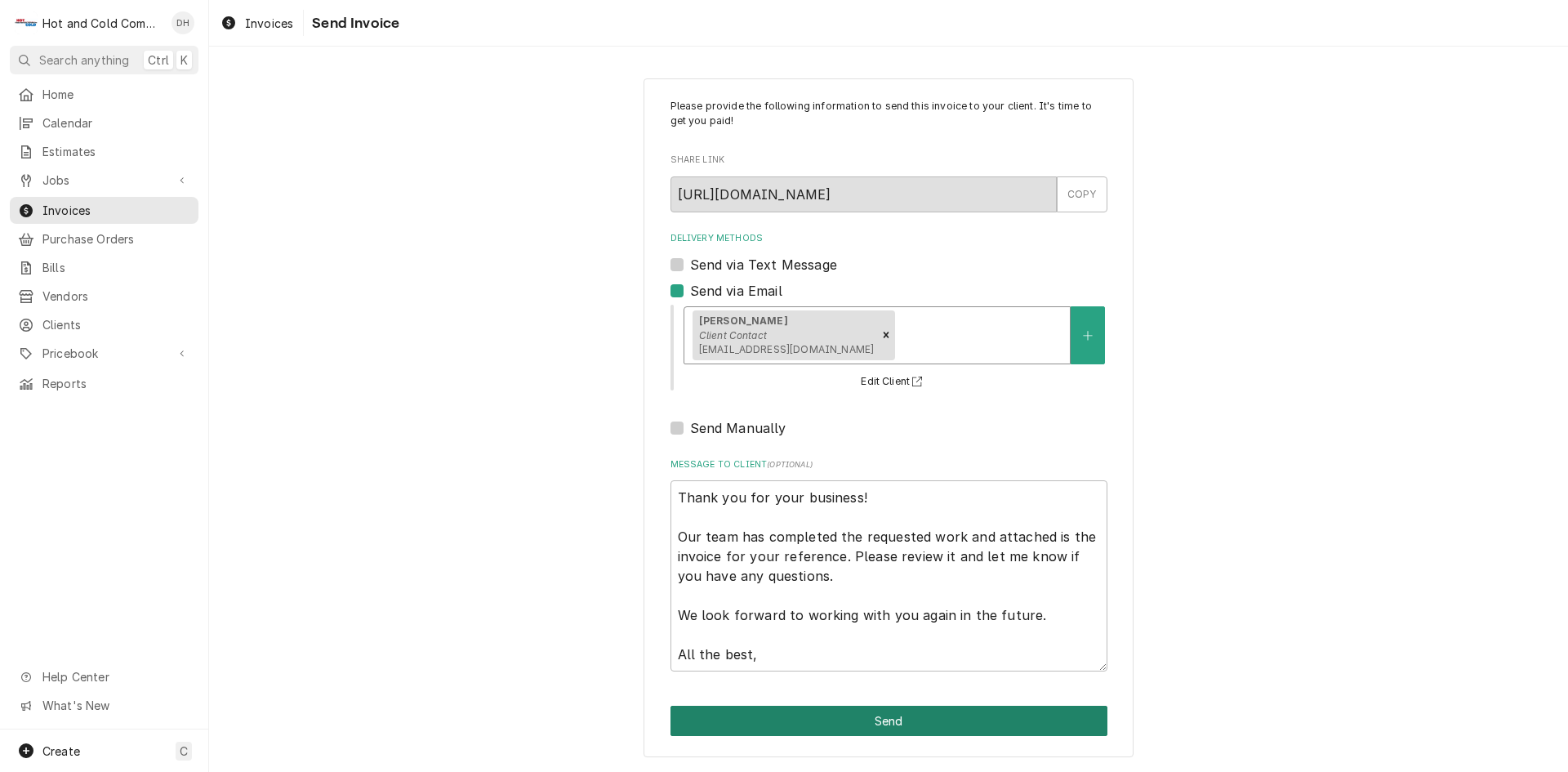
click at [892, 720] on button "Send" at bounding box center [888, 720] width 436 height 30
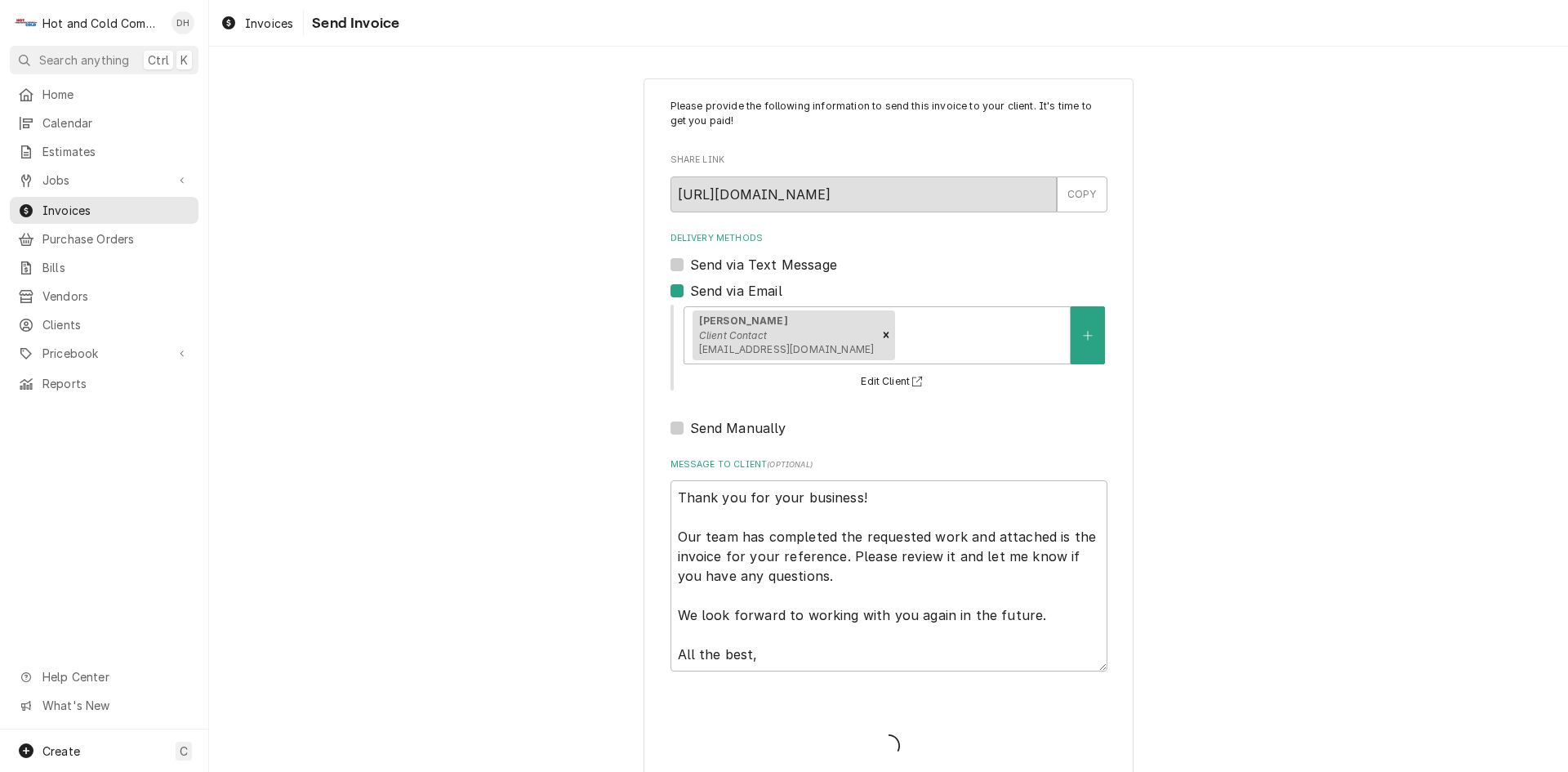
type textarea "x"
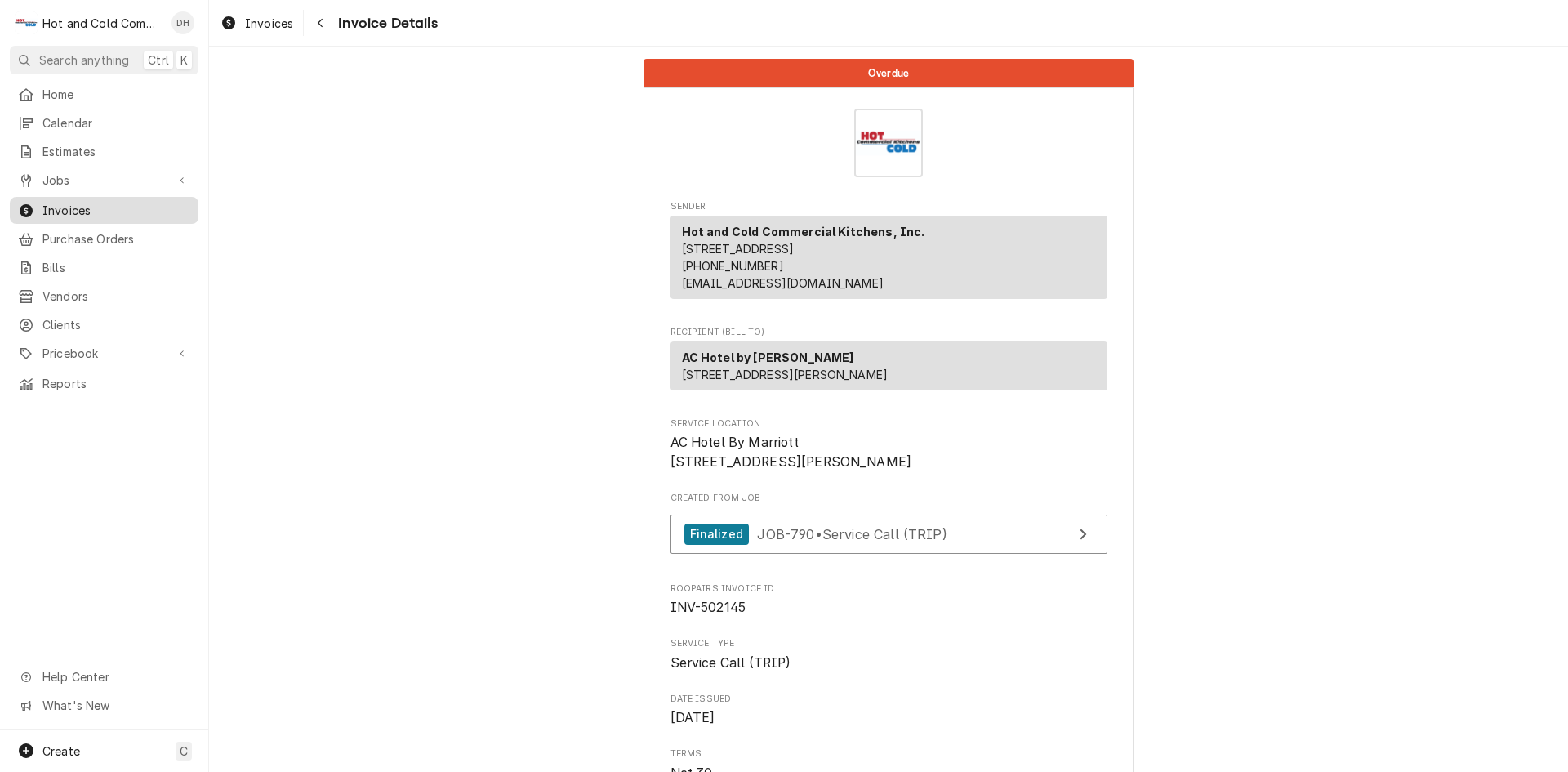
click at [75, 203] on span "Invoices" at bounding box center [116, 211] width 148 height 17
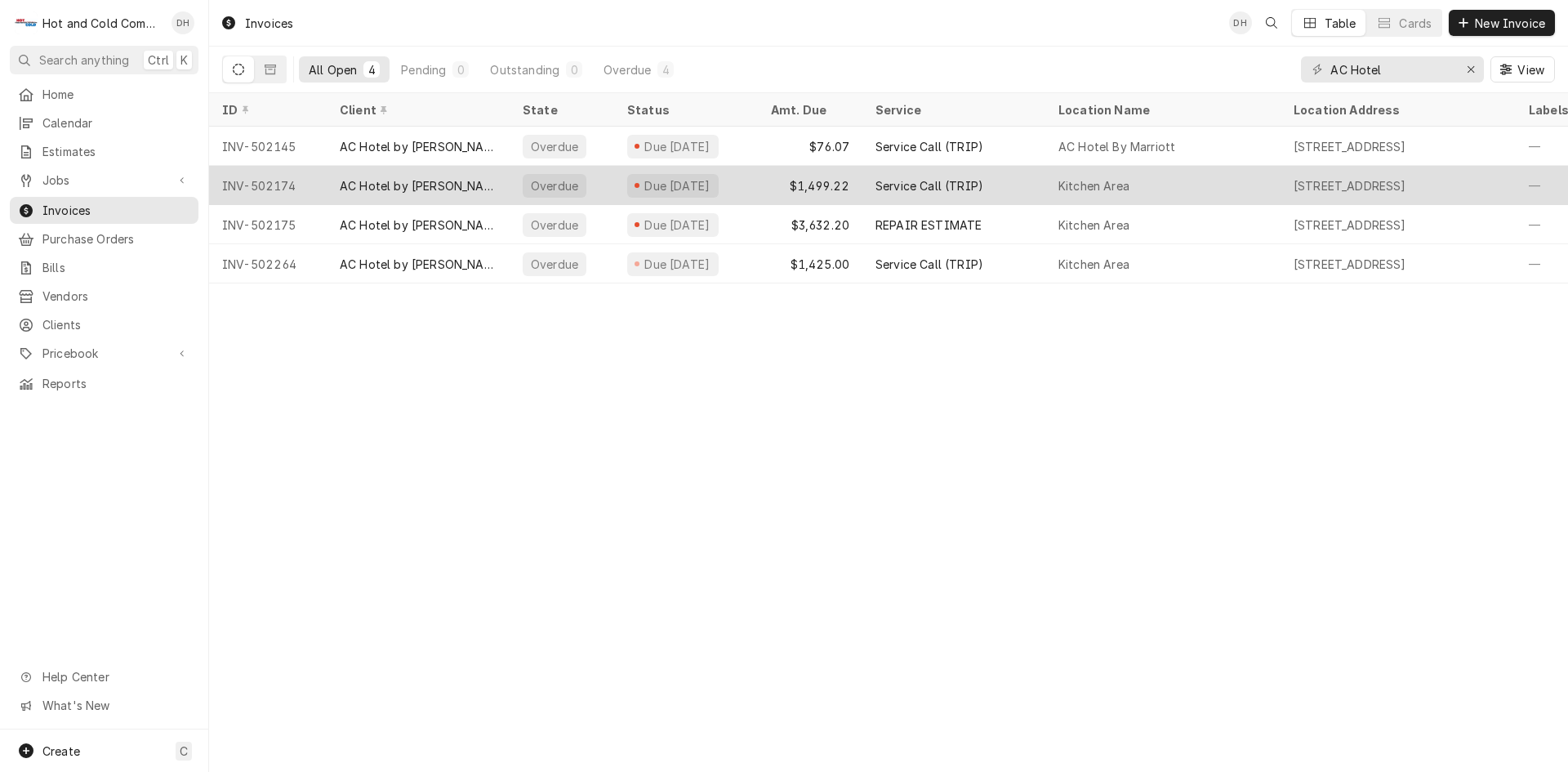
click at [779, 185] on div "$1,499.22" at bounding box center [809, 185] width 105 height 39
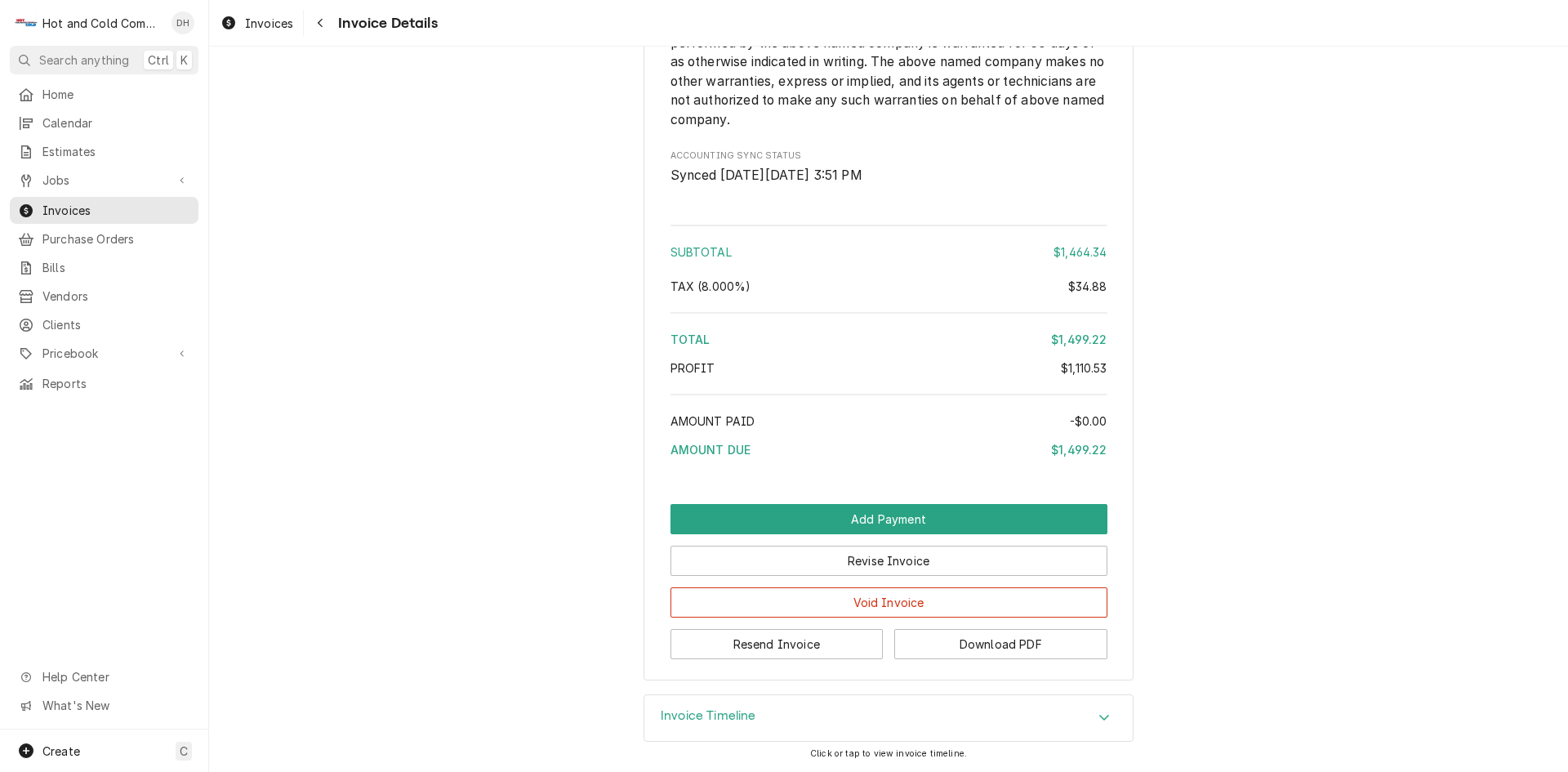
scroll to position [3525, 0]
click at [763, 646] on button "Resend Invoice" at bounding box center [777, 643] width 213 height 30
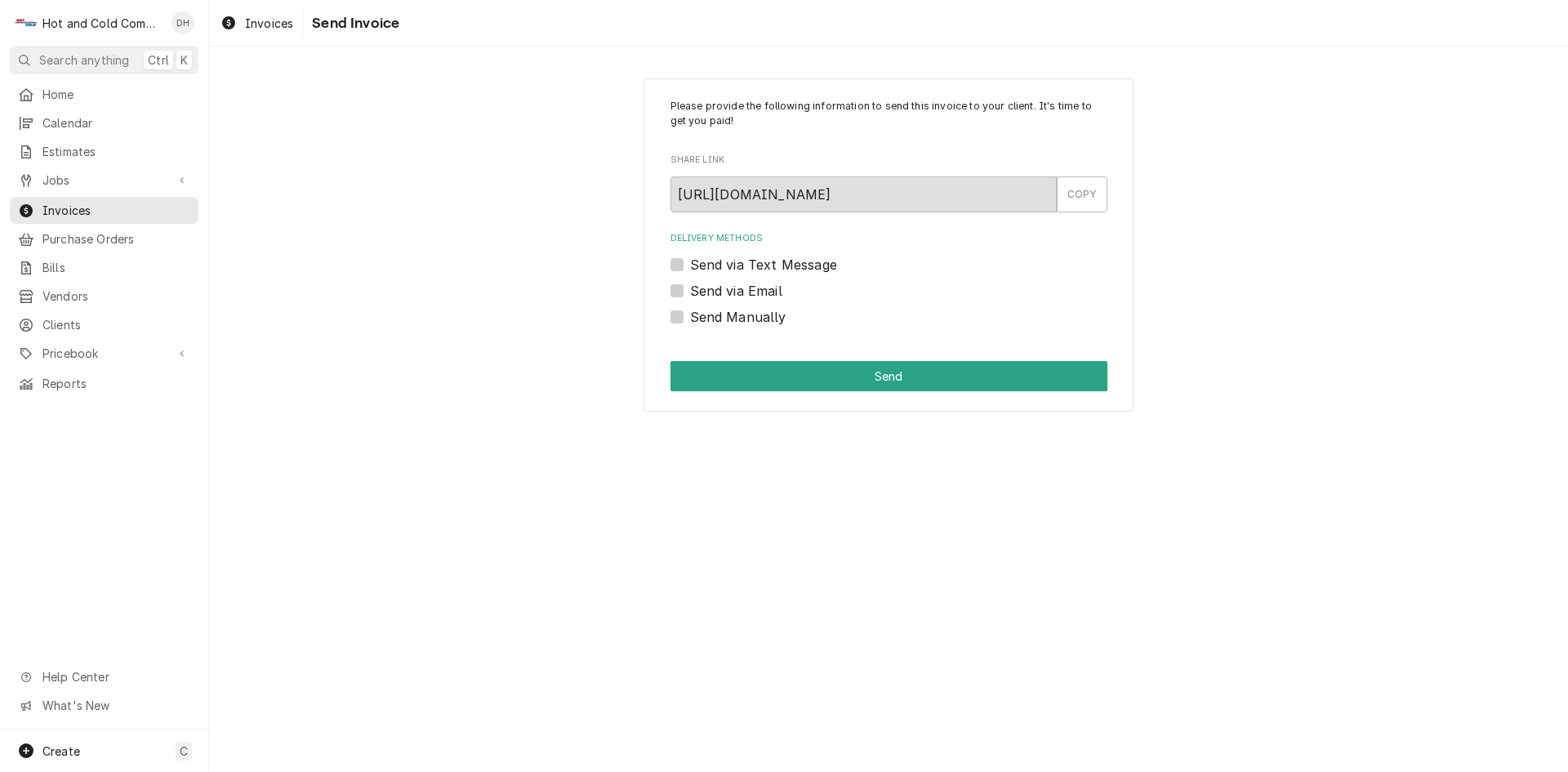
click at [690, 291] on label "Send via Email" at bounding box center [736, 290] width 92 height 19
click at [690, 291] on input "Send via Email" at bounding box center [908, 298] width 436 height 36
checkbox input "true"
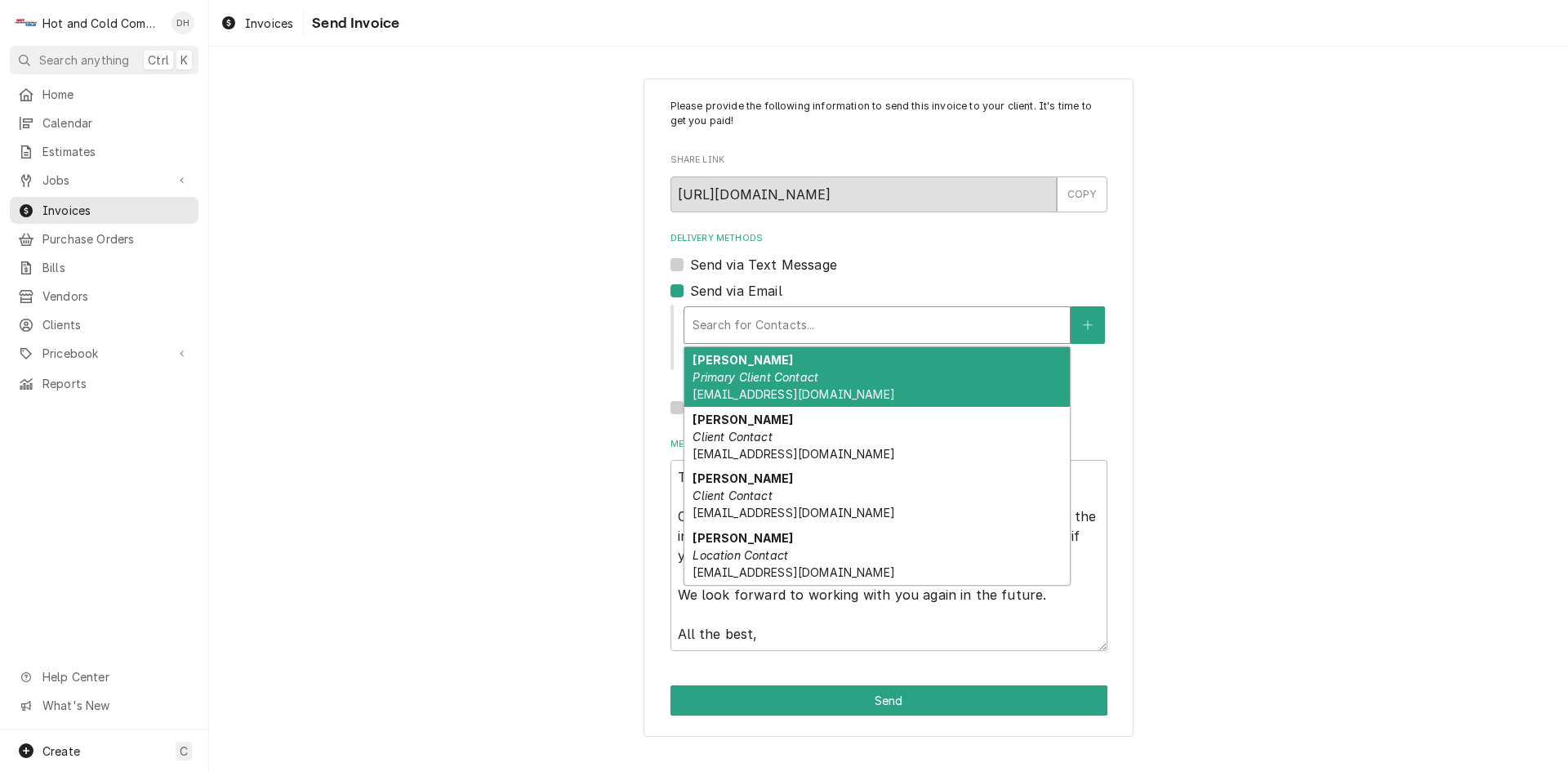
click at [854, 323] on div "Delivery Methods" at bounding box center [877, 325] width 369 height 30
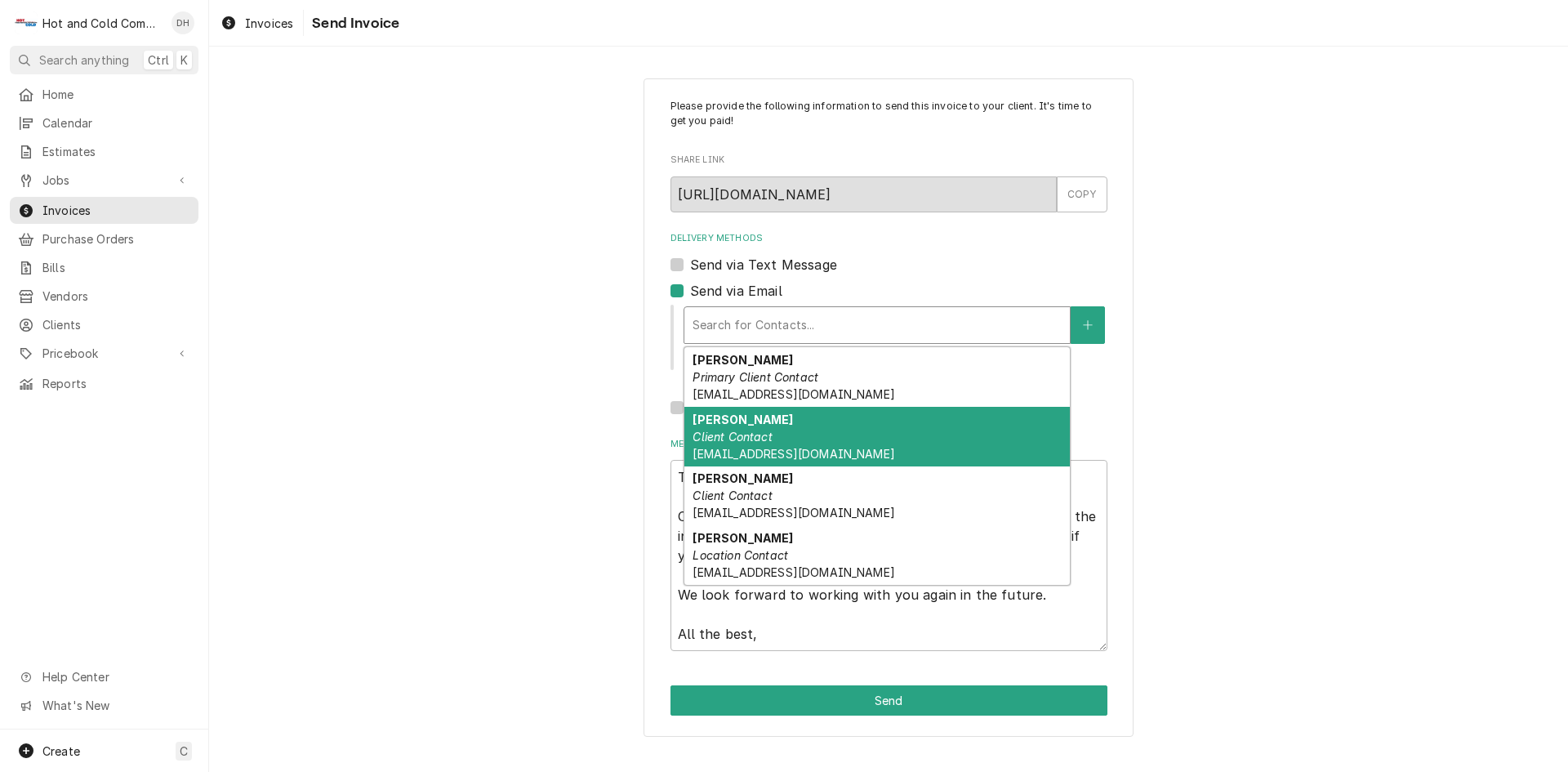
click at [763, 421] on div "Karen Hurst Client Contact khurst@vhghotels.com" at bounding box center [877, 436] width 386 height 60
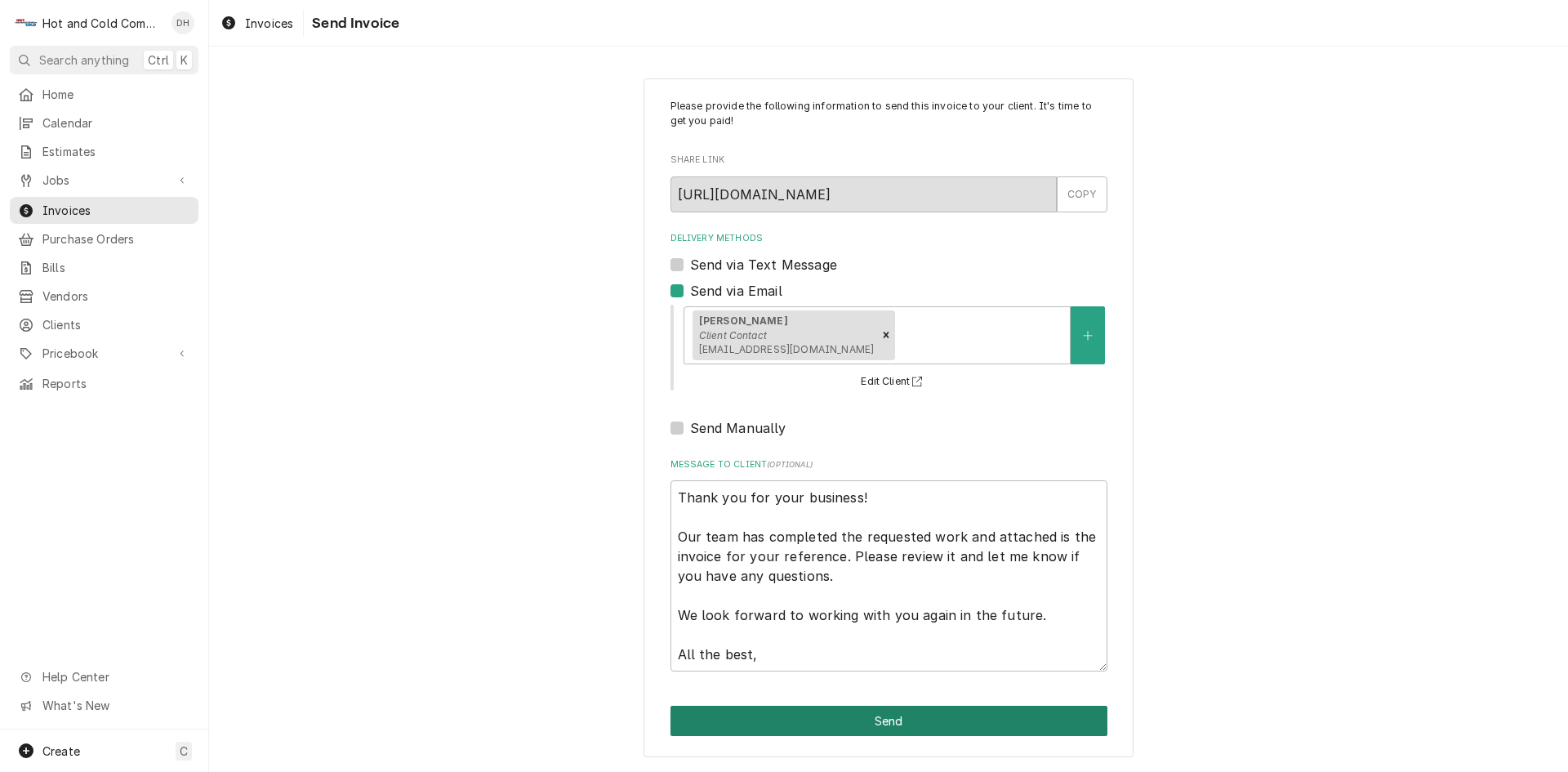
click at [896, 720] on button "Send" at bounding box center [888, 720] width 436 height 30
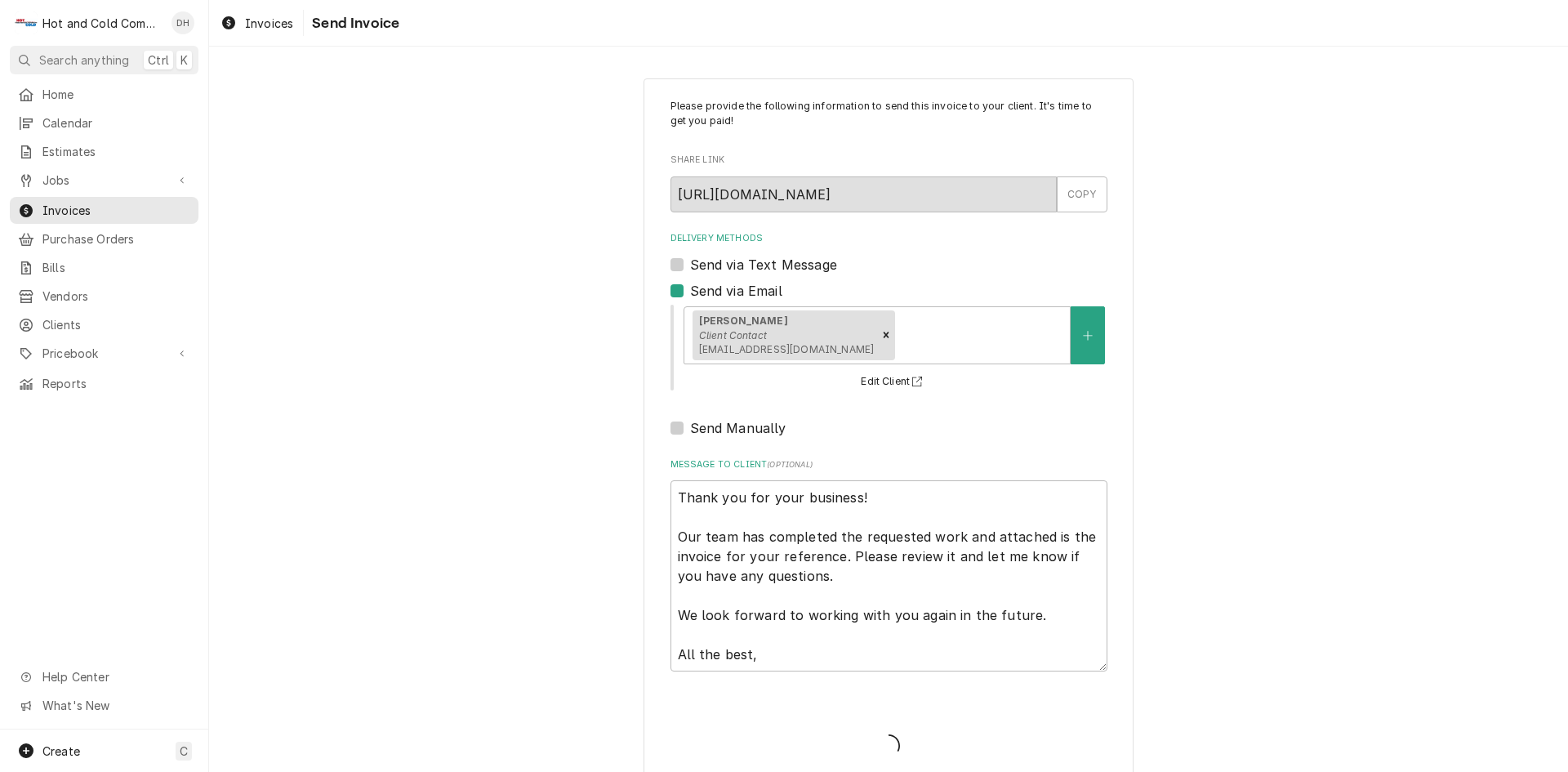
type textarea "x"
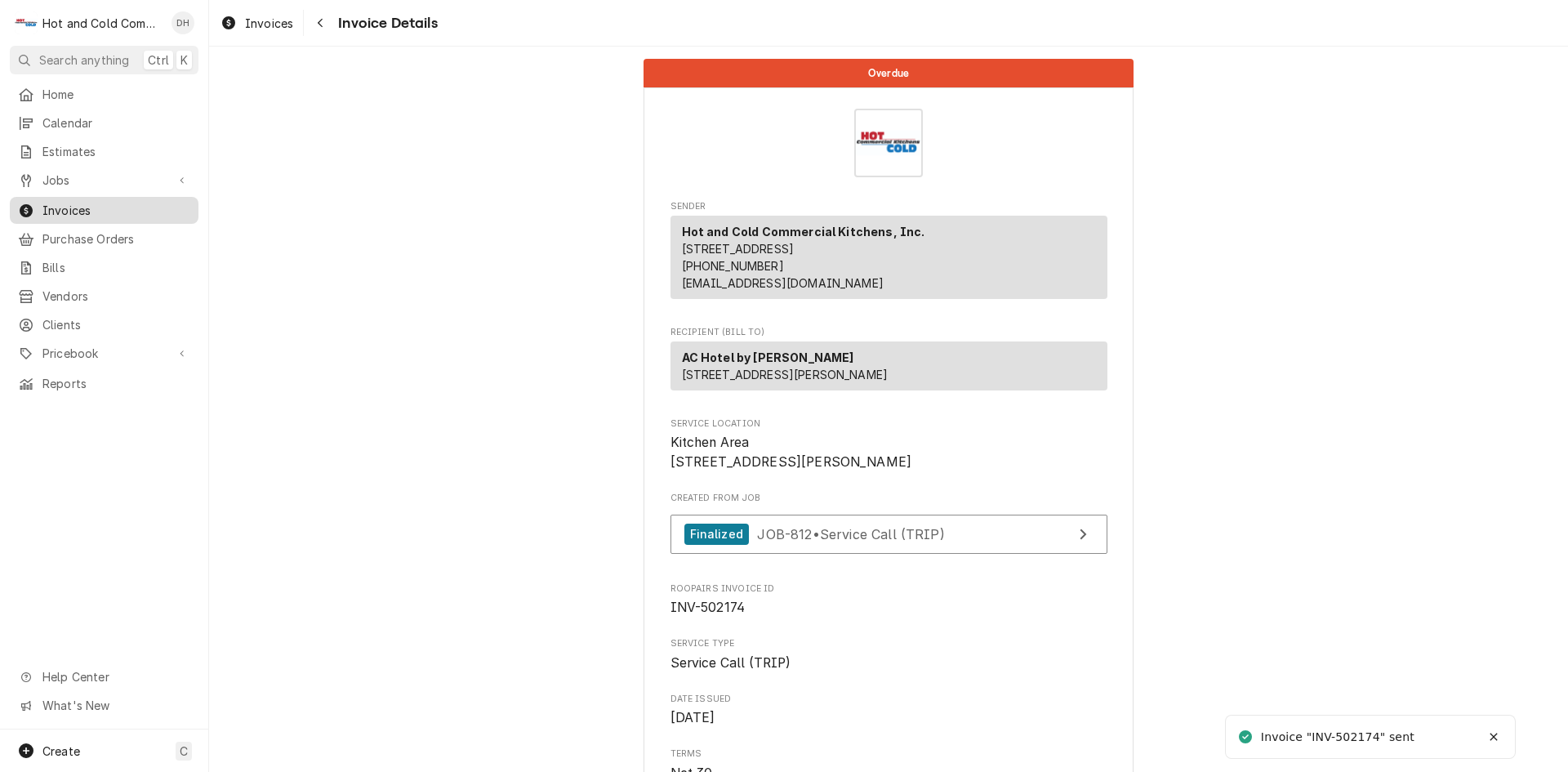
click at [83, 205] on span "Invoices" at bounding box center [116, 211] width 148 height 17
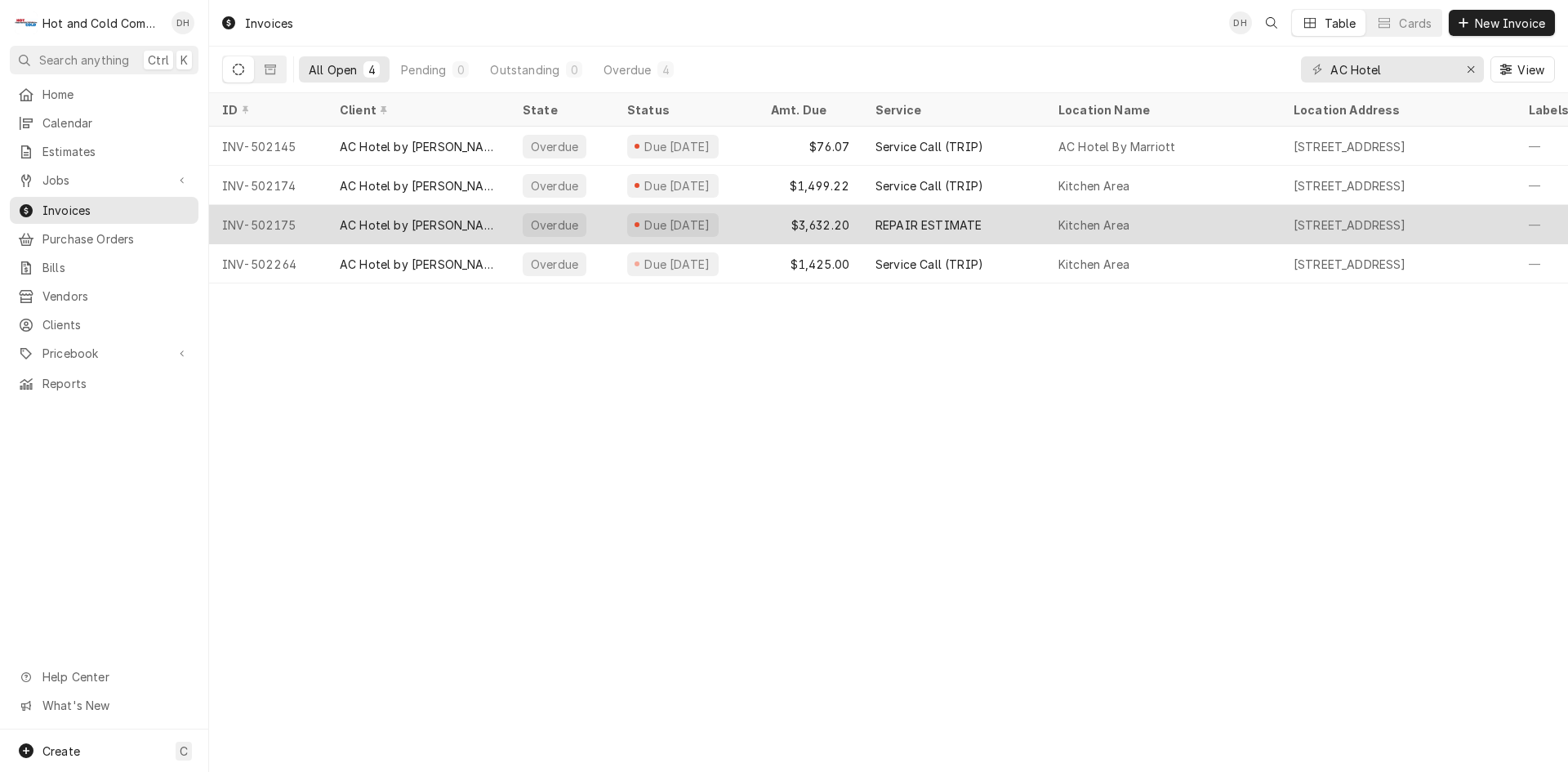
click at [776, 220] on div "$3,632.20" at bounding box center [809, 224] width 105 height 39
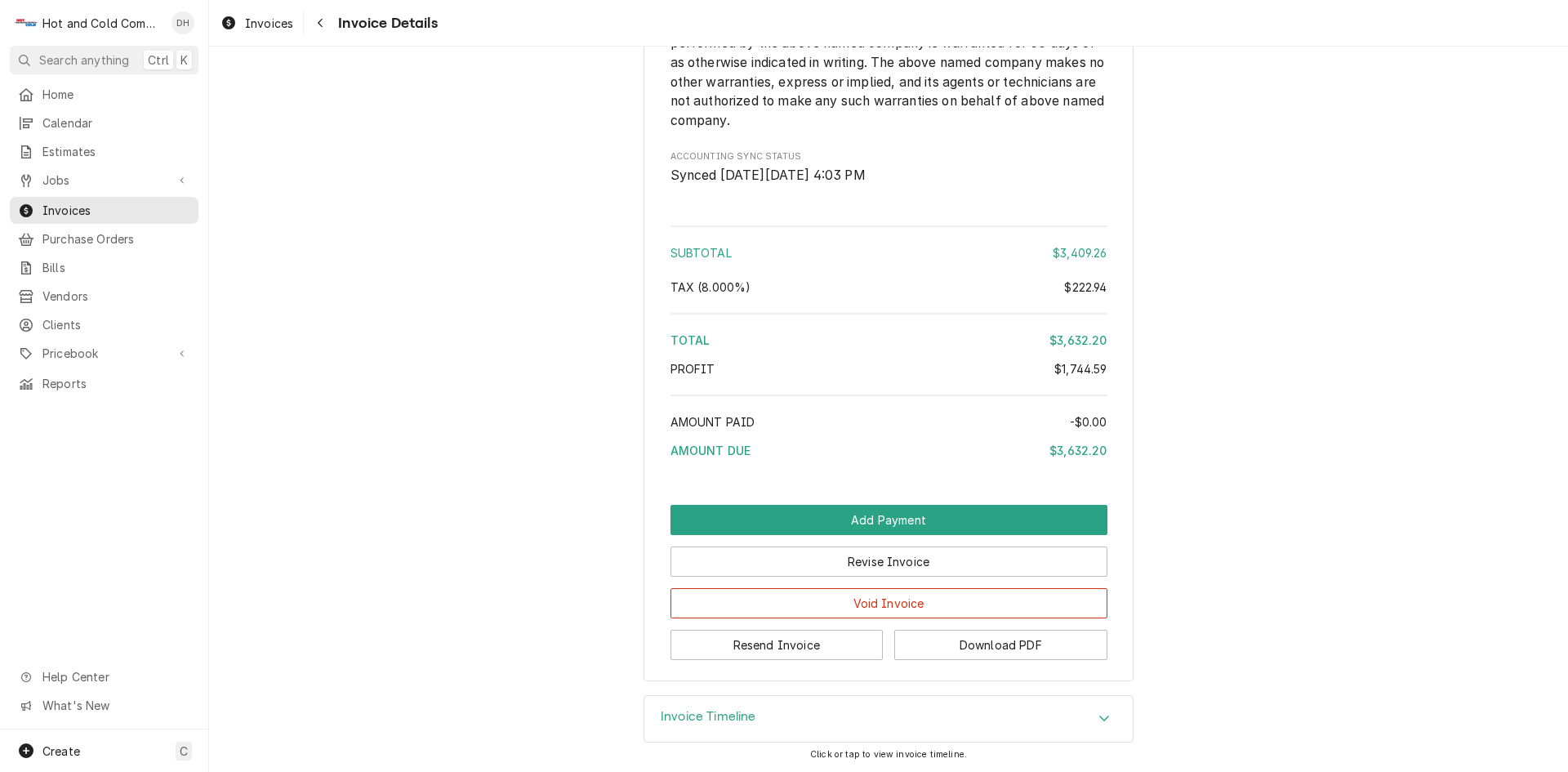
scroll to position [2251, 0]
click at [774, 645] on button "Resend Invoice" at bounding box center [777, 644] width 213 height 30
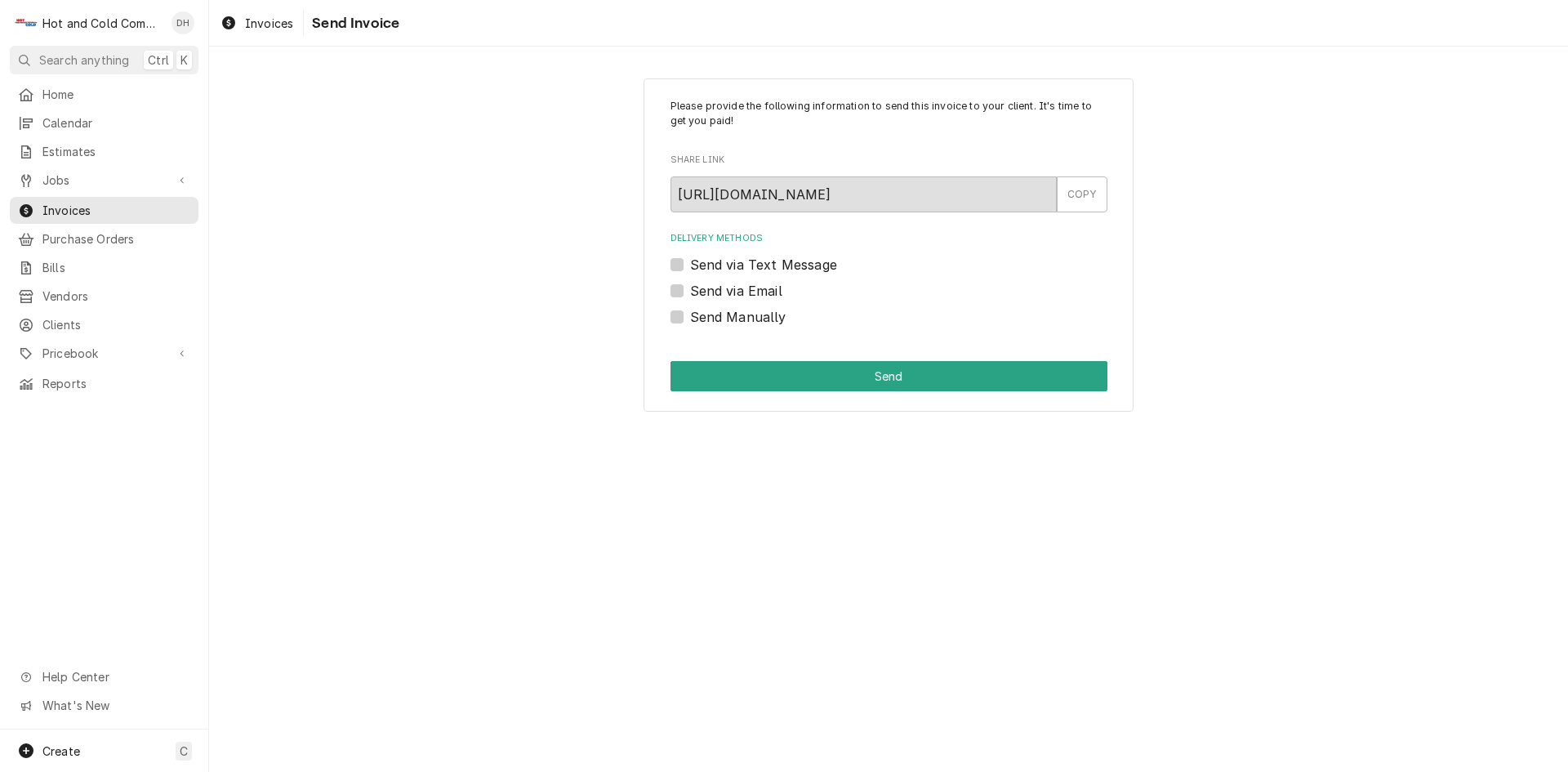
click at [690, 286] on label "Send via Email" at bounding box center [736, 290] width 92 height 19
click at [690, 286] on input "Send via Email" at bounding box center [908, 298] width 436 height 36
checkbox input "true"
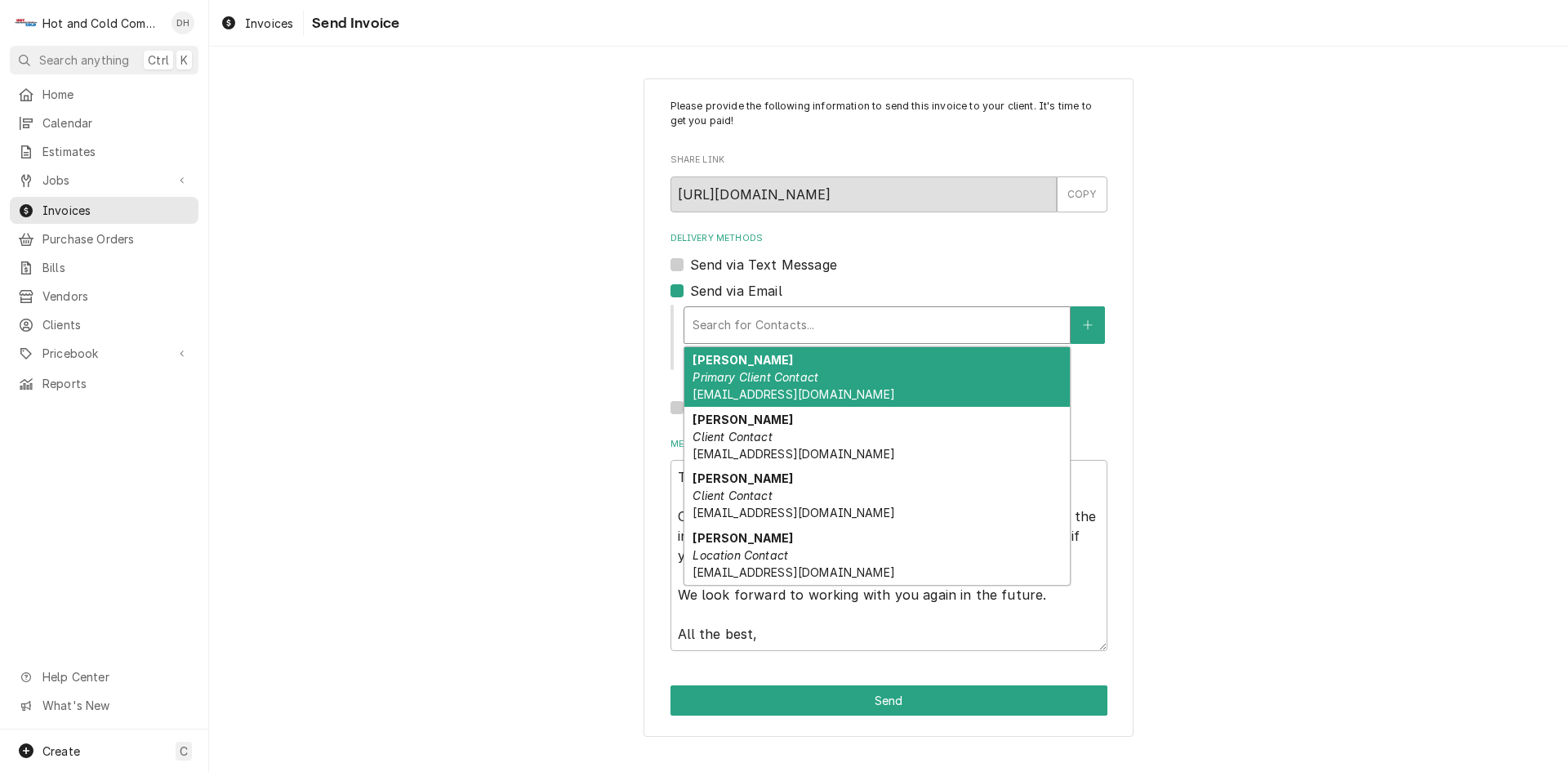
click at [754, 323] on div "Delivery Methods" at bounding box center [877, 325] width 369 height 30
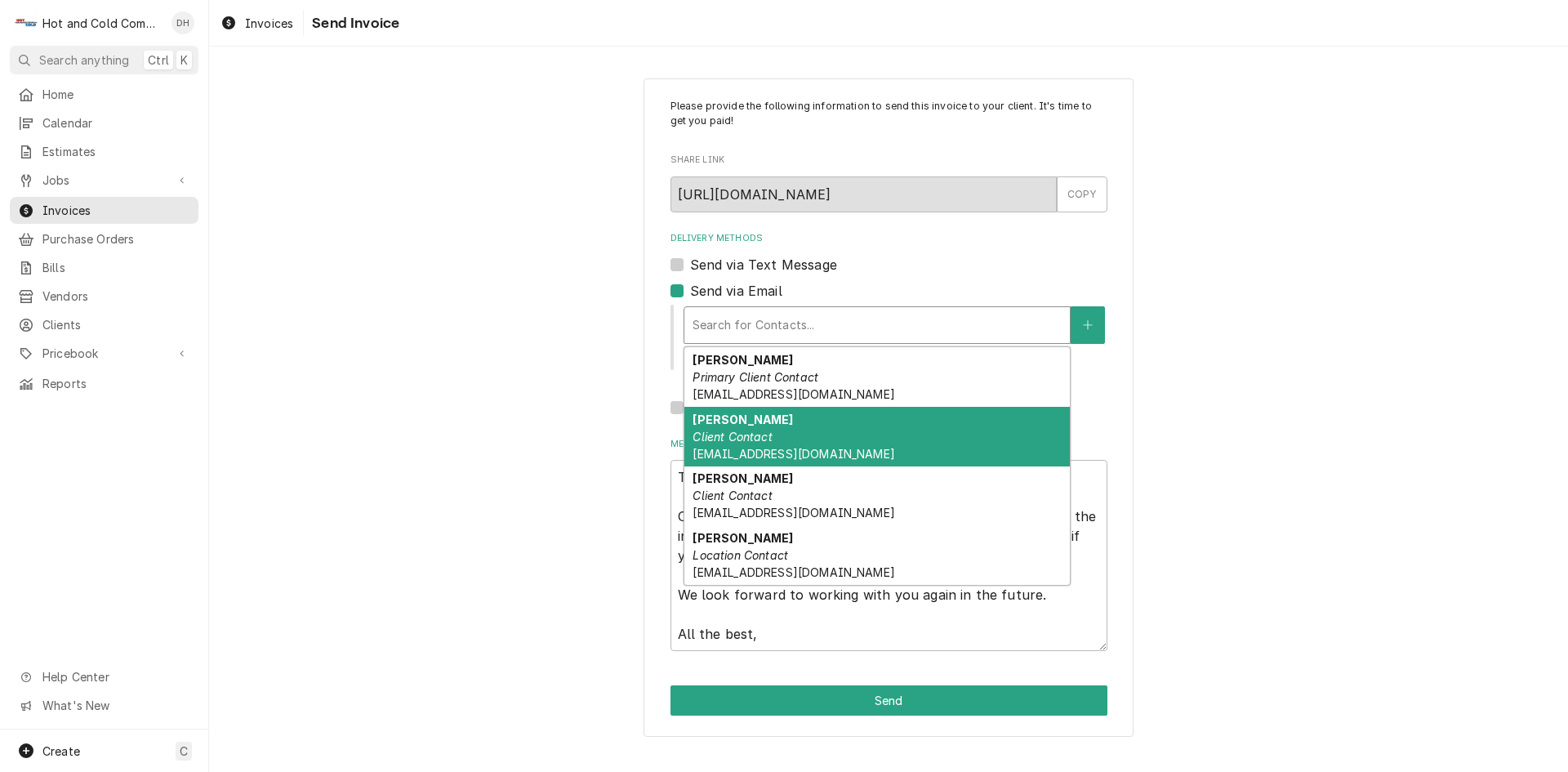
click at [760, 436] on em "Client Contact" at bounding box center [732, 436] width 79 height 13
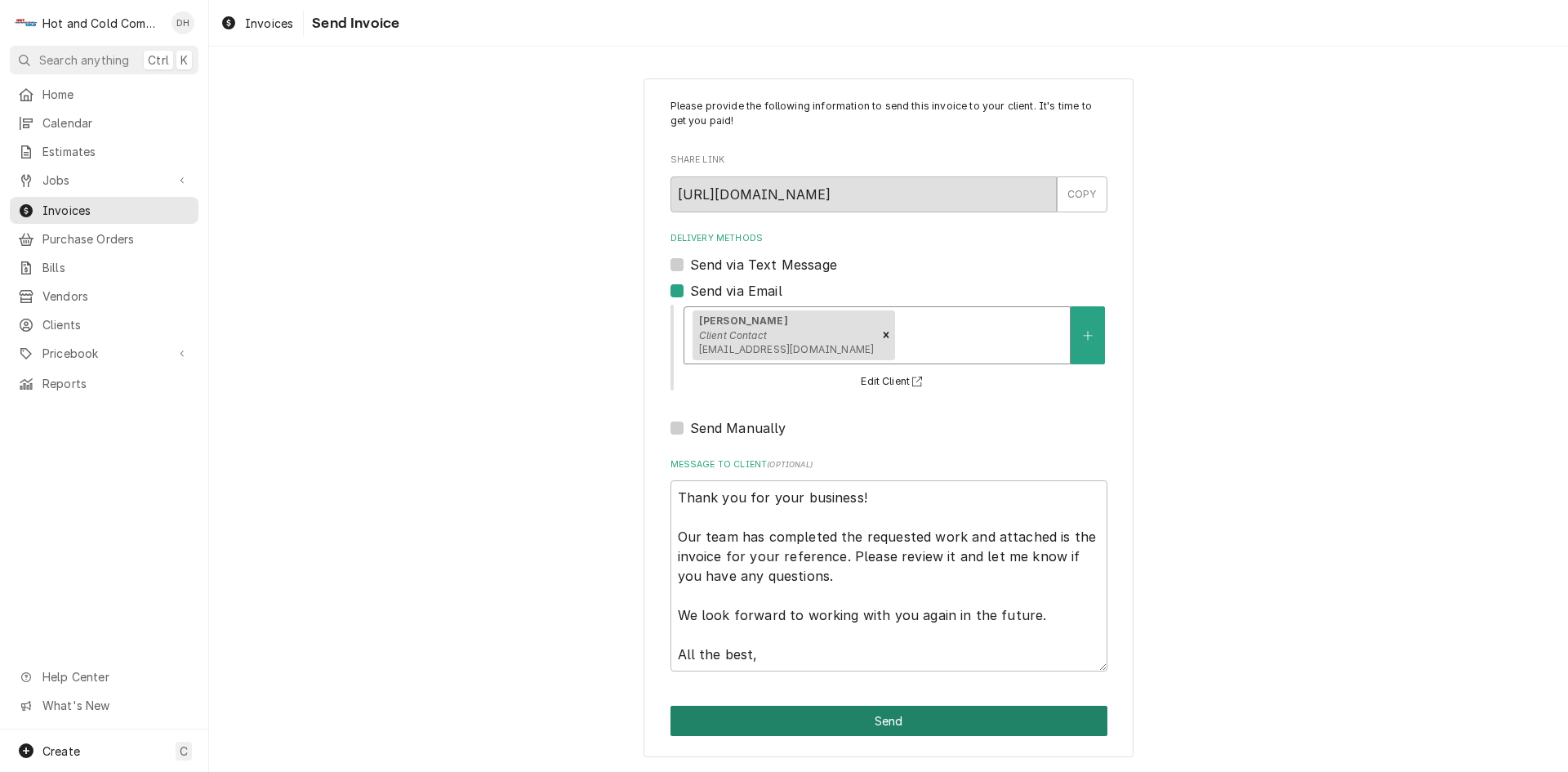
click at [908, 721] on button "Send" at bounding box center [888, 720] width 436 height 30
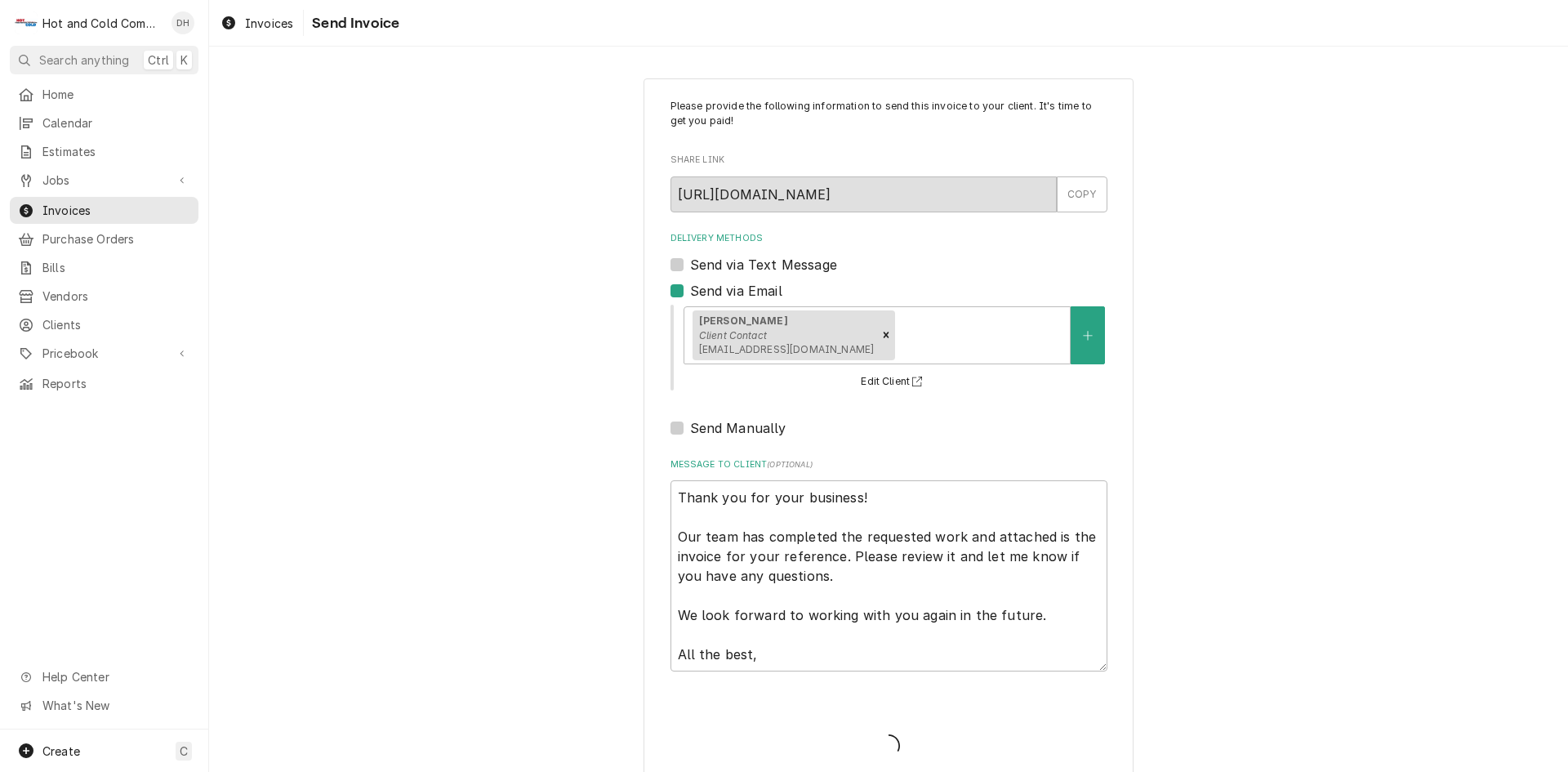
type textarea "x"
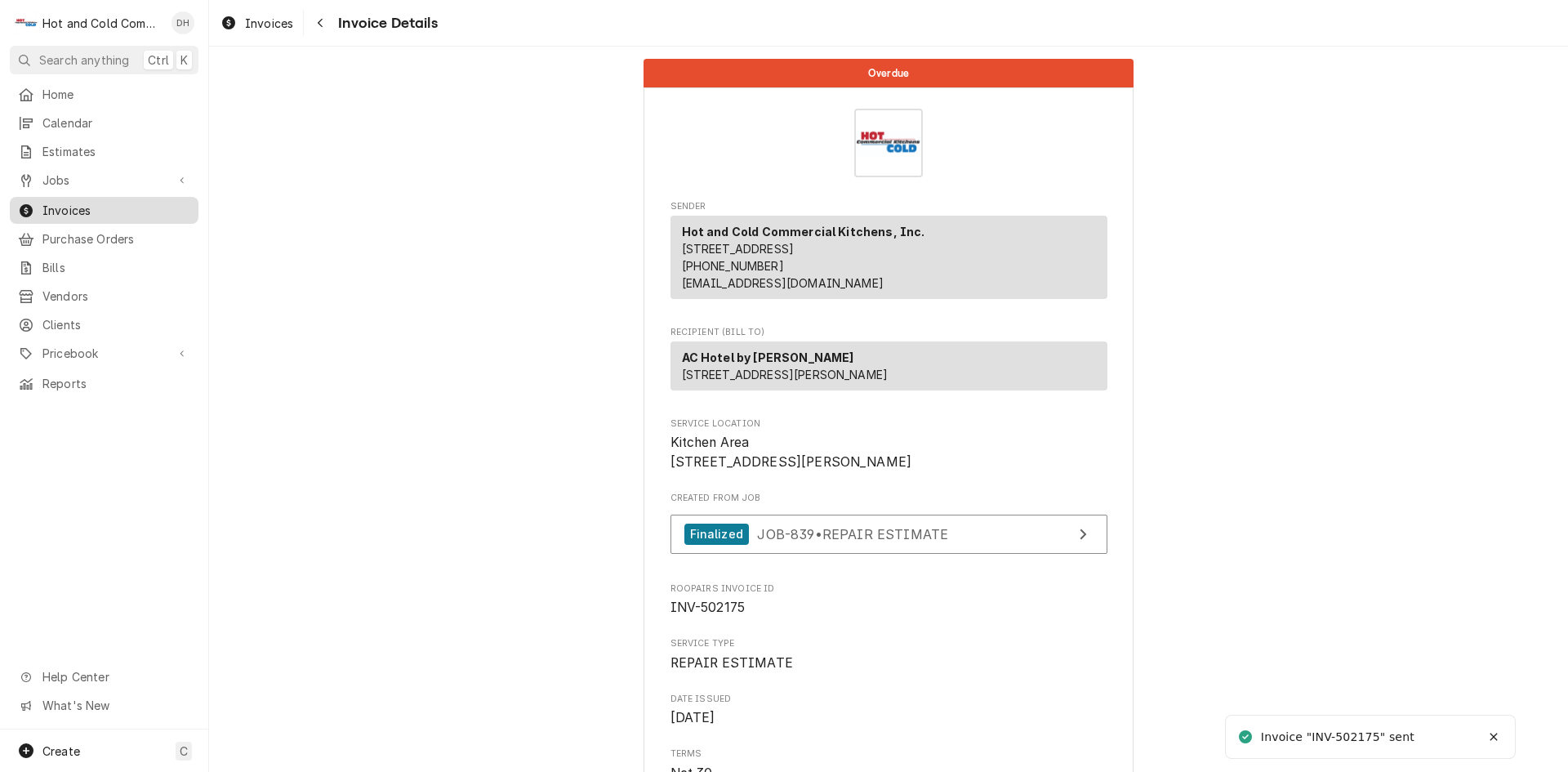
click at [50, 206] on span "Invoices" at bounding box center [116, 211] width 148 height 17
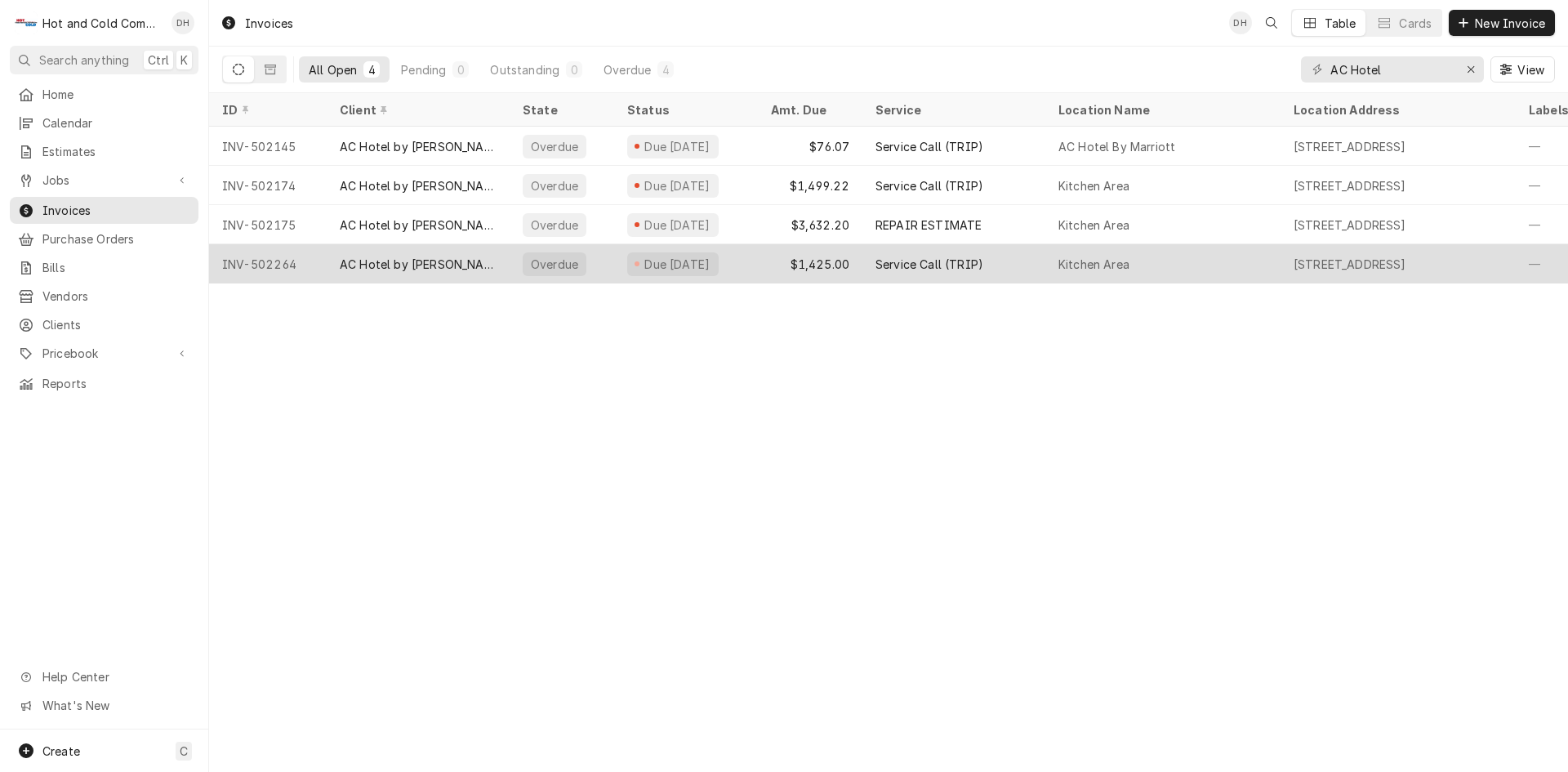
click at [778, 266] on div "$1,425.00" at bounding box center [809, 263] width 105 height 39
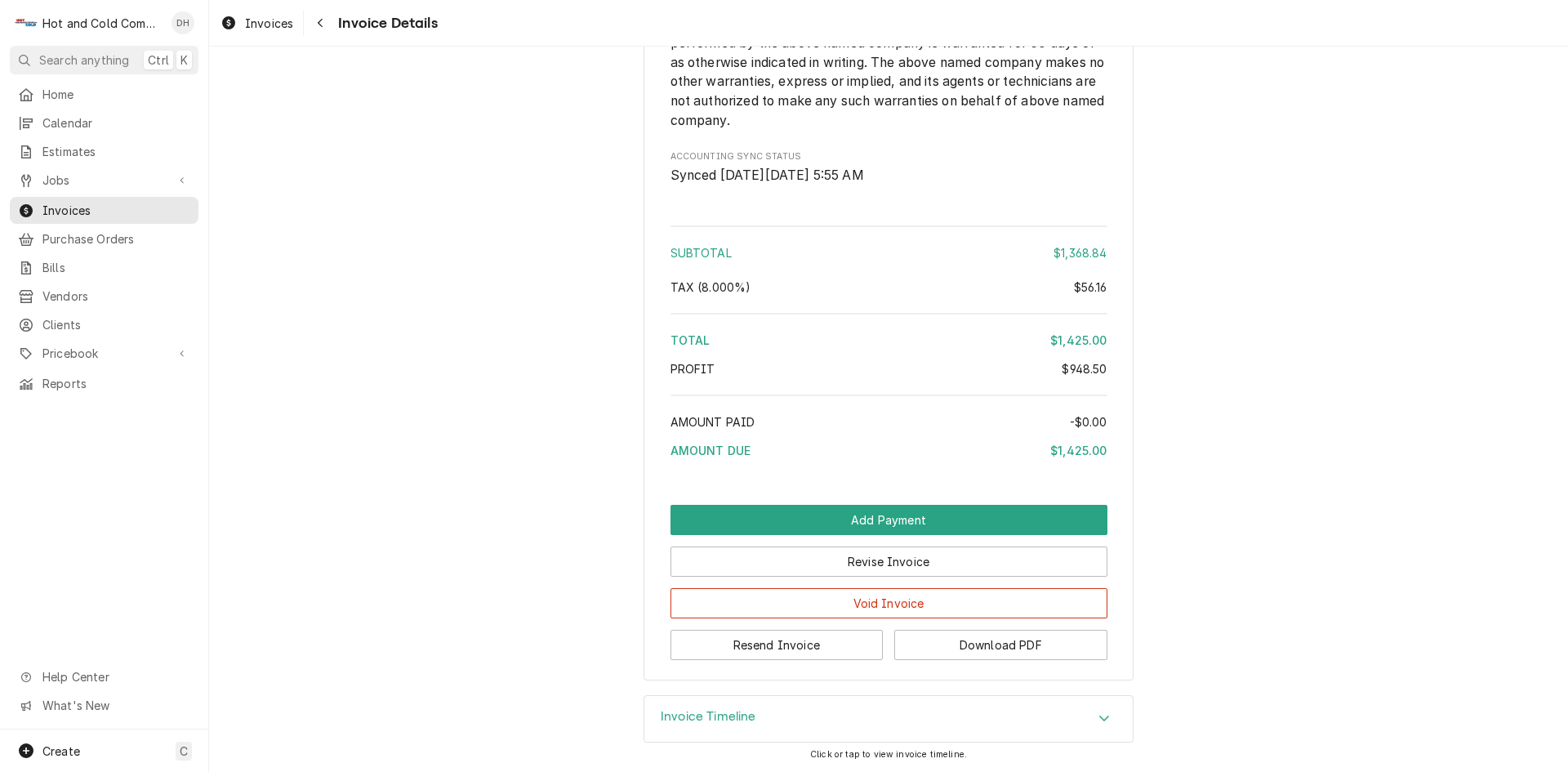
scroll to position [2506, 0]
click at [763, 643] on button "Resend Invoice" at bounding box center [777, 644] width 213 height 30
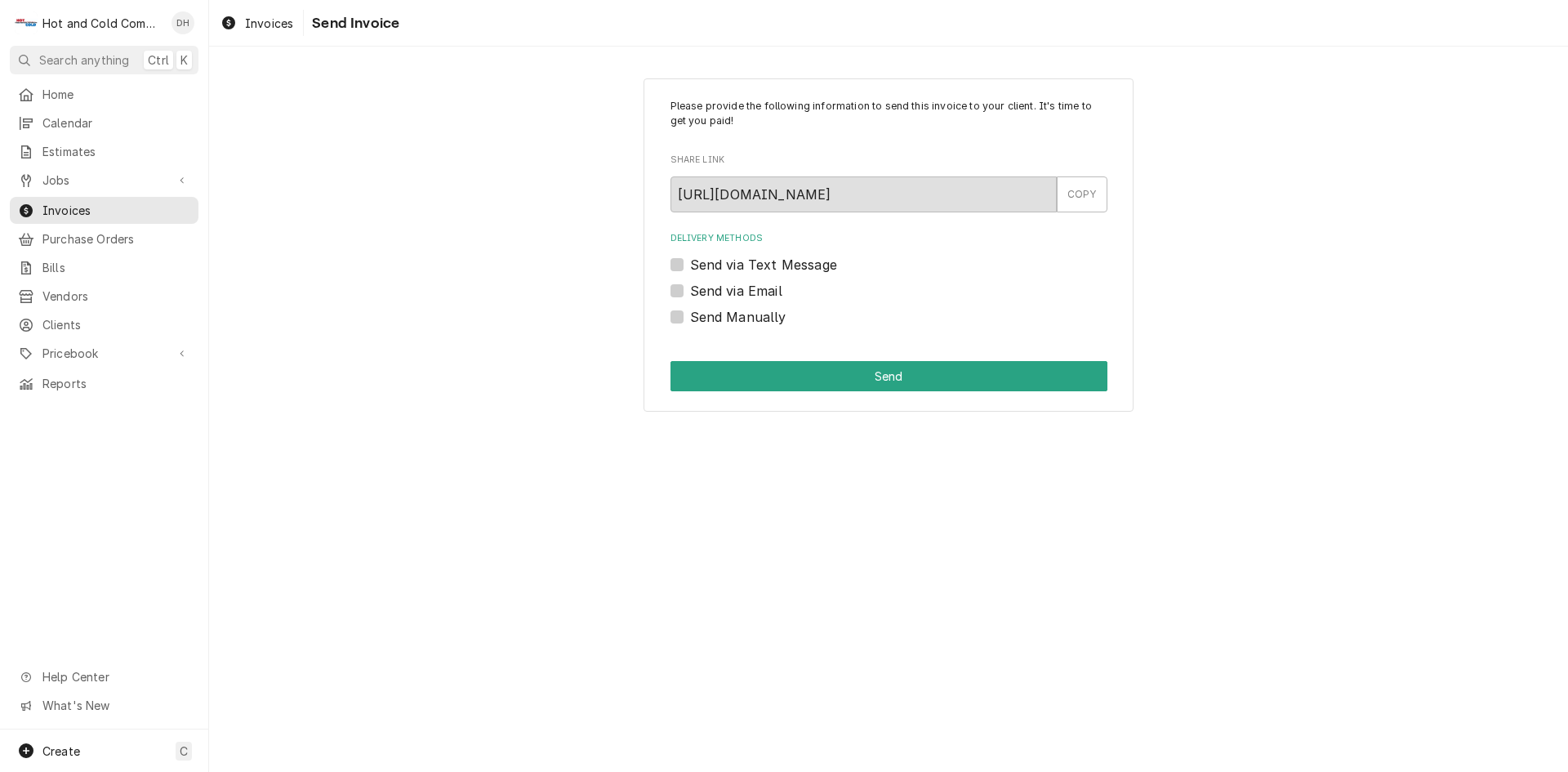
click at [690, 288] on label "Send via Email" at bounding box center [736, 290] width 92 height 19
click at [690, 288] on input "Send via Email" at bounding box center [908, 298] width 436 height 36
checkbox input "true"
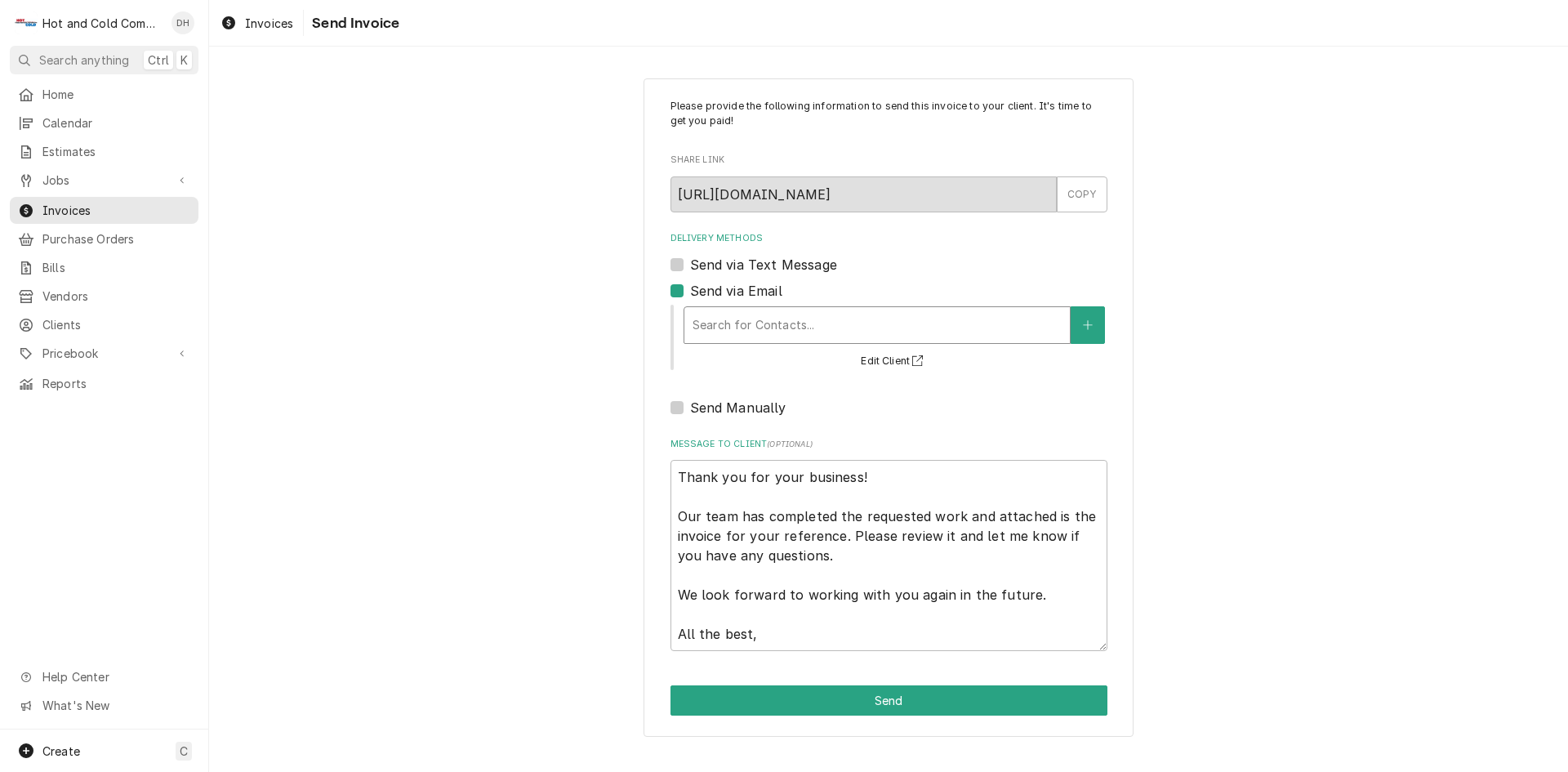
click at [761, 323] on div "Delivery Methods" at bounding box center [877, 325] width 369 height 30
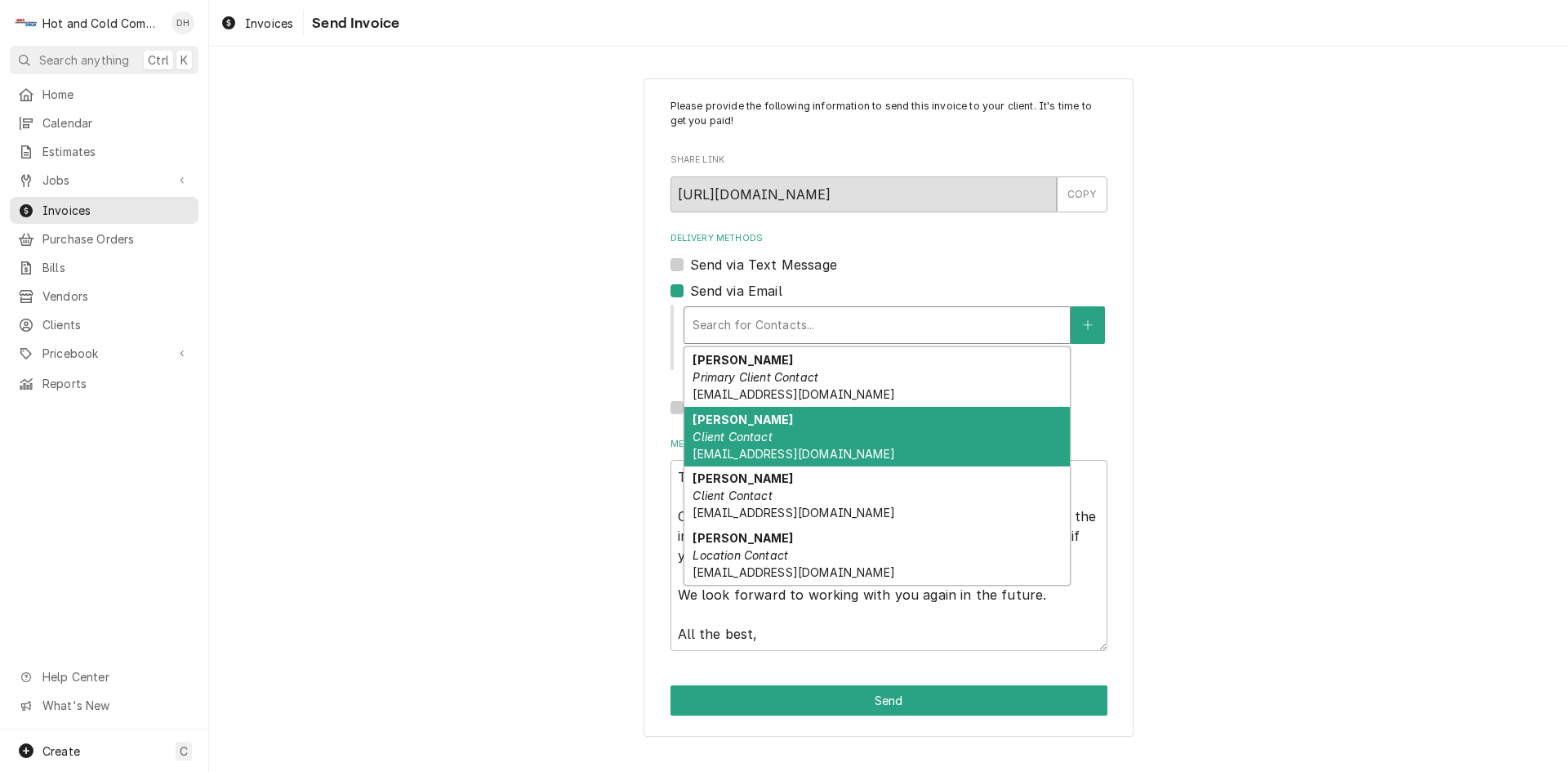
drag, startPoint x: 738, startPoint y: 445, endPoint x: 707, endPoint y: 440, distance: 31.4
click at [737, 445] on div "Karen Hurst Client Contact khurst@vhghotels.com" at bounding box center [877, 436] width 386 height 60
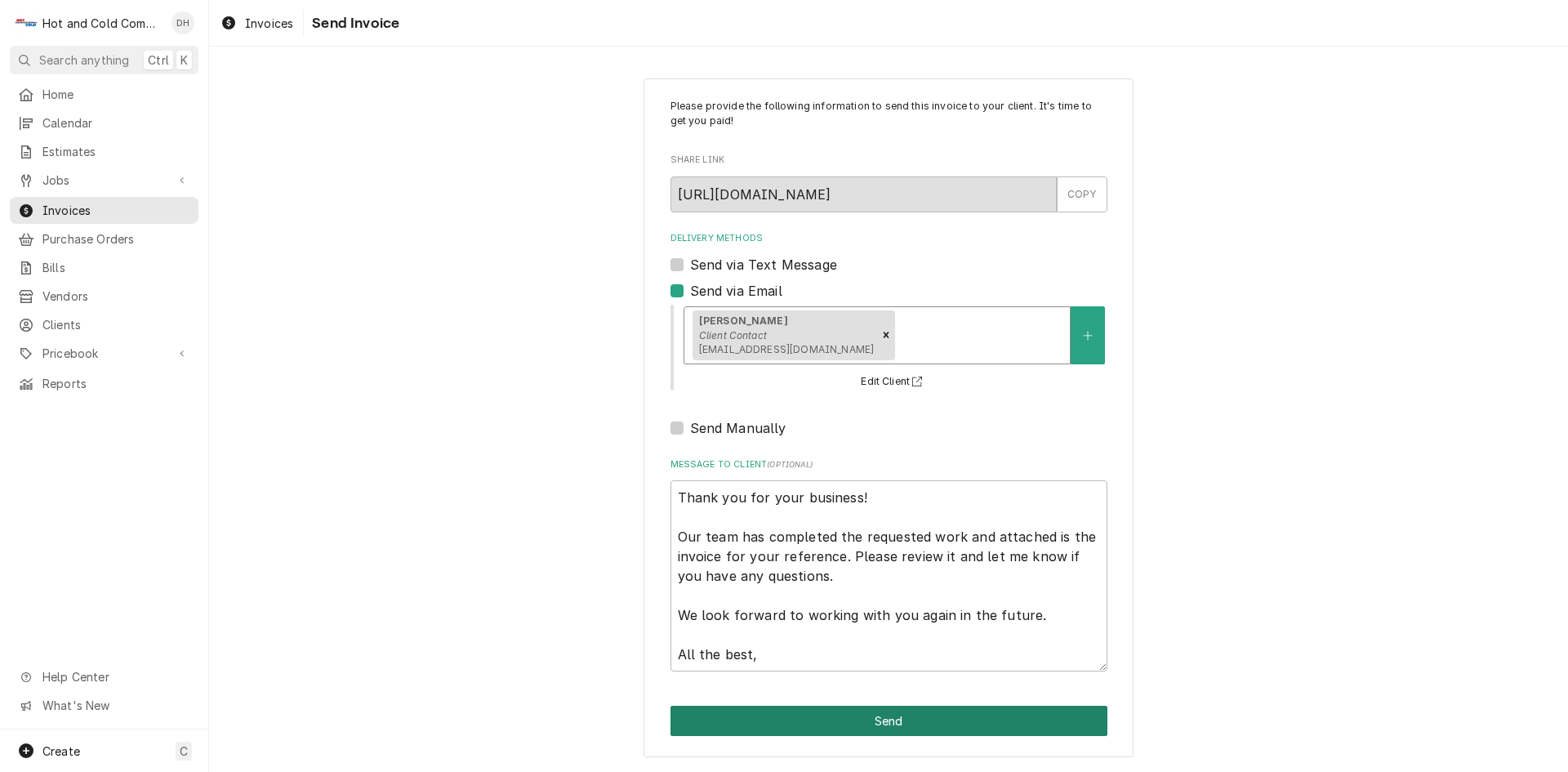
drag, startPoint x: 877, startPoint y: 719, endPoint x: 890, endPoint y: 712, distance: 14.8
click at [876, 720] on button "Send" at bounding box center [888, 720] width 436 height 30
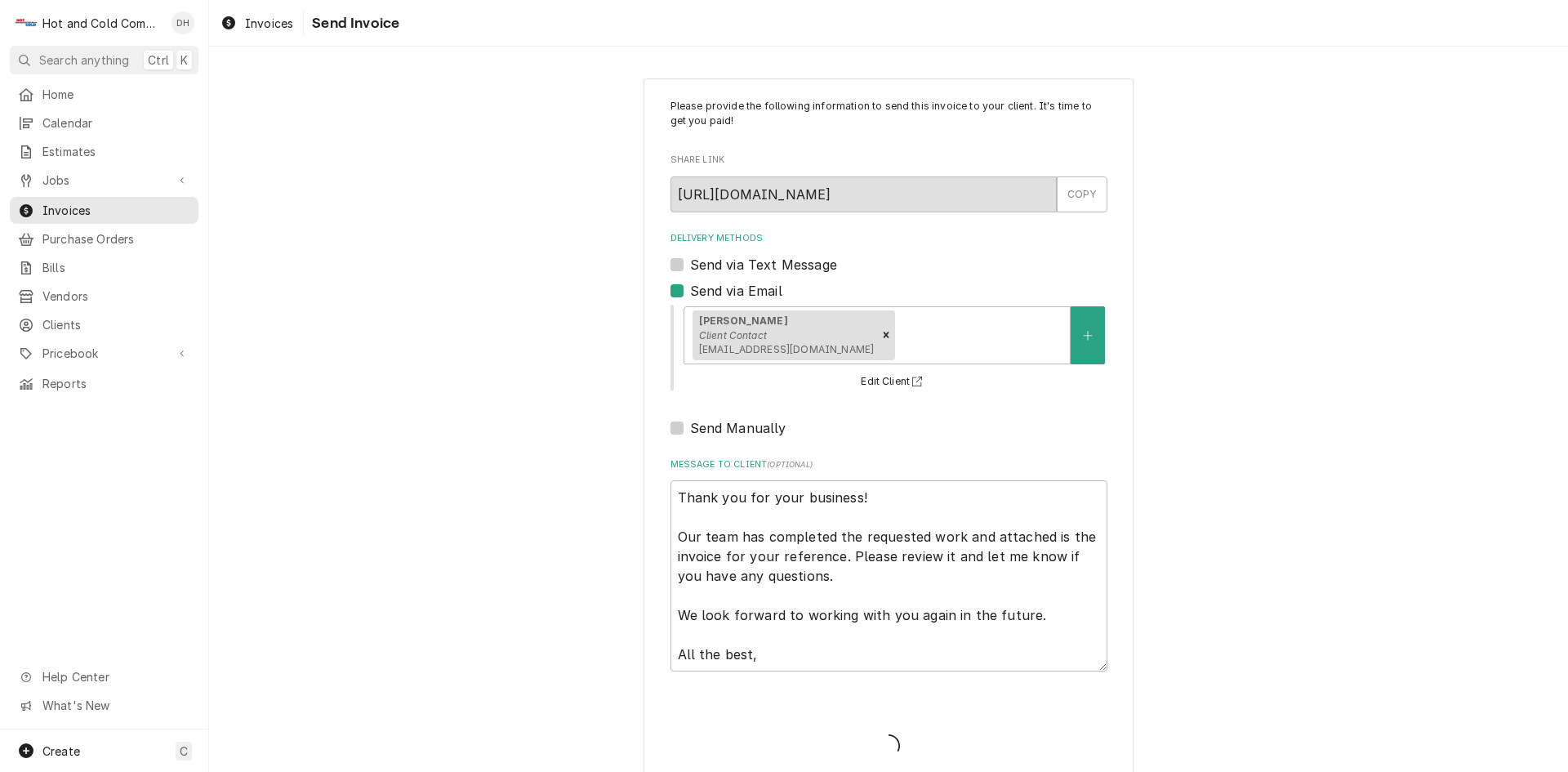
type textarea "x"
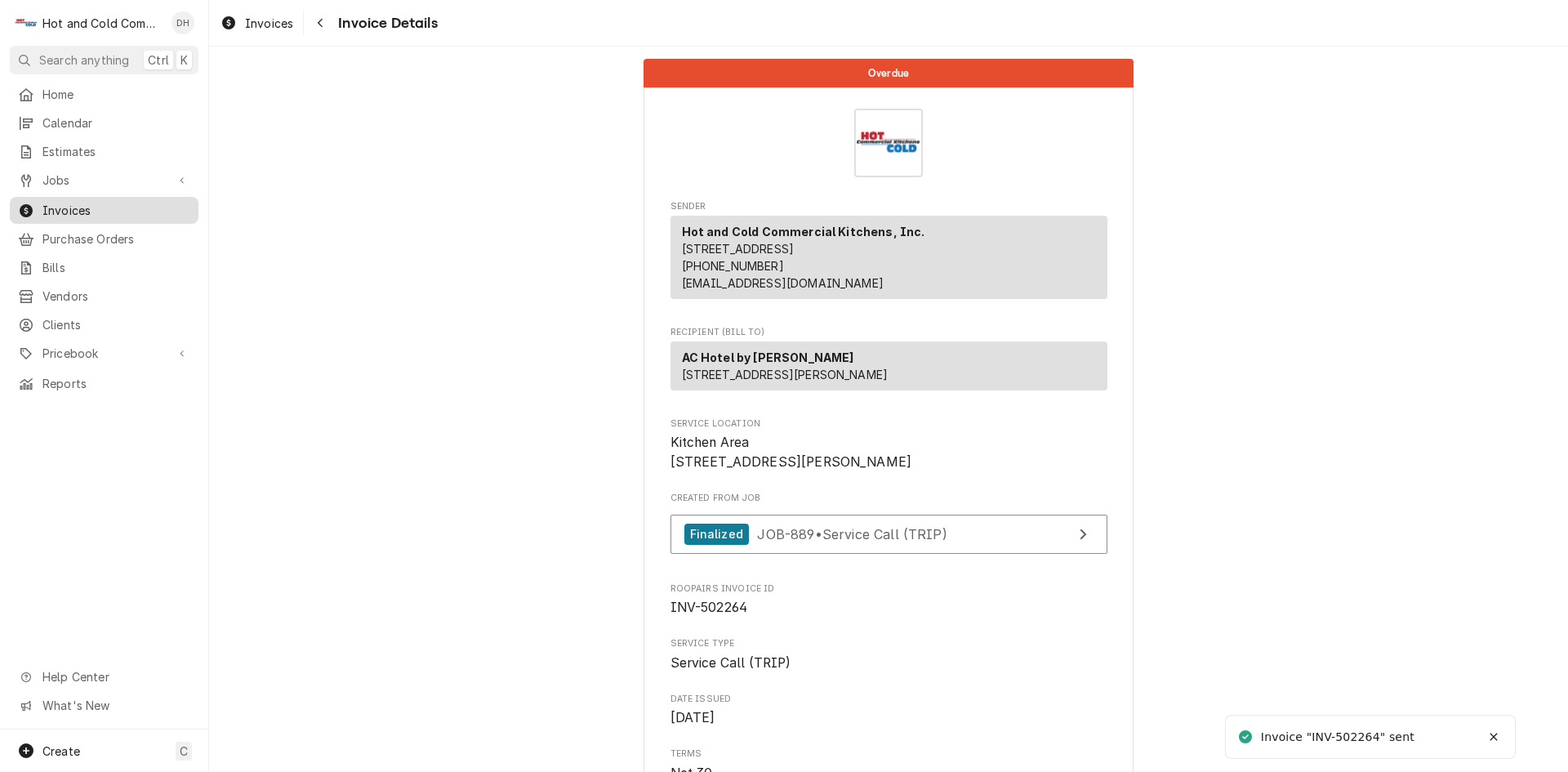
click at [82, 200] on div "Invoices" at bounding box center [104, 210] width 182 height 20
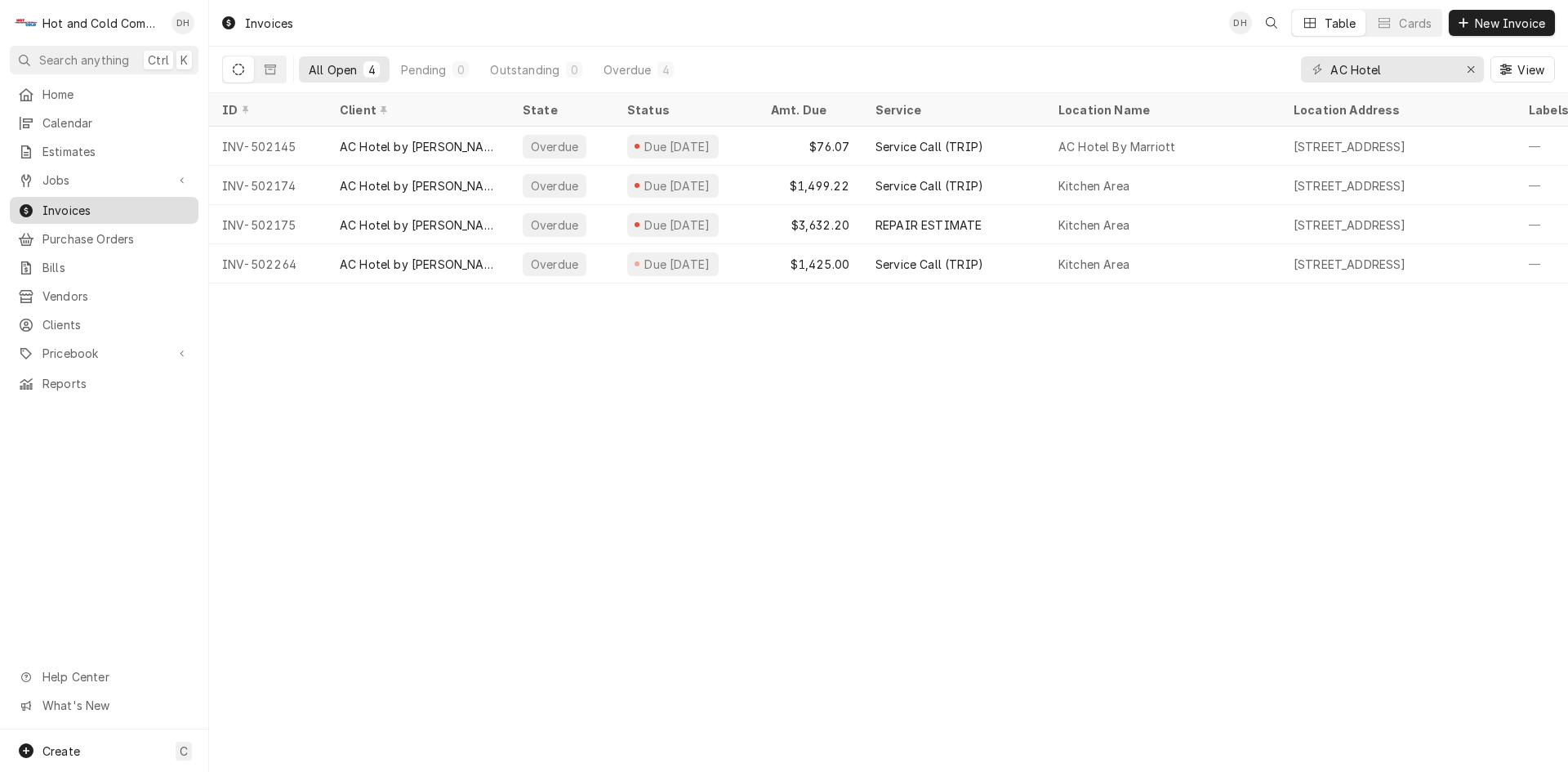
click at [69, 205] on span "Invoices" at bounding box center [116, 211] width 148 height 17
